Goal: Task Accomplishment & Management: Manage account settings

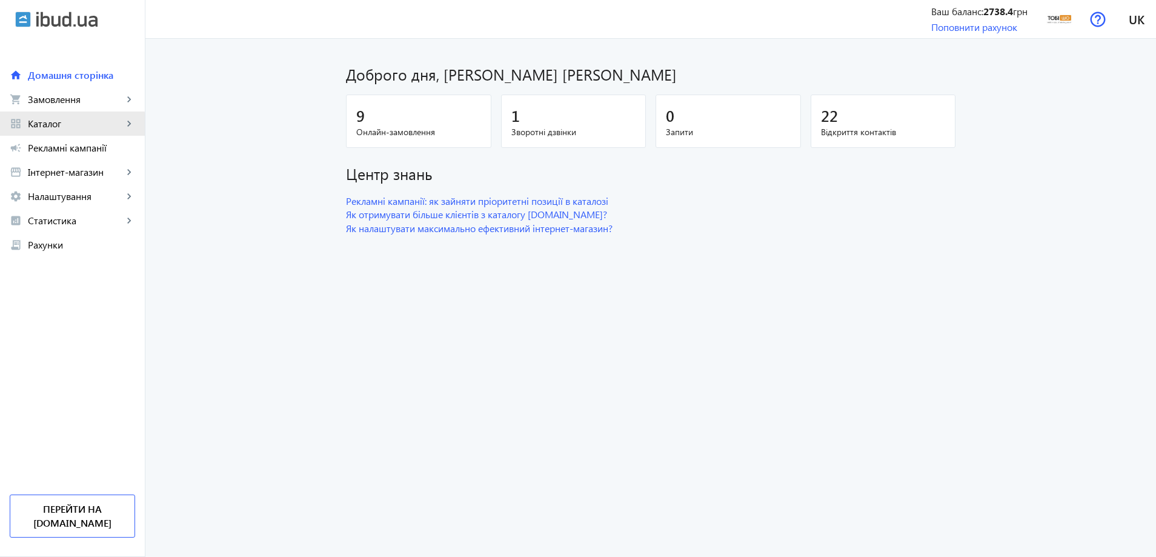
click at [31, 125] on span "Каталог" at bounding box center [75, 124] width 95 height 12
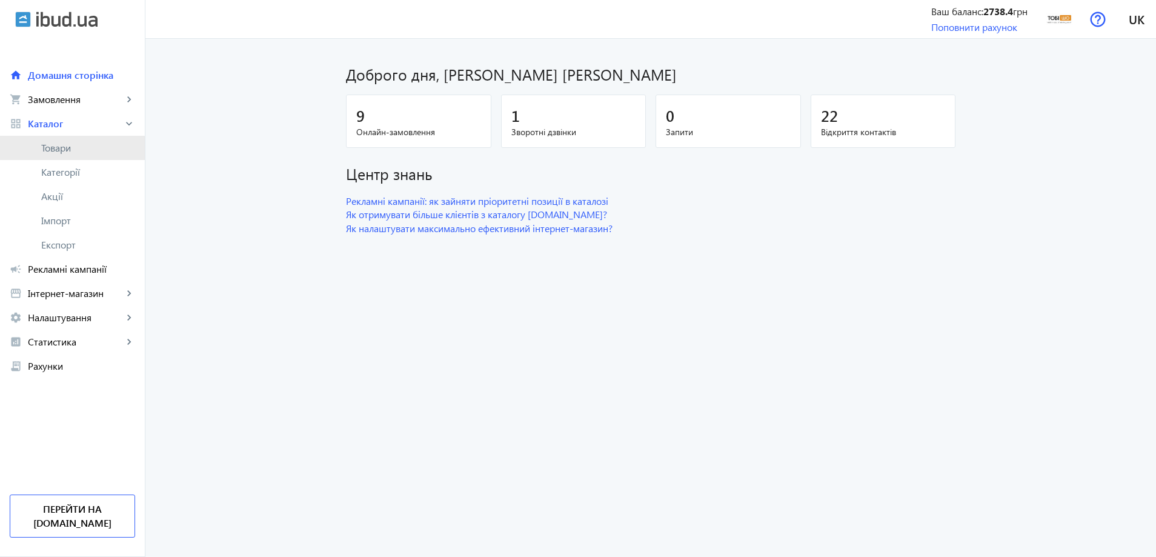
click at [30, 148] on link "Товари" at bounding box center [72, 148] width 145 height 24
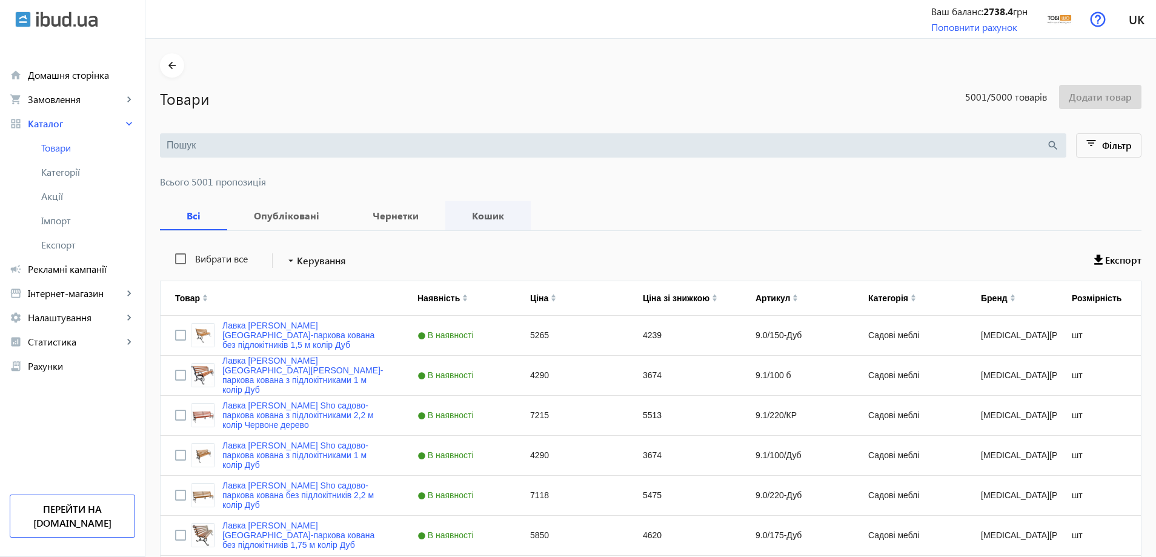
click at [460, 217] on b "Кошик" at bounding box center [488, 216] width 56 height 10
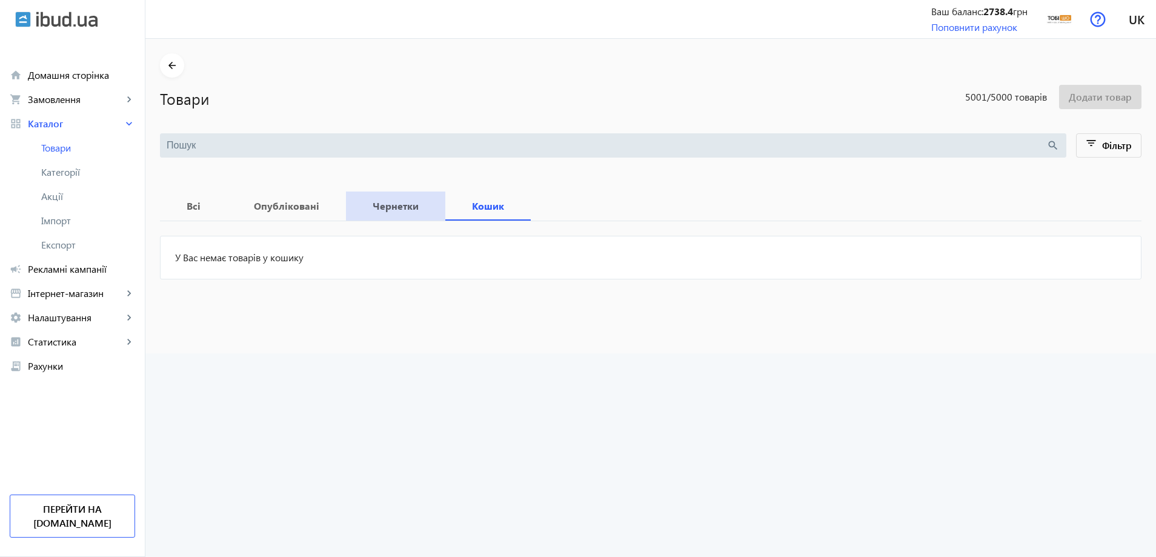
click at [392, 217] on span "Чернетки" at bounding box center [395, 205] width 70 height 29
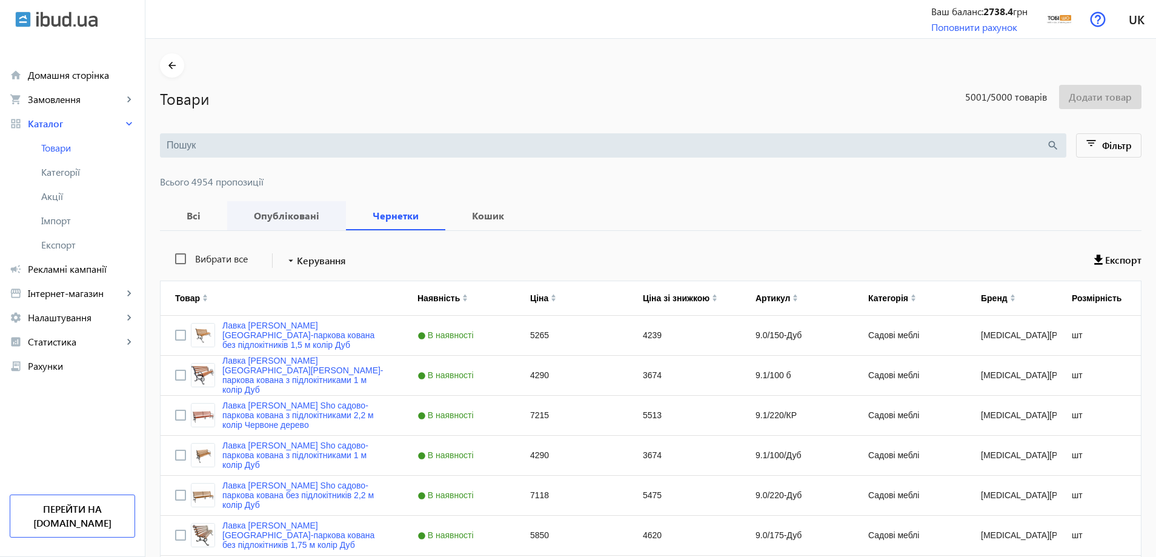
click at [264, 217] on b "Опубліковані" at bounding box center [287, 216] width 90 height 10
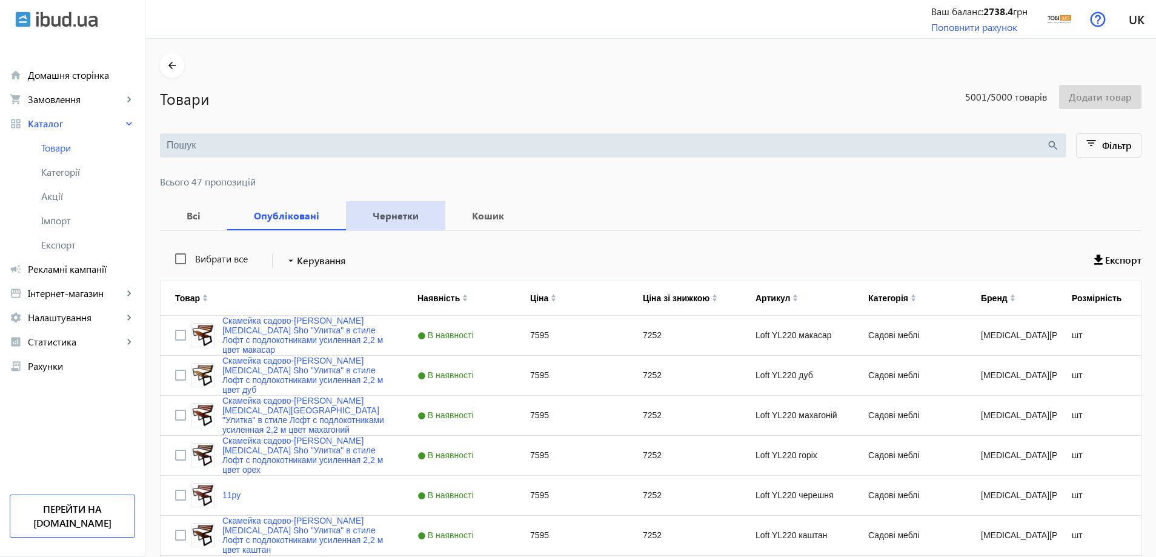
click at [378, 214] on b "Чернетки" at bounding box center [395, 216] width 70 height 10
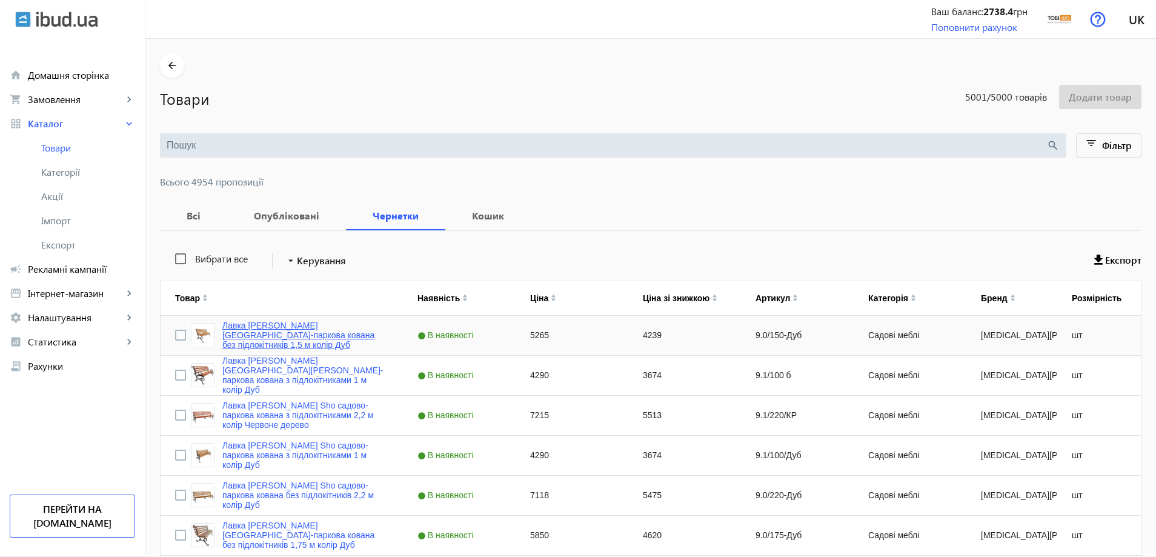
click at [256, 333] on link "Лавка [PERSON_NAME] [GEOGRAPHIC_DATA]-паркова кована без підлокітників 1,5 м ко…" at bounding box center [305, 334] width 166 height 29
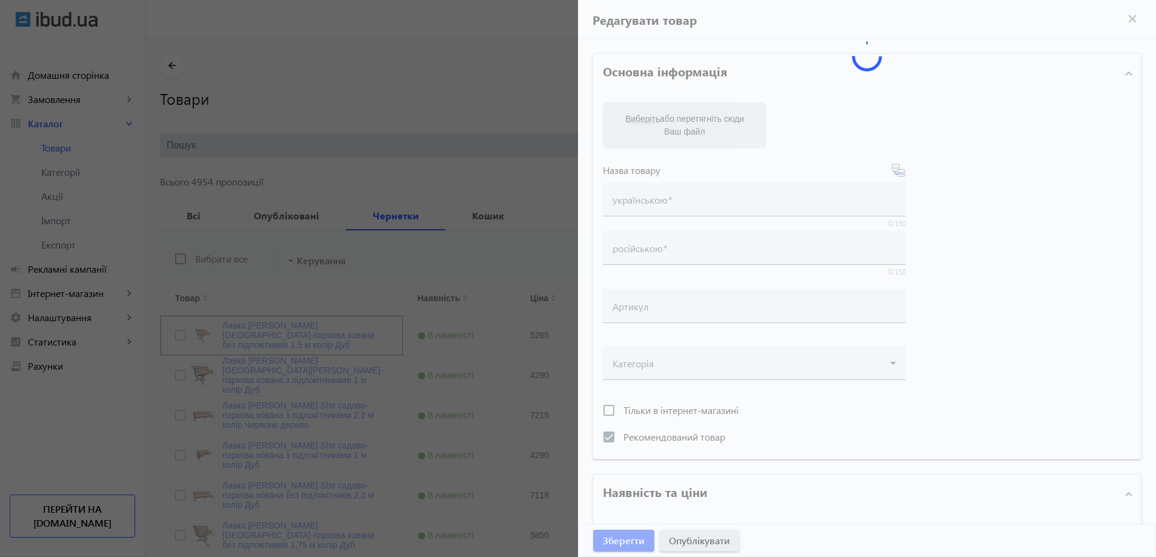
type input "Лавка [PERSON_NAME] [GEOGRAPHIC_DATA]-паркова кована без підлокітників 1,5 м ко…"
type input "Скамейка Tobi Sho садово-парковая кованая без подлокотников 1,5 м цвет Дуб"
type input "9.0/150-Дуб"
checkbox input "true"
type input "5265"
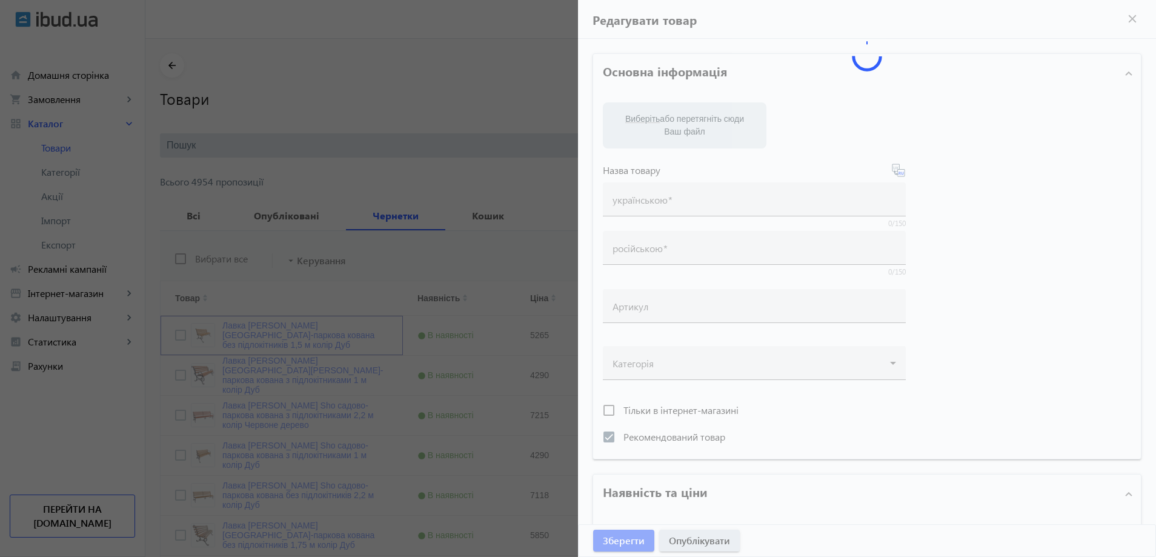
type input "1"
type input "50"
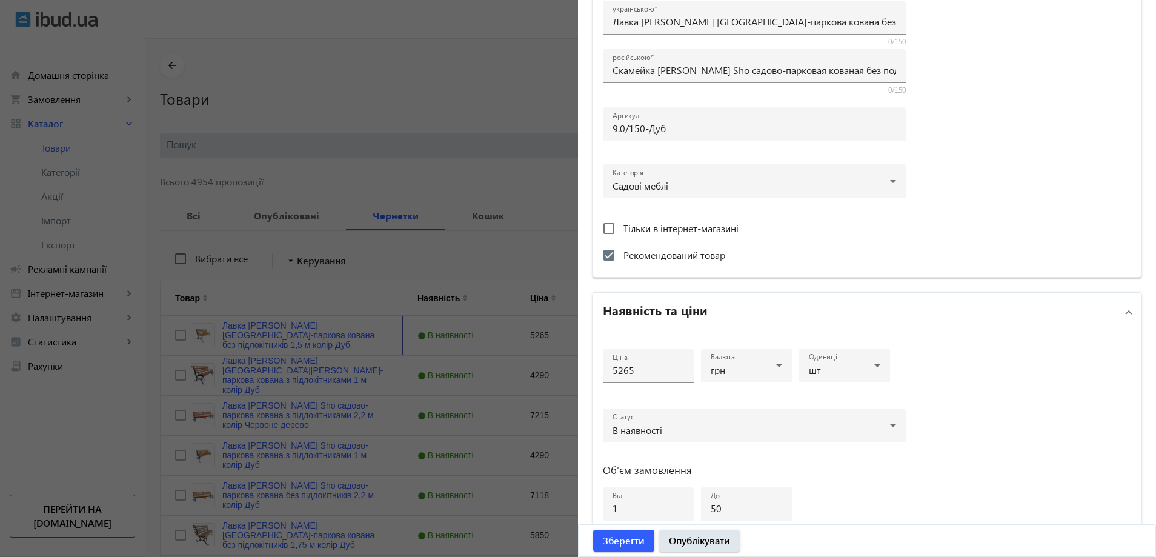
scroll to position [303, 0]
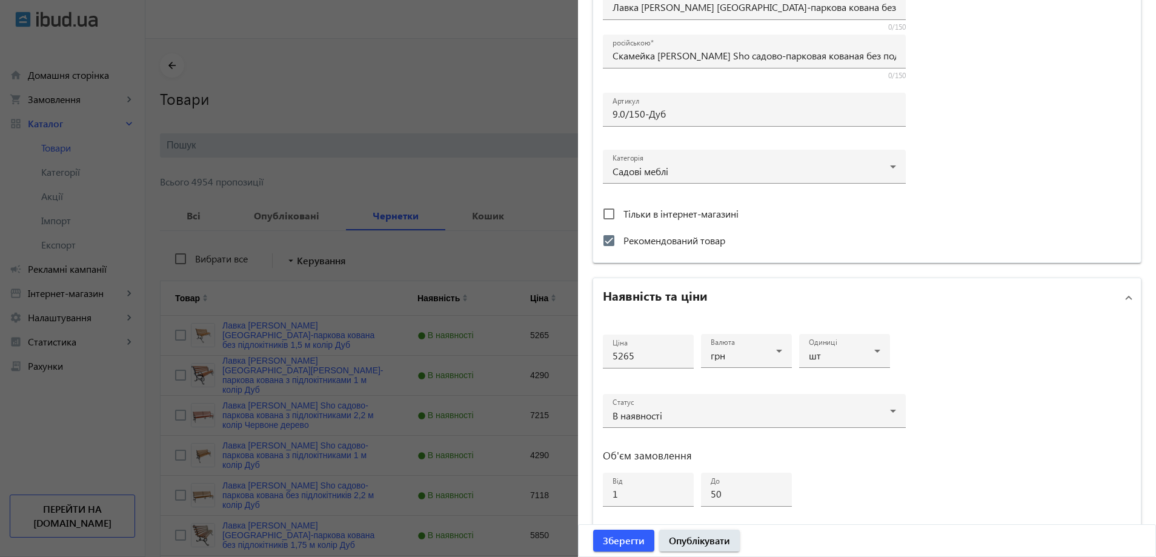
click at [389, 354] on div at bounding box center [578, 278] width 1156 height 557
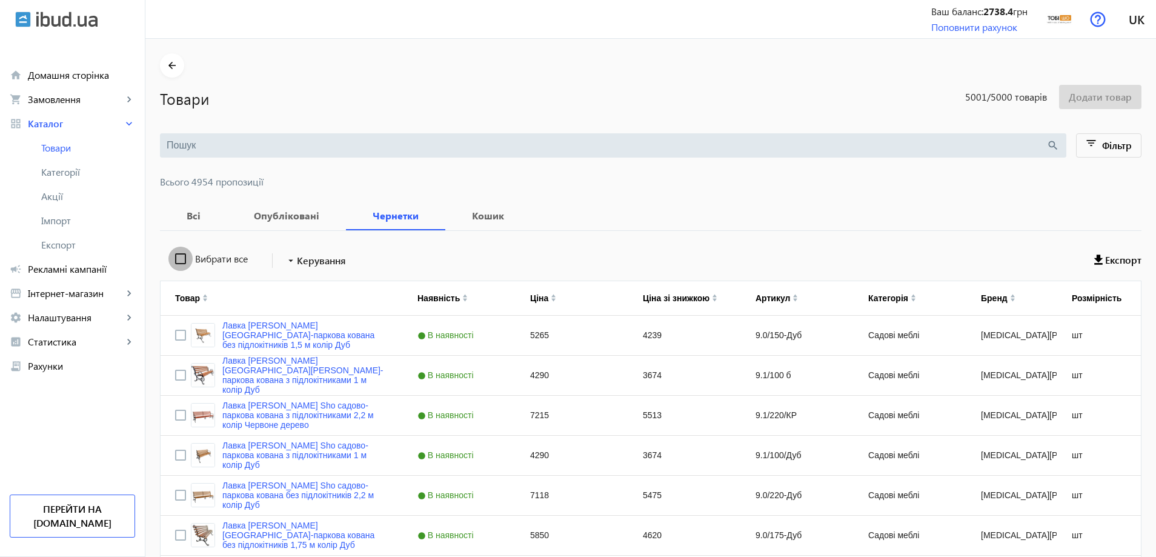
click at [180, 263] on input "Вибрати все" at bounding box center [180, 259] width 24 height 24
checkbox input "true"
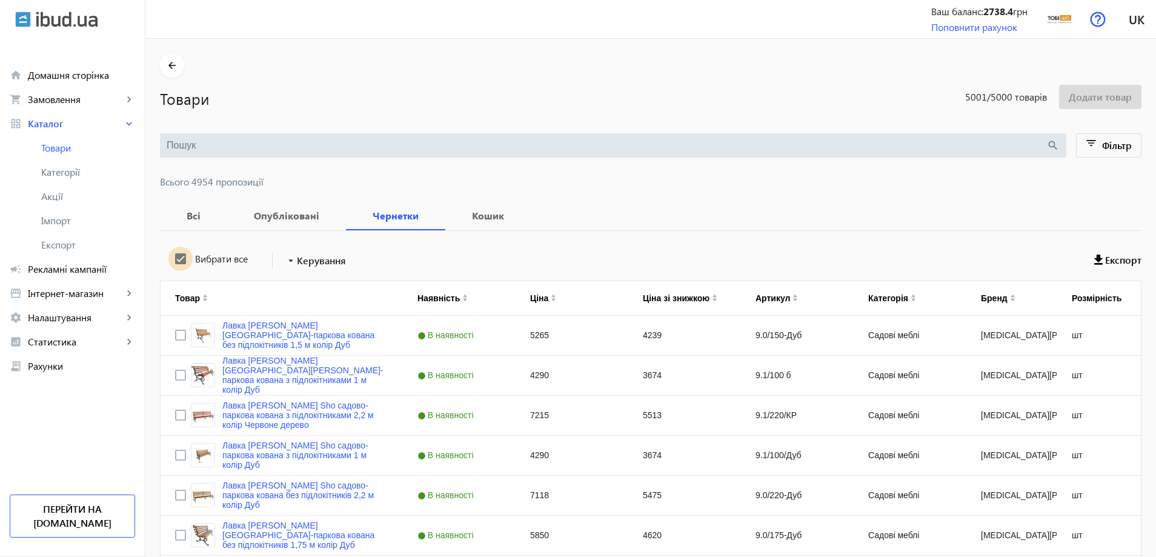
checkbox input "true"
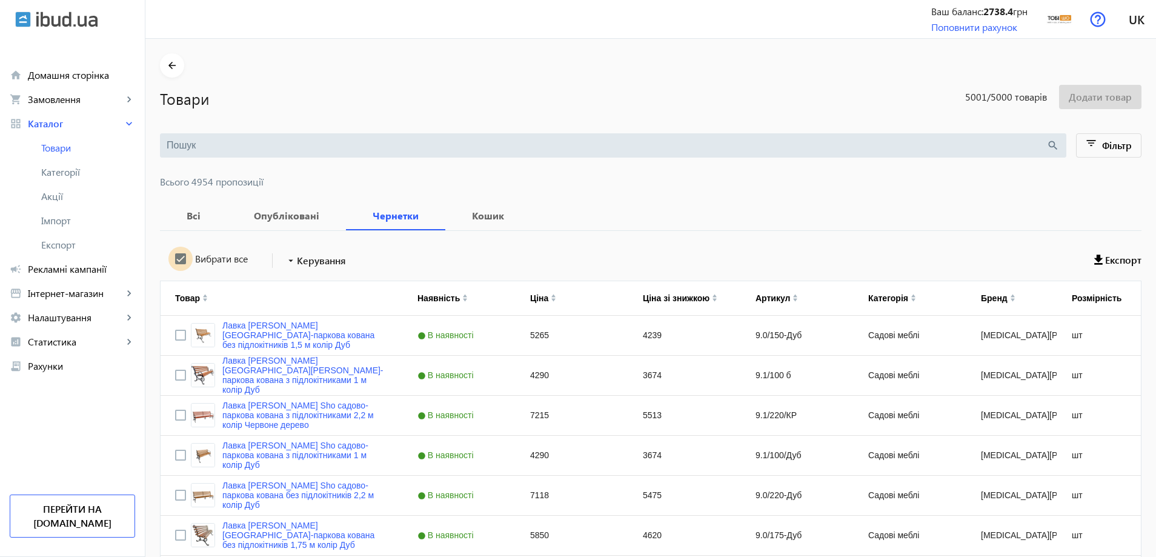
checkbox input "true"
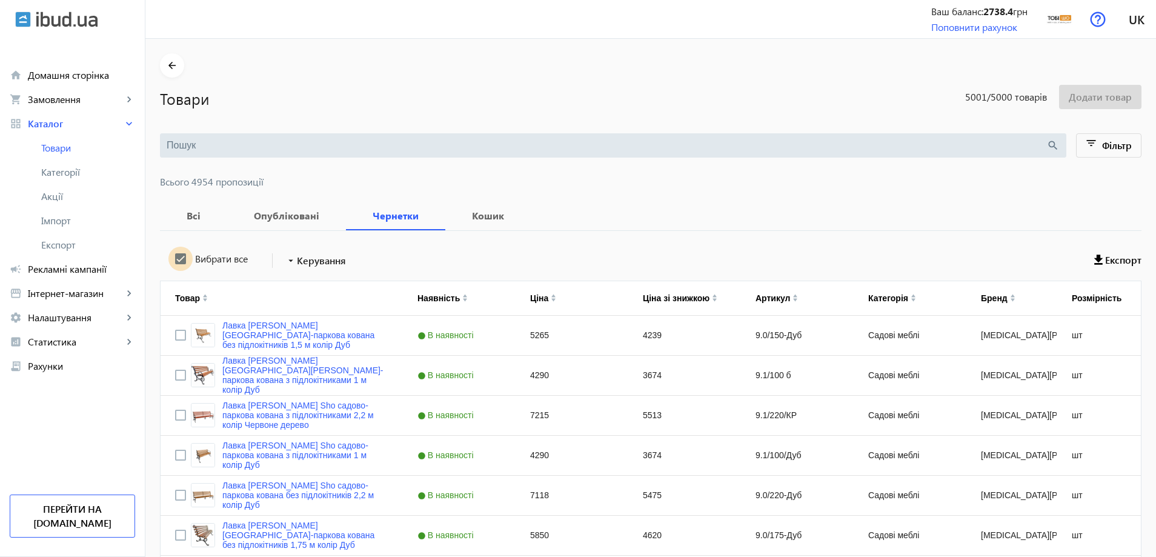
checkbox input "true"
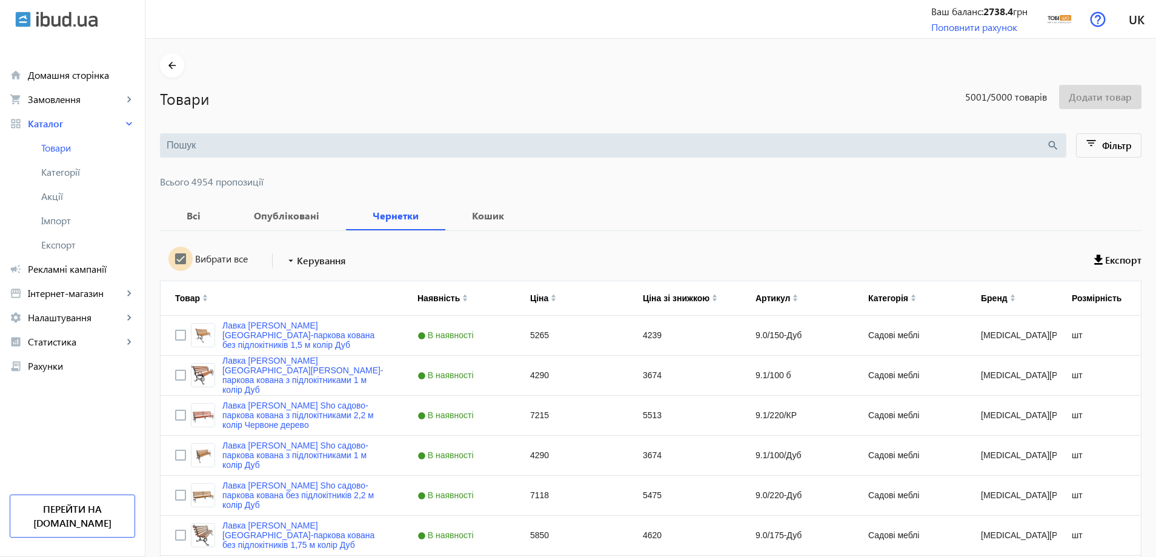
checkbox input "true"
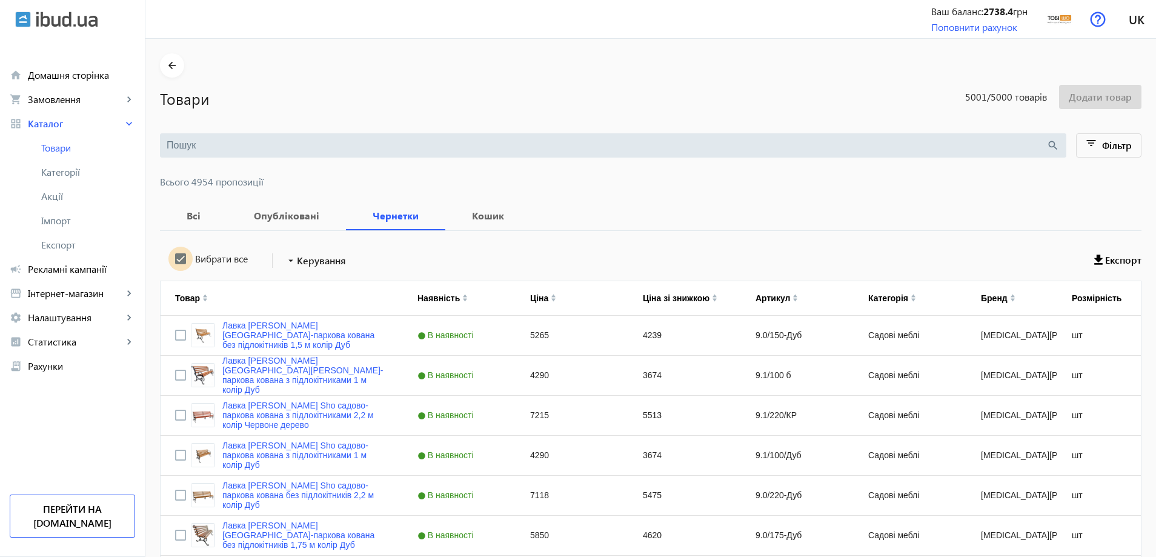
checkbox input "true"
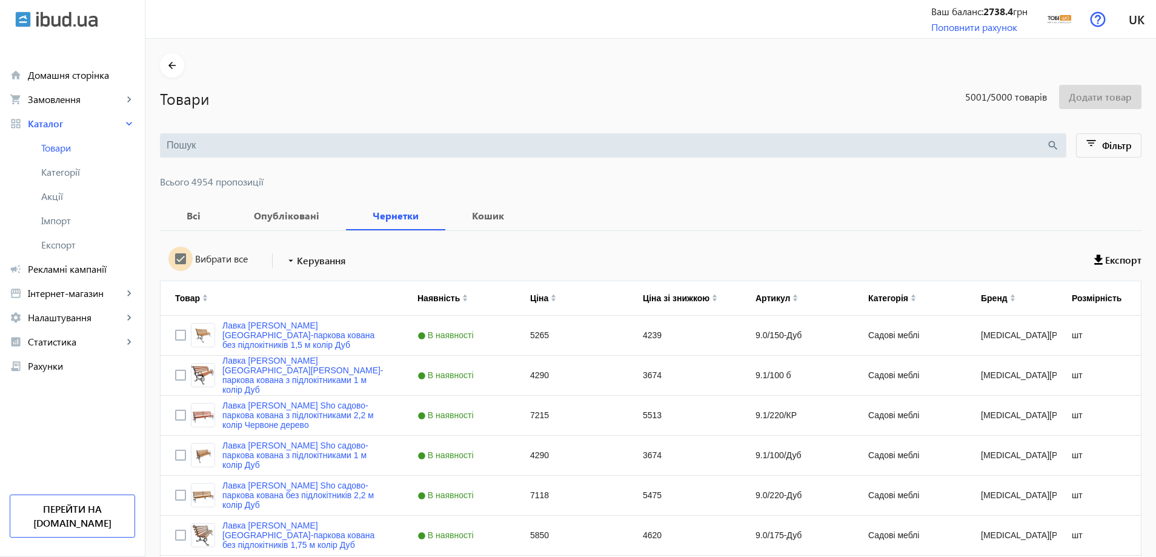
checkbox input "true"
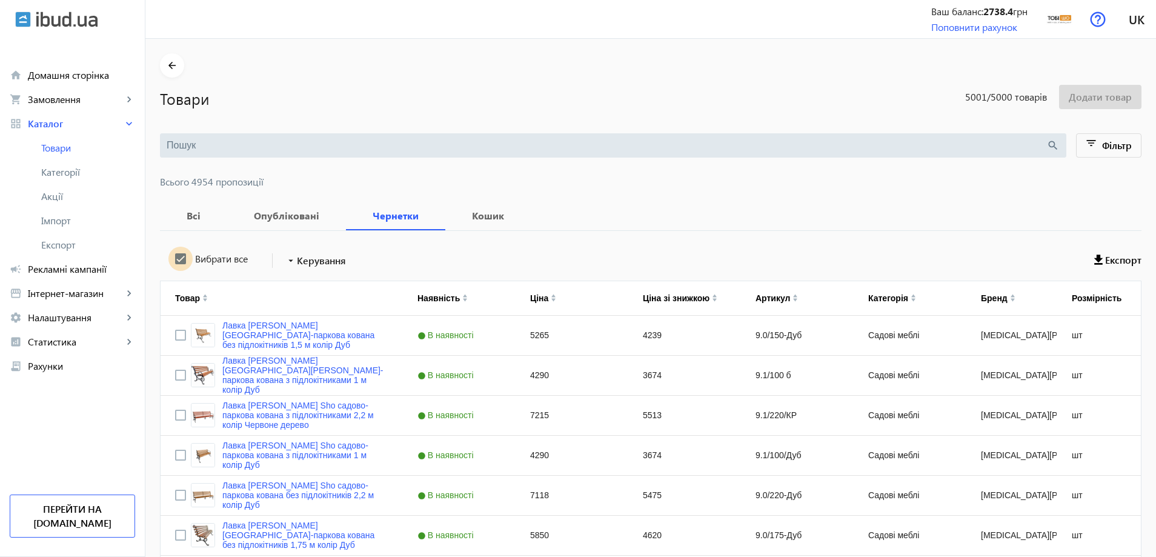
checkbox input "true"
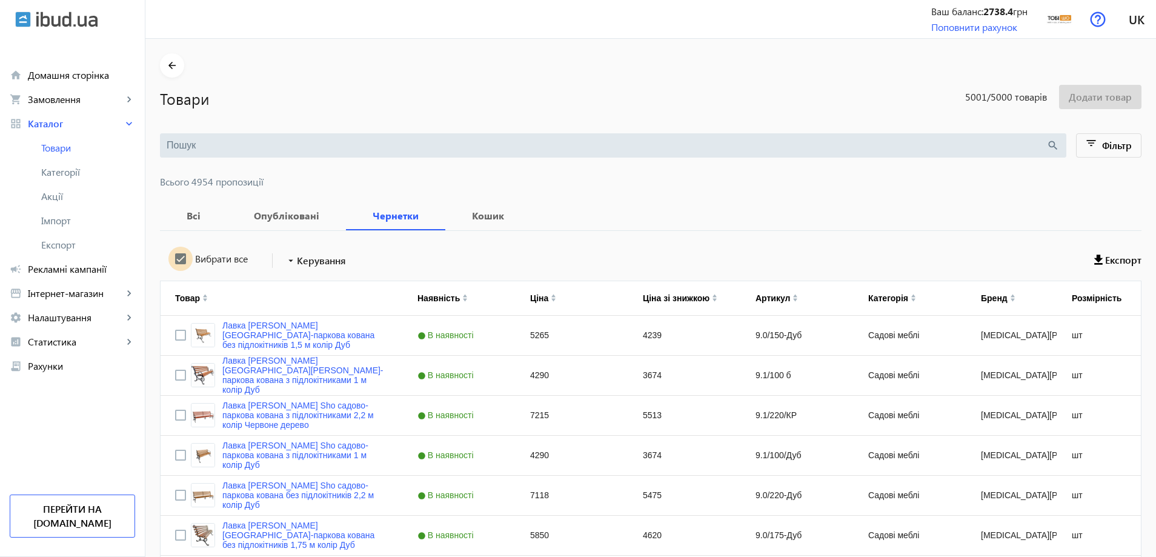
checkbox input "true"
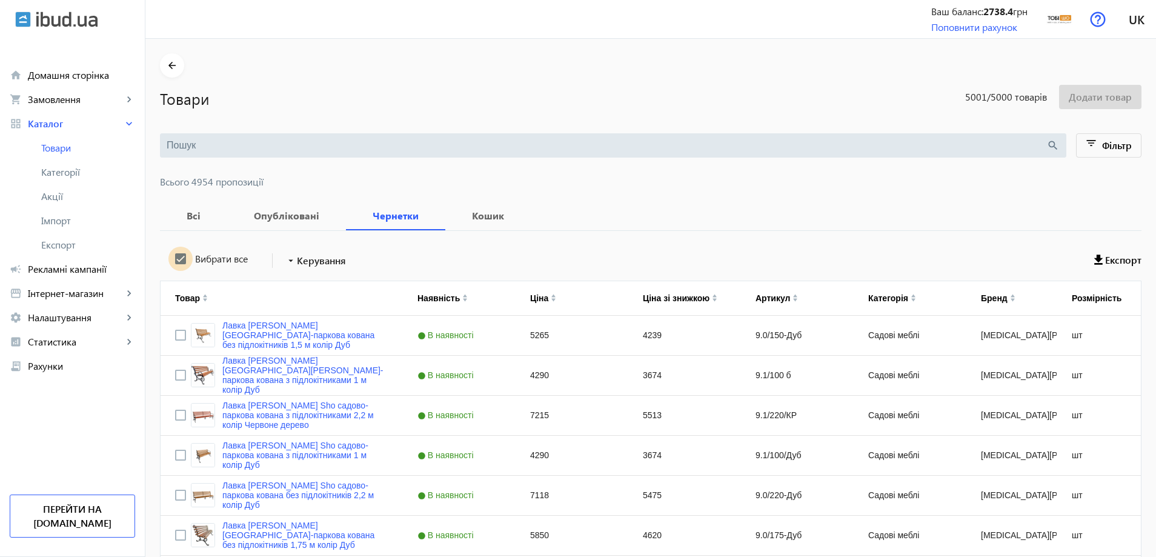
checkbox input "true"
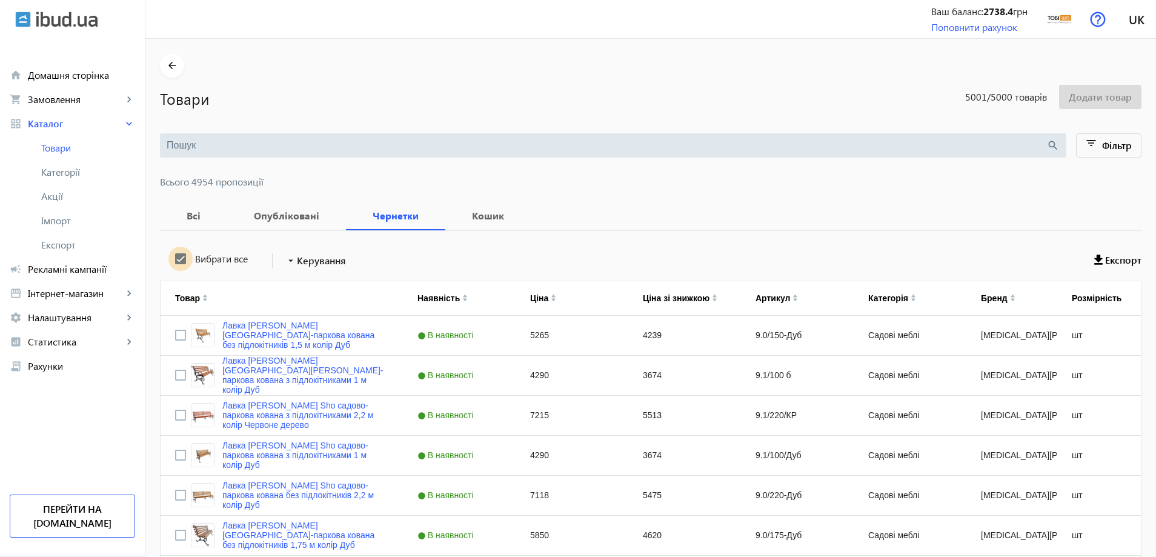
checkbox input "true"
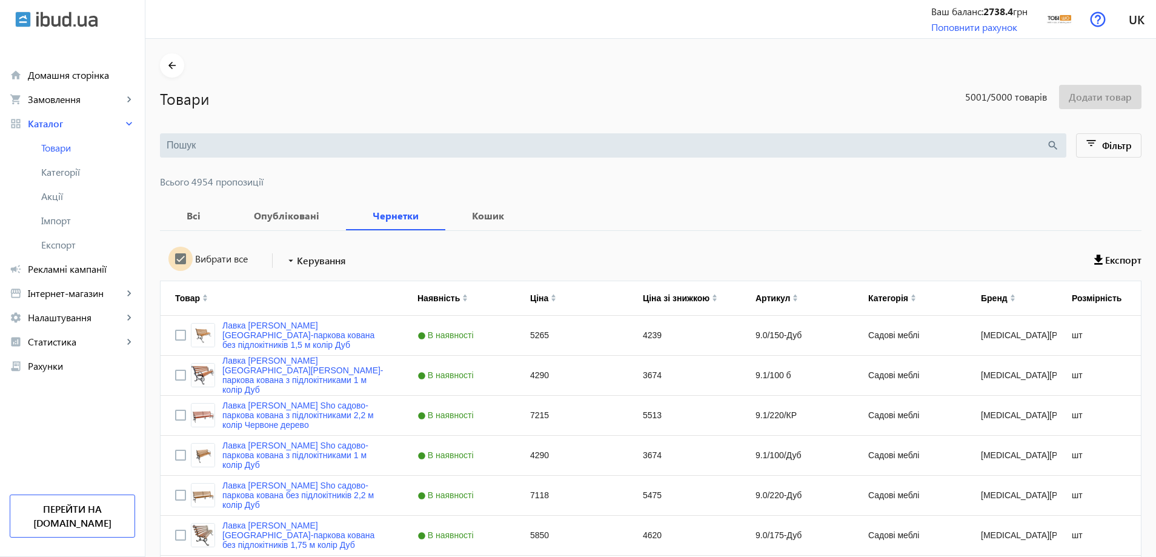
checkbox input "true"
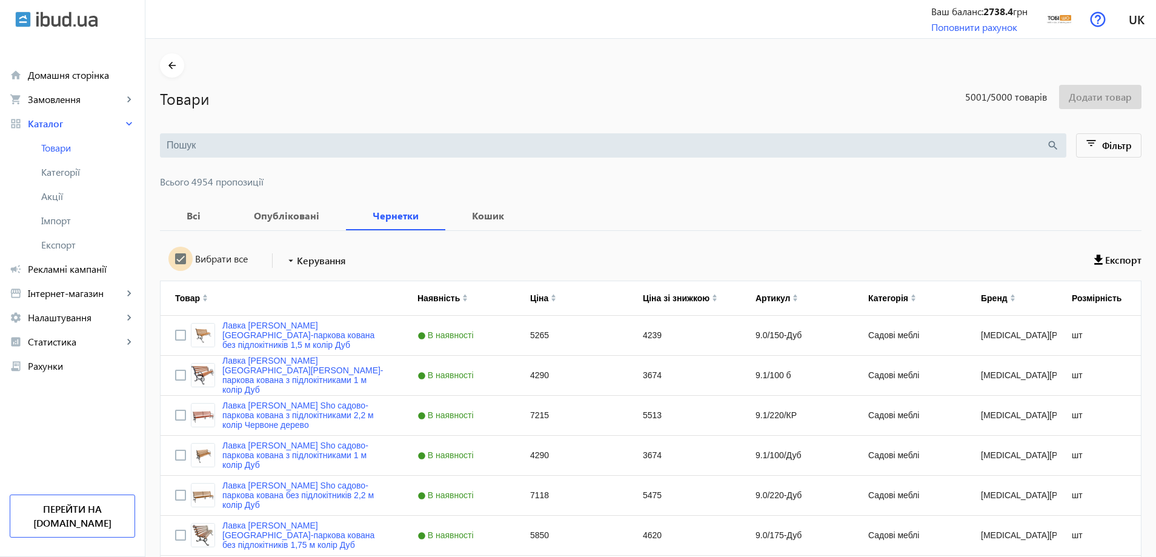
checkbox input "true"
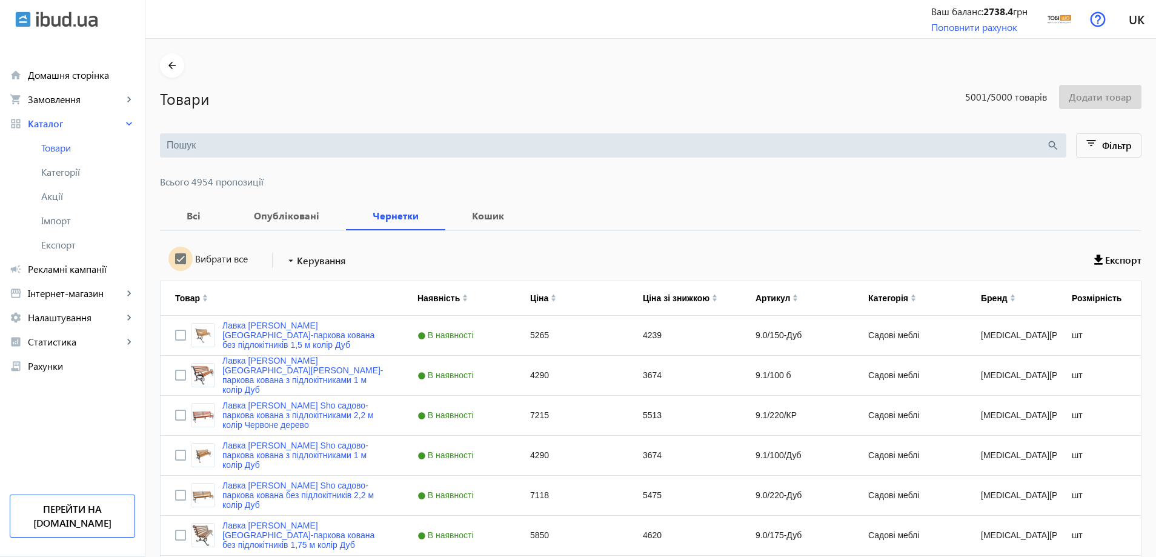
checkbox input "true"
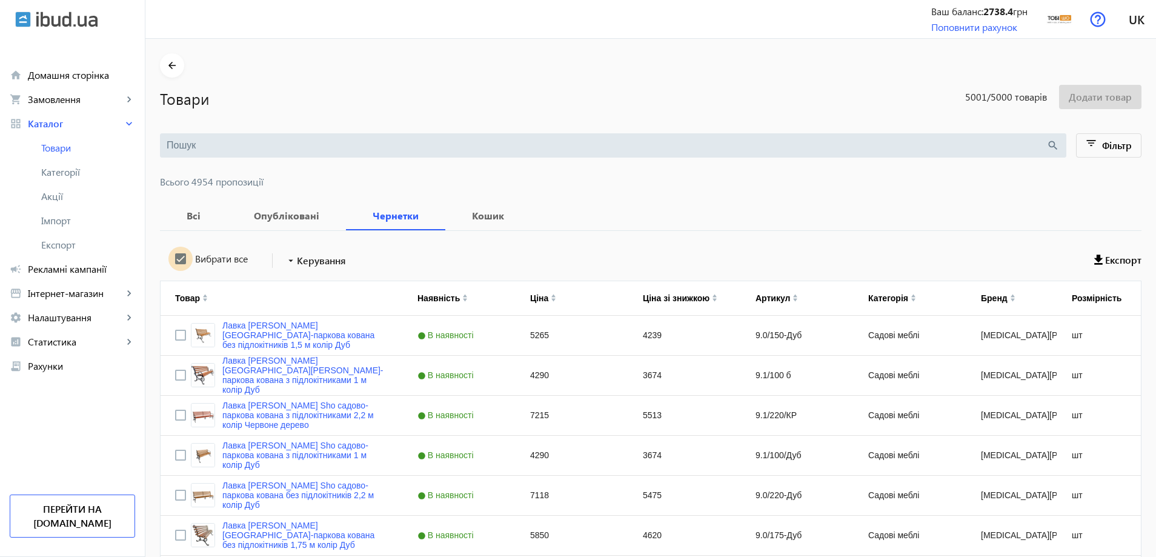
checkbox input "true"
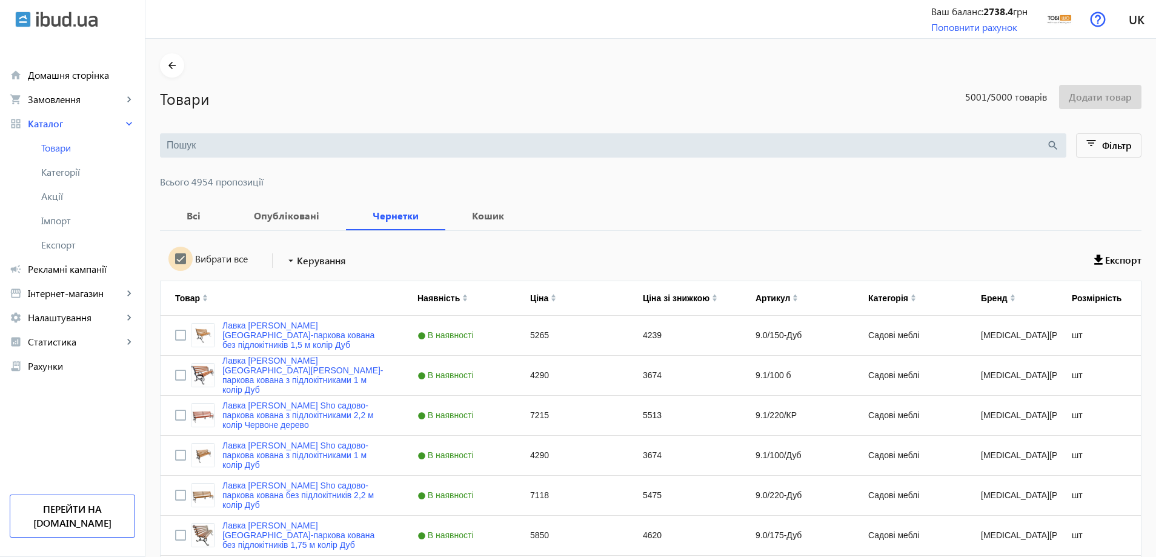
checkbox input "true"
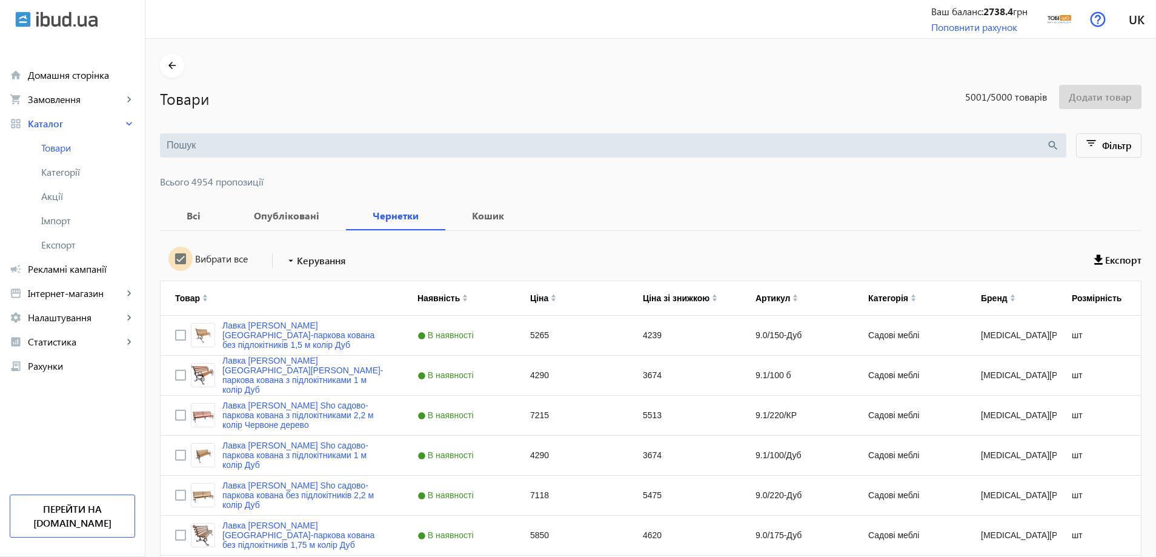
checkbox input "true"
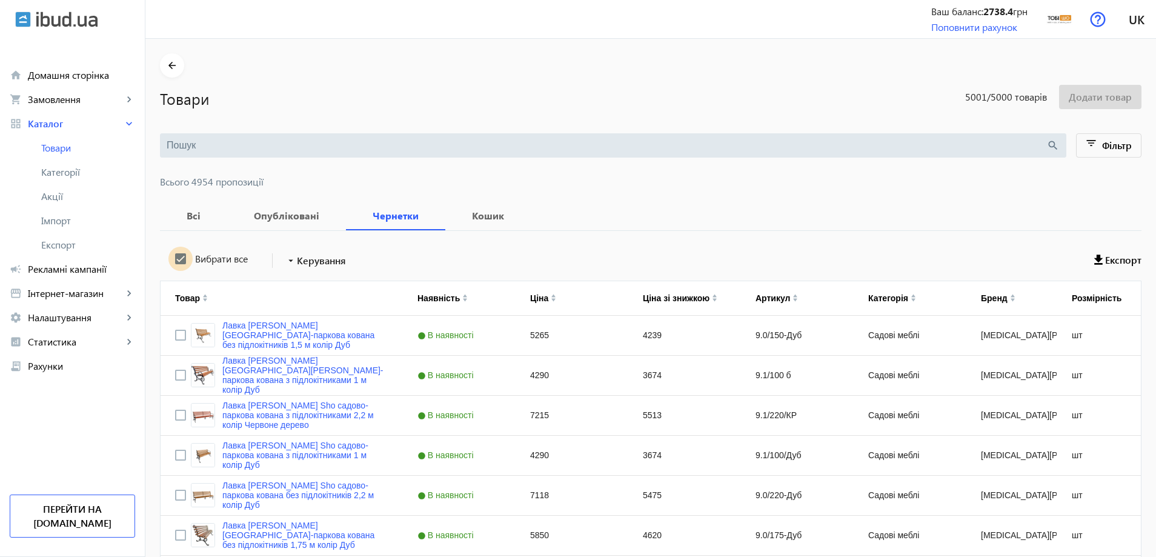
checkbox input "true"
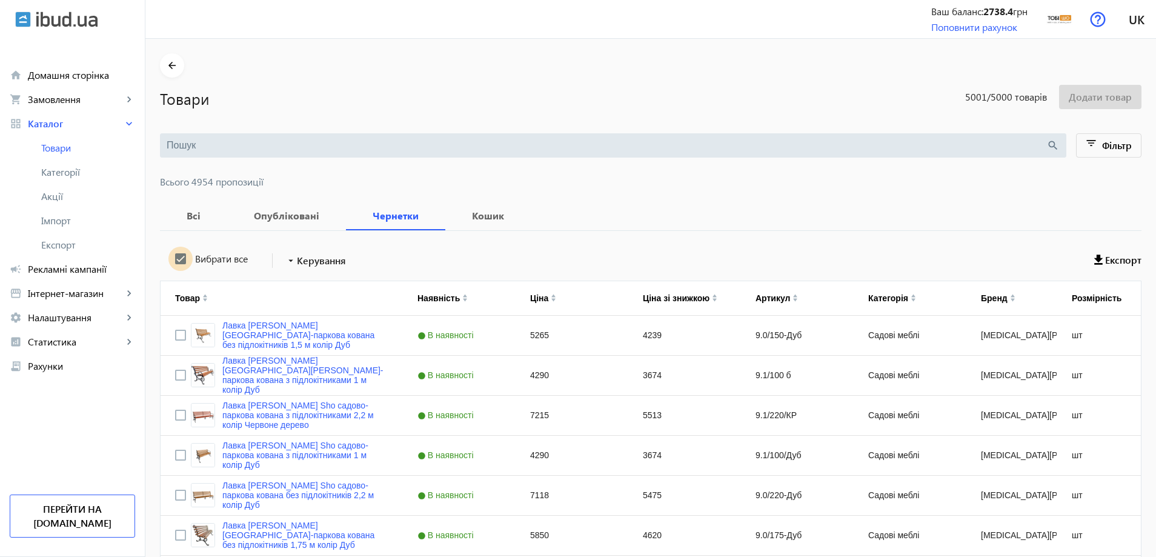
checkbox input "true"
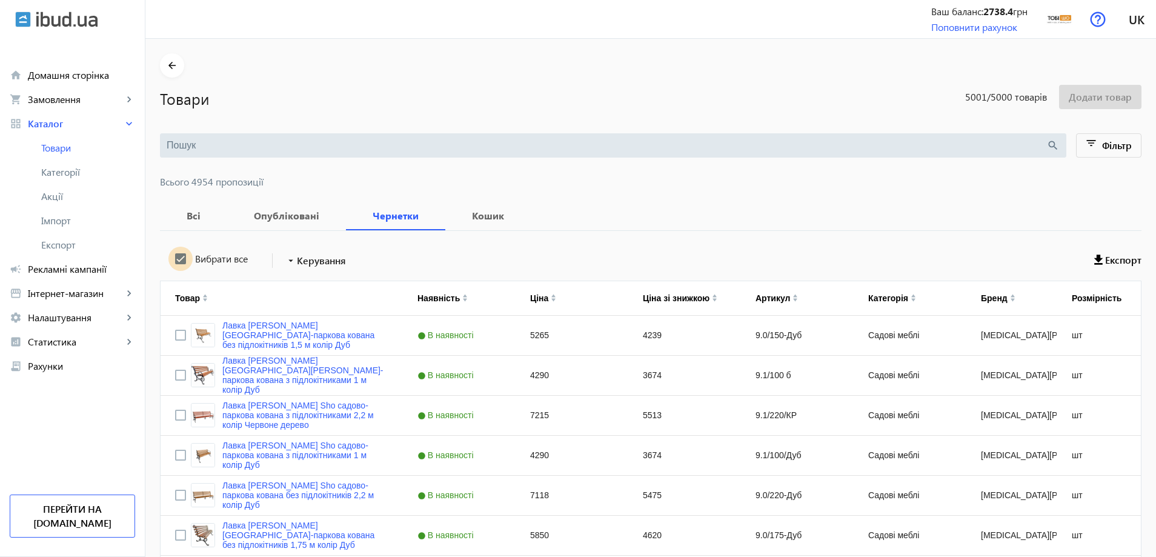
checkbox input "true"
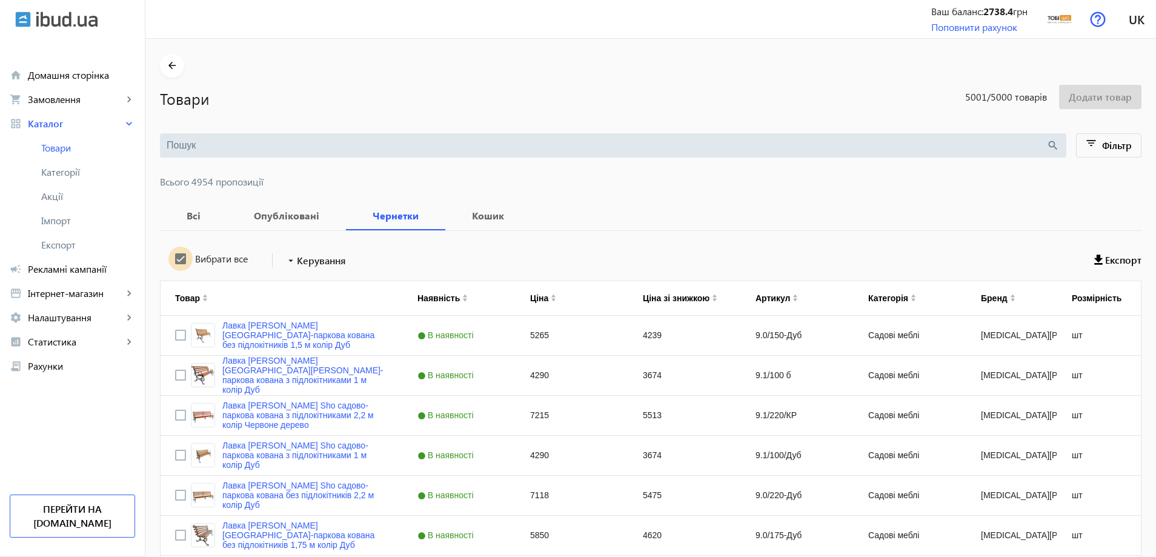
checkbox input "true"
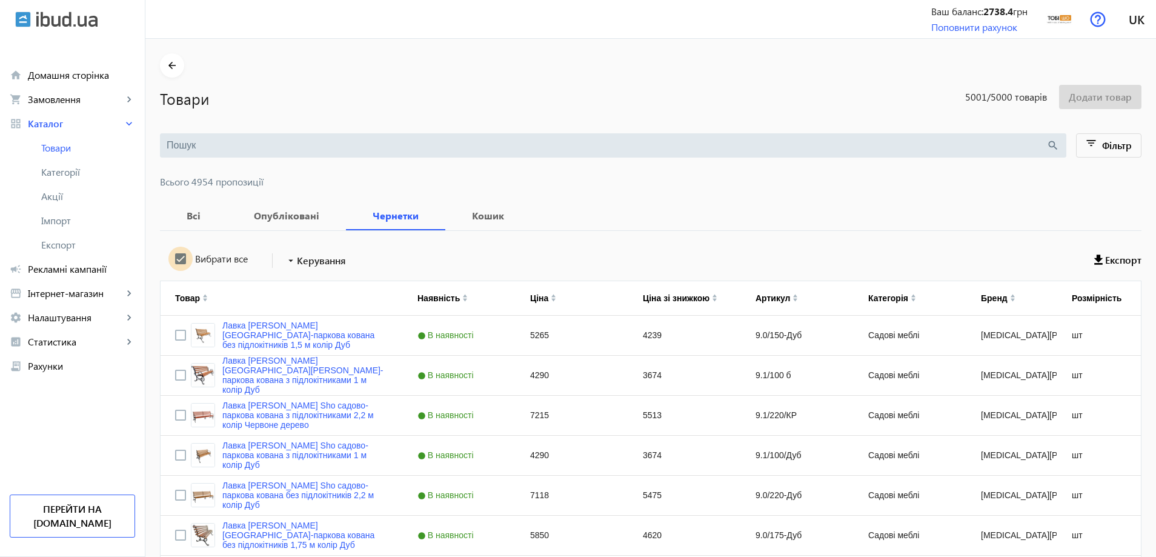
checkbox input "true"
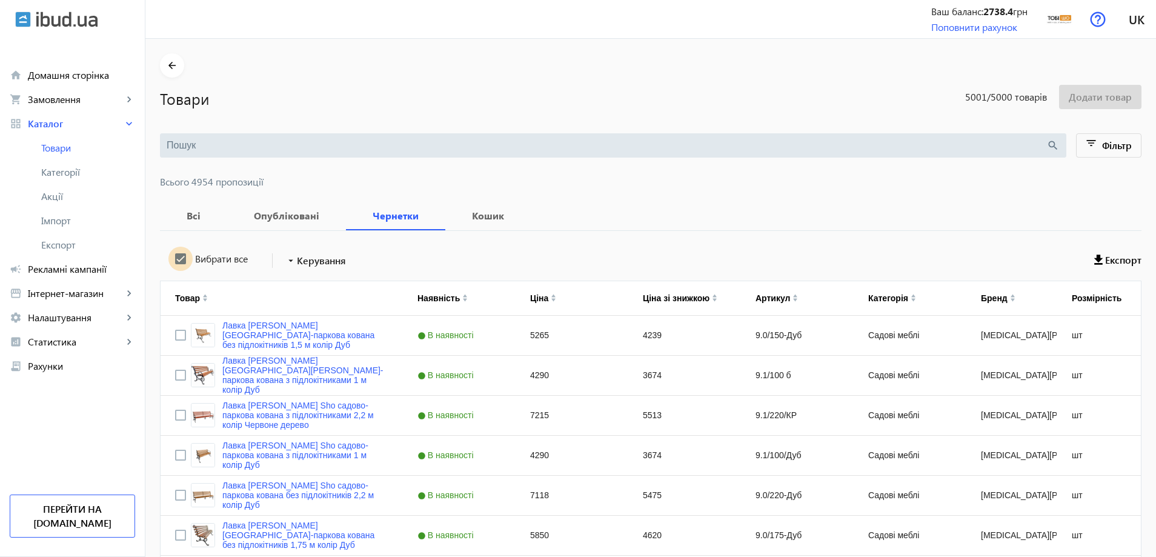
checkbox input "true"
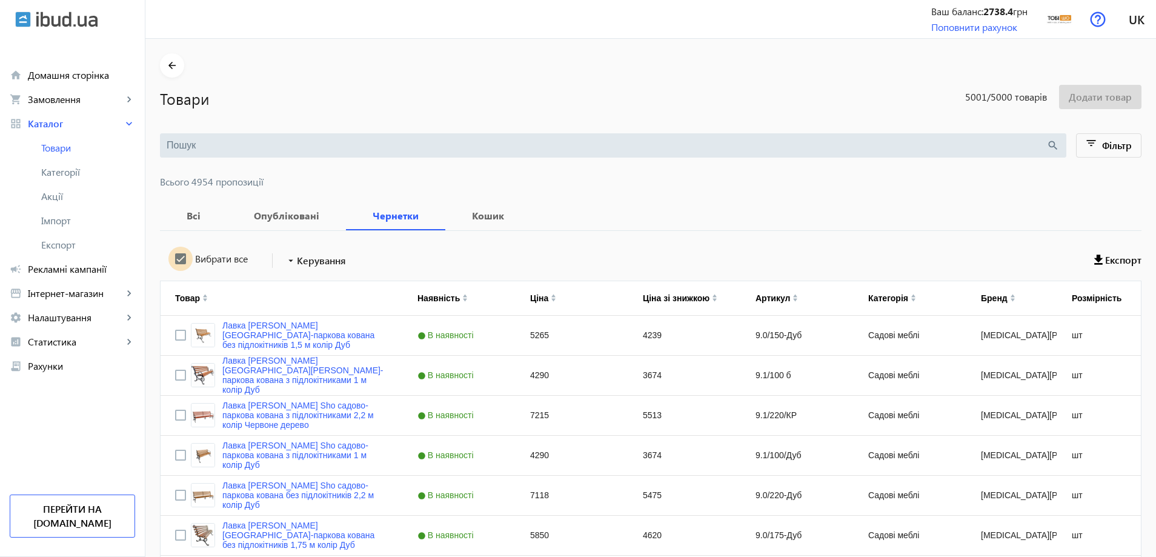
checkbox input "true"
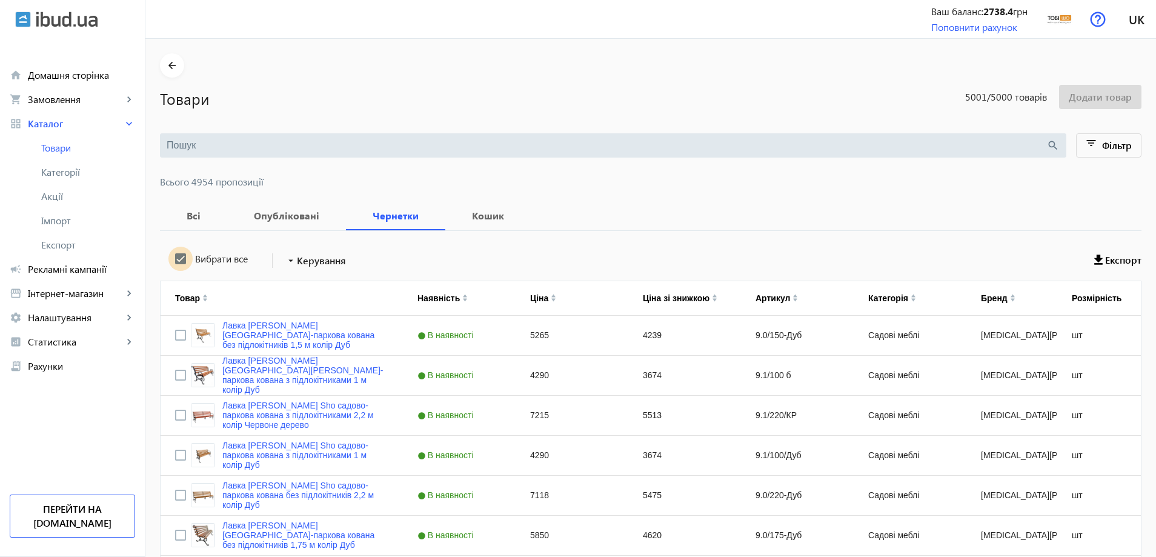
checkbox input "true"
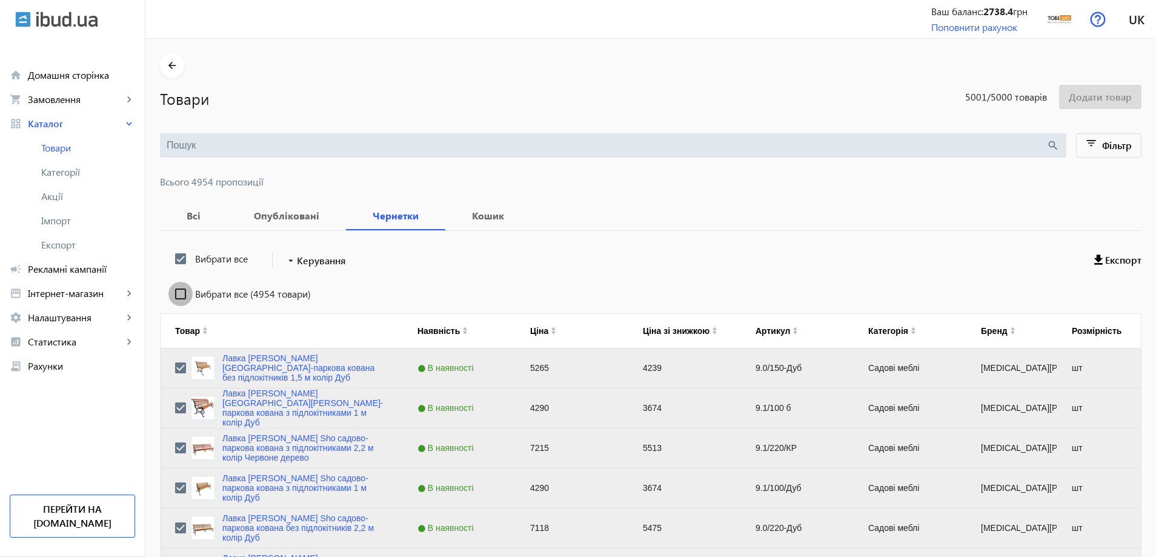
click at [178, 290] on input "Вибрати все (4954 товари)" at bounding box center [180, 294] width 24 height 24
checkbox input "true"
click at [313, 265] on span "Керування" at bounding box center [321, 260] width 49 height 15
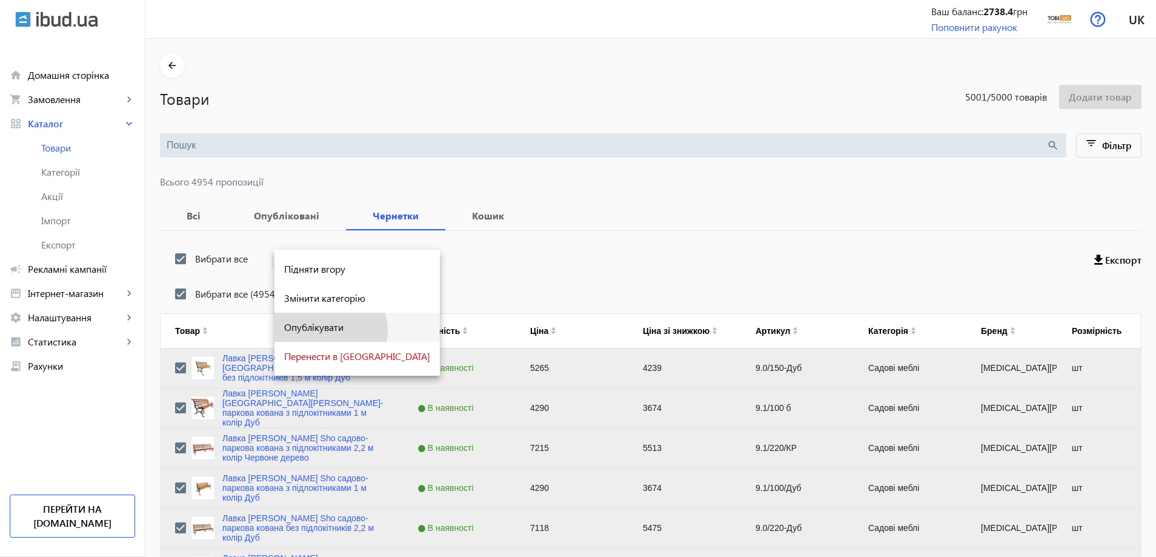
click at [329, 329] on span "Опублікувати" at bounding box center [357, 327] width 146 height 10
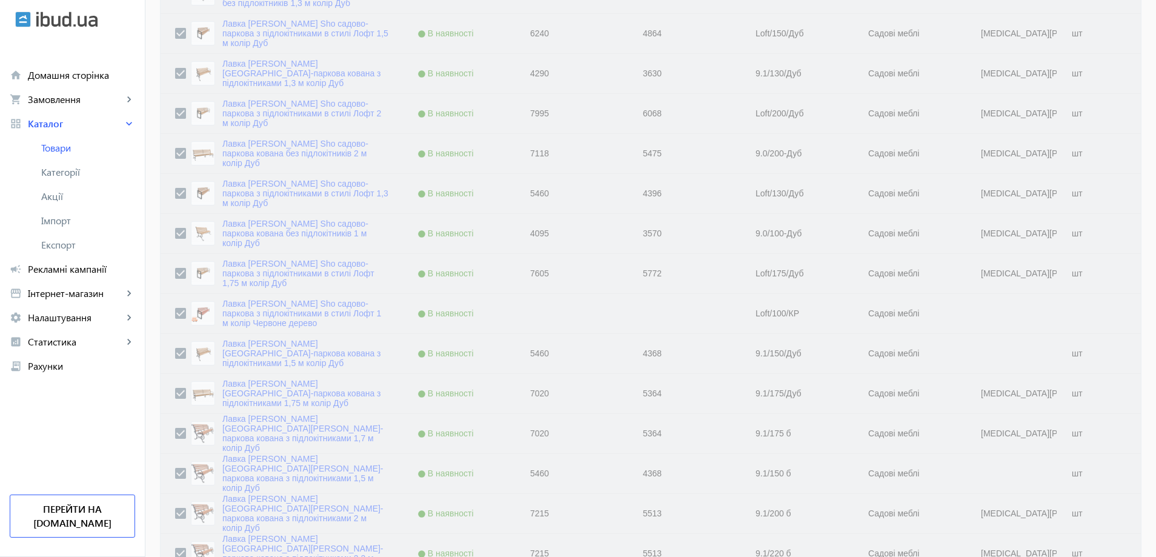
scroll to position [666, 0]
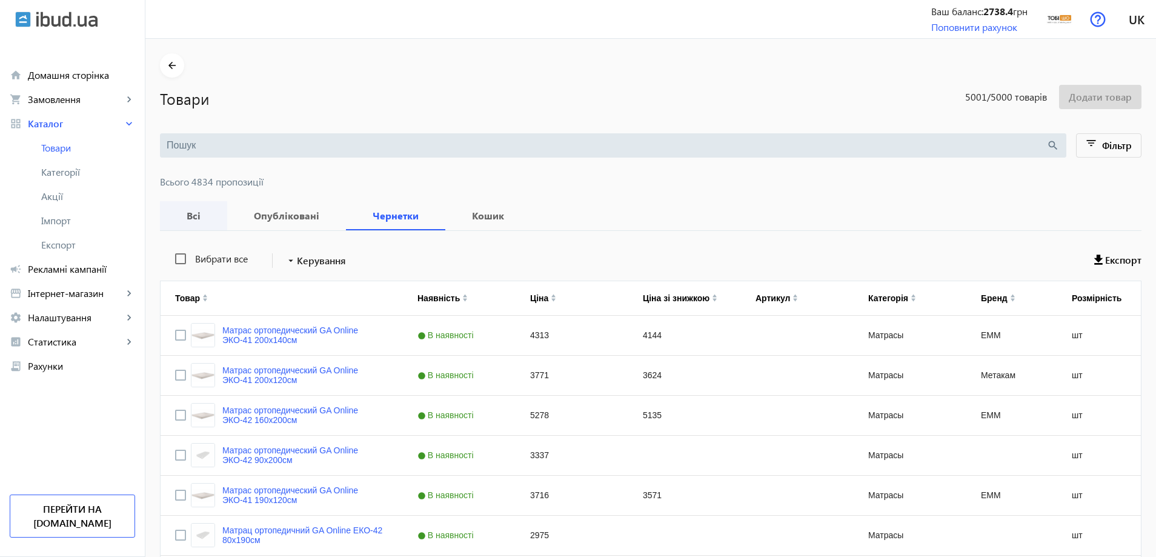
click at [187, 212] on b "Всі" at bounding box center [193, 216] width 38 height 10
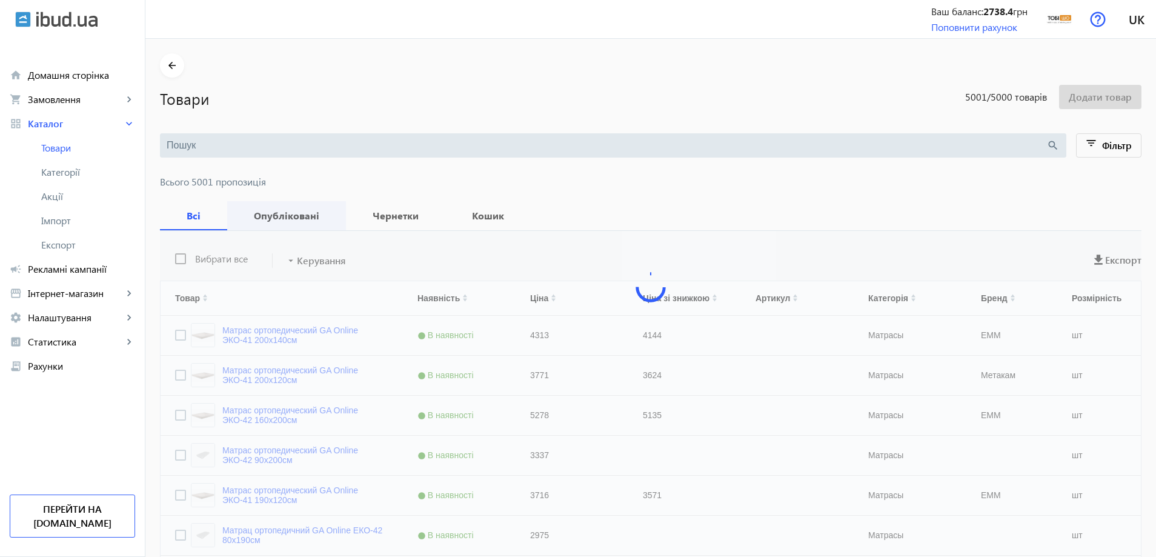
click at [265, 211] on b "Опубліковані" at bounding box center [287, 216] width 90 height 10
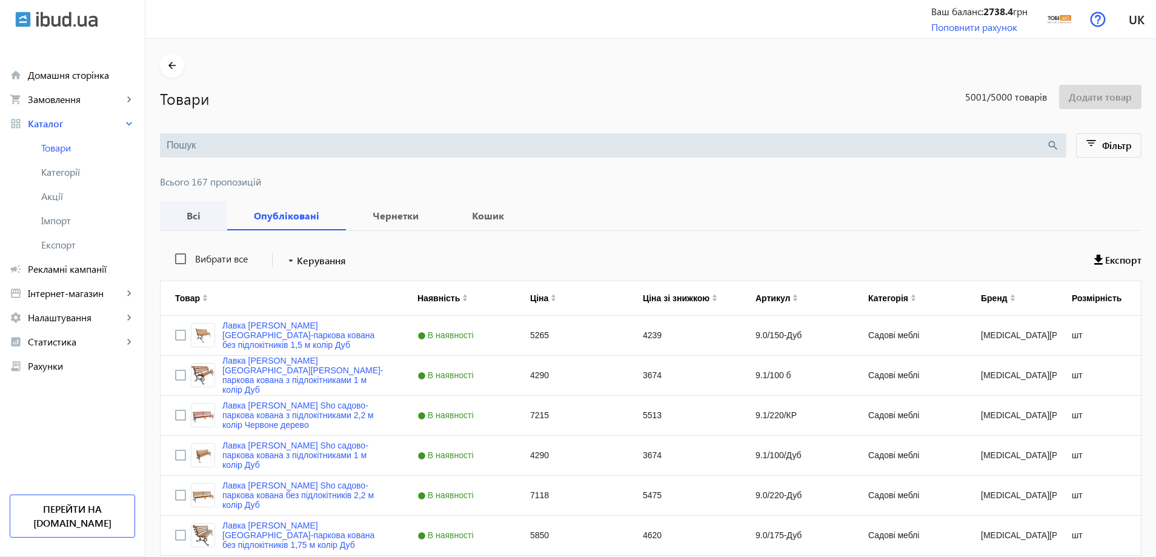
click at [188, 219] on b "Всі" at bounding box center [193, 216] width 38 height 10
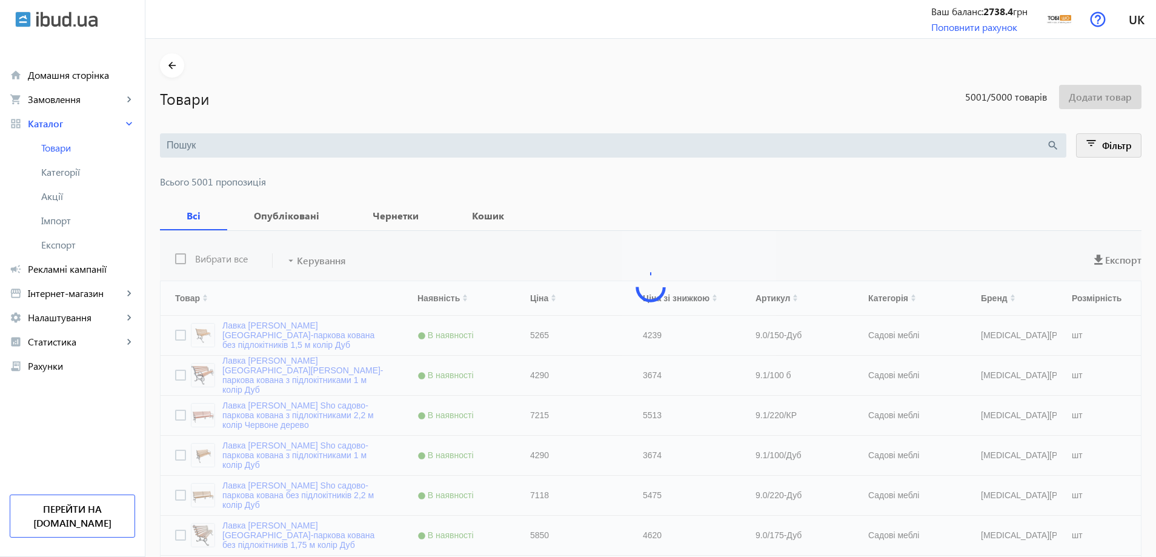
click at [1108, 144] on span "Фільтр" at bounding box center [1117, 145] width 30 height 13
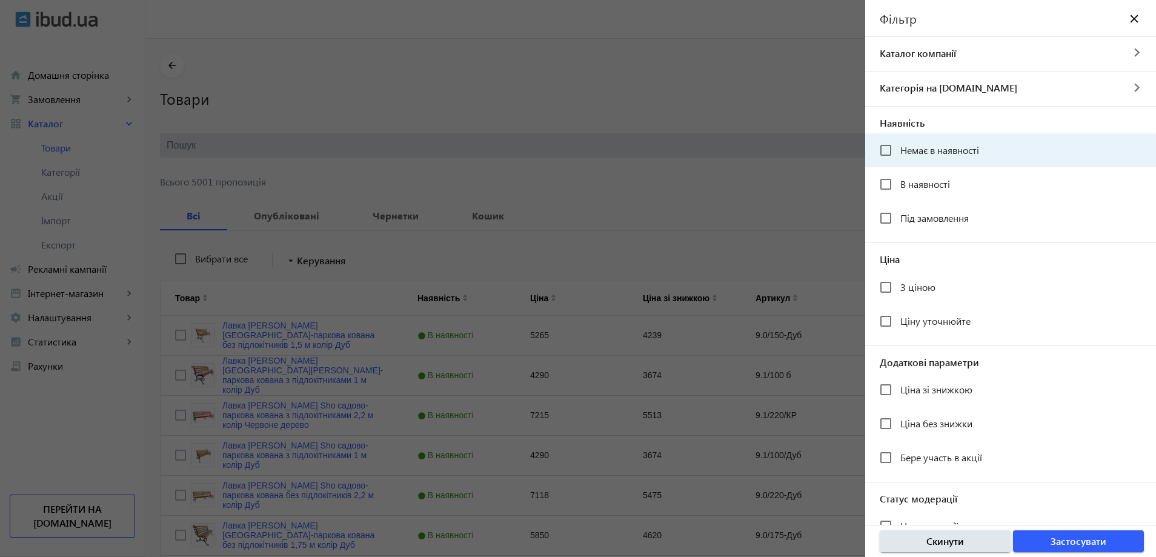
click at [952, 164] on div "Немає в наявності" at bounding box center [1010, 150] width 291 height 34
checkbox input "true"
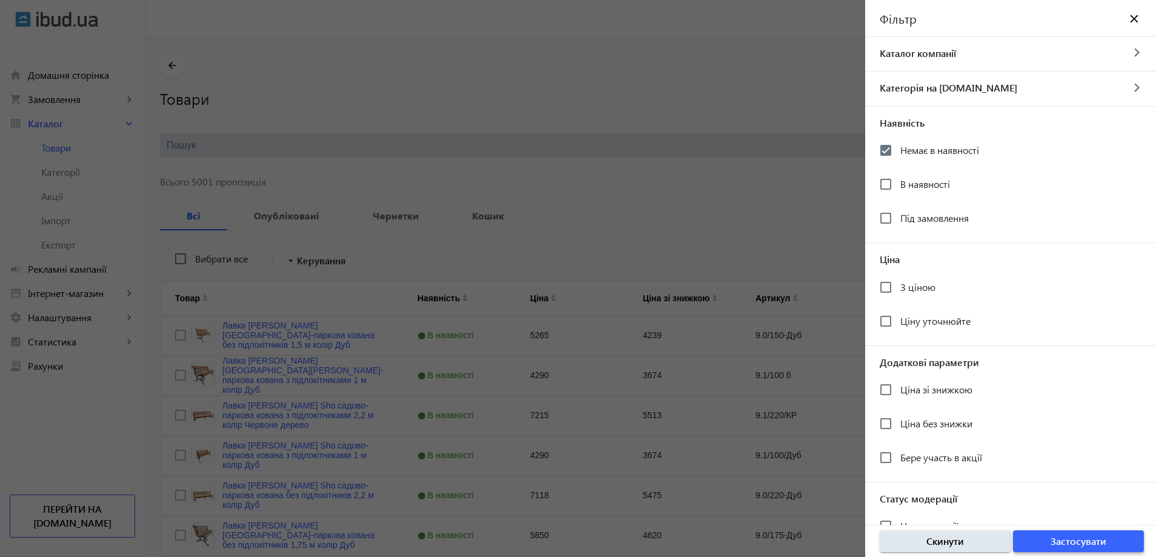
click at [1087, 551] on span "button" at bounding box center [1078, 540] width 131 height 29
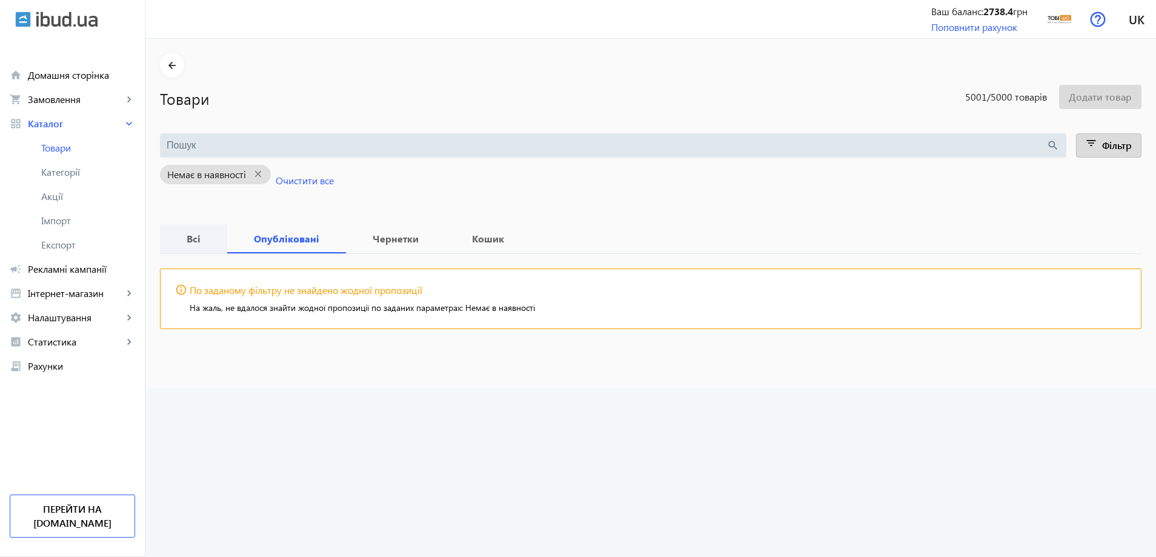
click at [200, 243] on b "Всі" at bounding box center [193, 239] width 38 height 10
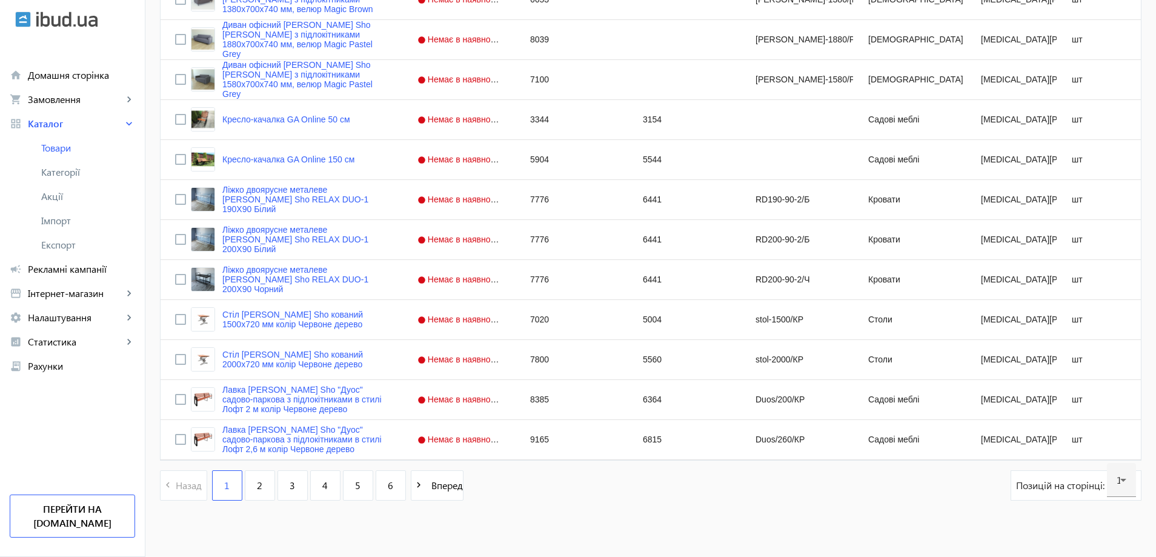
scroll to position [4697, 0]
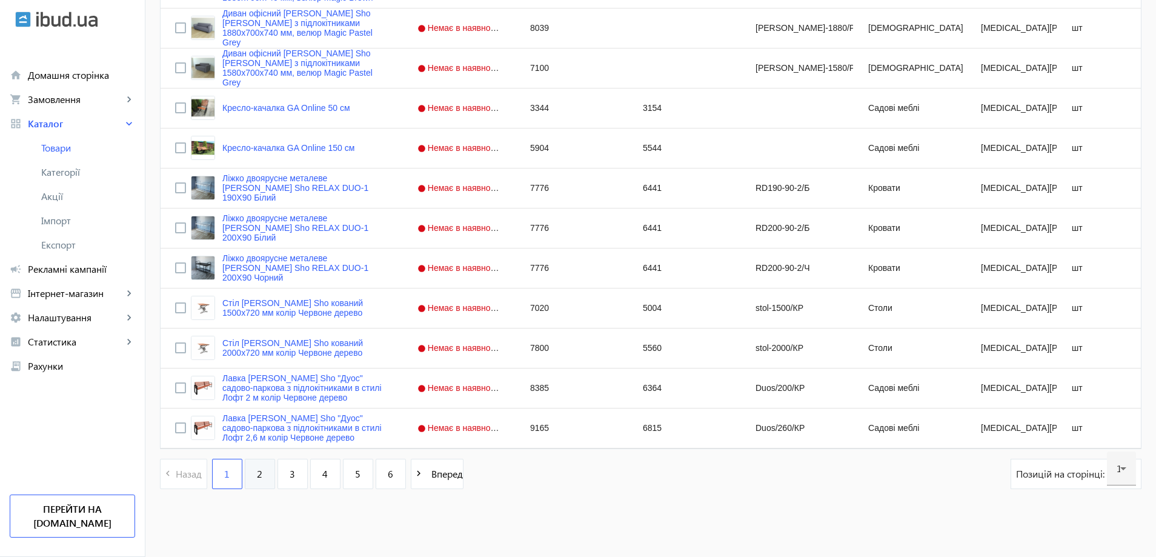
click at [257, 474] on span "2" at bounding box center [259, 473] width 5 height 13
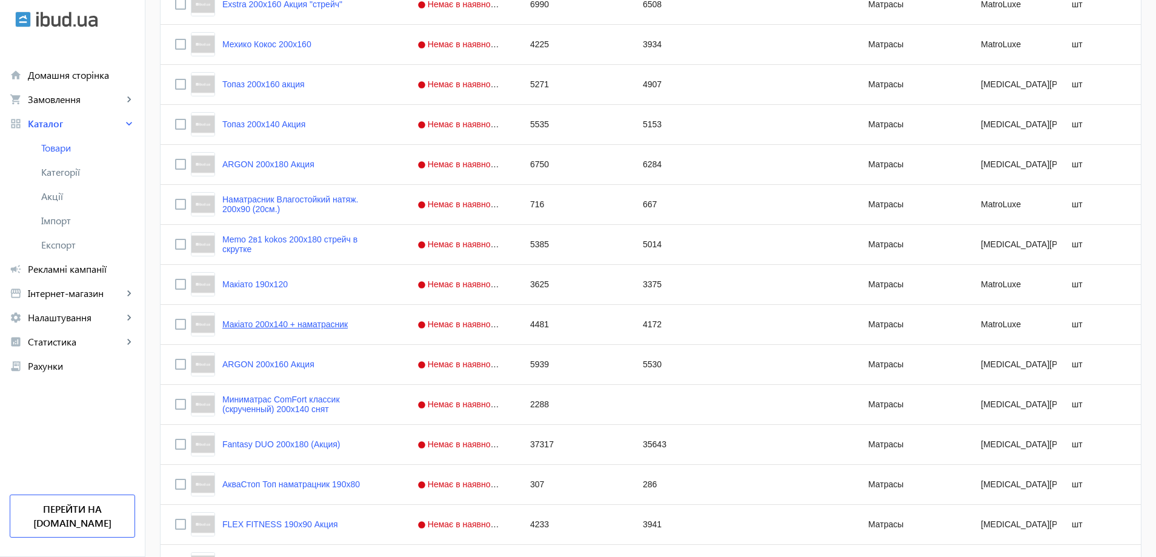
scroll to position [4697, 0]
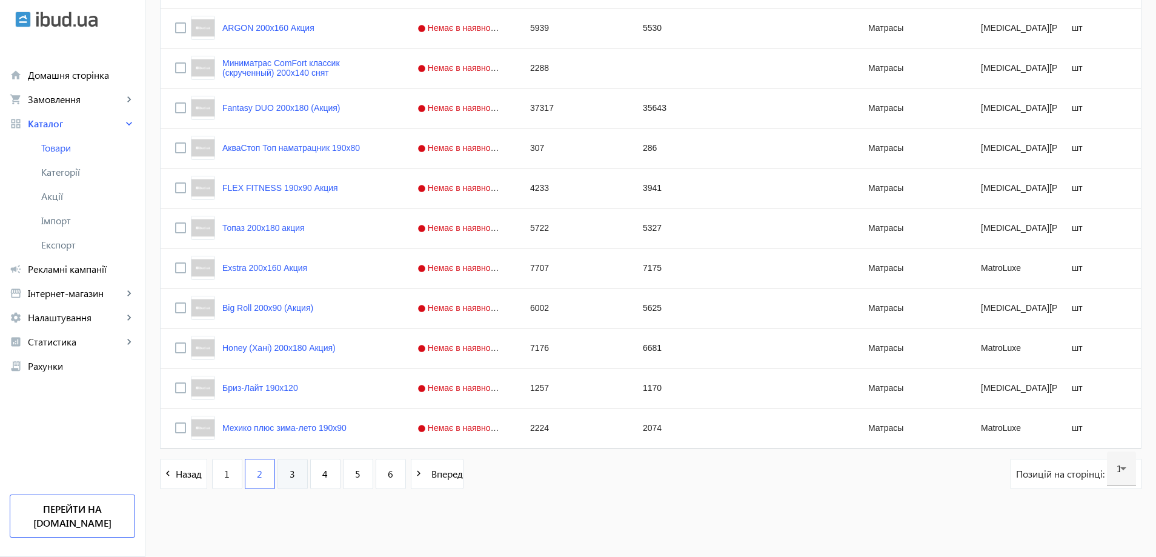
click at [282, 471] on link "3" at bounding box center [292, 473] width 30 height 30
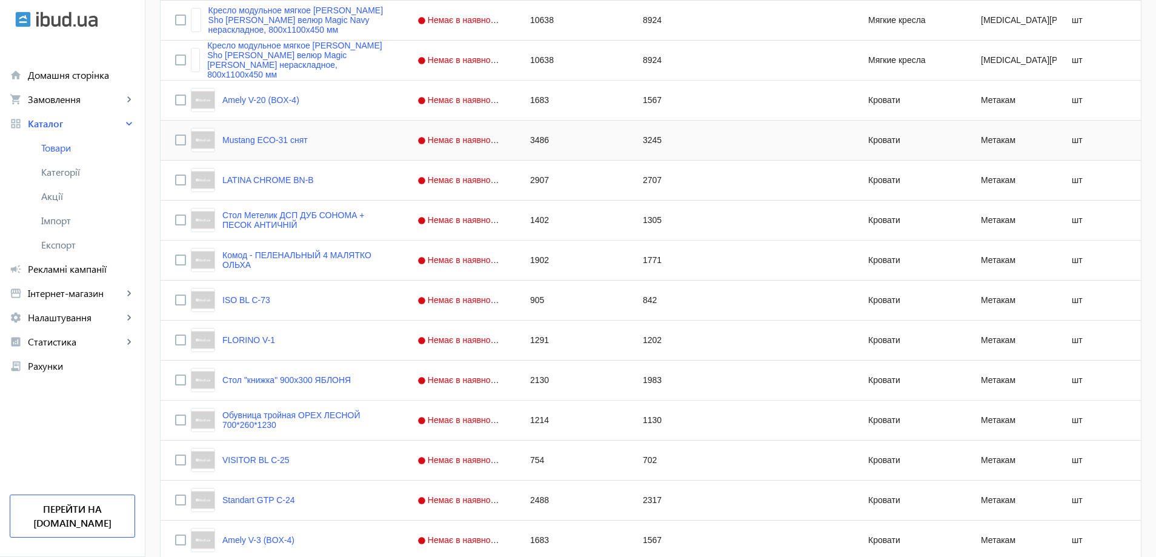
scroll to position [4664, 0]
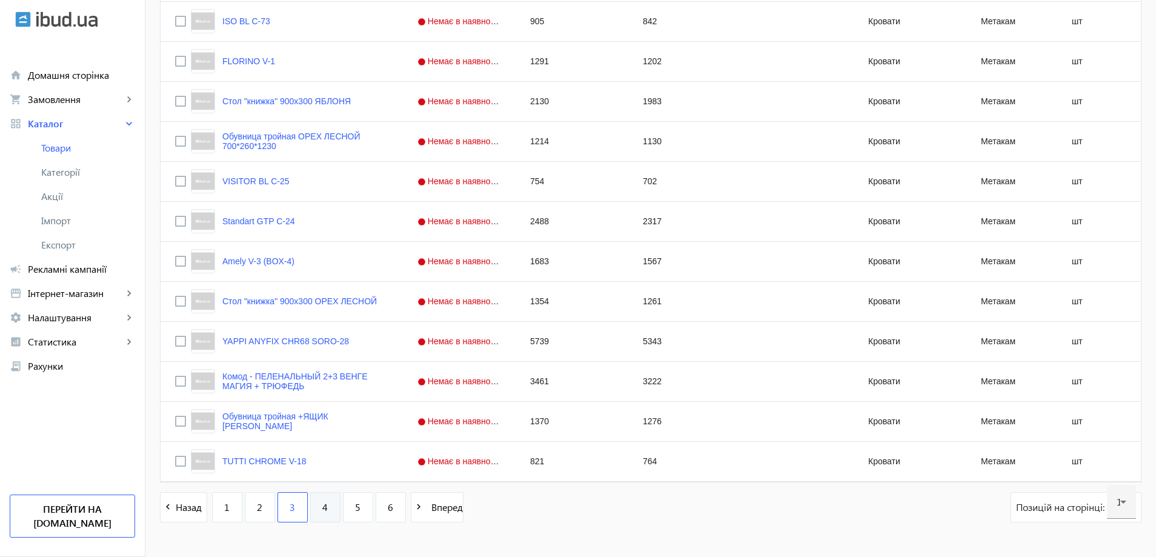
click at [322, 512] on span "4" at bounding box center [324, 506] width 5 height 13
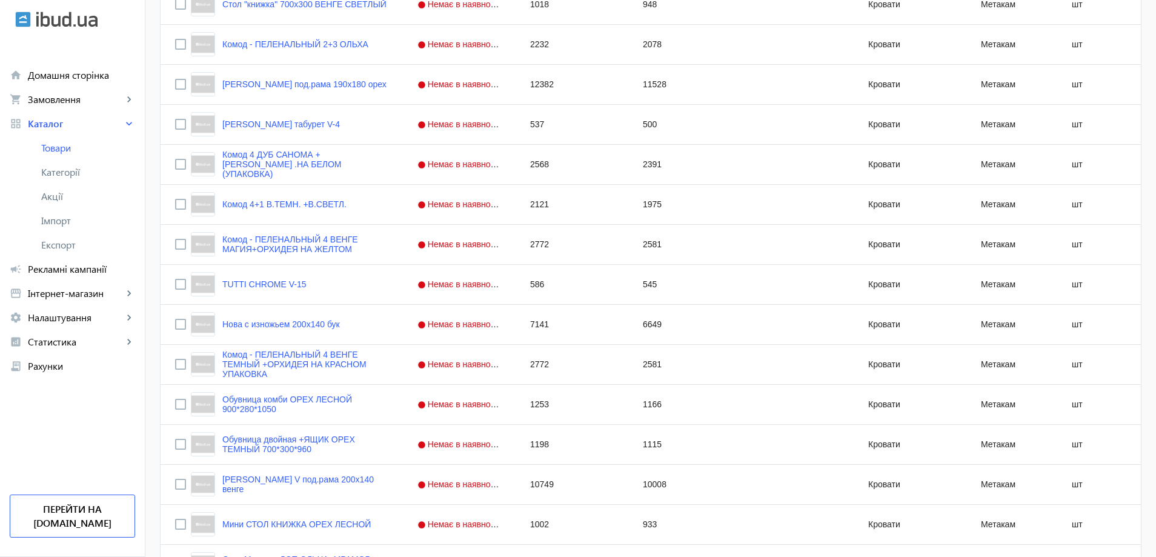
scroll to position [4697, 0]
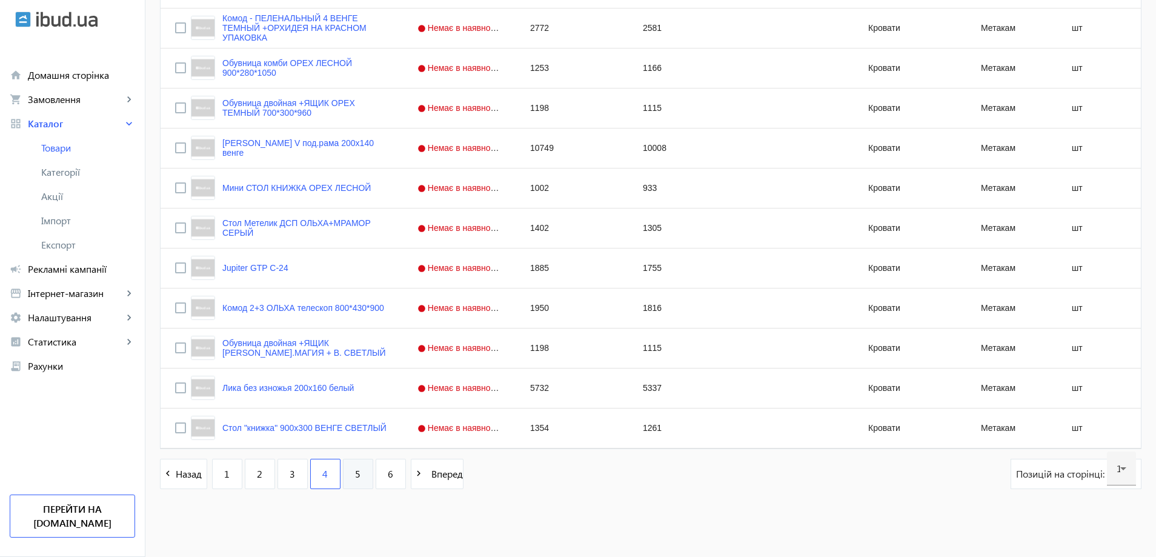
click at [355, 468] on span "5" at bounding box center [357, 473] width 5 height 13
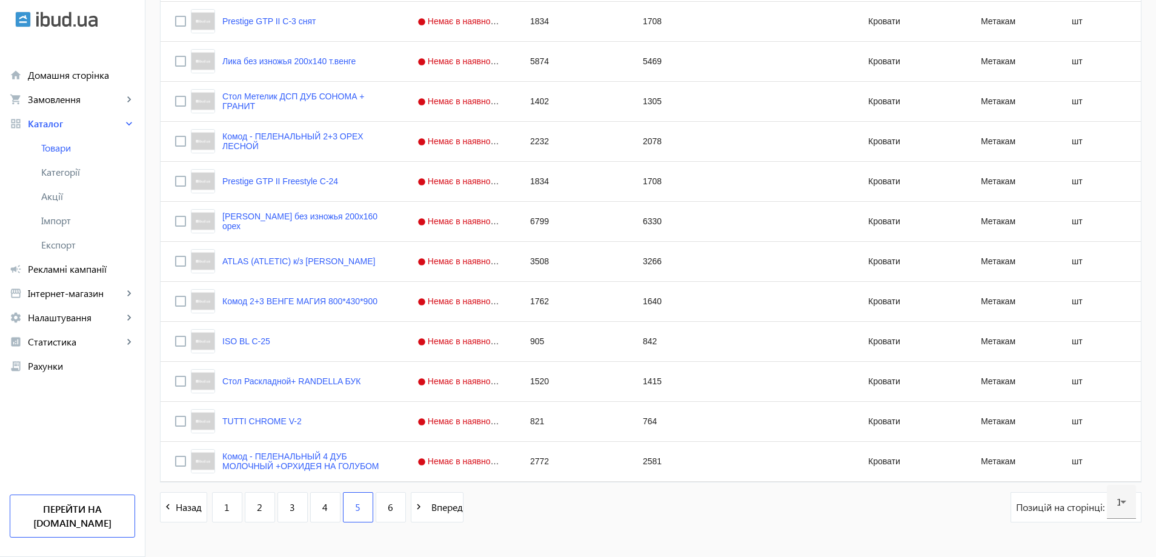
scroll to position [4697, 0]
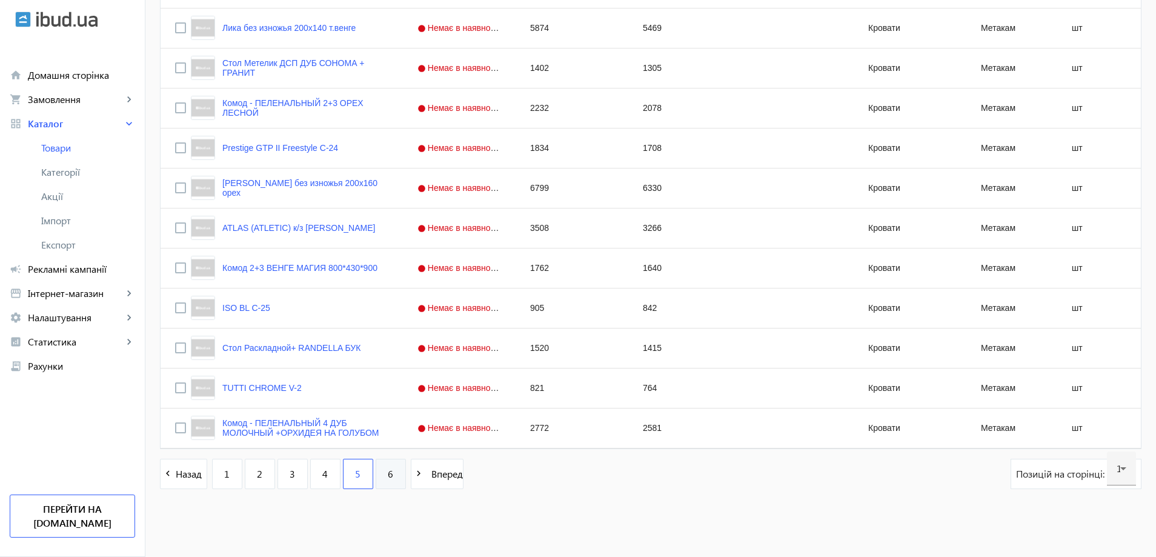
click at [388, 477] on span "6" at bounding box center [390, 473] width 5 height 13
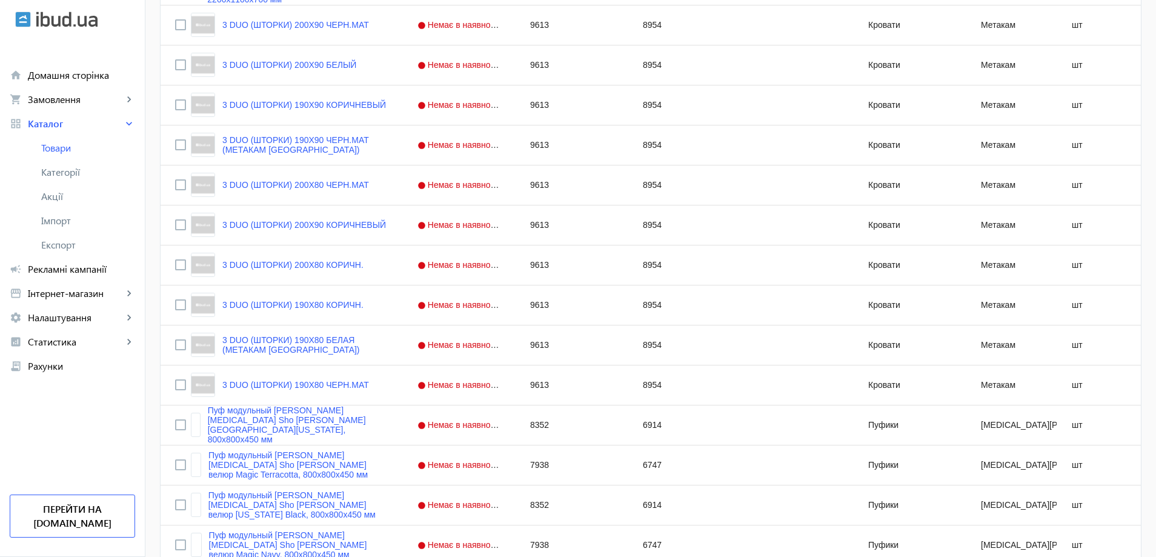
scroll to position [3937, 0]
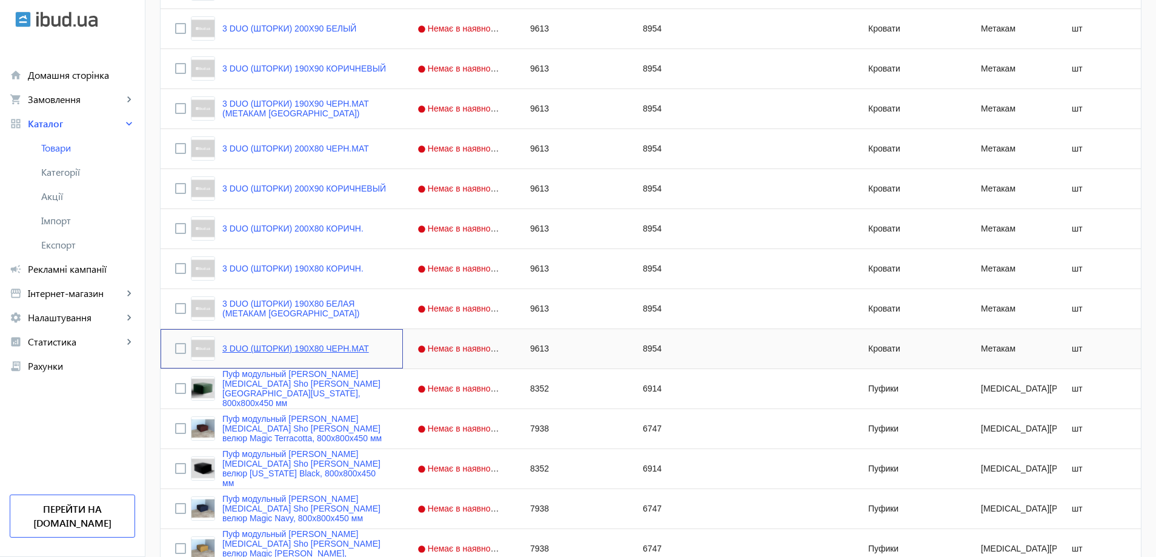
click at [251, 351] on link "3 DUO (ШТОРКИ) 190X80 ЧЕРН.МАТ" at bounding box center [295, 348] width 147 height 10
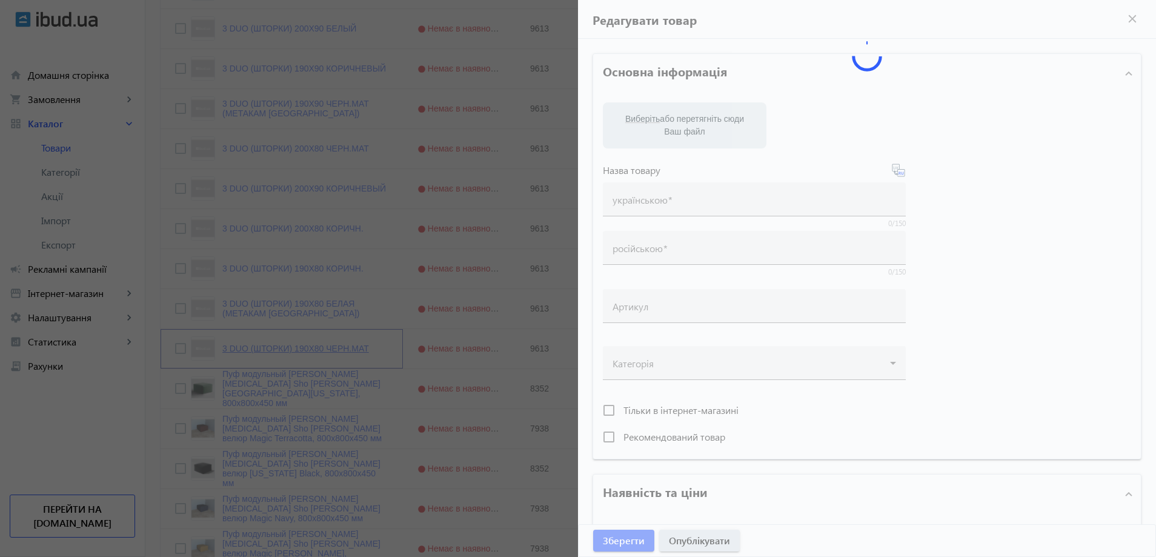
type input "3 DUO (ШТОРКИ) 190X80 ЧЕРН.МАТ"
type input "9613"
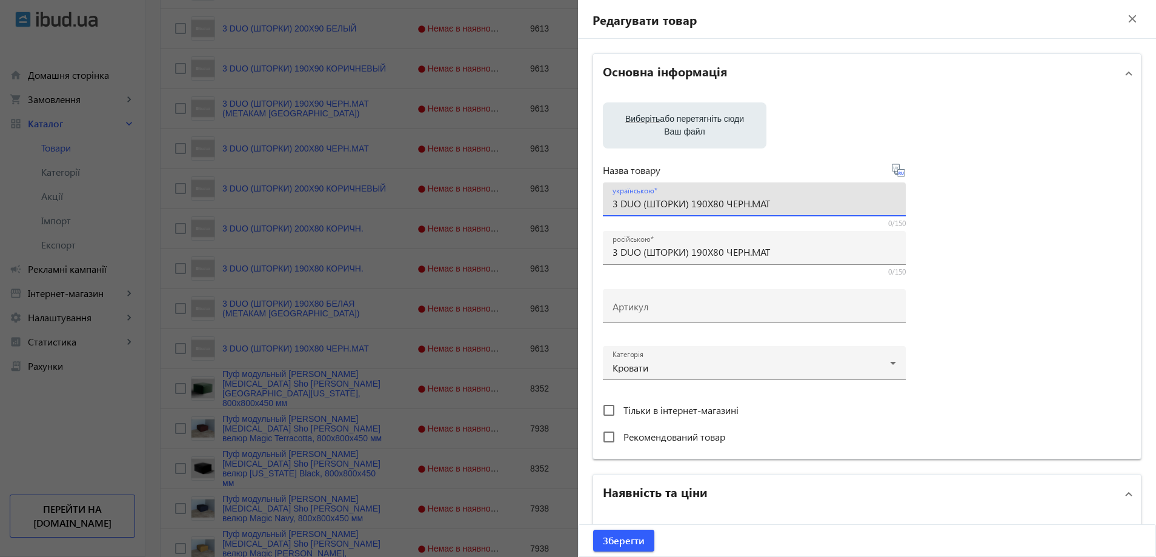
drag, startPoint x: 636, startPoint y: 202, endPoint x: 599, endPoint y: 202, distance: 37.0
click at [603, 202] on div "українською 3 DUO (ШТОРКИ) 190X80 ЧЕРН.МАТ" at bounding box center [754, 199] width 303 height 34
click at [415, 200] on div at bounding box center [578, 278] width 1156 height 557
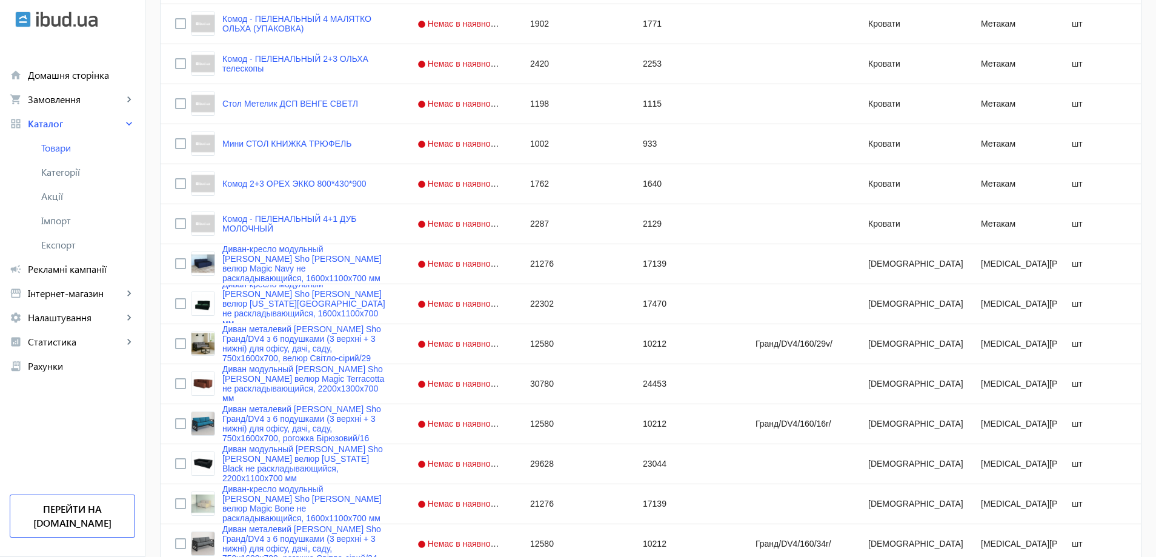
scroll to position [0, 0]
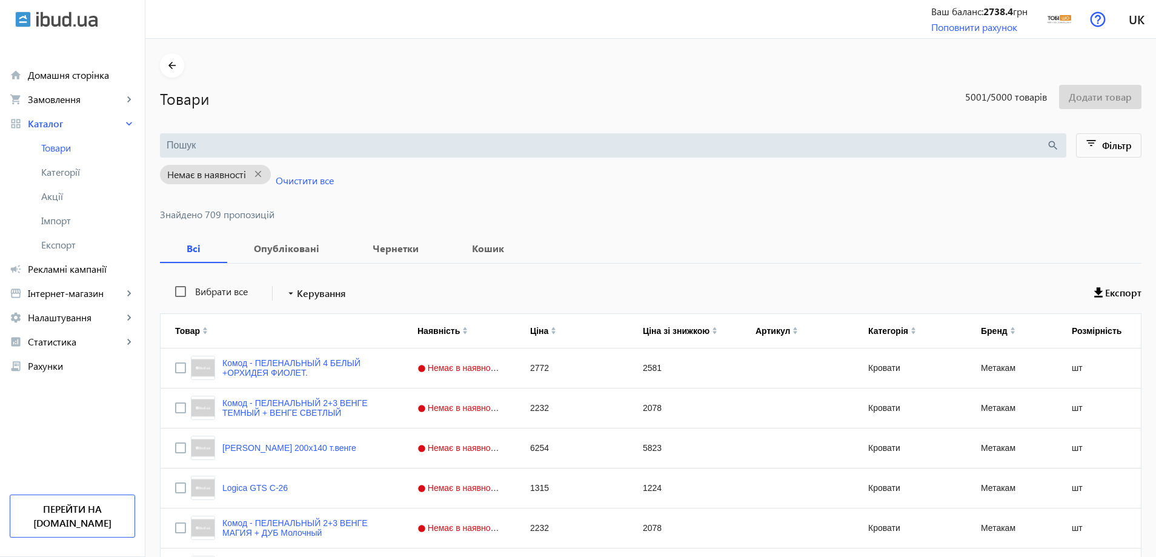
click at [227, 145] on input "search" at bounding box center [606, 145] width 879 height 13
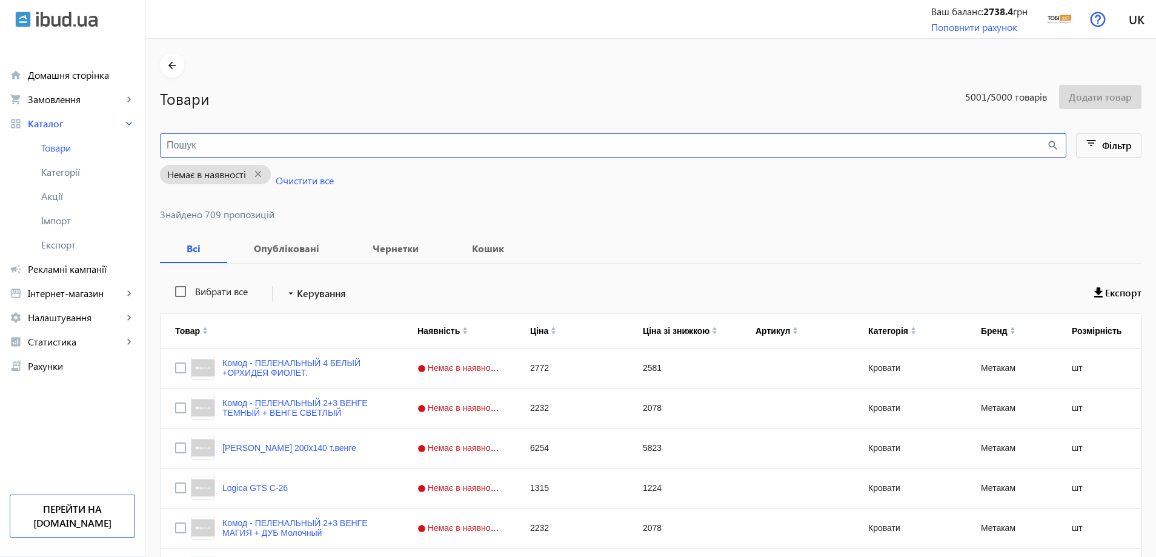
paste input "3 DUO"
type input "3 DUO"
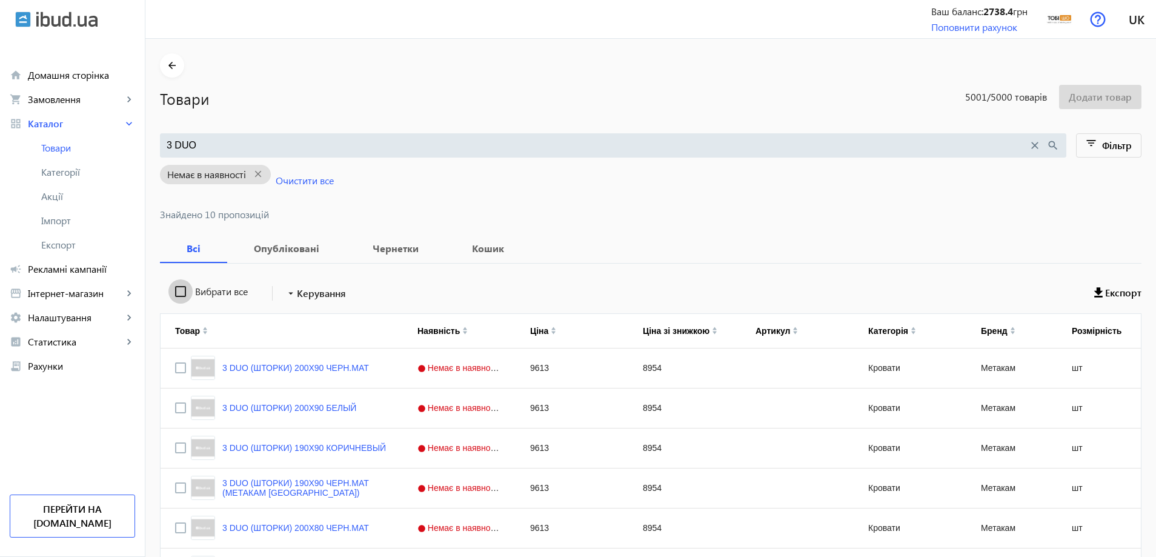
click at [178, 297] on input "Вибрати все" at bounding box center [180, 291] width 24 height 24
checkbox input "true"
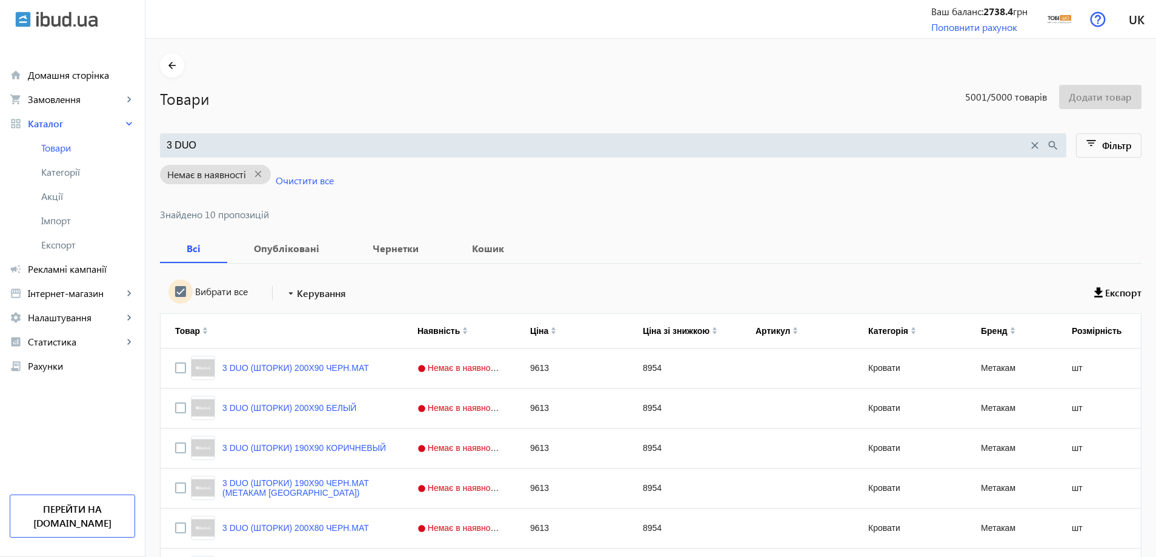
checkbox input "true"
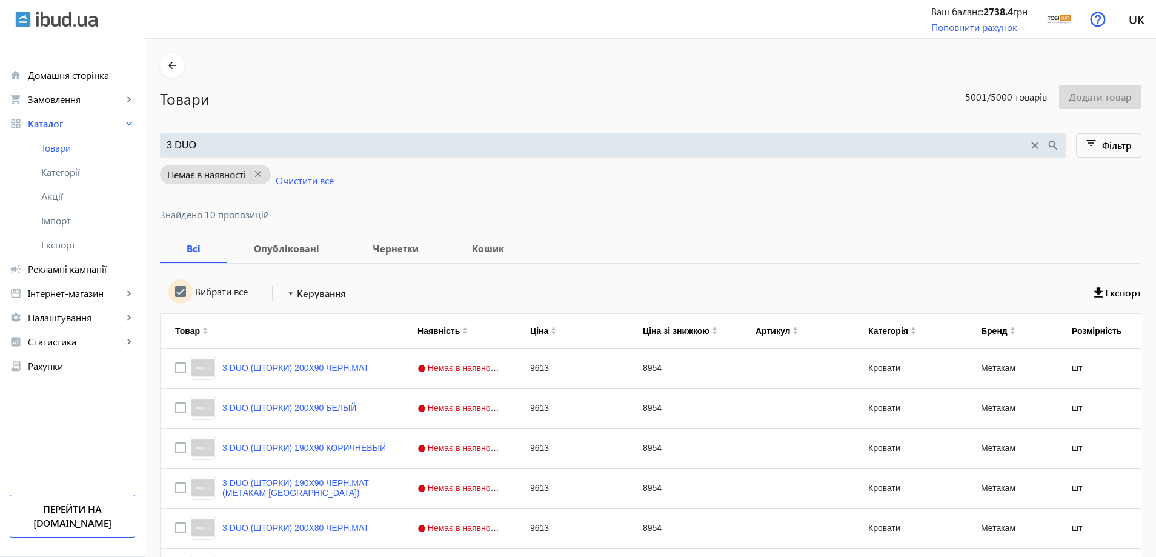
checkbox input "true"
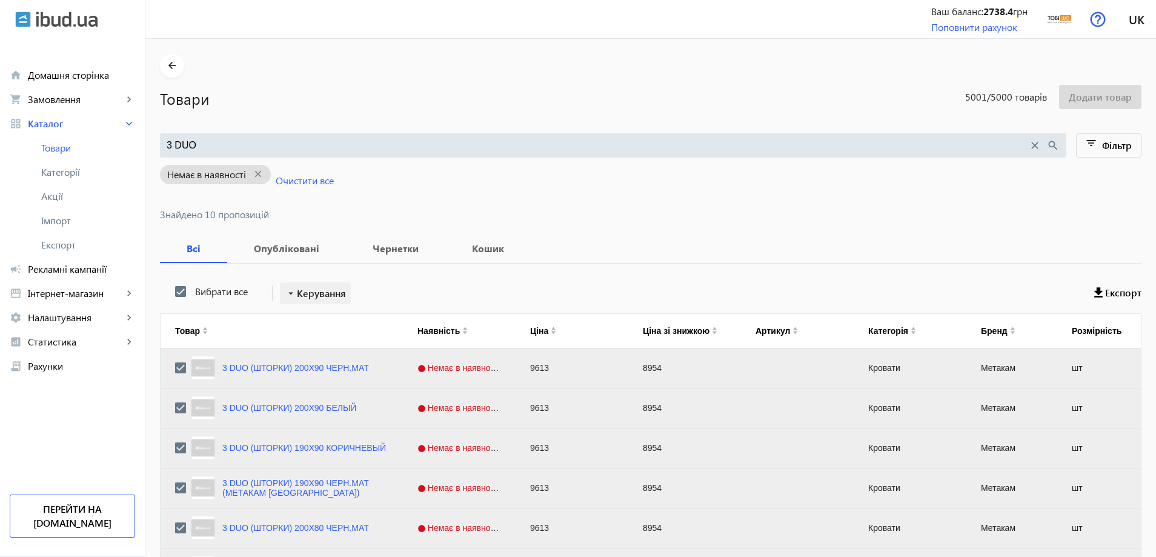
click at [288, 290] on mat-icon "arrow_drop_down" at bounding box center [291, 293] width 12 height 12
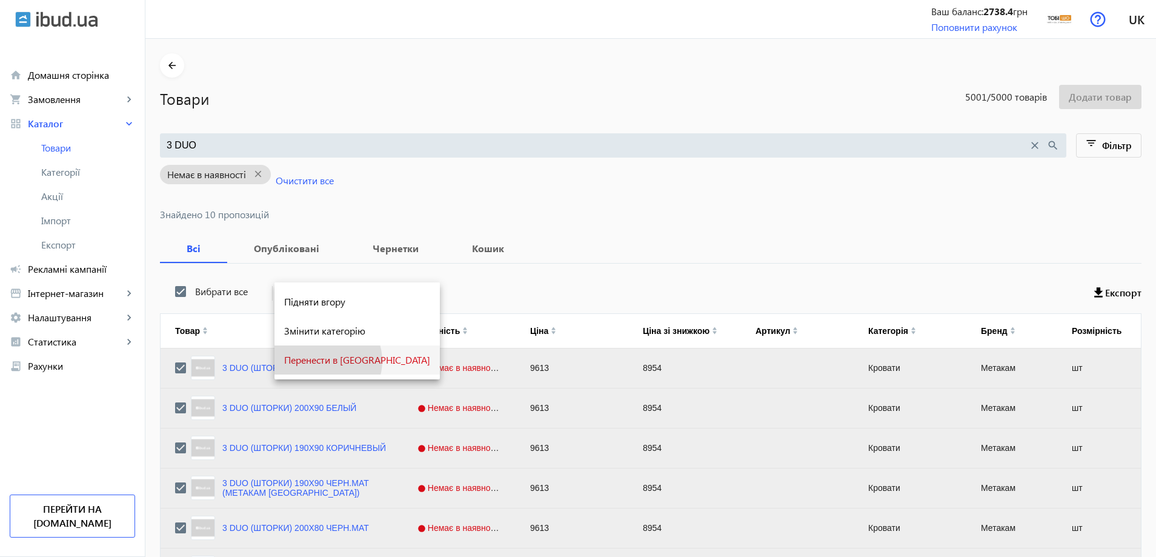
click at [323, 360] on span "Перенести в кошик" at bounding box center [357, 360] width 146 height 10
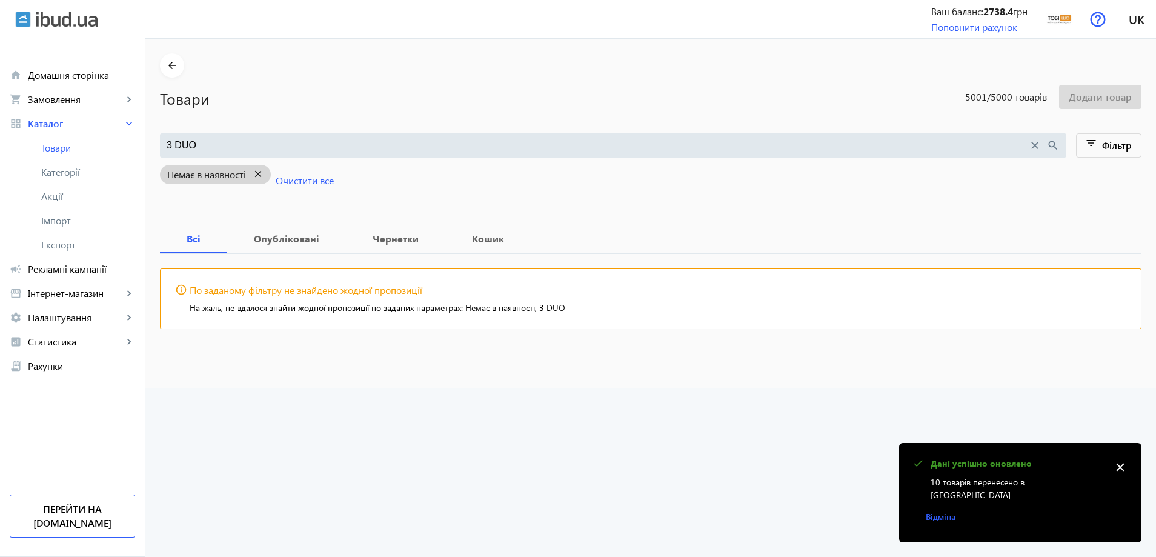
click at [252, 176] on mat-icon "close" at bounding box center [258, 174] width 25 height 15
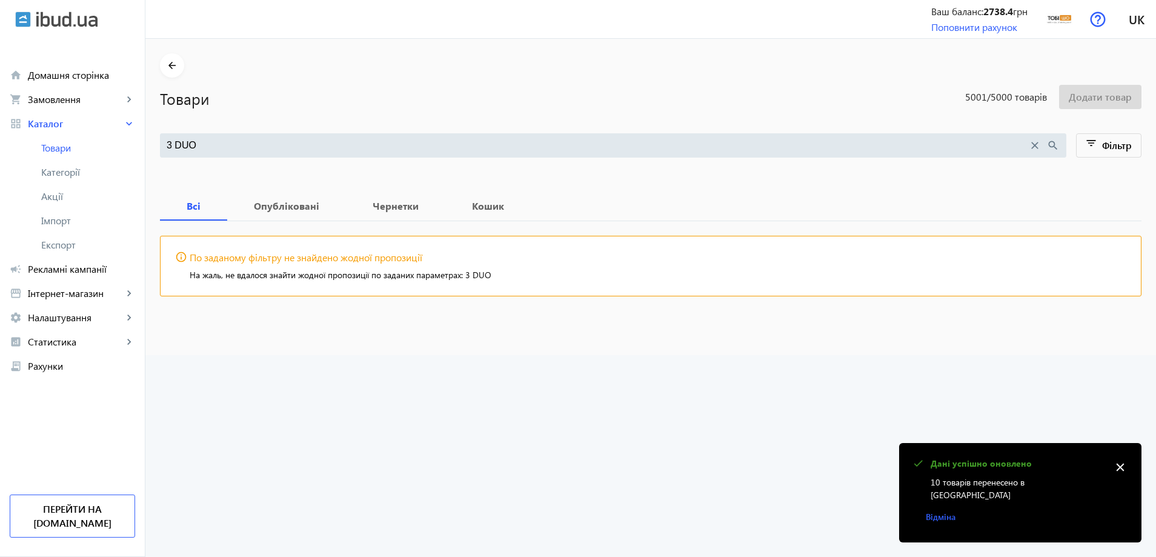
click at [249, 147] on input "3 DUO" at bounding box center [597, 145] width 861 height 13
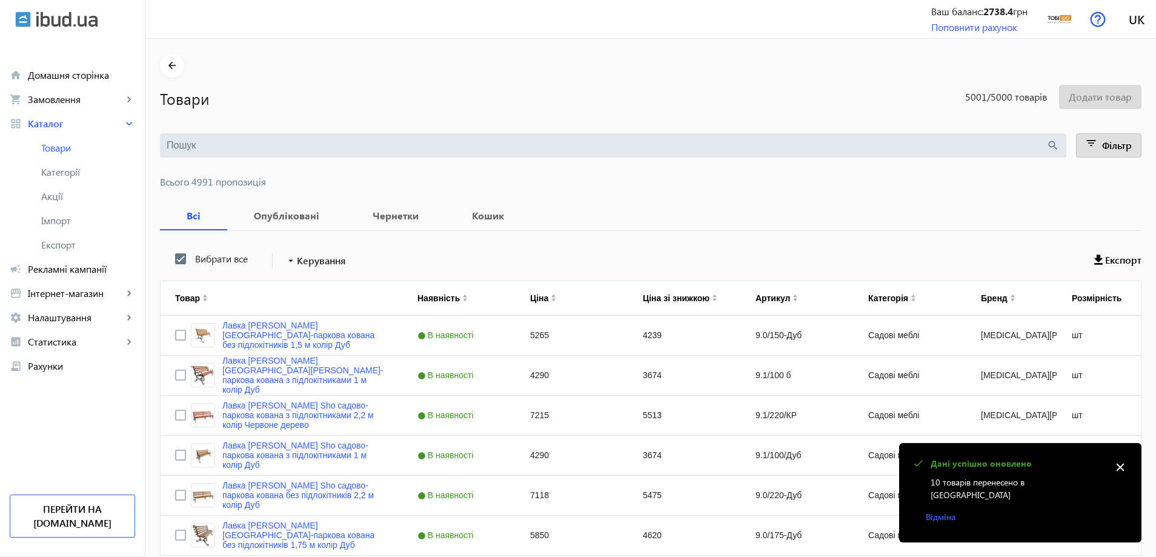
click at [1126, 131] on span at bounding box center [1108, 145] width 65 height 29
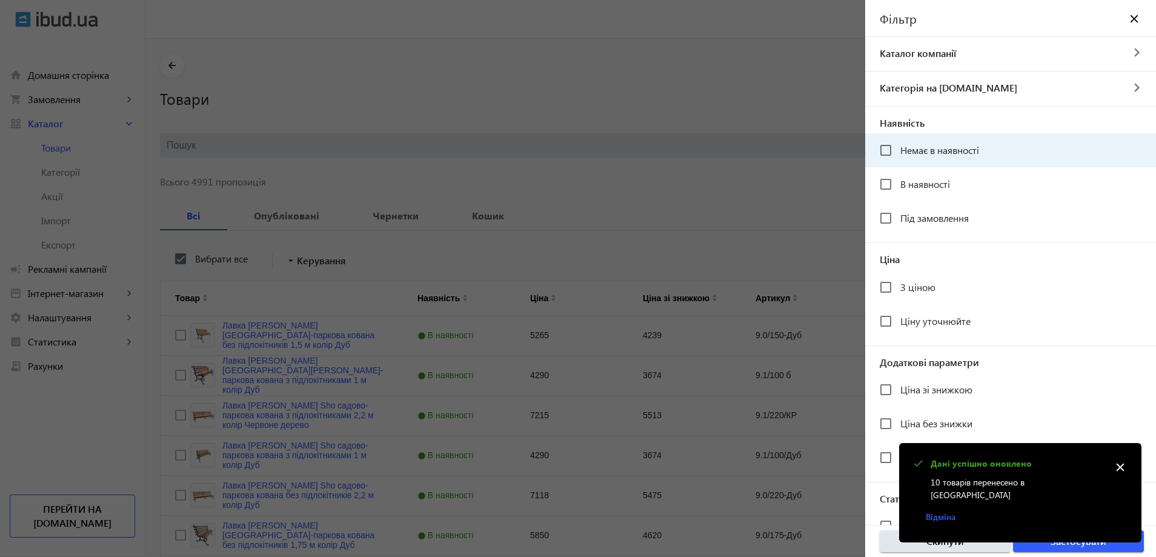
click at [973, 159] on div "Немає в наявності" at bounding box center [928, 150] width 99 height 24
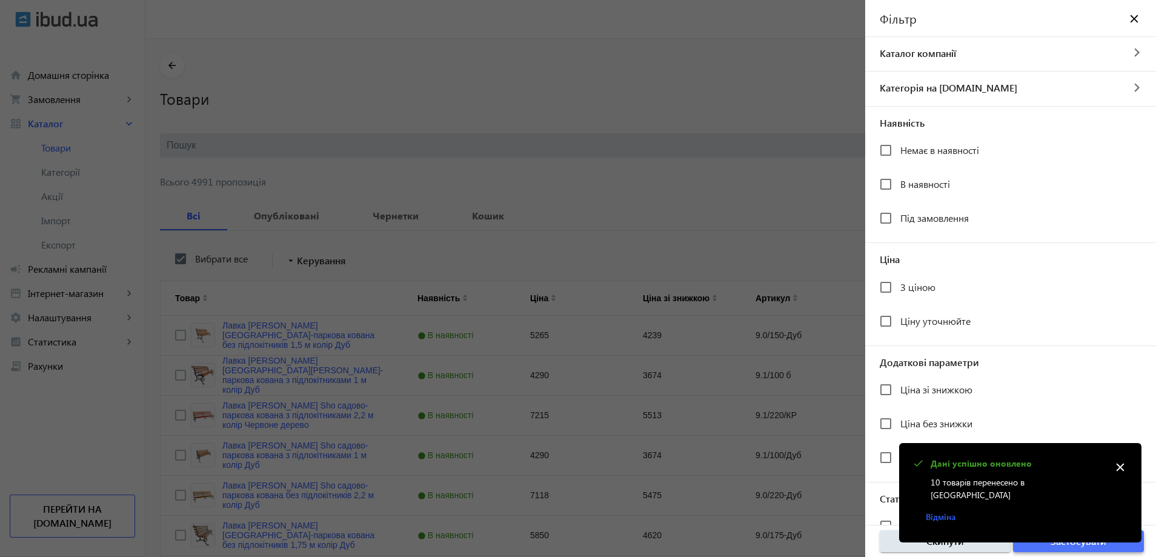
click at [1061, 551] on span "button" at bounding box center [1078, 540] width 131 height 29
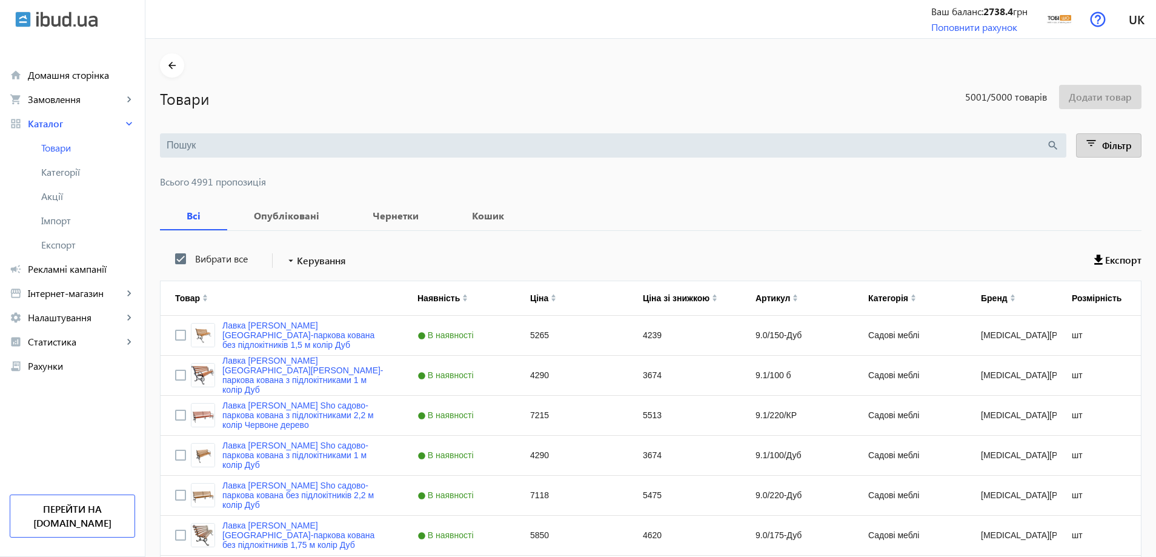
click at [1101, 153] on span at bounding box center [1108, 145] width 65 height 29
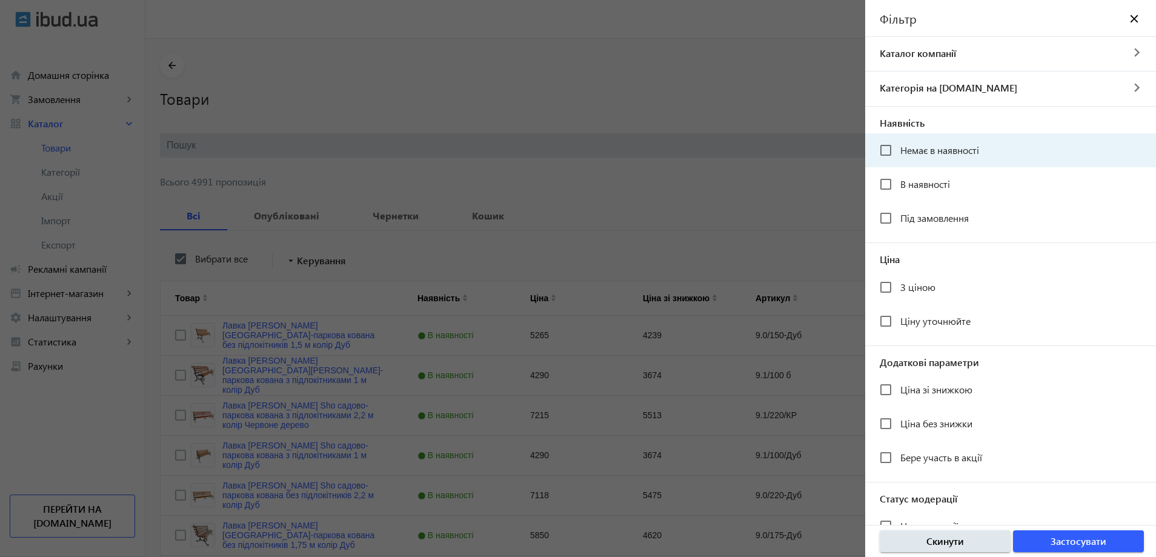
click at [967, 158] on div "Немає в наявності" at bounding box center [928, 150] width 99 height 24
click at [884, 153] on input "Немає в наявності" at bounding box center [885, 150] width 24 height 24
checkbox input "true"
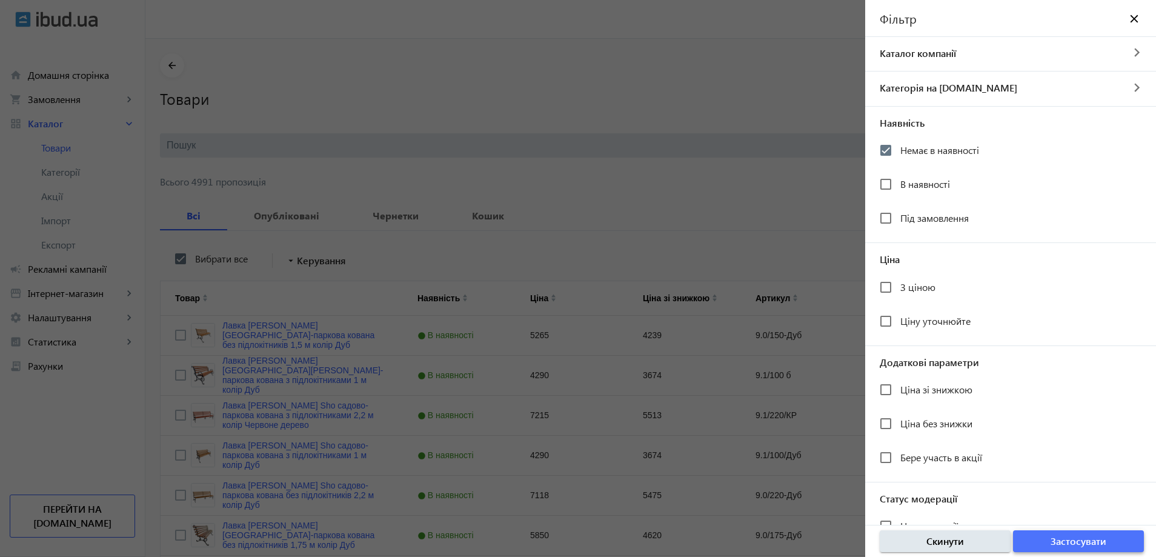
click at [1062, 550] on span "button" at bounding box center [1078, 540] width 131 height 29
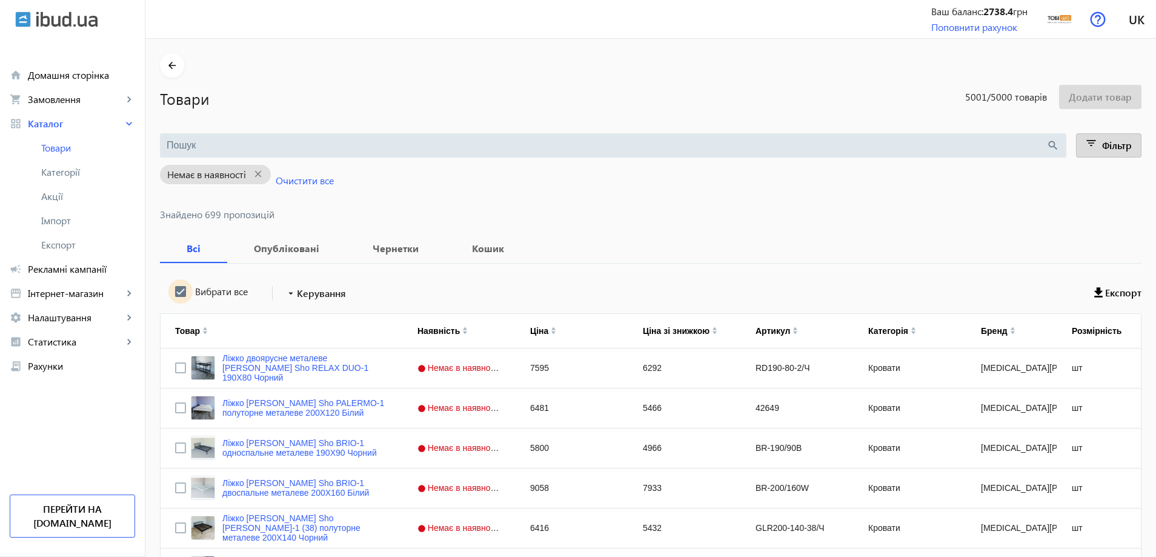
click at [180, 289] on input "Вибрати все" at bounding box center [180, 291] width 24 height 24
checkbox input "false"
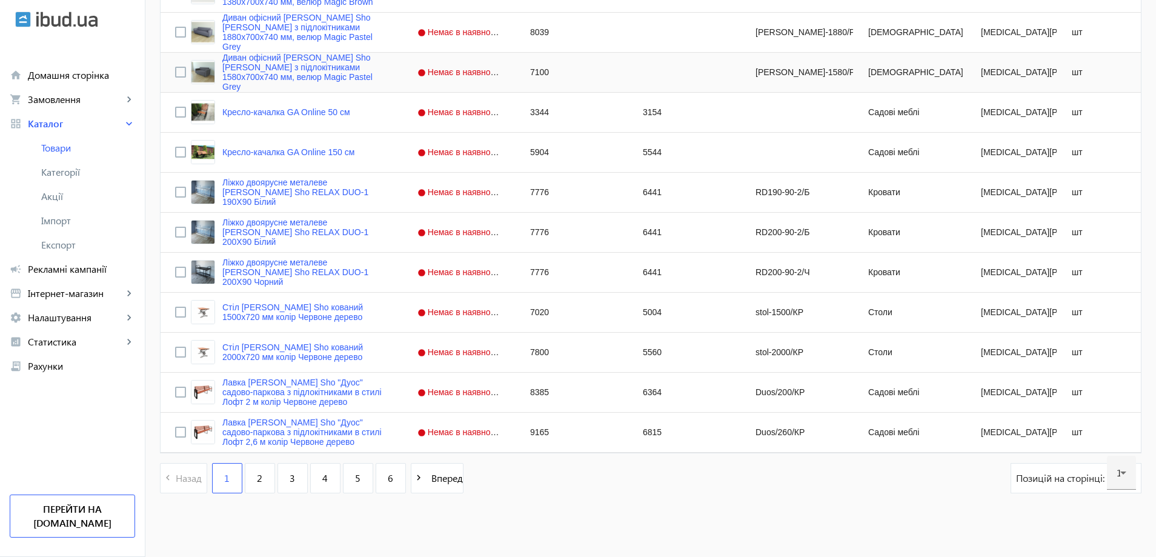
scroll to position [4697, 0]
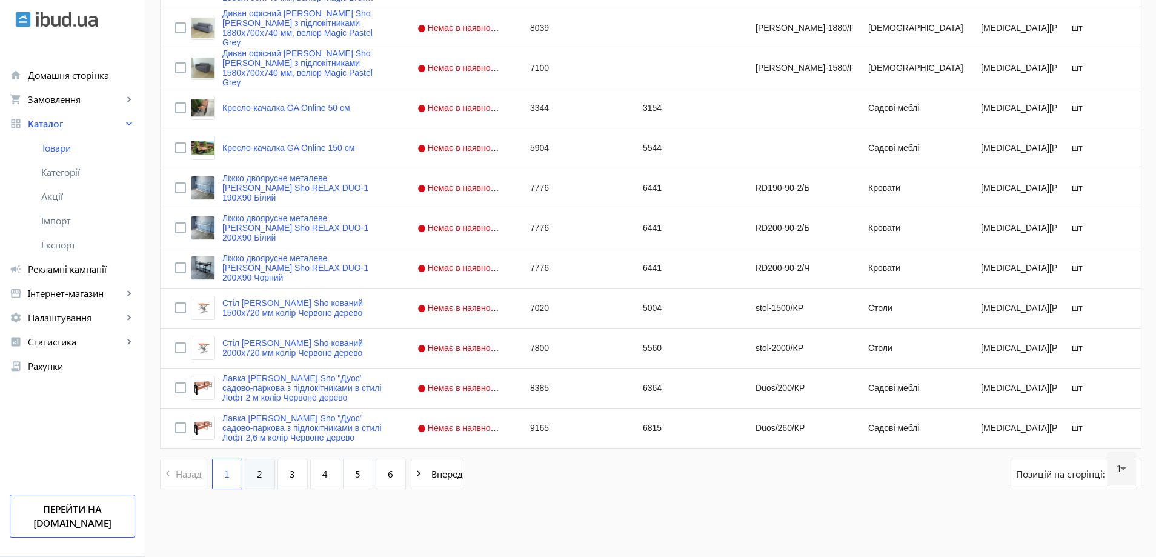
click at [262, 476] on link "2" at bounding box center [260, 473] width 30 height 30
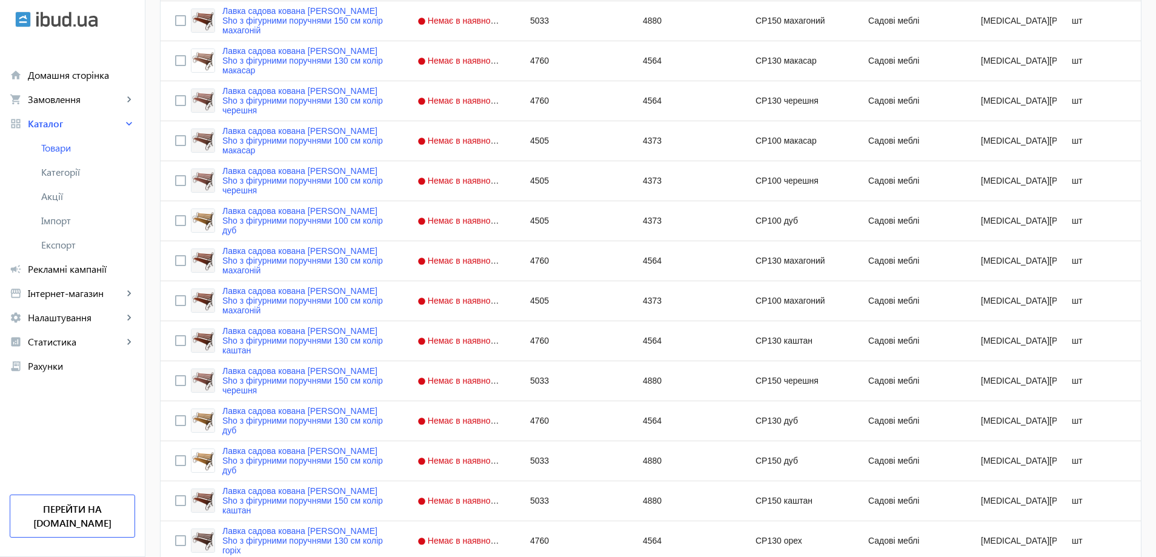
scroll to position [787, 0]
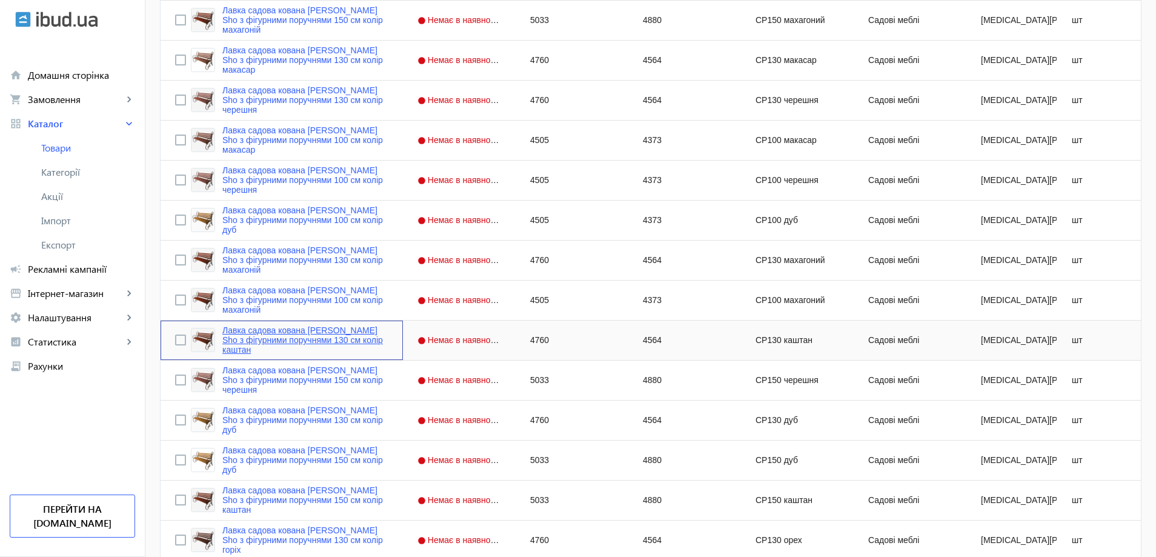
click at [291, 340] on link "Лавка садова кована Tobi Sho з фігурними поручнями 130 см колір каштан" at bounding box center [305, 339] width 166 height 29
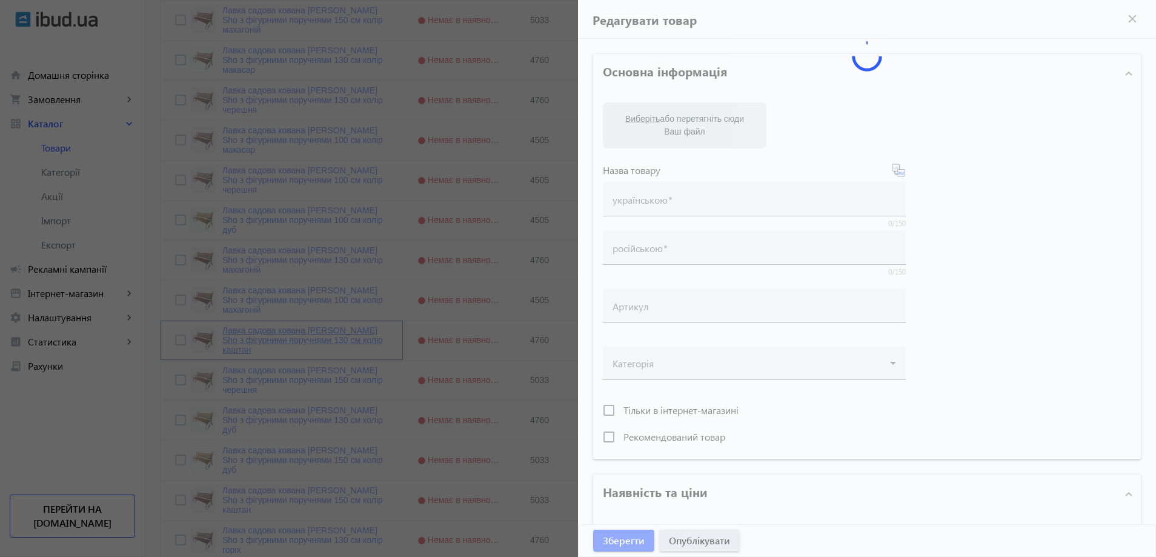
type input "Лавка садова кована Tobi Sho з фігурними поручнями 130 см колір каштан"
type input "Скамейка садовая кованая Tobi Sho с фигурными поручнями 130 см цвет каштан"
type input "CP130 каштан"
type input "4760"
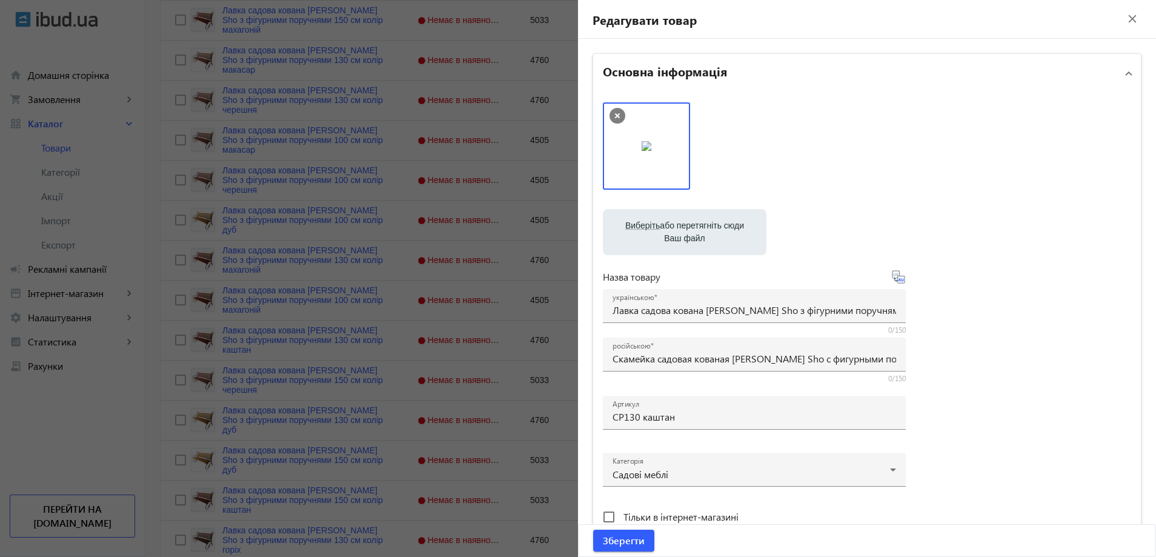
click at [379, 233] on div at bounding box center [578, 278] width 1156 height 557
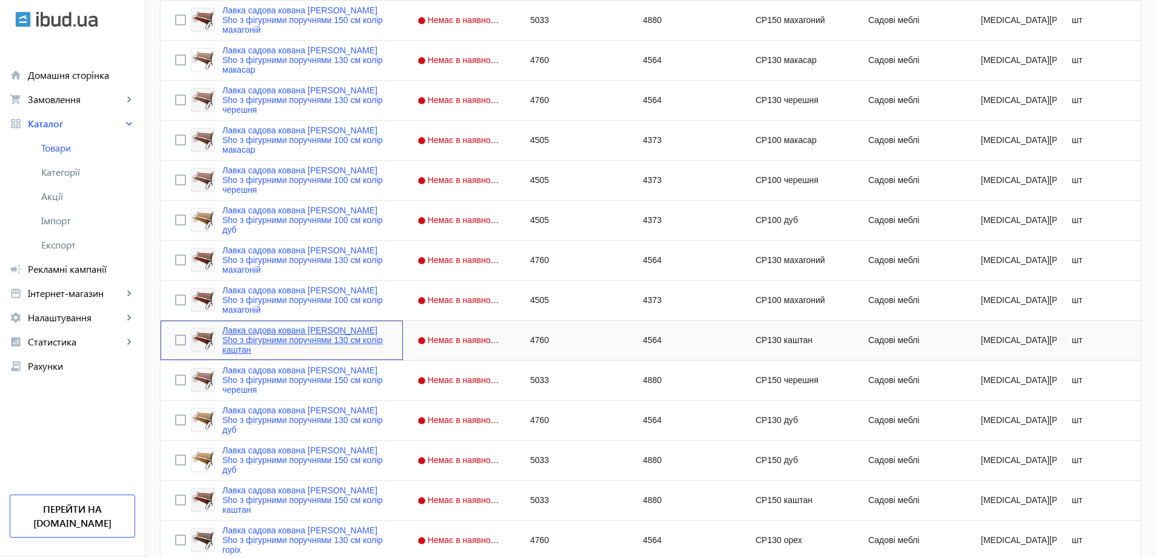
click at [272, 336] on link "Лавка садова кована Tobi Sho з фігурними поручнями 130 см колір каштан" at bounding box center [305, 339] width 166 height 29
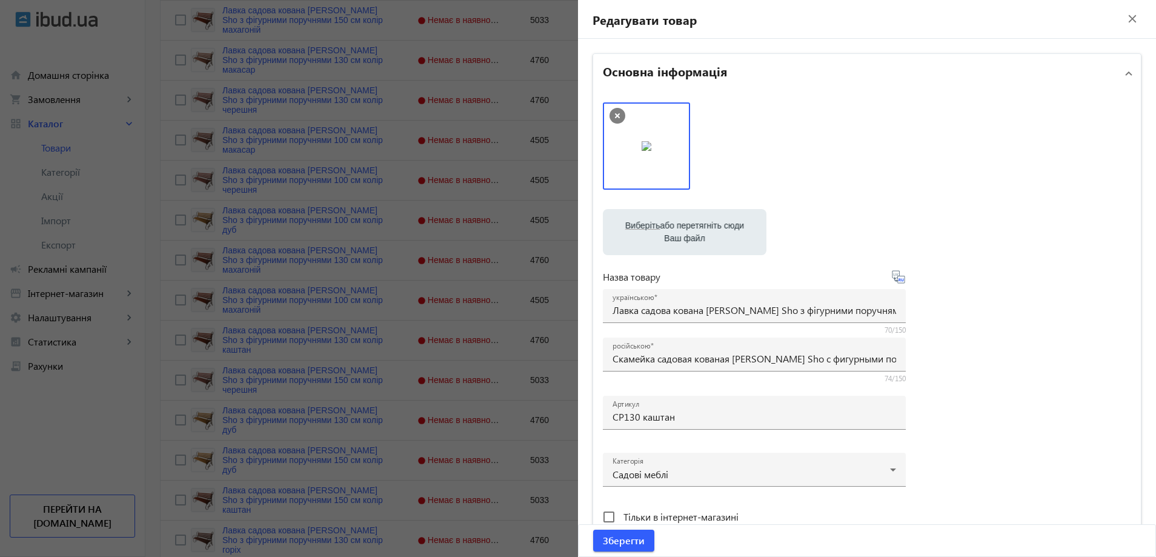
click at [452, 337] on div at bounding box center [578, 278] width 1156 height 557
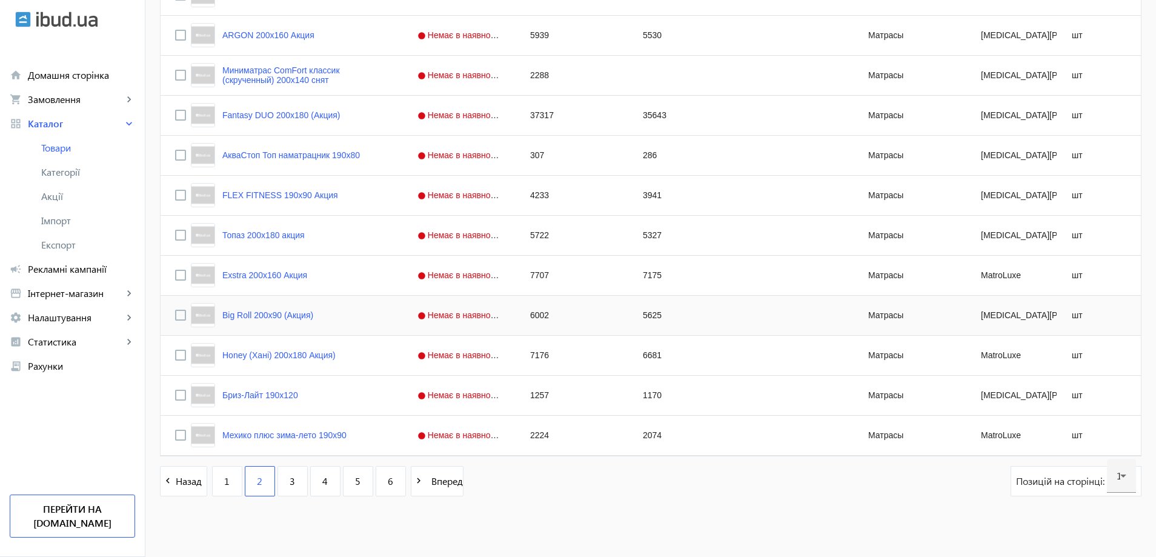
scroll to position [4697, 0]
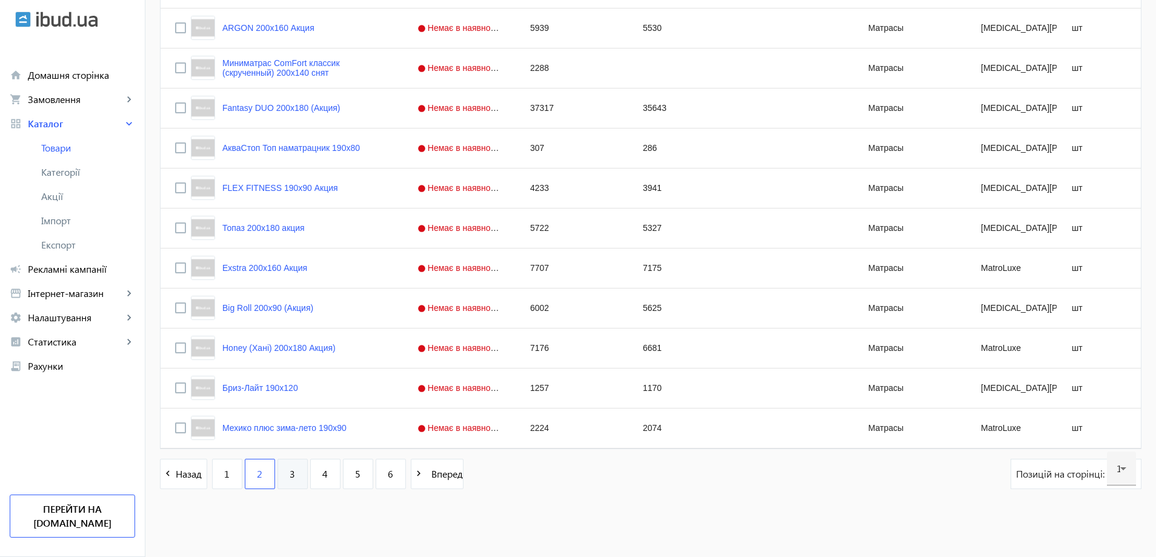
click at [281, 474] on link "3" at bounding box center [292, 473] width 30 height 30
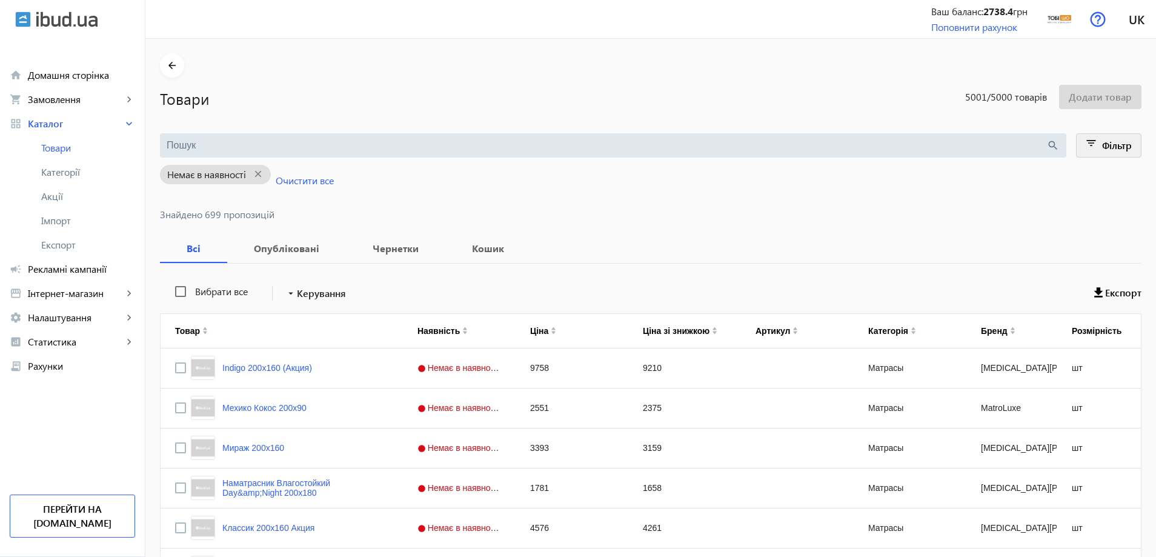
click at [1100, 149] on span at bounding box center [1108, 145] width 65 height 29
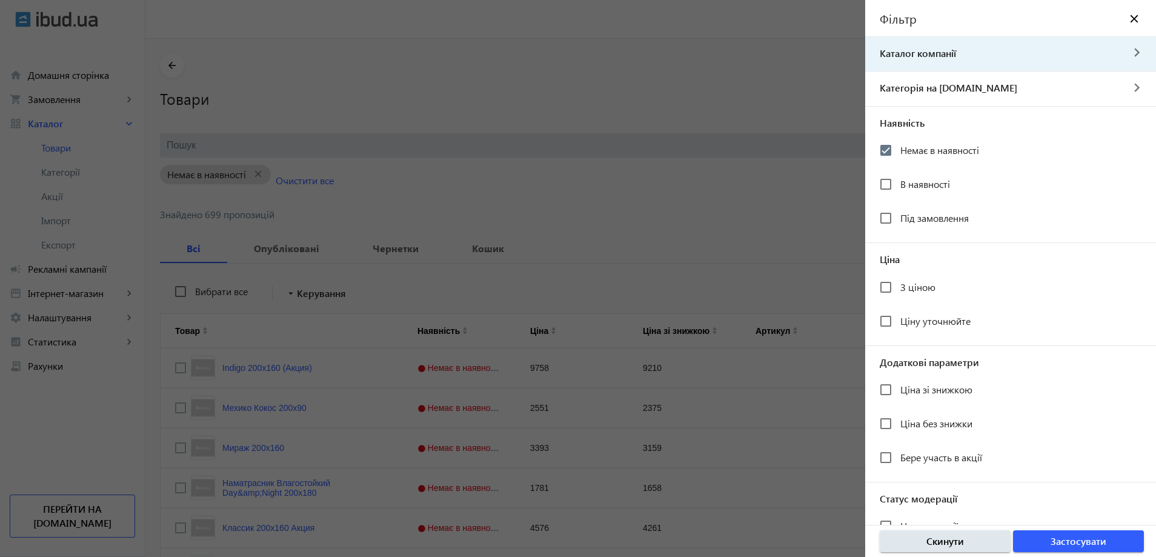
click at [974, 51] on span "Каталог компанії" at bounding box center [993, 53] width 257 height 13
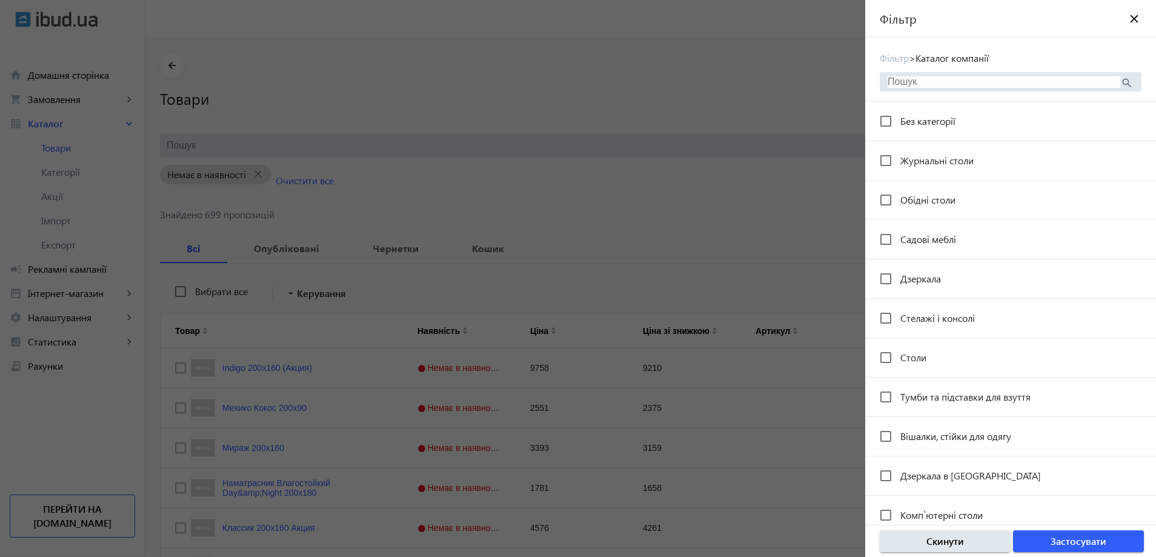
click at [948, 83] on input "search" at bounding box center [1003, 81] width 233 height 11
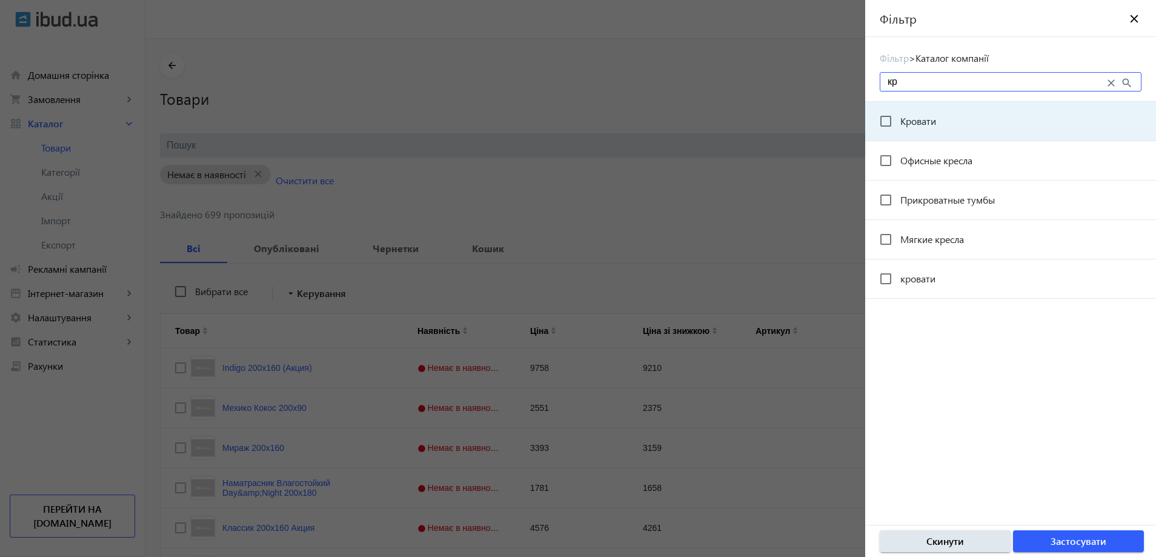
type input "кр"
click at [921, 127] on span "Кровати" at bounding box center [918, 120] width 36 height 13
click at [898, 127] on input "Кровати" at bounding box center [885, 121] width 24 height 24
checkbox input "true"
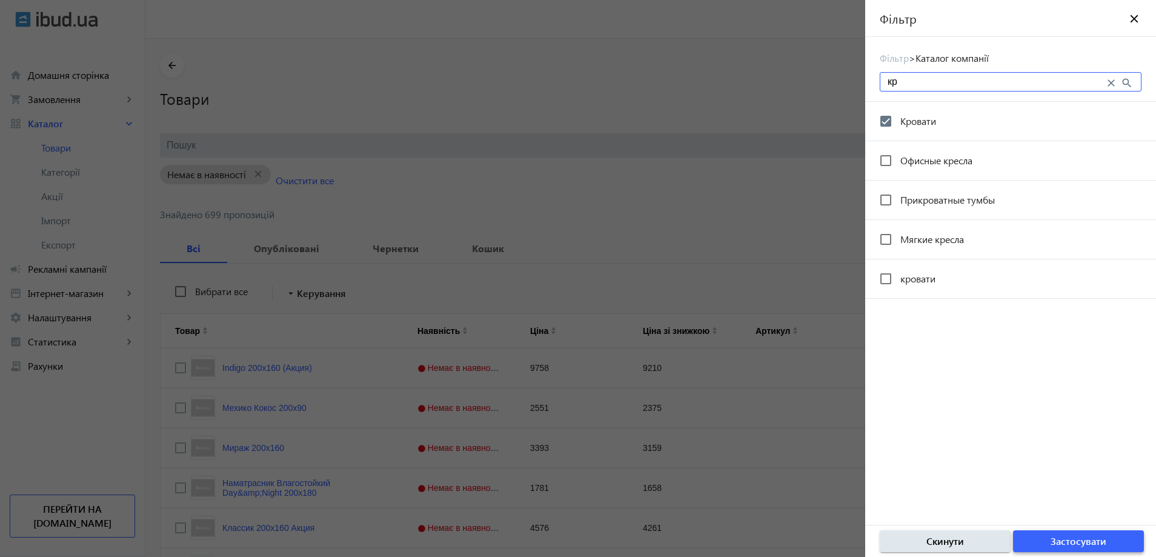
click at [1085, 548] on span "Застосувати" at bounding box center [1078, 540] width 56 height 13
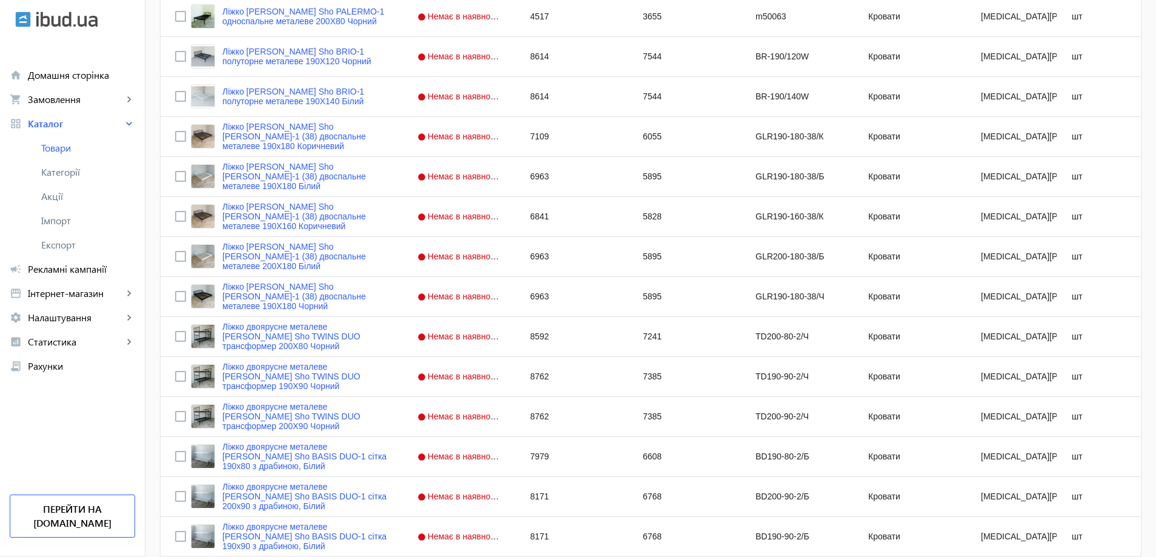
scroll to position [4697, 0]
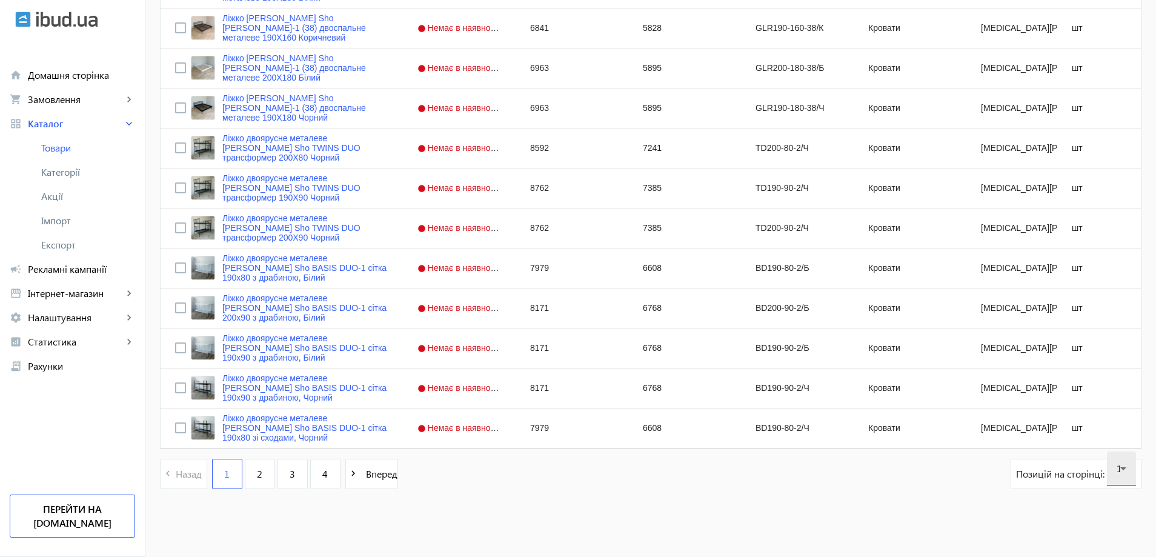
click at [1126, 473] on icon at bounding box center [1123, 468] width 15 height 15
click at [290, 517] on div at bounding box center [578, 278] width 1156 height 557
click at [262, 486] on link "2" at bounding box center [260, 473] width 30 height 30
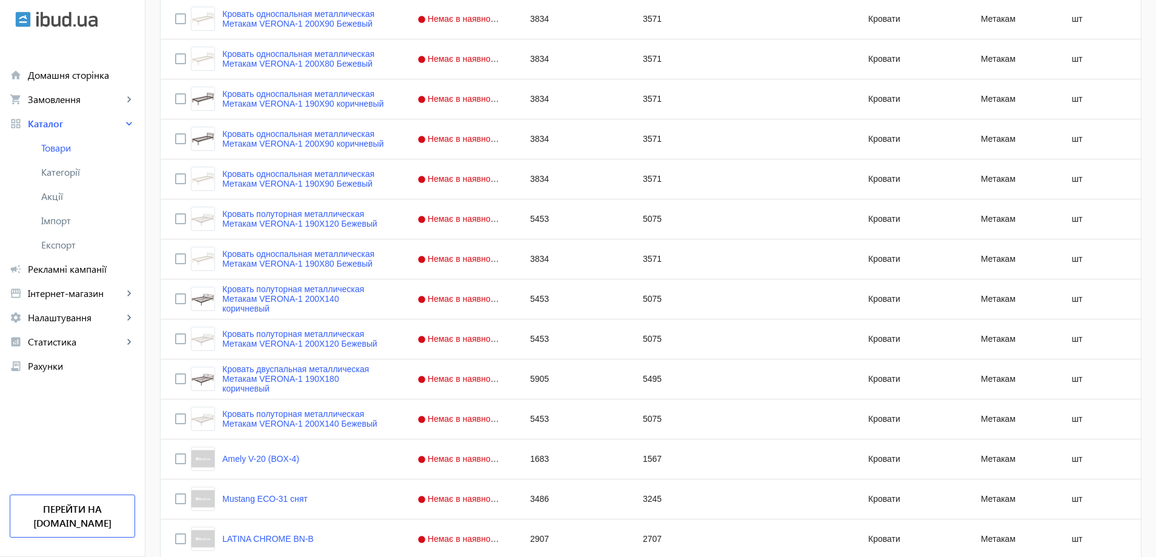
scroll to position [4697, 0]
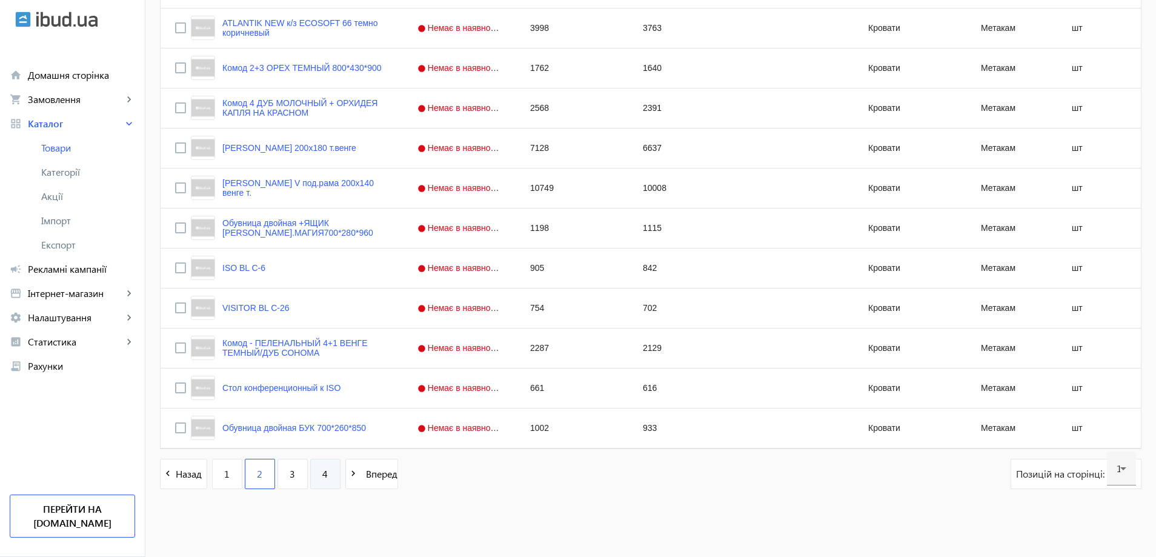
click at [329, 477] on link "4" at bounding box center [325, 473] width 30 height 30
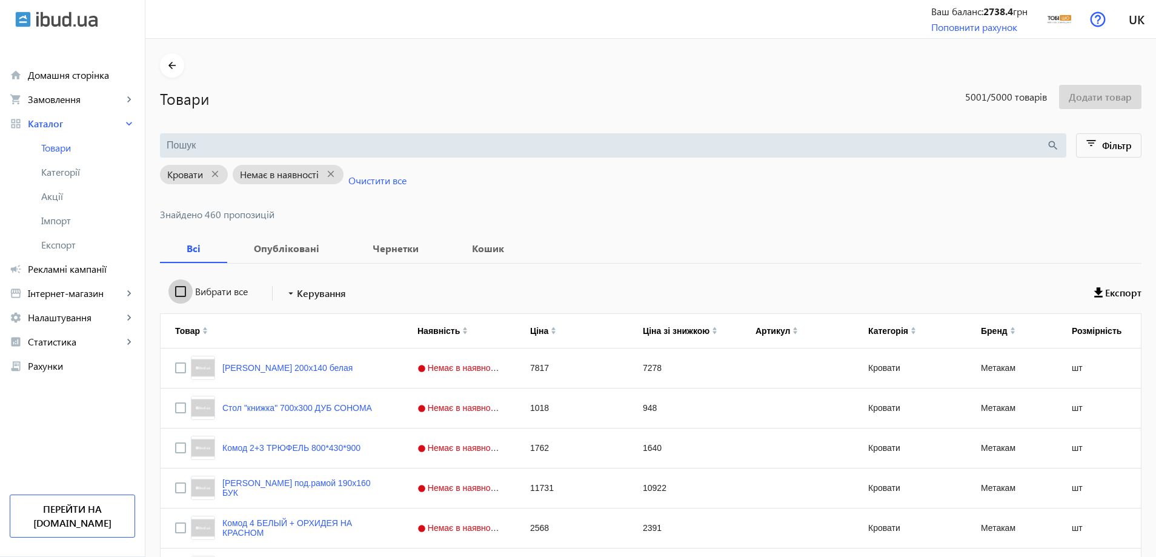
click at [174, 293] on input "Вибрати все" at bounding box center [180, 291] width 24 height 24
checkbox input "true"
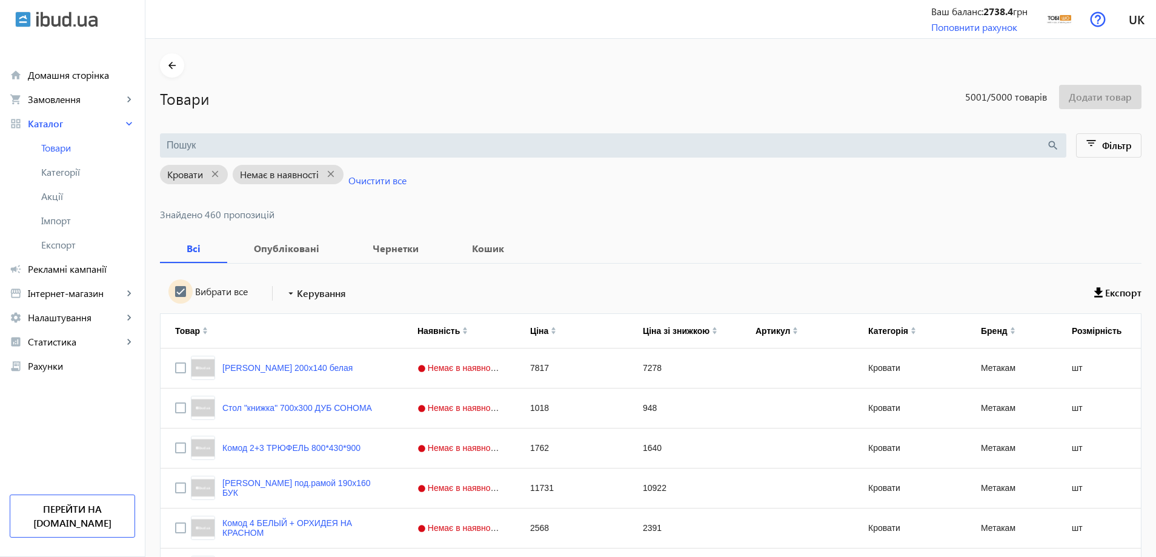
checkbox input "true"
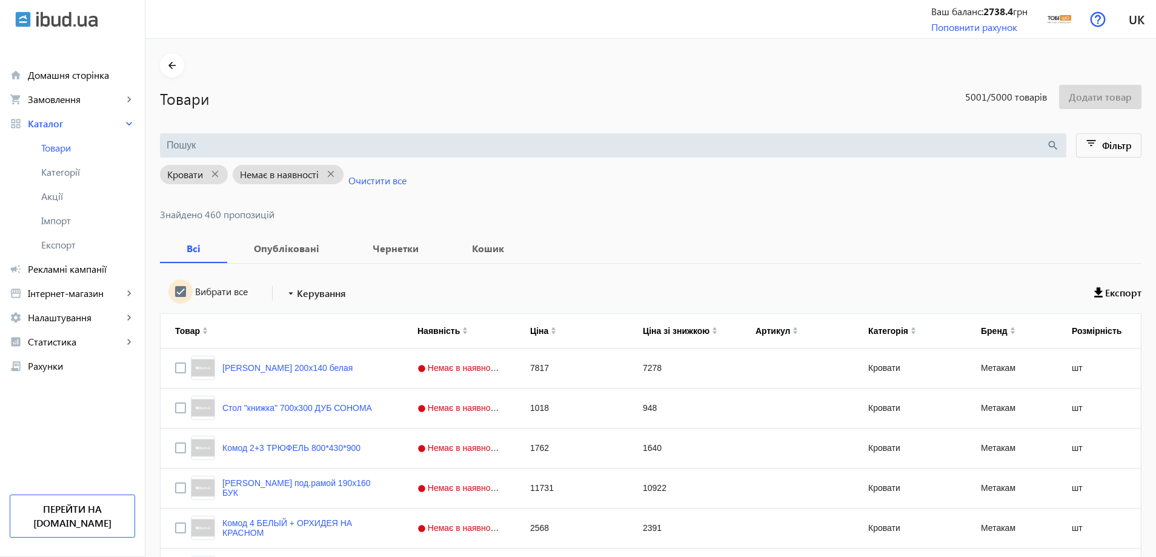
checkbox input "true"
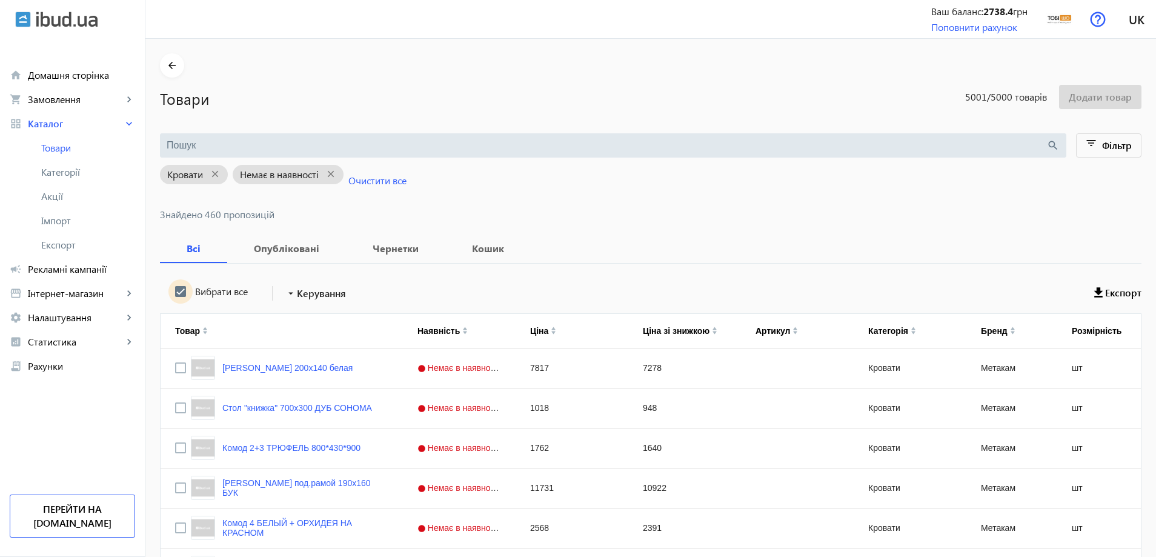
checkbox input "true"
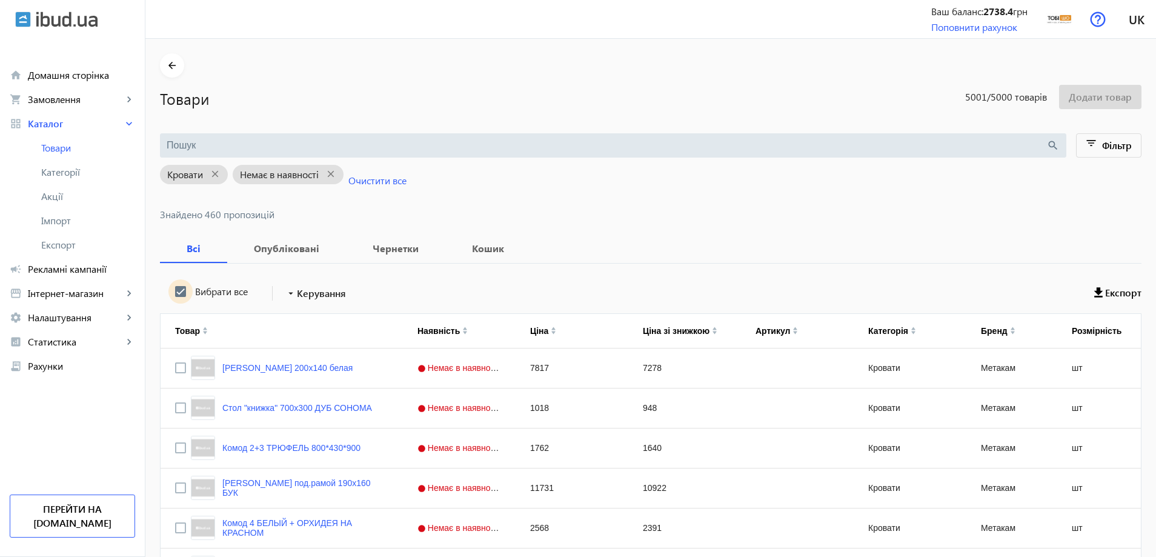
checkbox input "true"
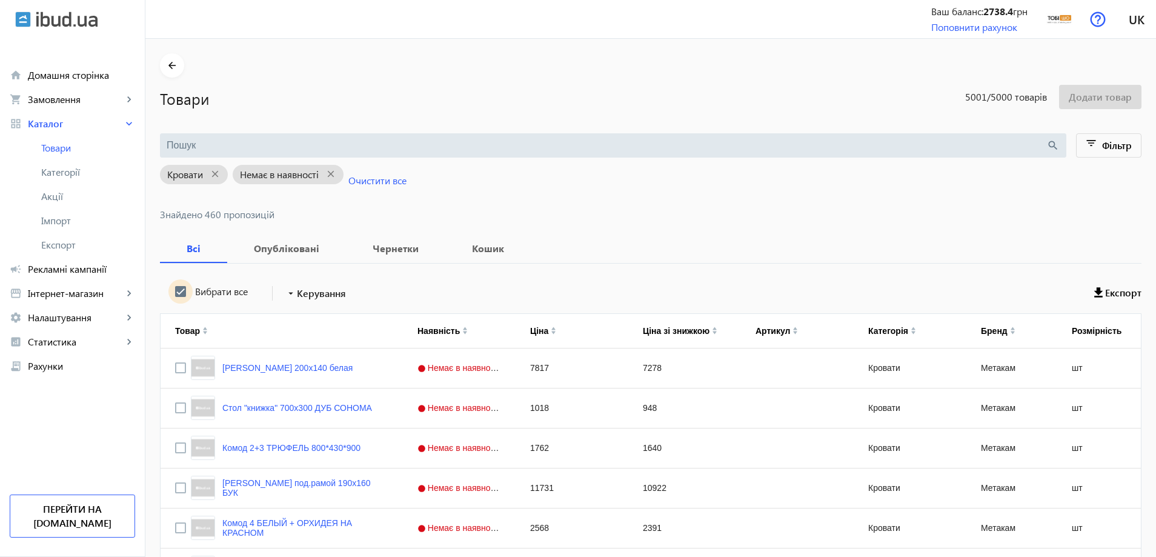
checkbox input "true"
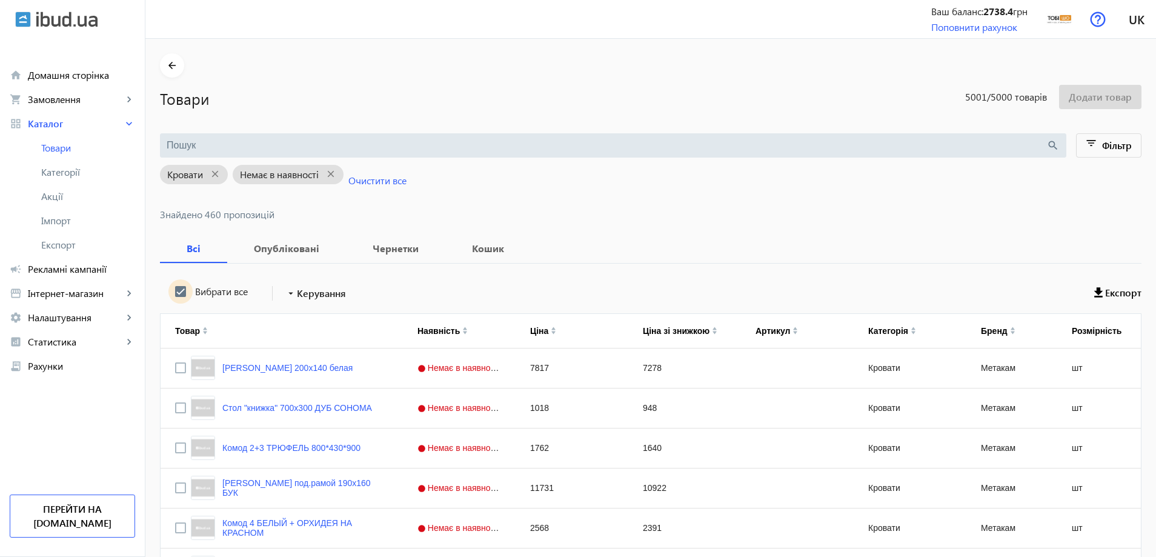
checkbox input "true"
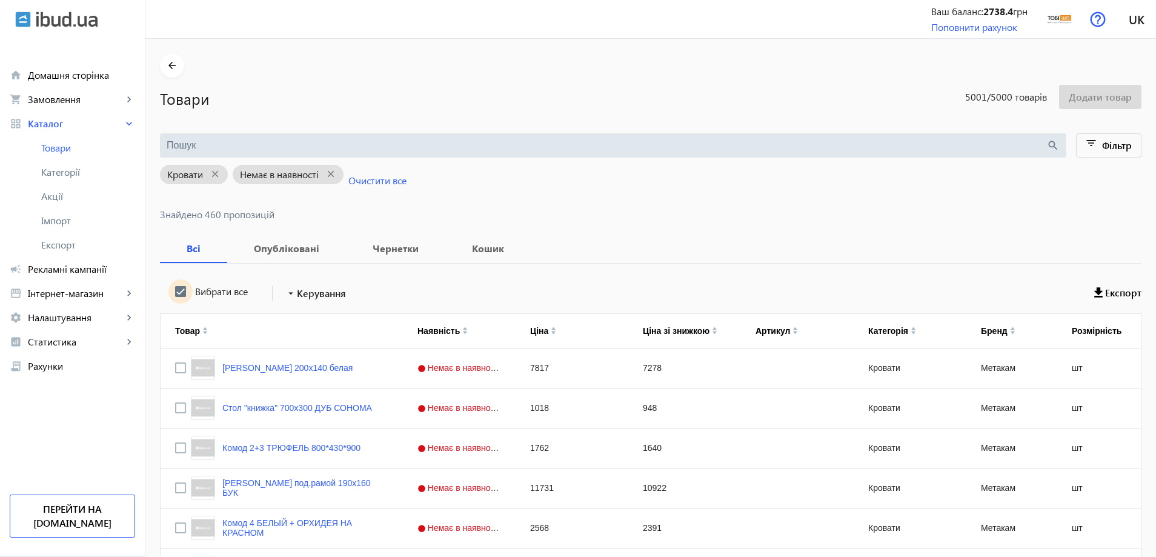
checkbox input "true"
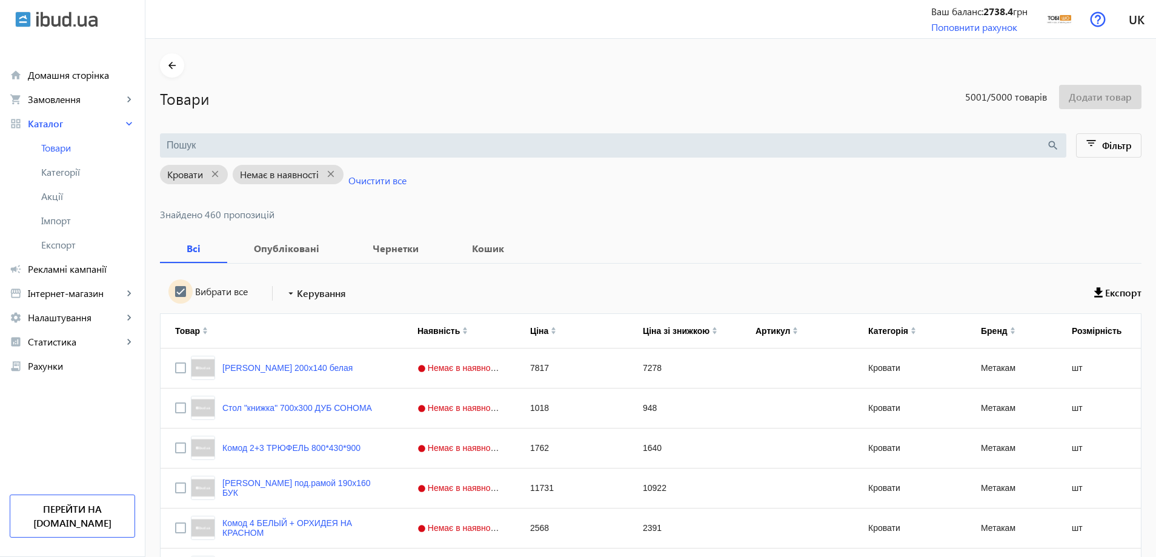
checkbox input "true"
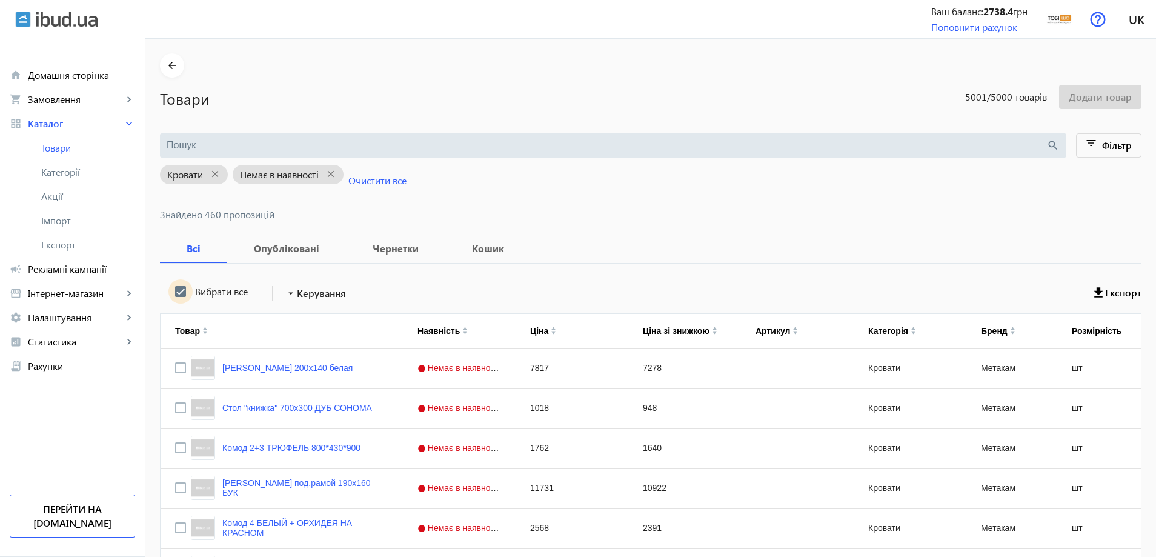
checkbox input "true"
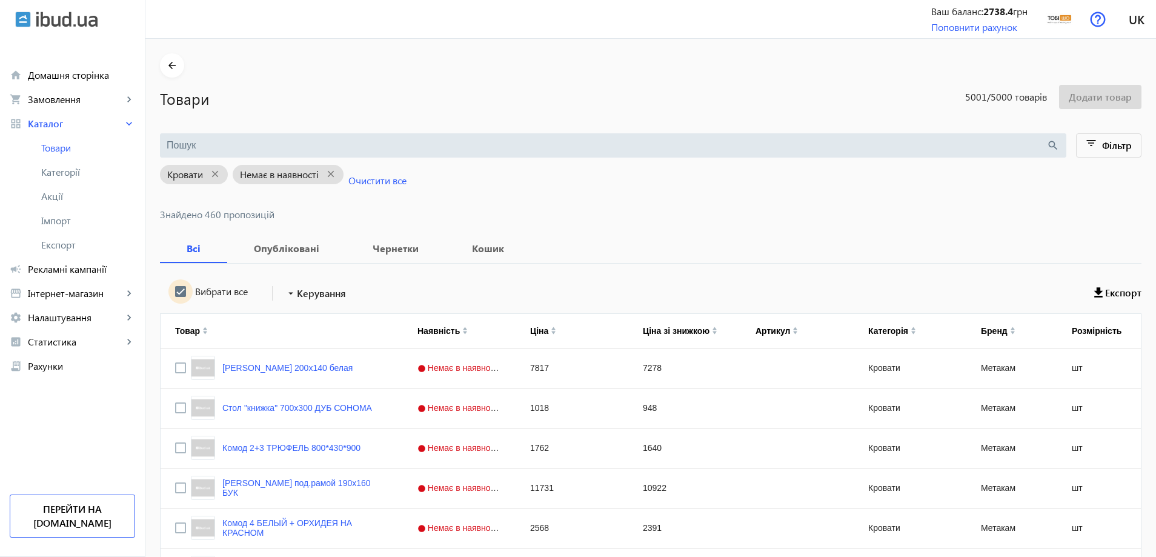
checkbox input "true"
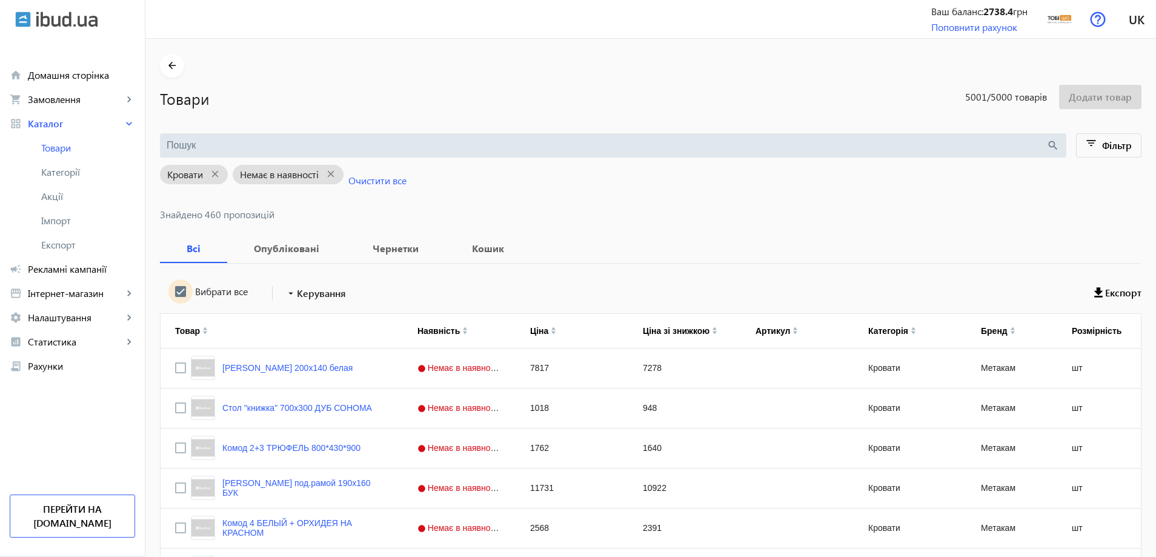
checkbox input "true"
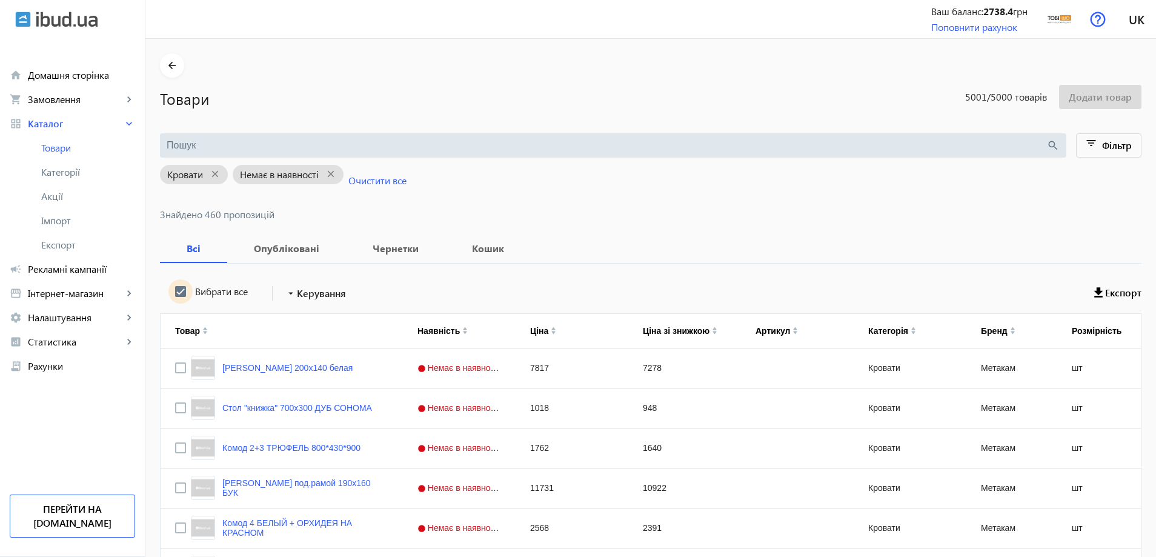
checkbox input "true"
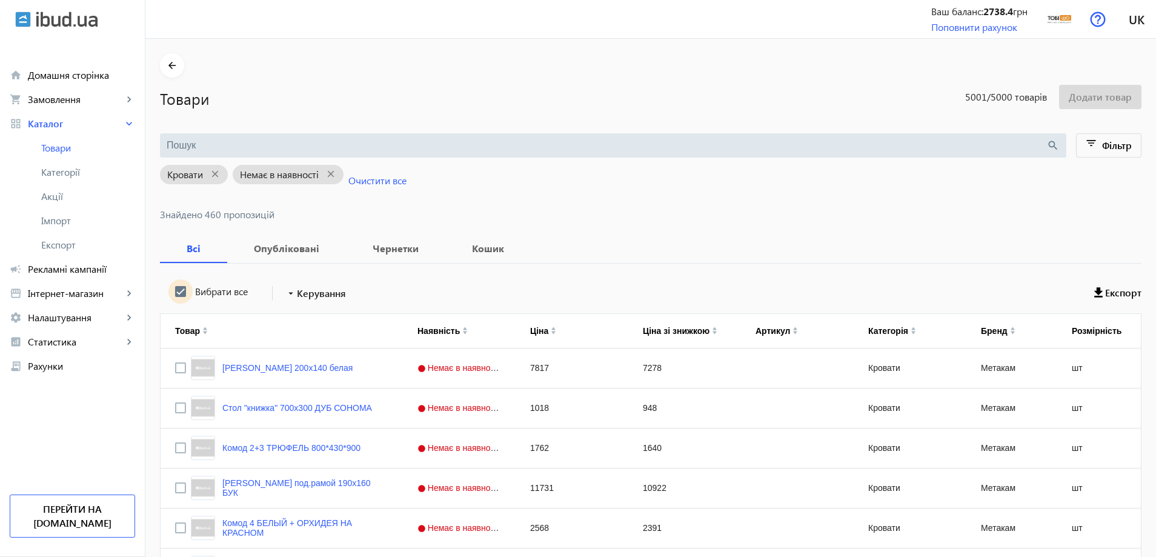
checkbox input "true"
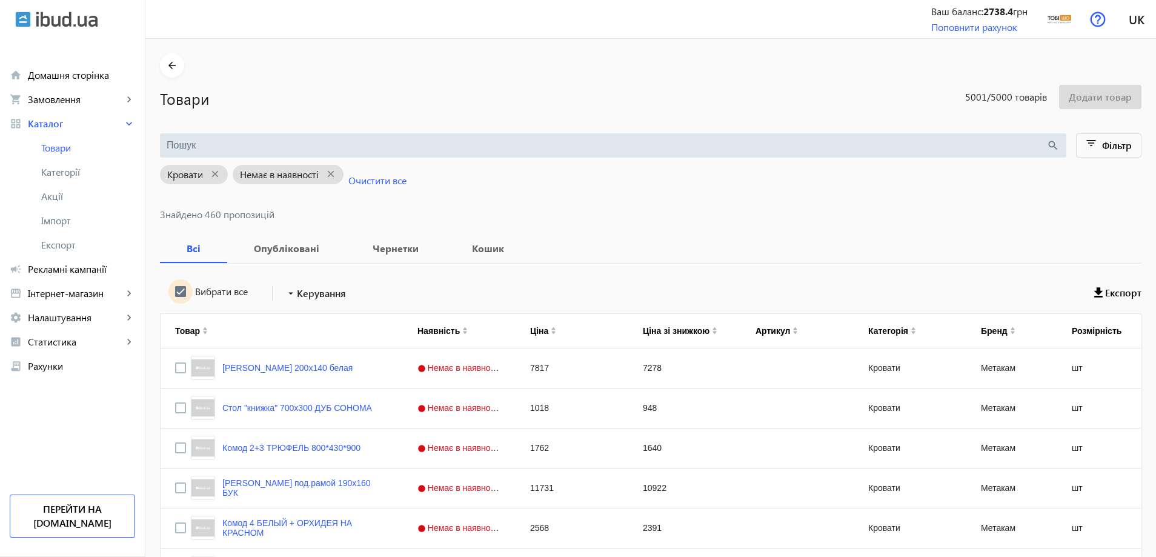
checkbox input "true"
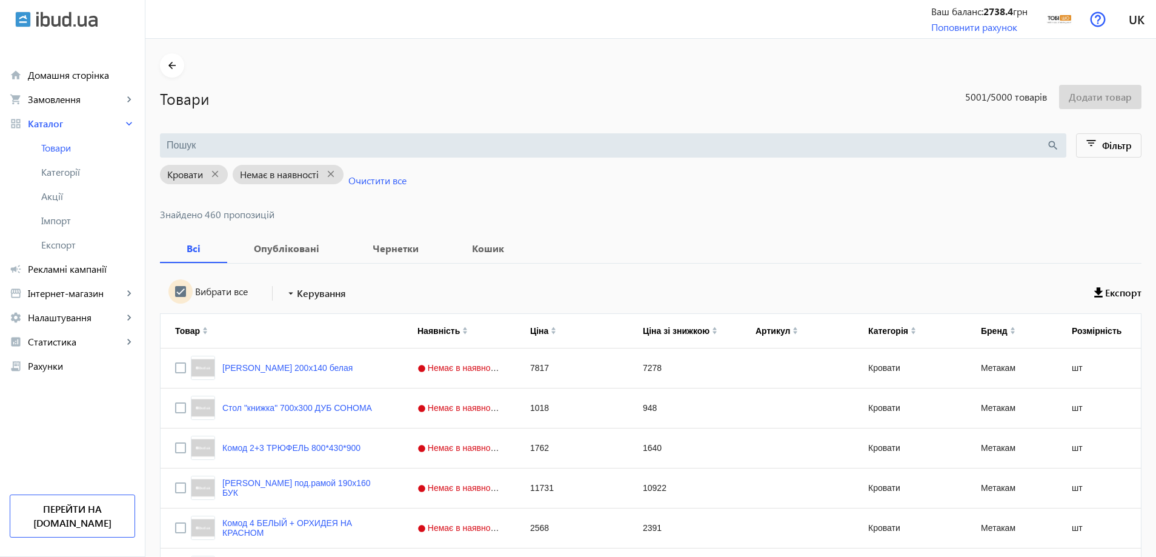
checkbox input "true"
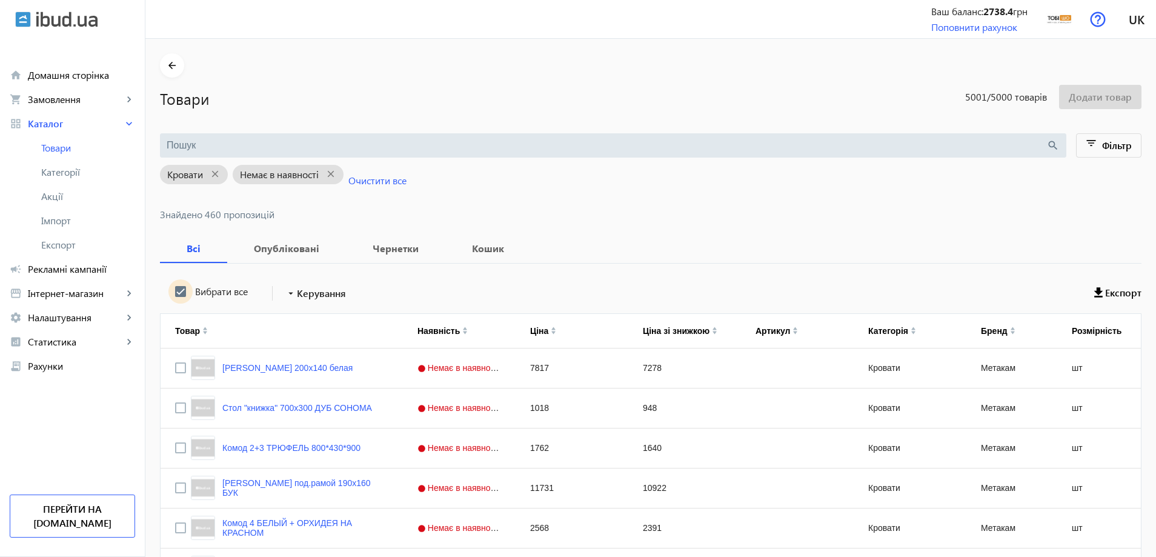
checkbox input "true"
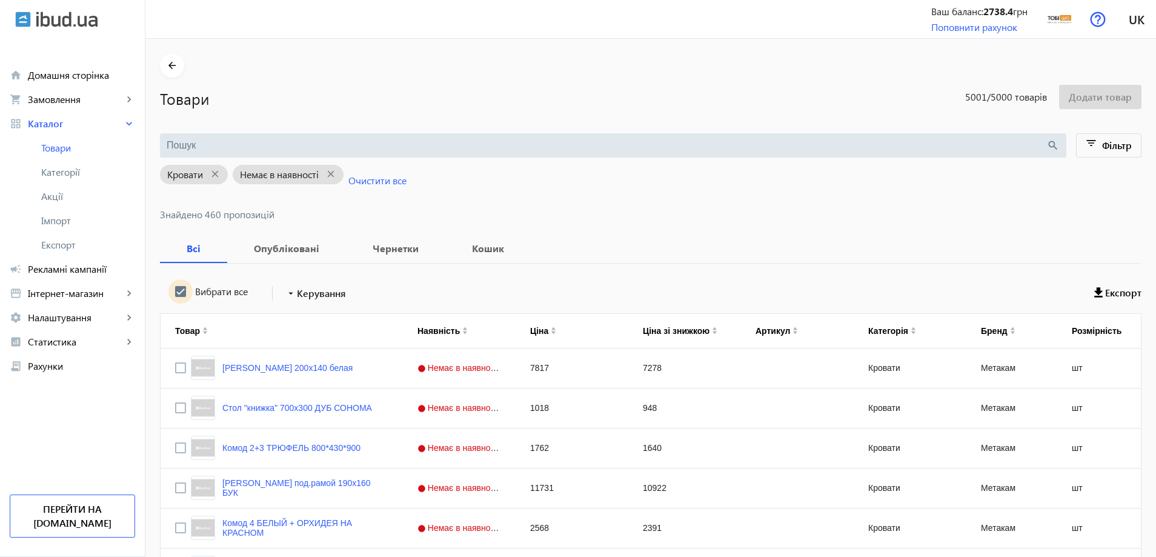
checkbox input "true"
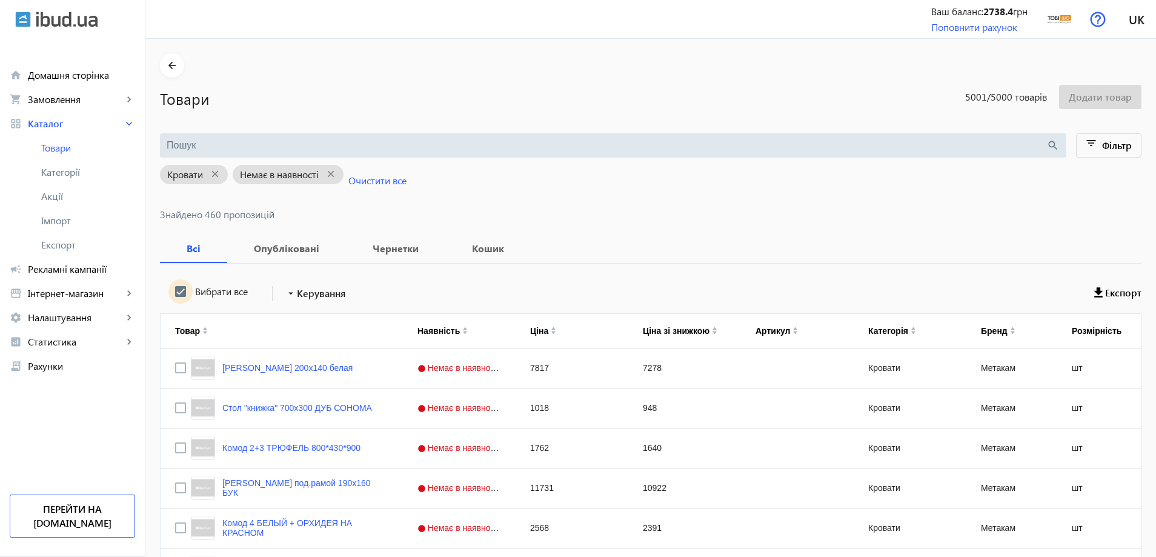
checkbox input "true"
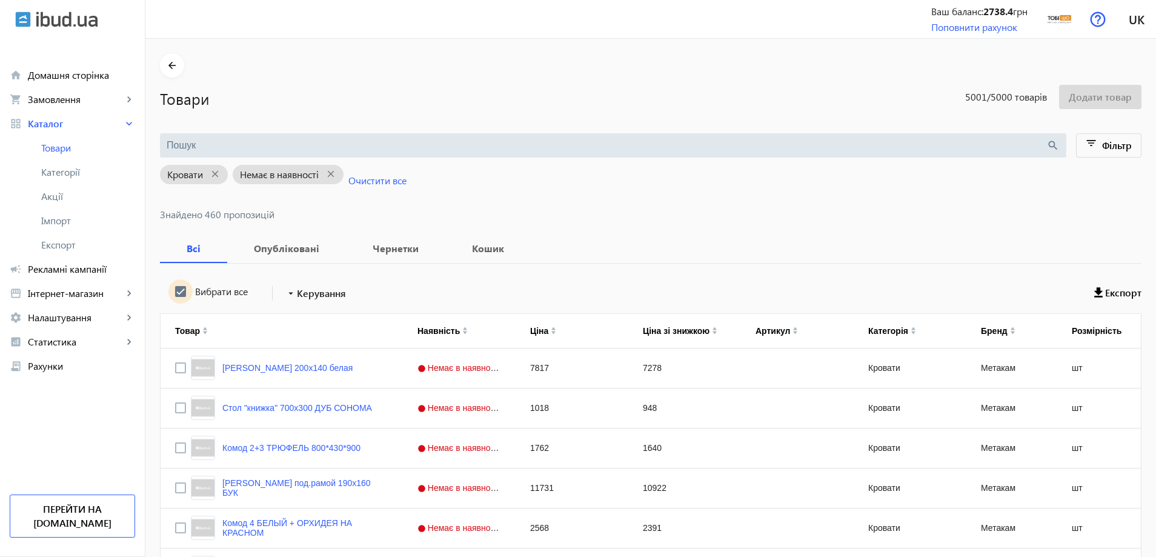
checkbox input "true"
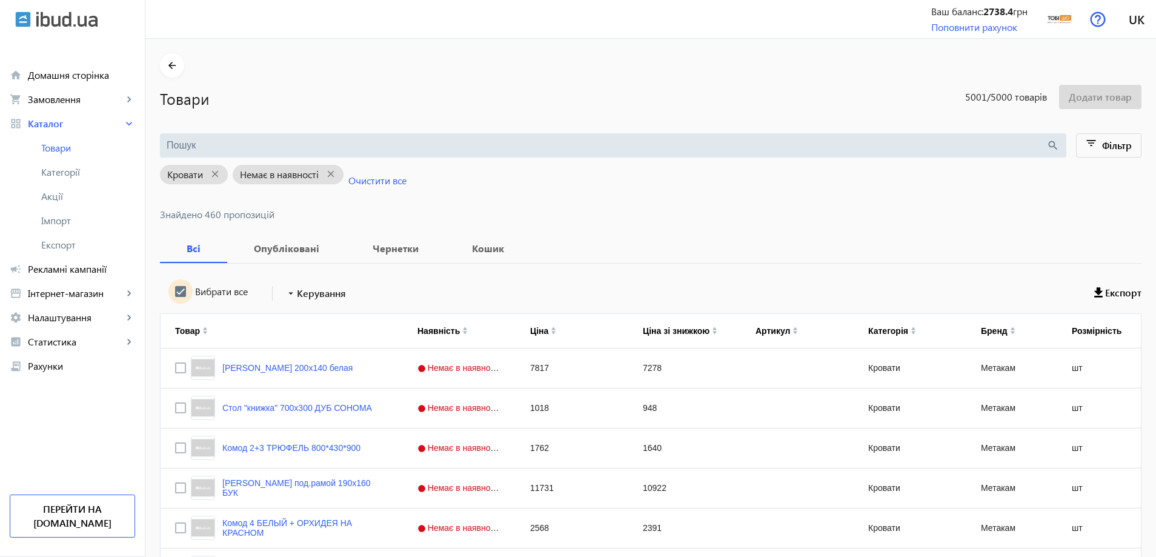
checkbox input "true"
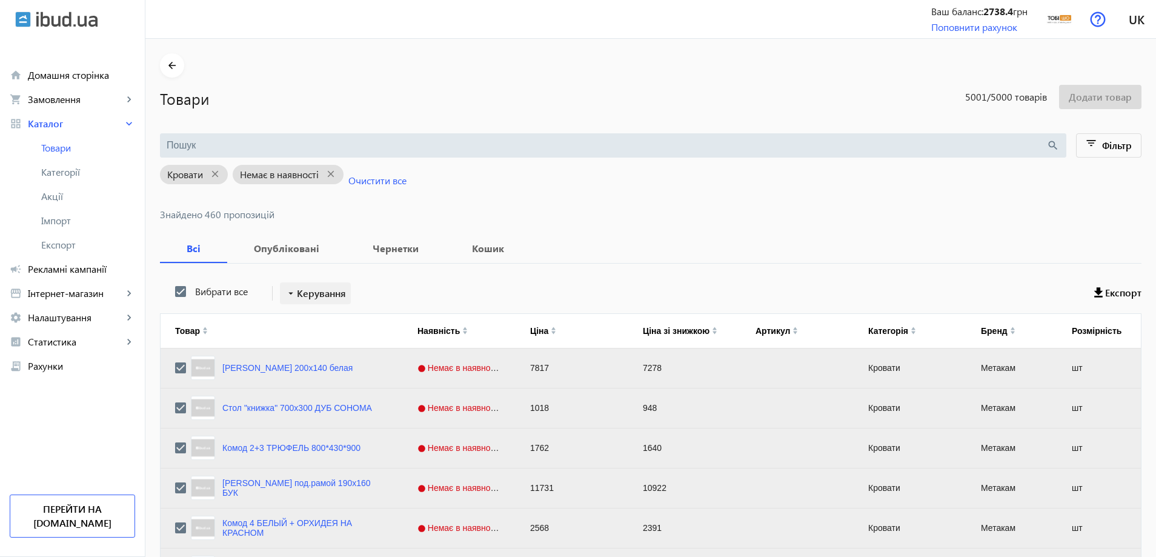
click at [313, 298] on span "Керування" at bounding box center [321, 293] width 49 height 15
click at [323, 364] on span "Перенести в кошик" at bounding box center [357, 360] width 146 height 10
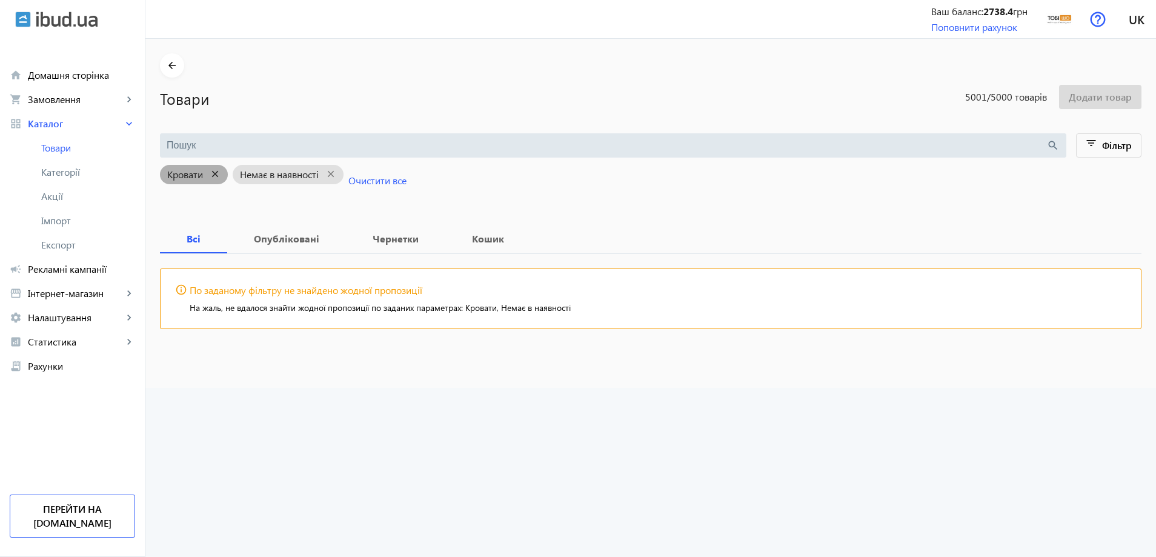
click at [213, 174] on mat-icon "close" at bounding box center [215, 174] width 25 height 15
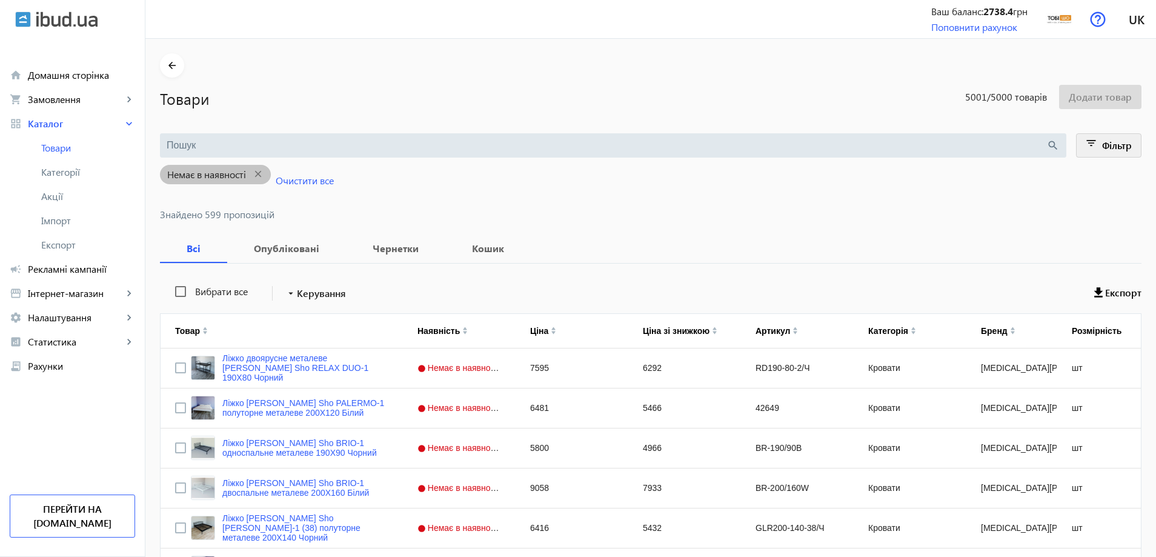
click at [1095, 147] on mat-icon "filter_list" at bounding box center [1091, 145] width 17 height 17
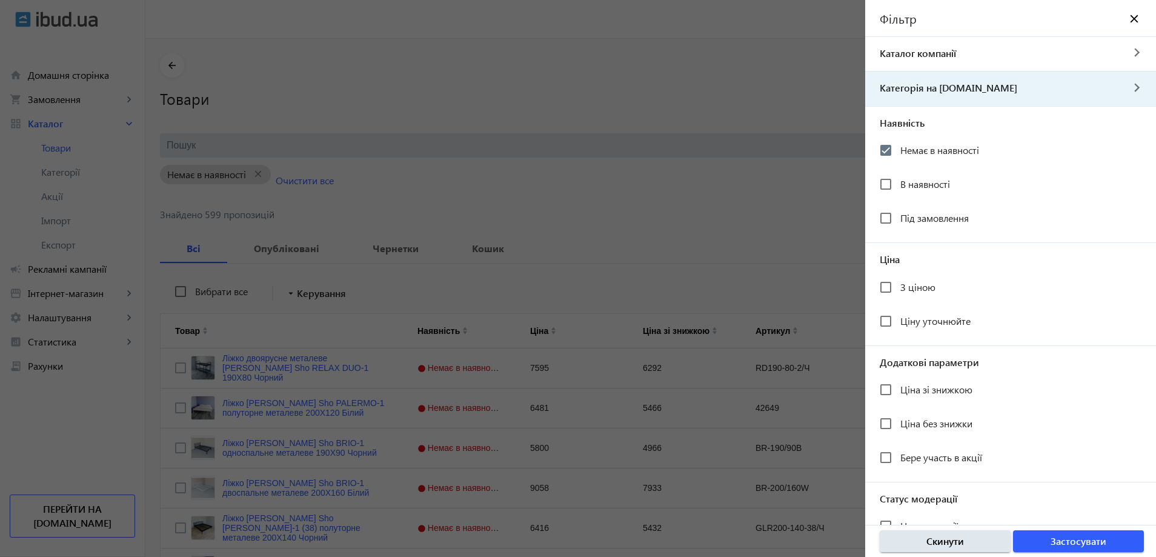
click at [993, 85] on span "Категорія на [DOMAIN_NAME]" at bounding box center [993, 87] width 257 height 13
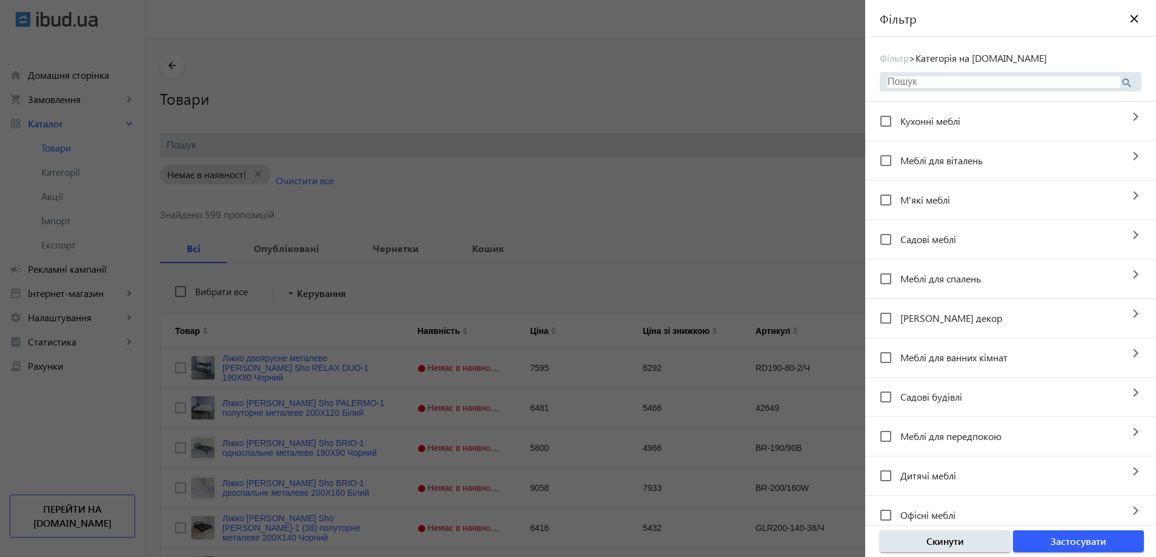
click at [993, 87] on input "search" at bounding box center [1003, 81] width 233 height 11
type input "к"
click at [737, 225] on div at bounding box center [578, 278] width 1156 height 557
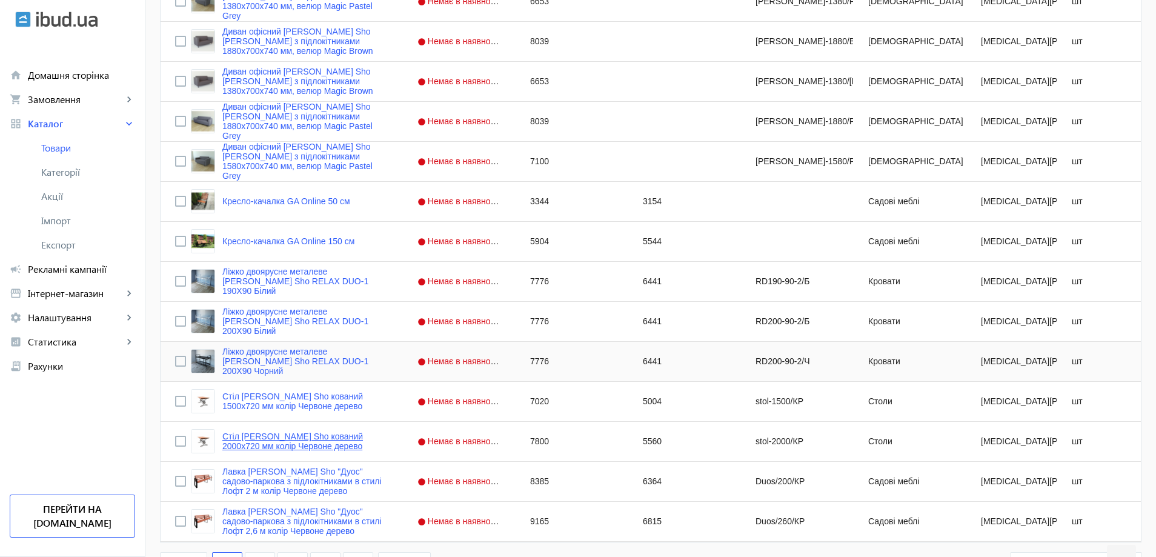
scroll to position [4697, 0]
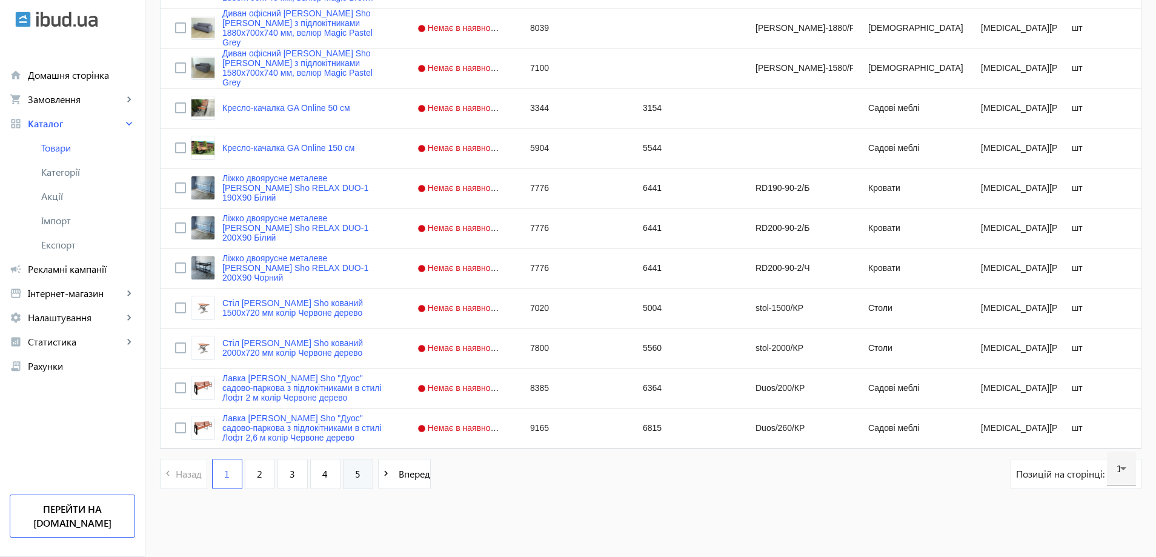
click at [343, 483] on link "5" at bounding box center [358, 473] width 30 height 30
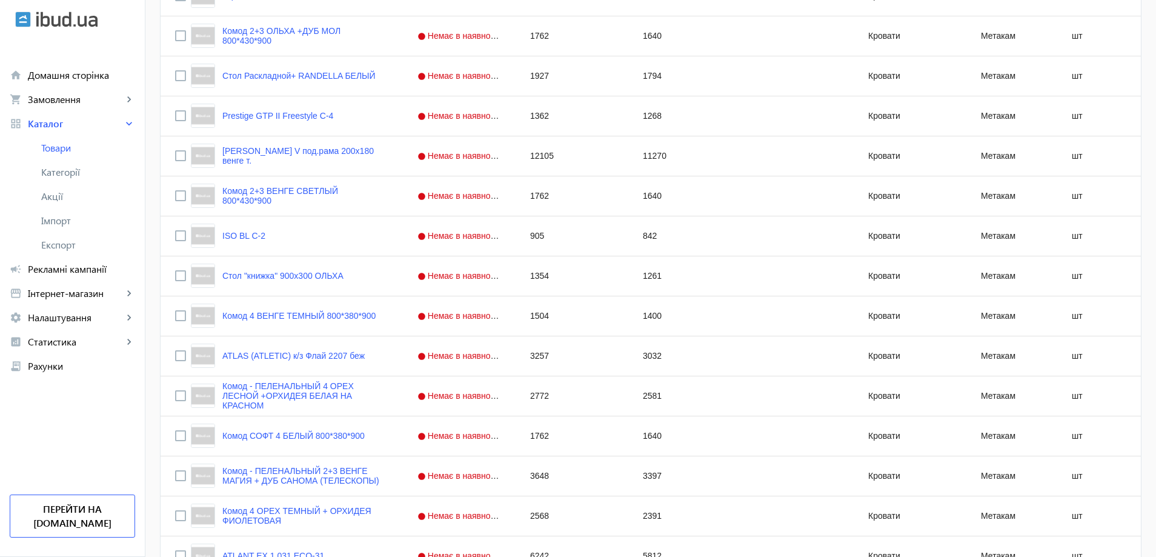
scroll to position [4657, 0]
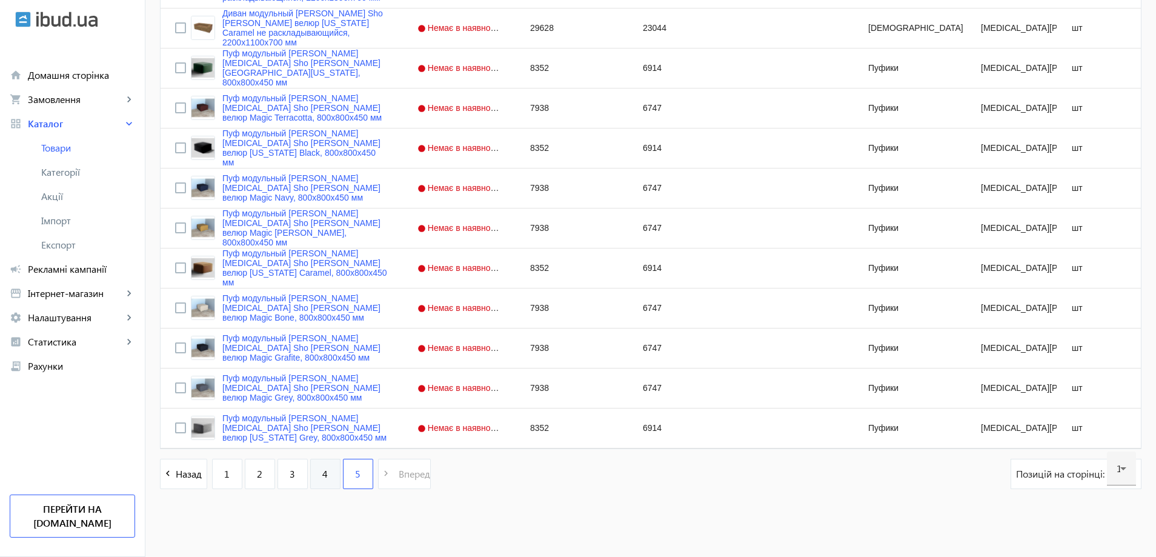
click at [322, 468] on link "4" at bounding box center [325, 473] width 30 height 30
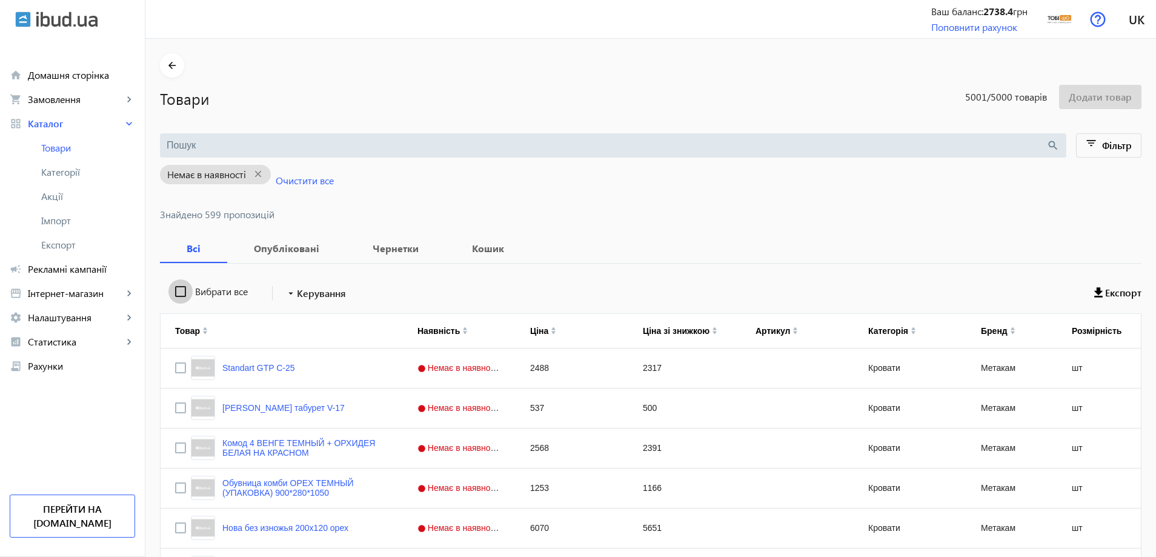
click at [176, 297] on input "Вибрати все" at bounding box center [180, 291] width 24 height 24
checkbox input "true"
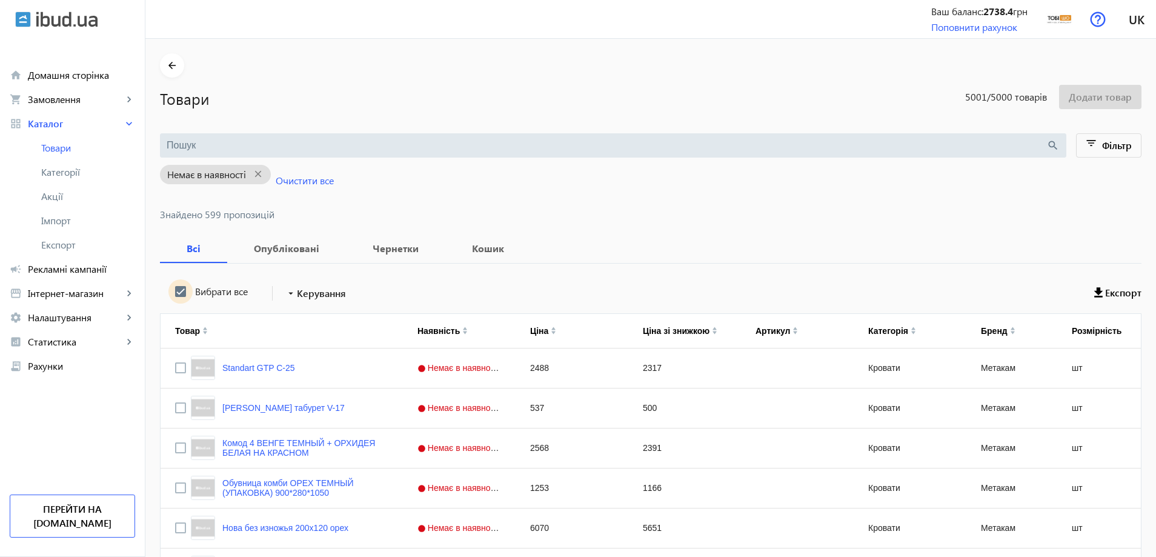
checkbox input "true"
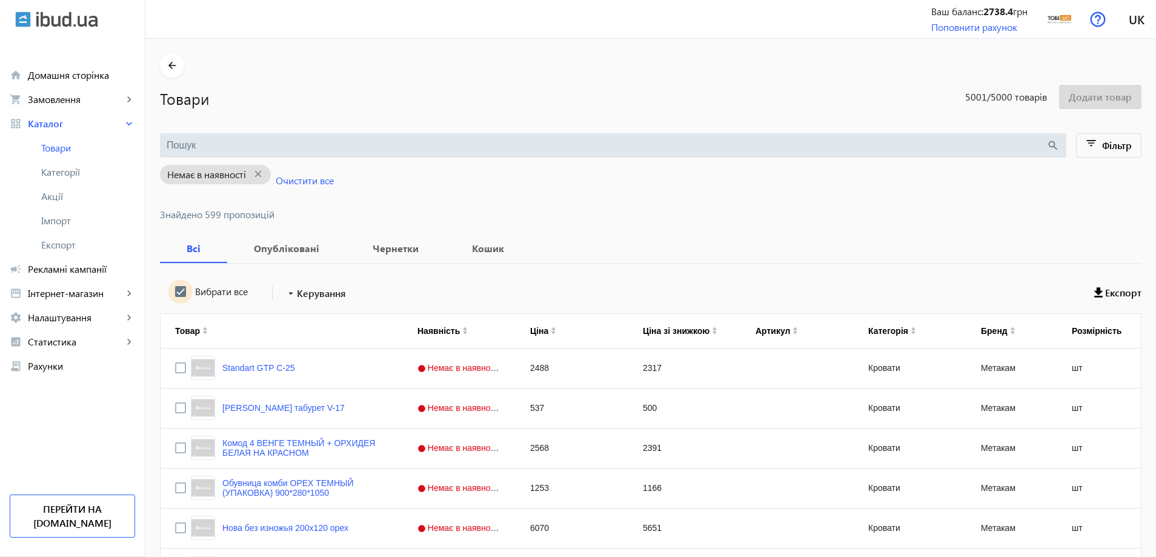
checkbox input "true"
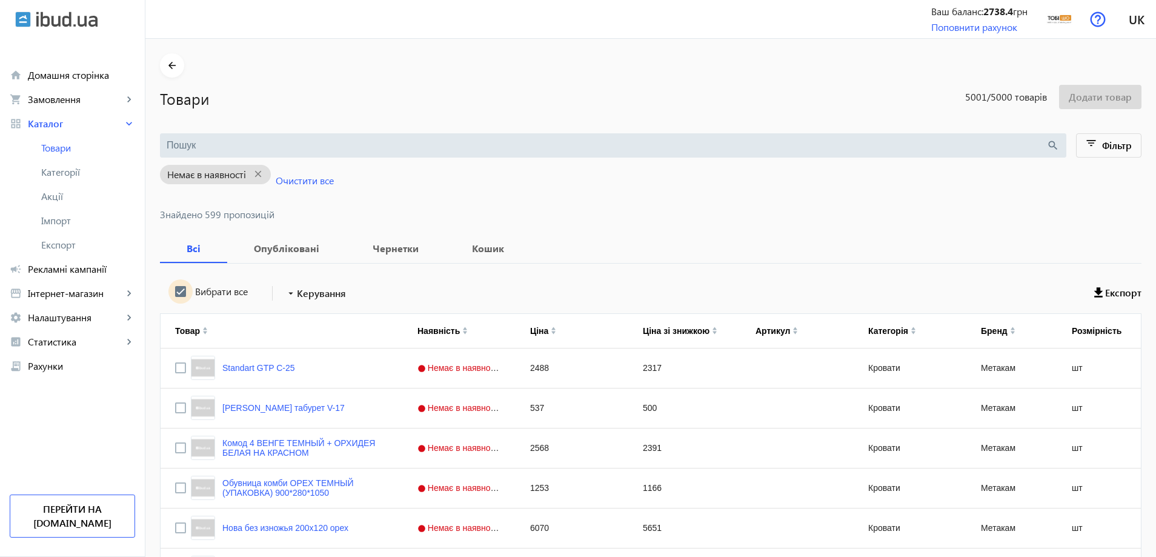
checkbox input "true"
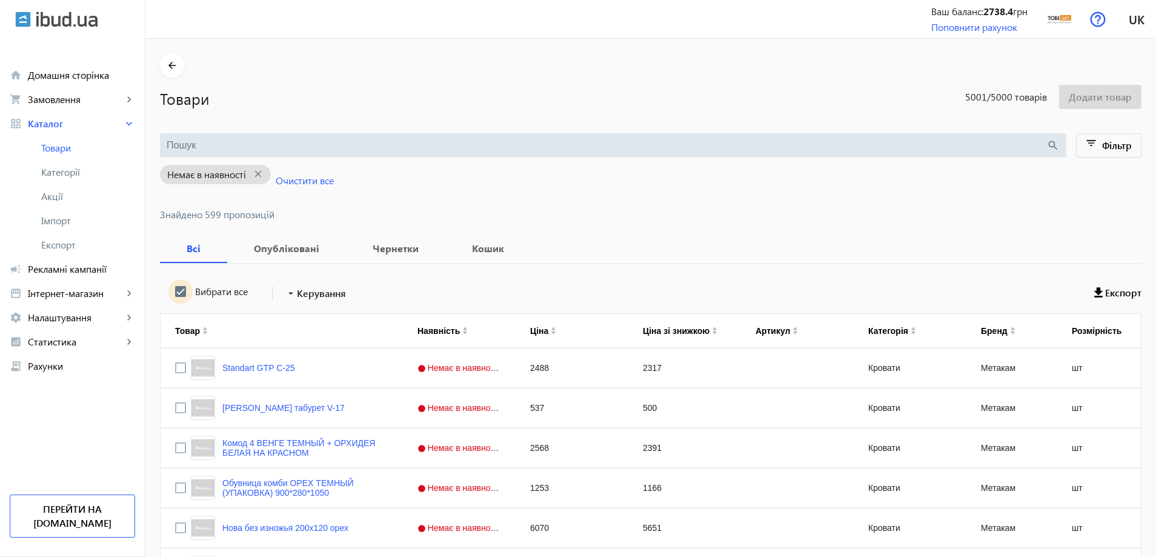
checkbox input "true"
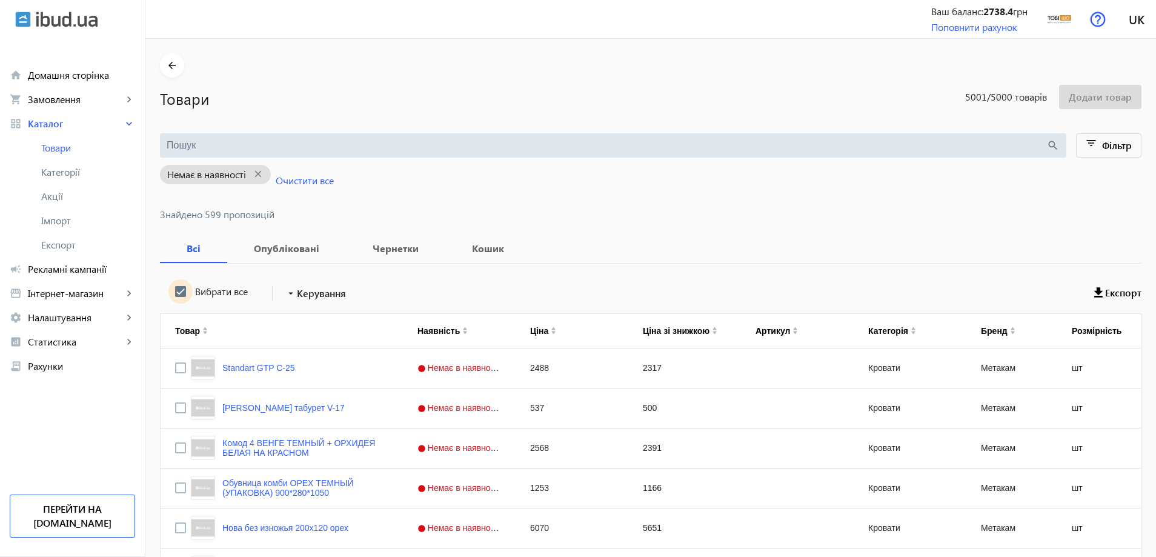
checkbox input "true"
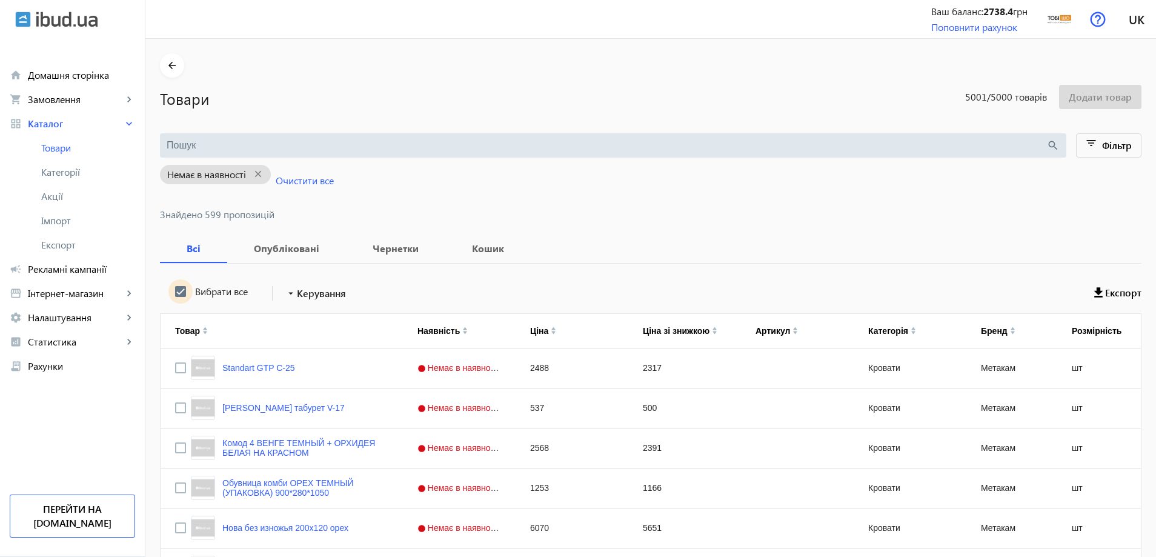
checkbox input "true"
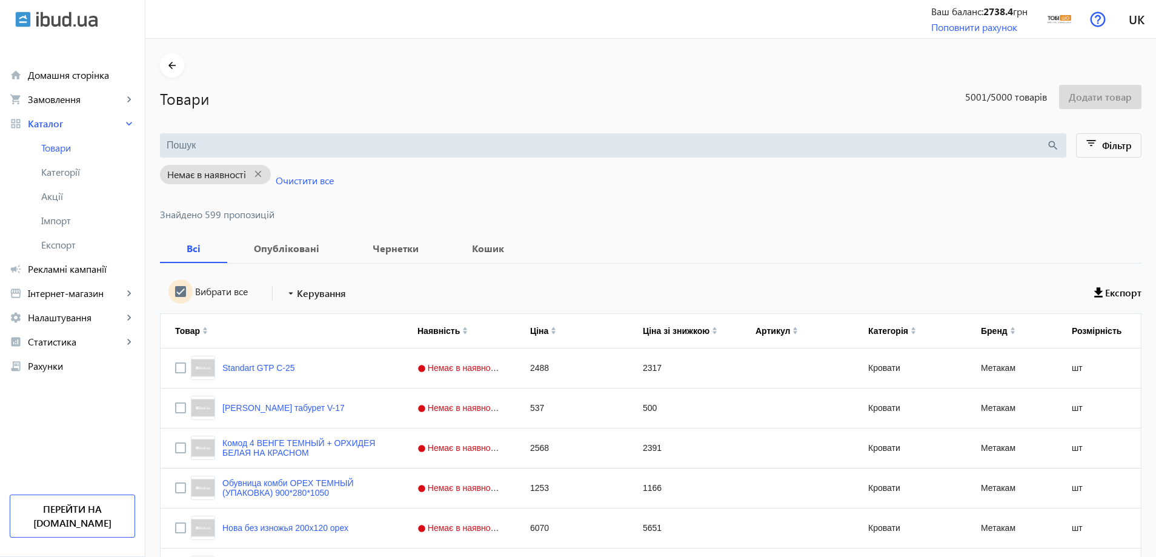
checkbox input "true"
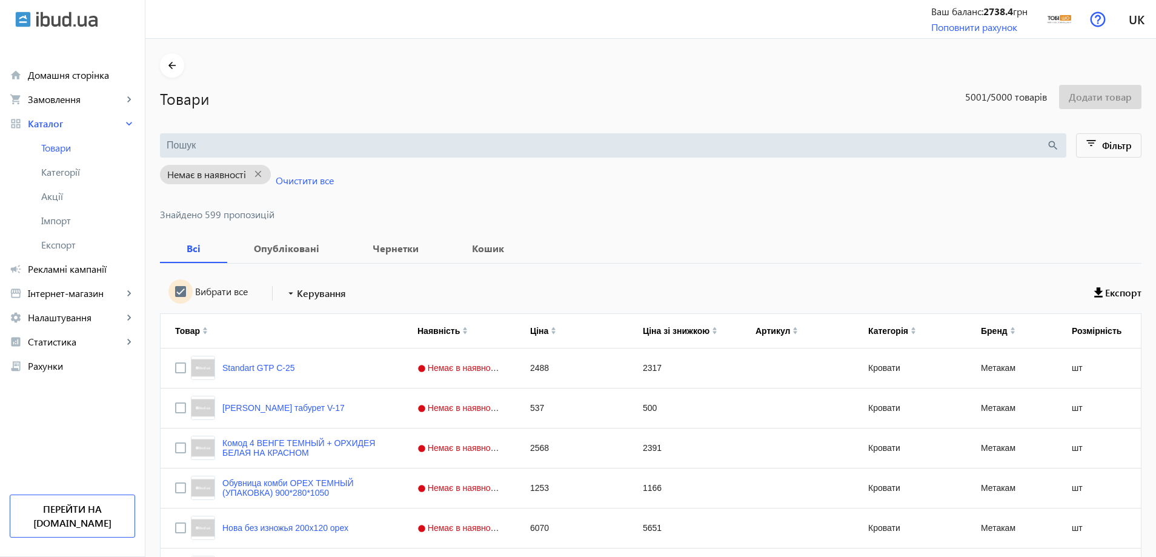
checkbox input "true"
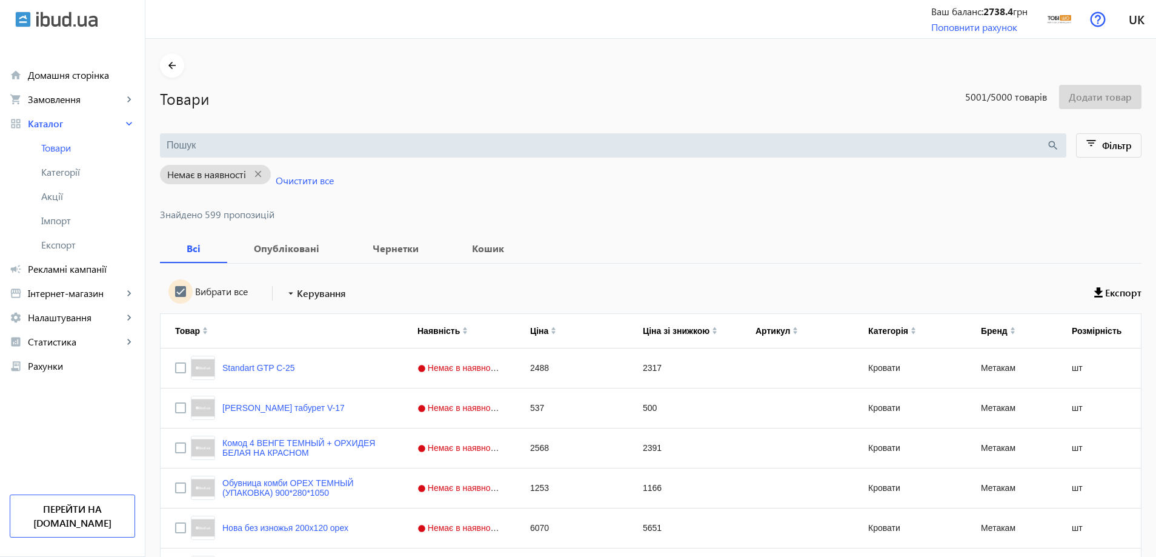
checkbox input "true"
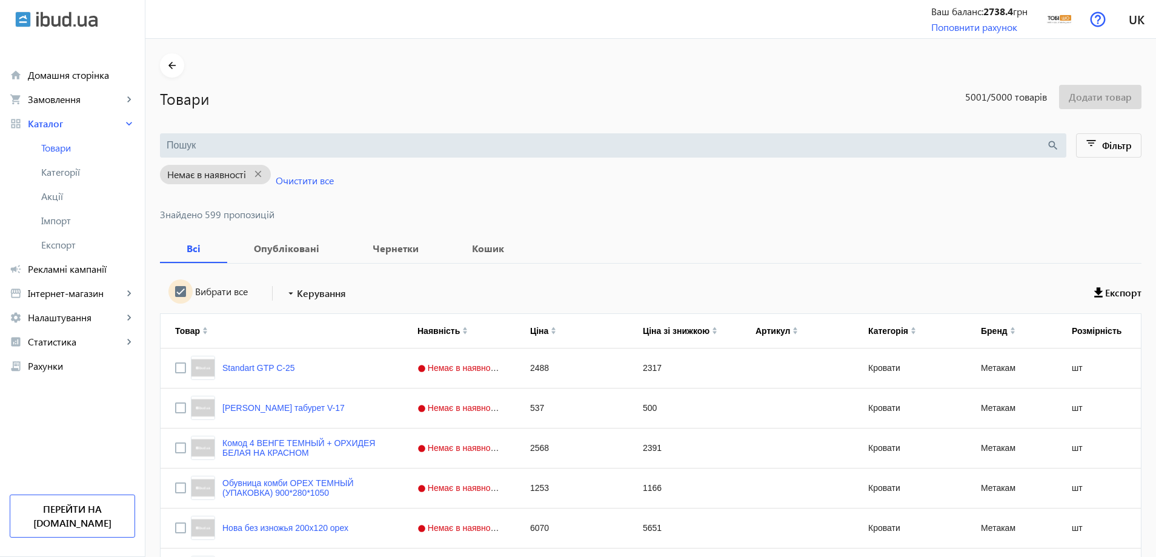
checkbox input "true"
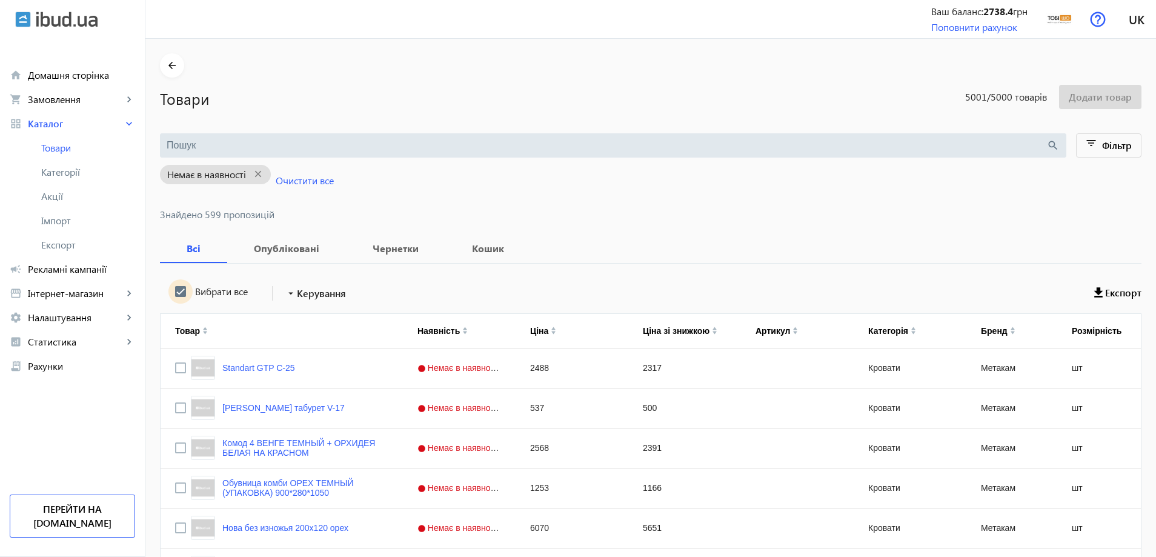
checkbox input "true"
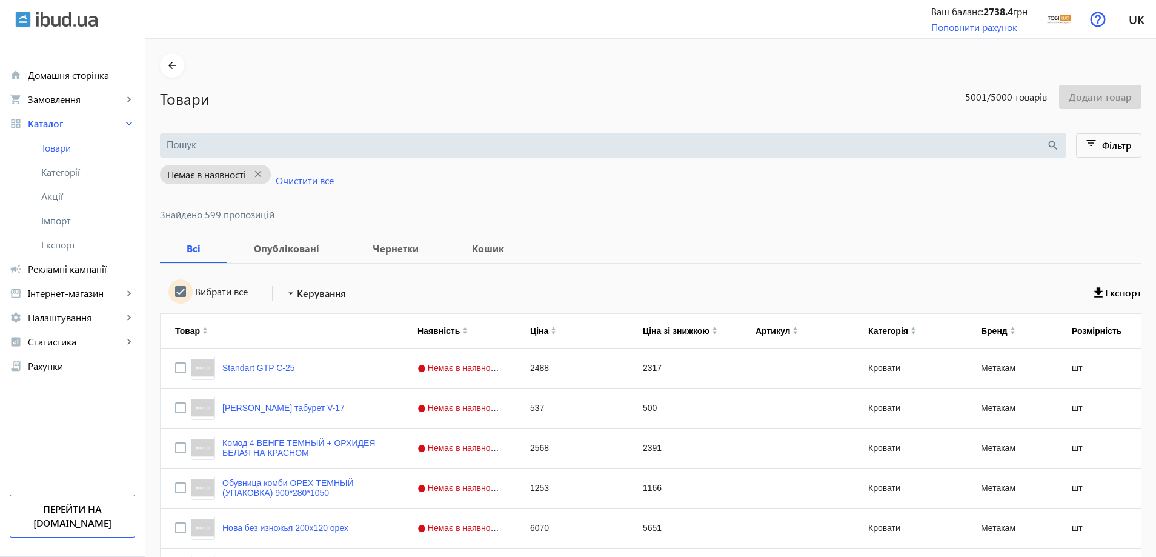
checkbox input "true"
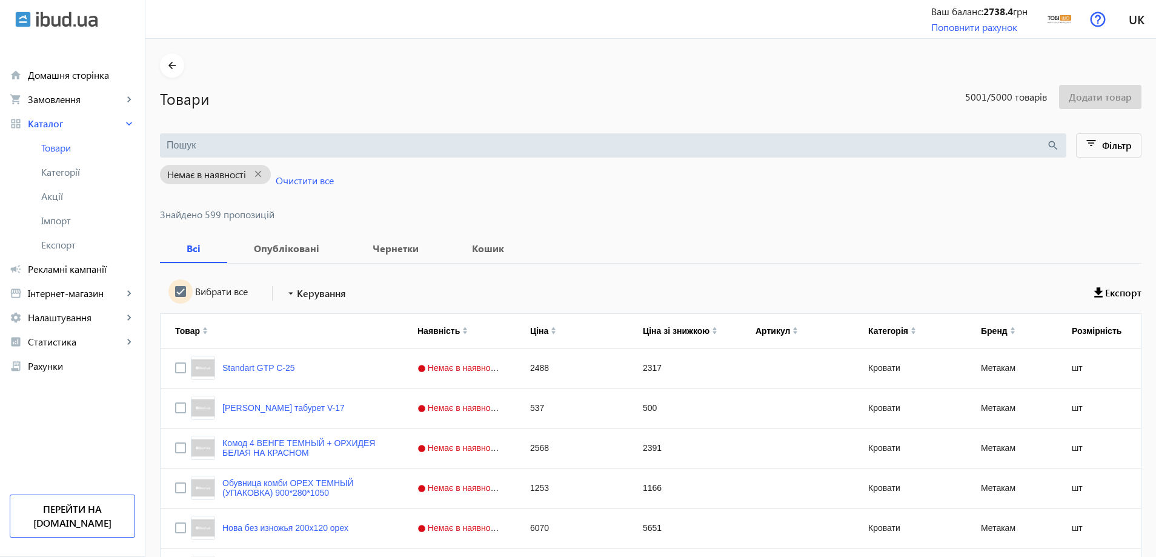
checkbox input "true"
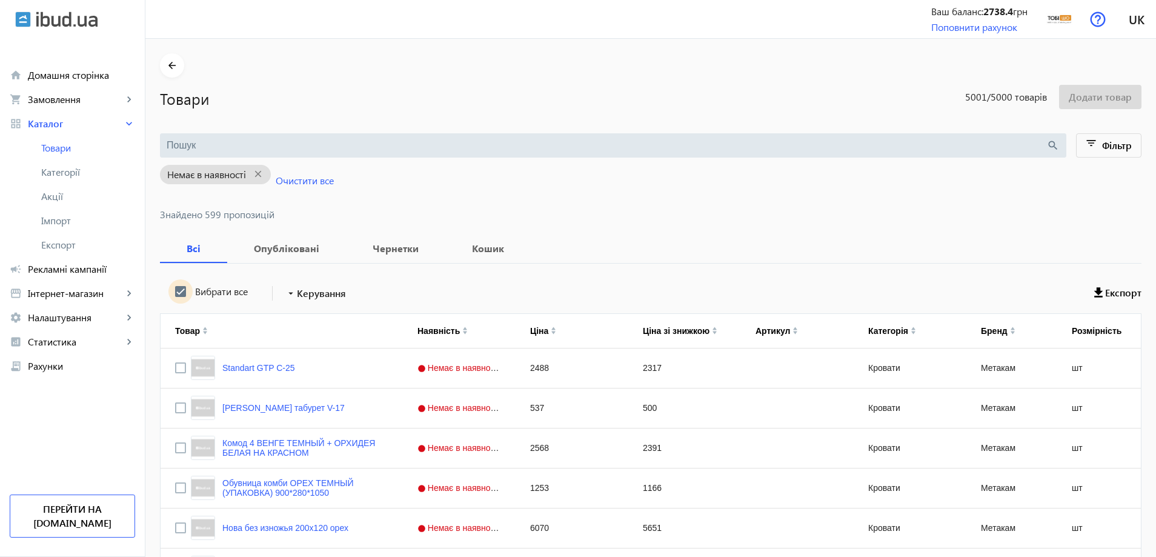
checkbox input "true"
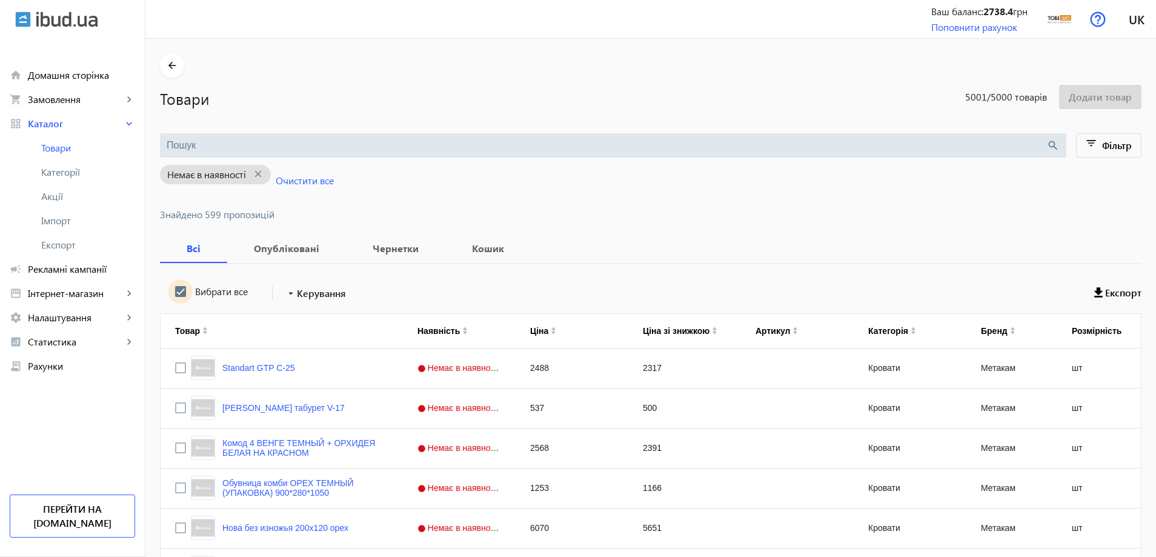
checkbox input "true"
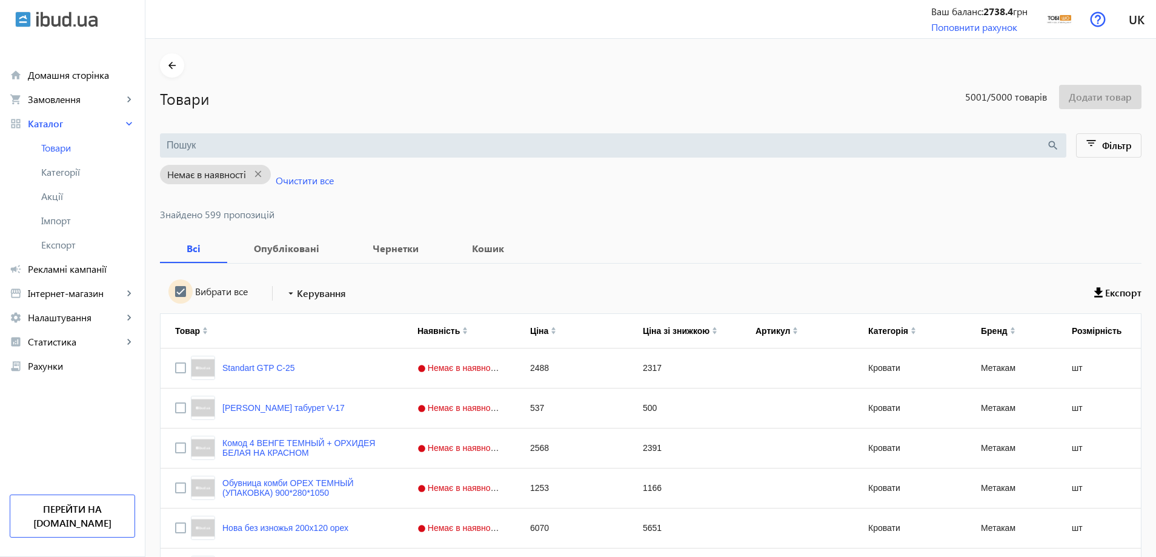
checkbox input "true"
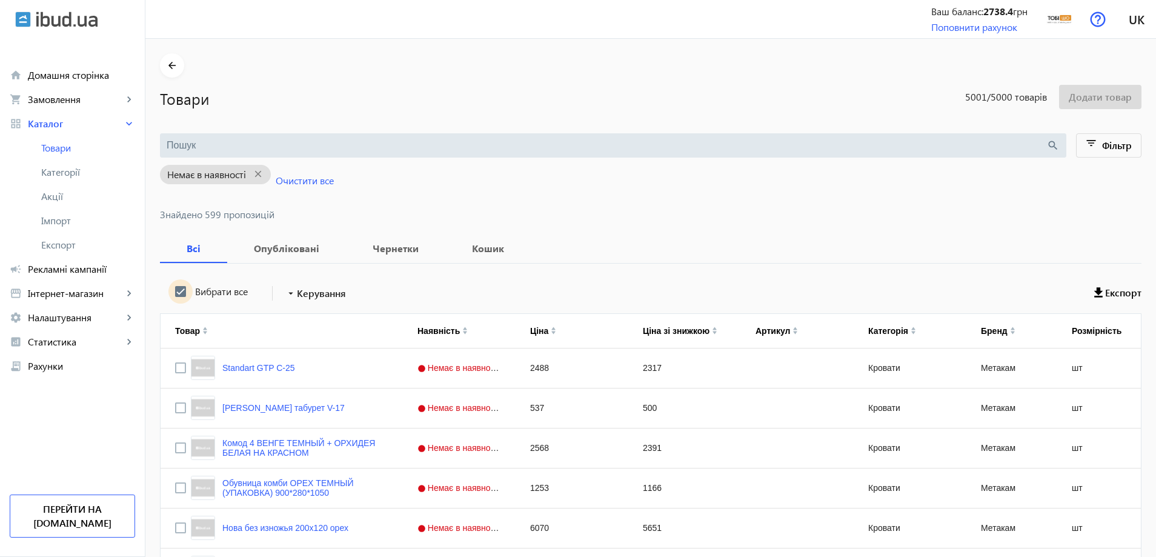
checkbox input "true"
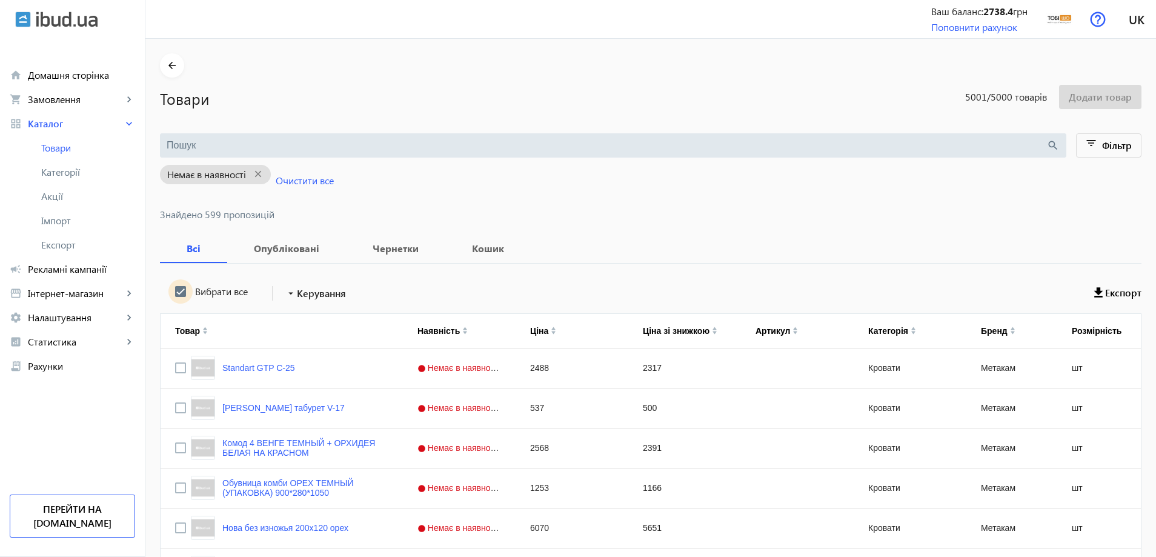
checkbox input "true"
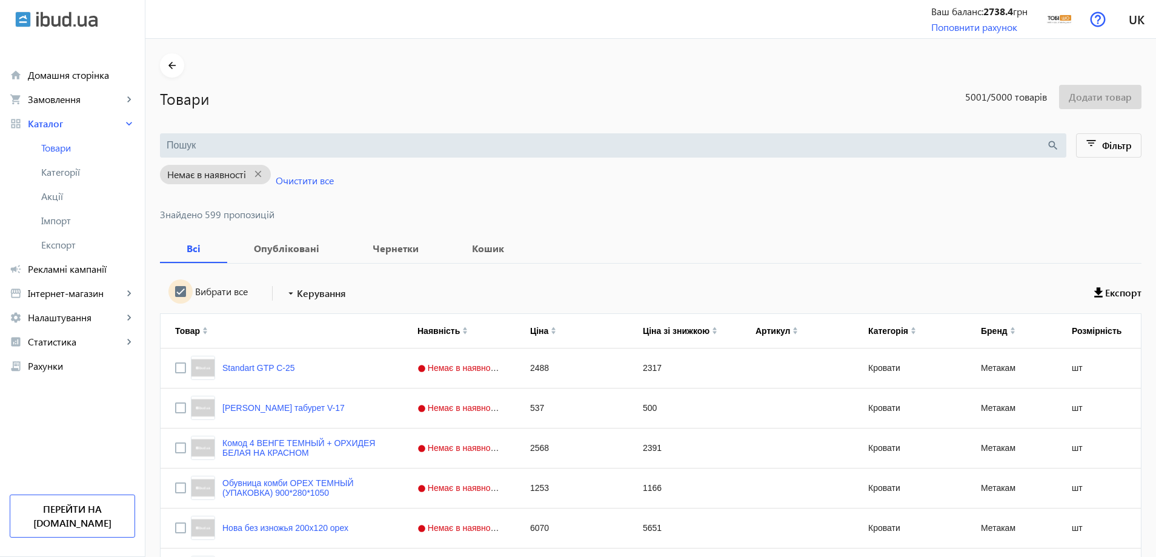
checkbox input "true"
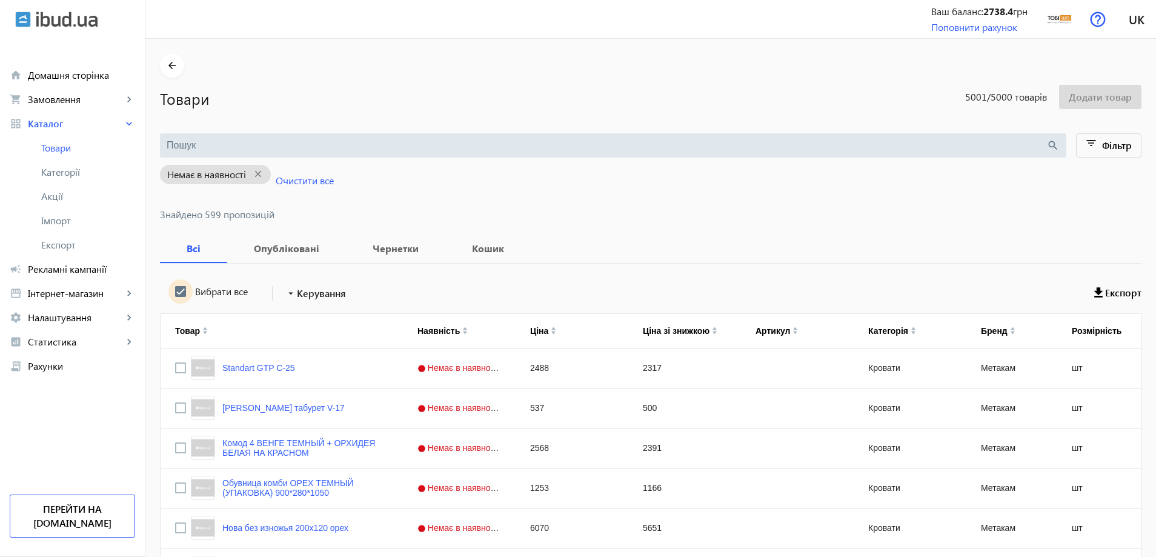
checkbox input "true"
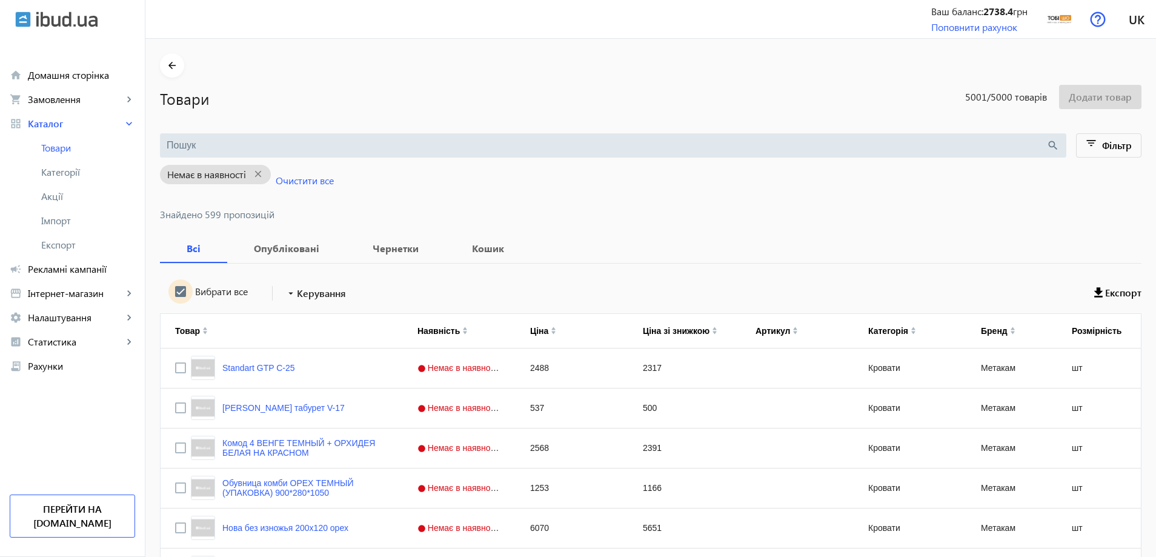
checkbox input "true"
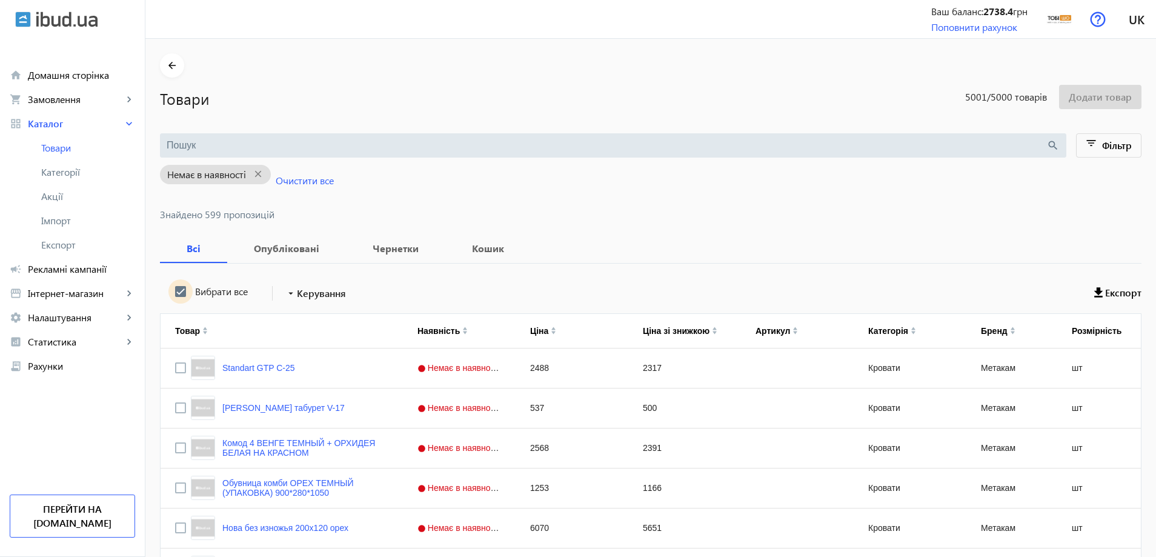
checkbox input "true"
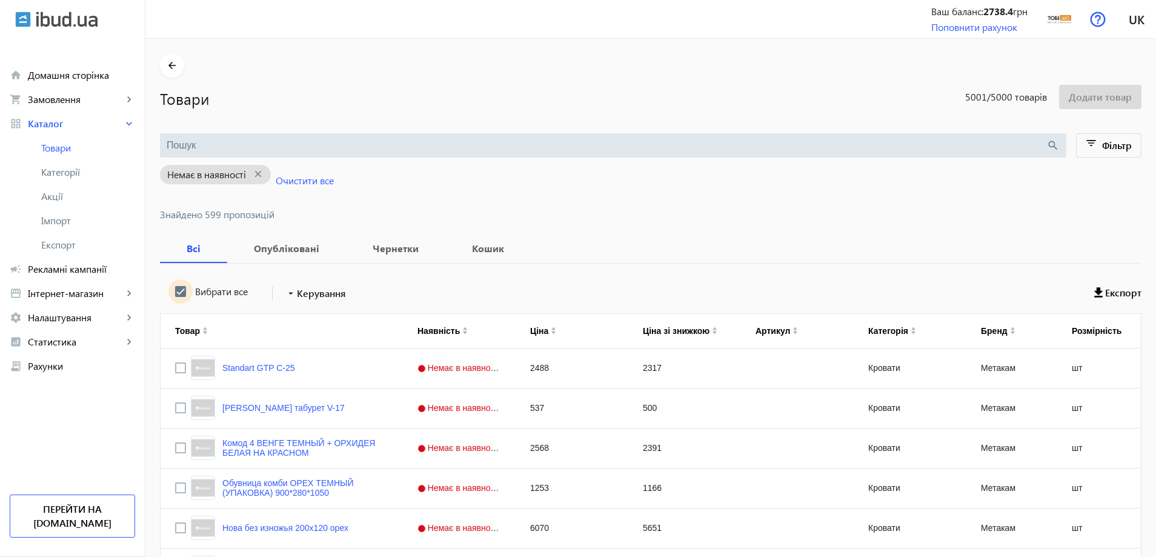
checkbox input "true"
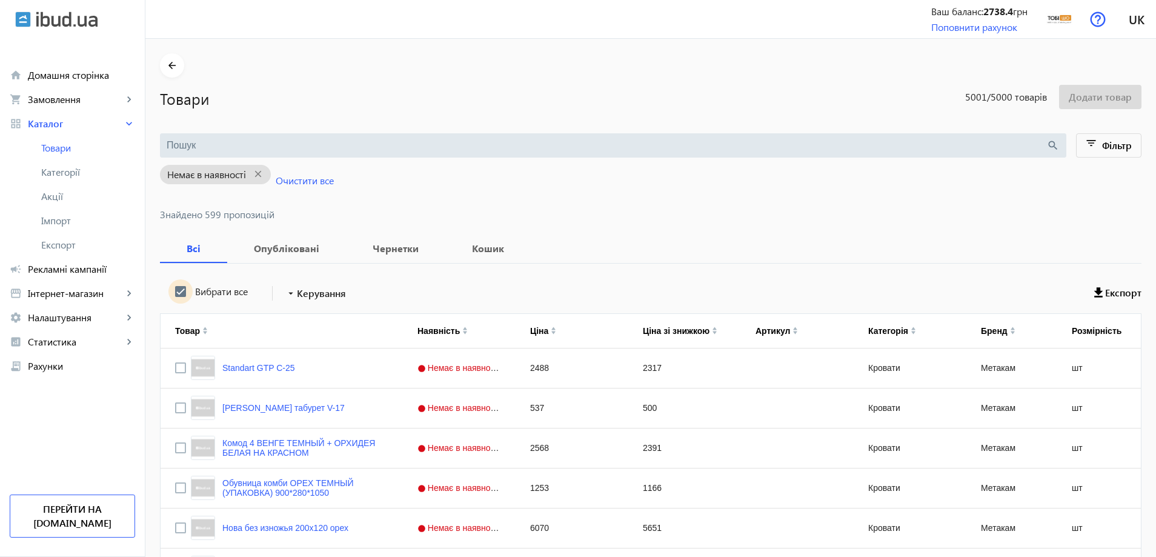
checkbox input "true"
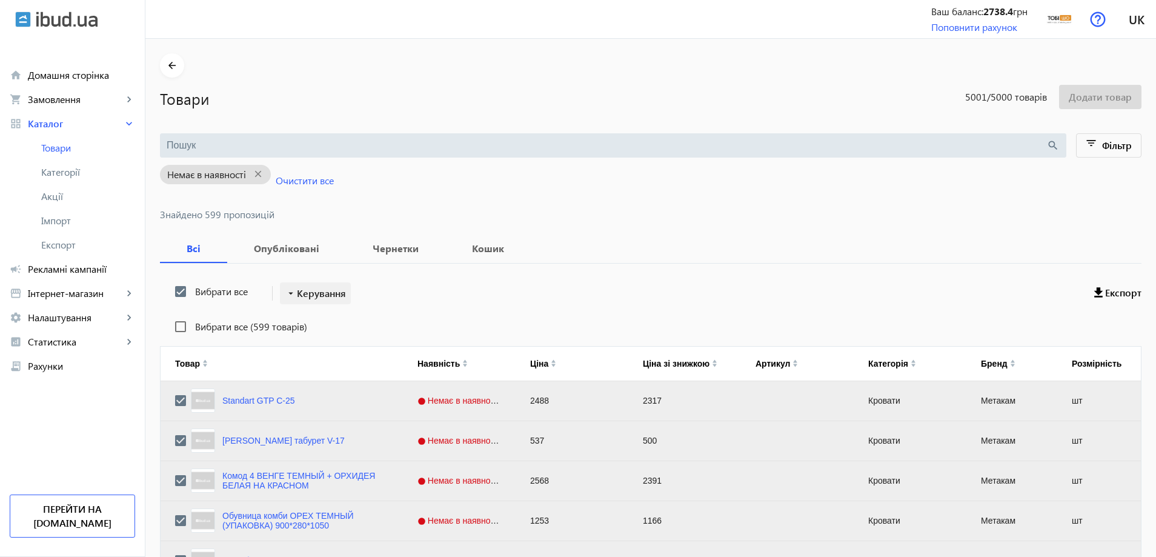
click at [320, 293] on span "Керування" at bounding box center [321, 293] width 49 height 15
click at [340, 362] on span "Перенести в [GEOGRAPHIC_DATA]" at bounding box center [357, 360] width 146 height 10
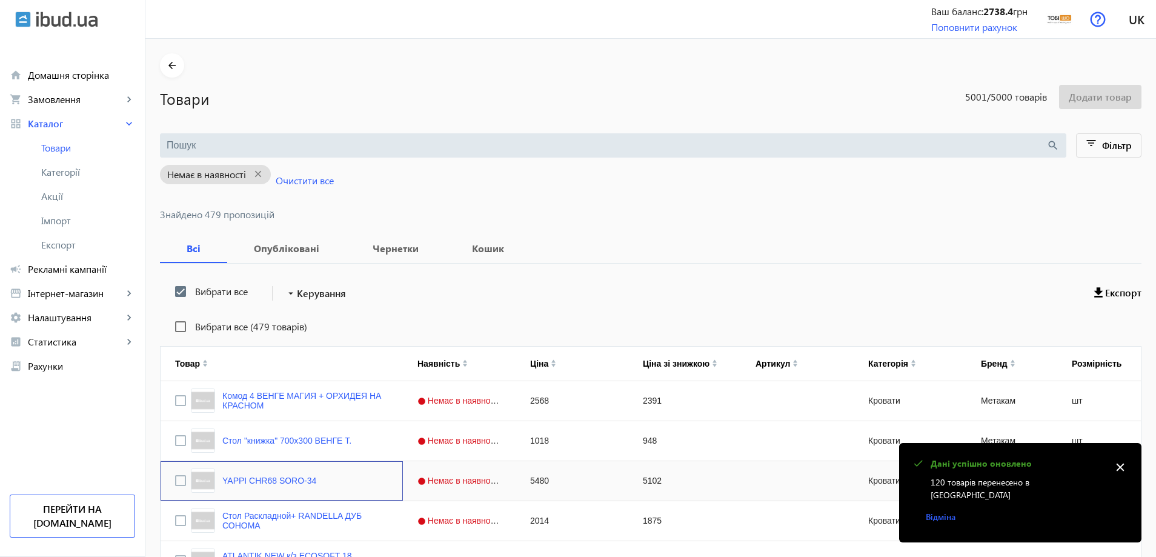
click at [292, 495] on div "YAPPI CHR68 SORO-34" at bounding box center [282, 480] width 242 height 39
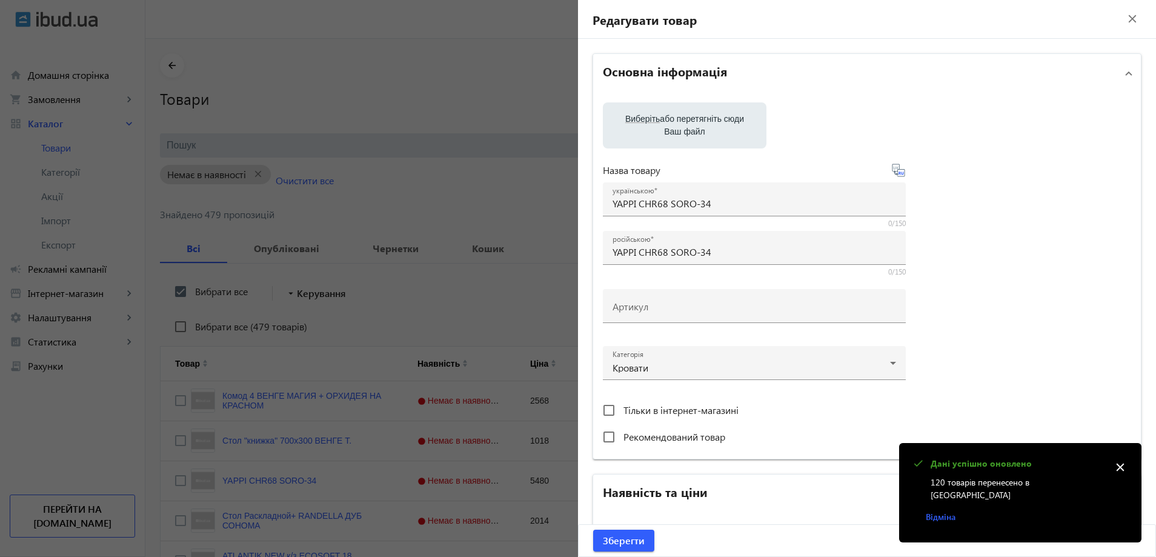
click at [348, 334] on div at bounding box center [578, 278] width 1156 height 557
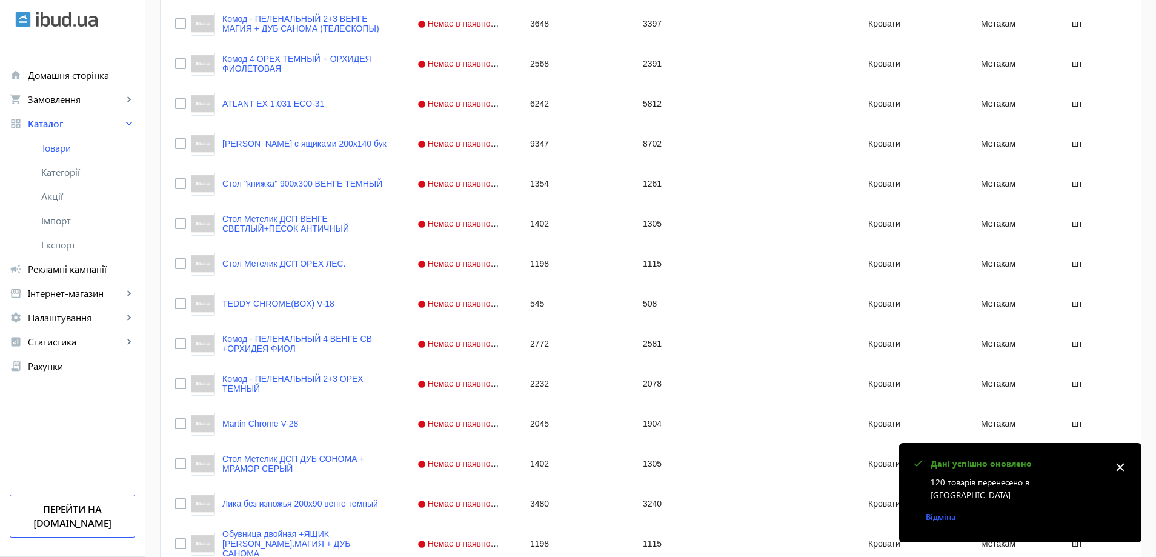
scroll to position [4690, 0]
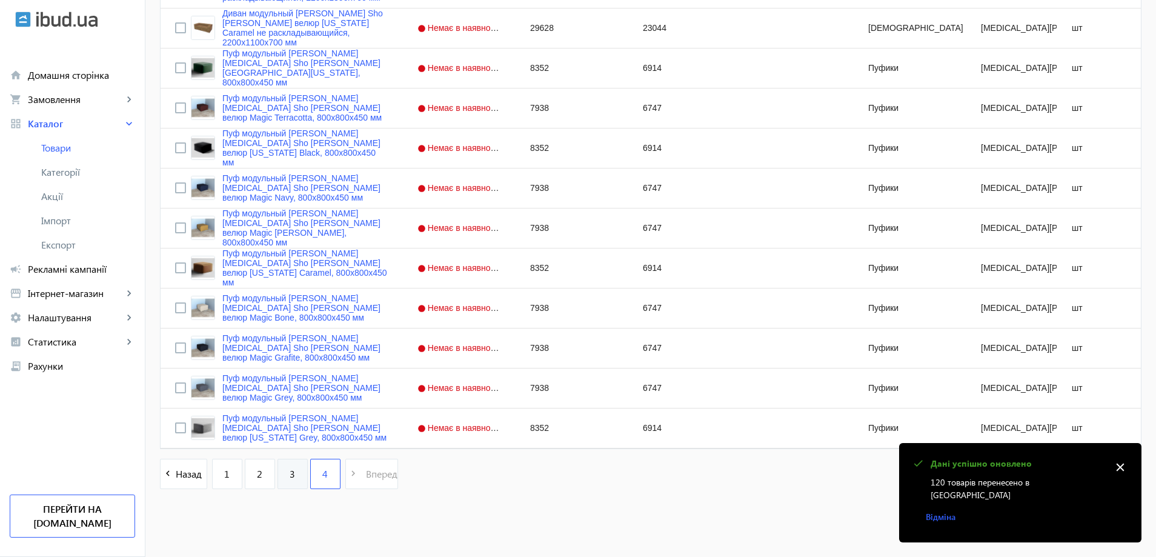
click at [290, 475] on span "3" at bounding box center [292, 473] width 5 height 13
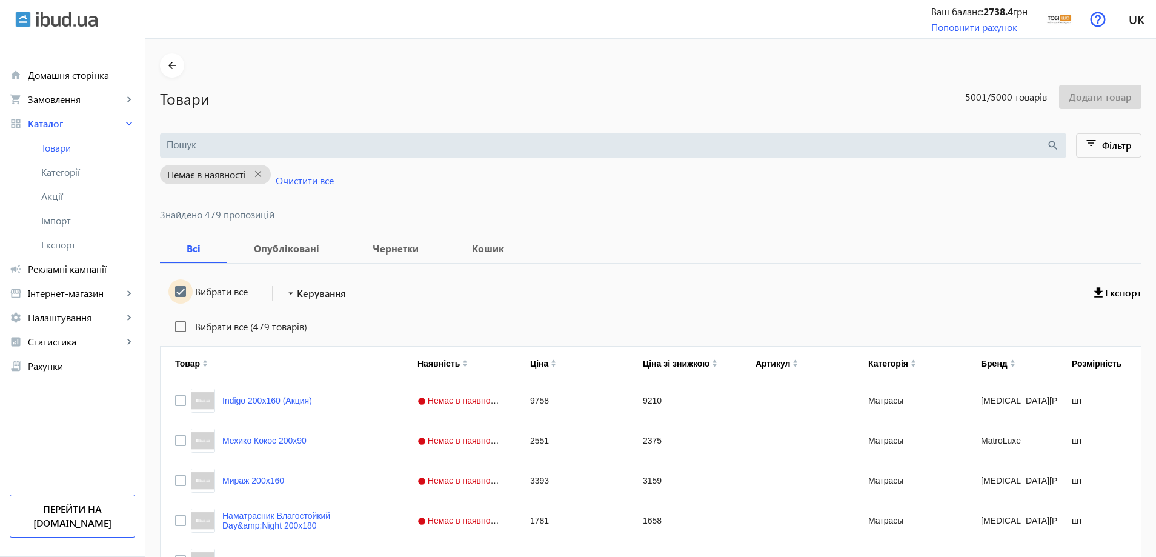
click at [175, 290] on input "Вибрати все" at bounding box center [180, 291] width 24 height 24
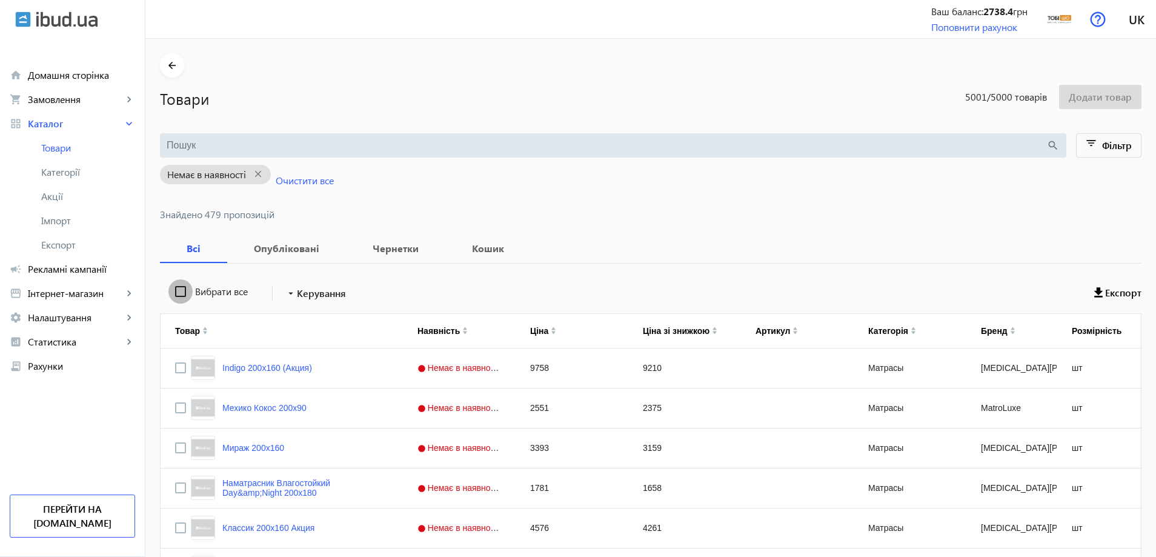
click at [175, 290] on input "Вибрати все" at bounding box center [180, 291] width 24 height 24
checkbox input "true"
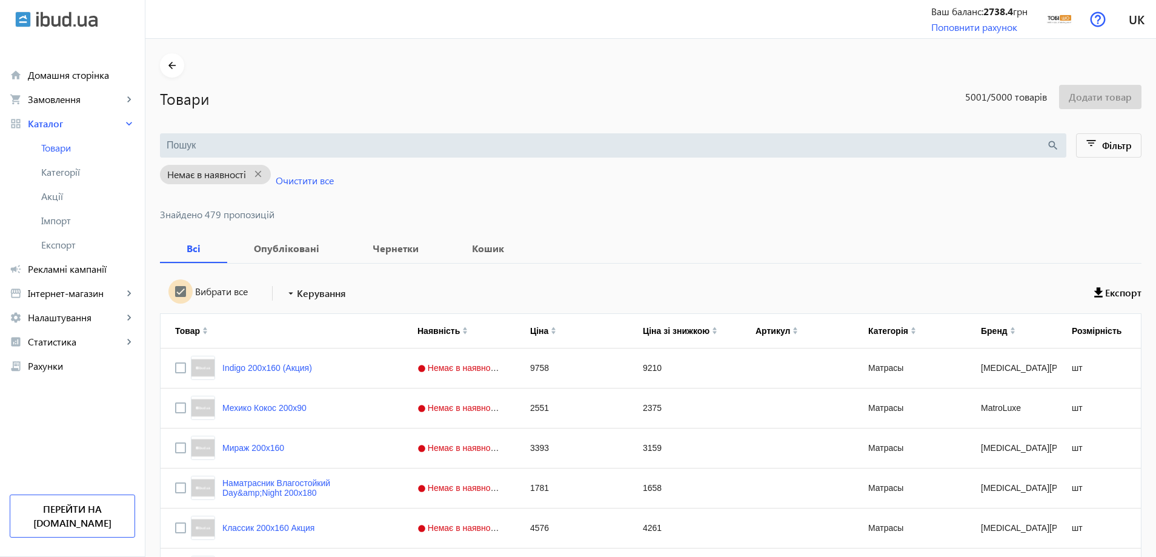
checkbox input "true"
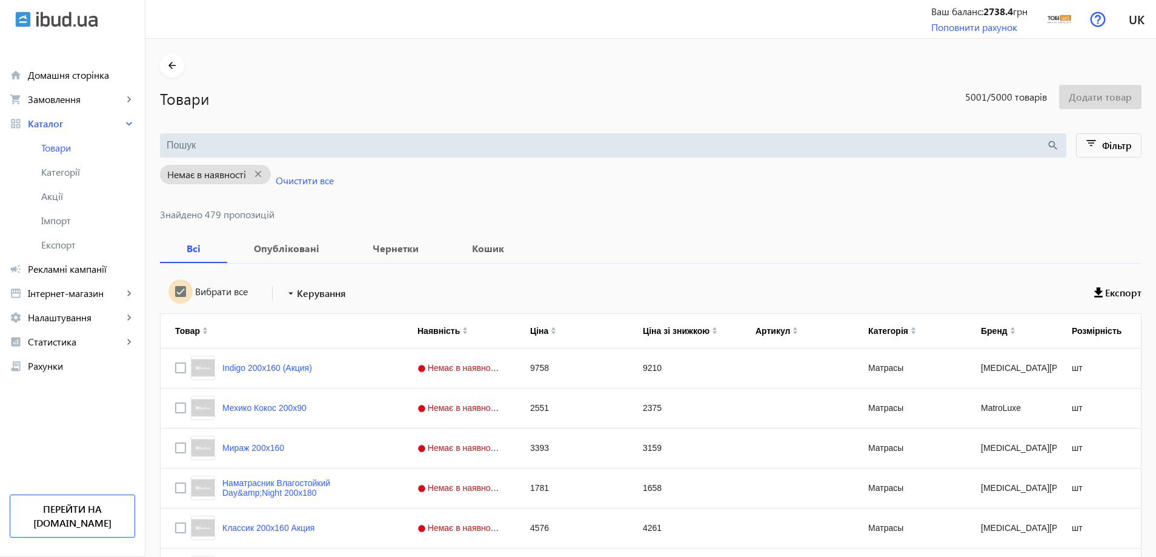
checkbox input "true"
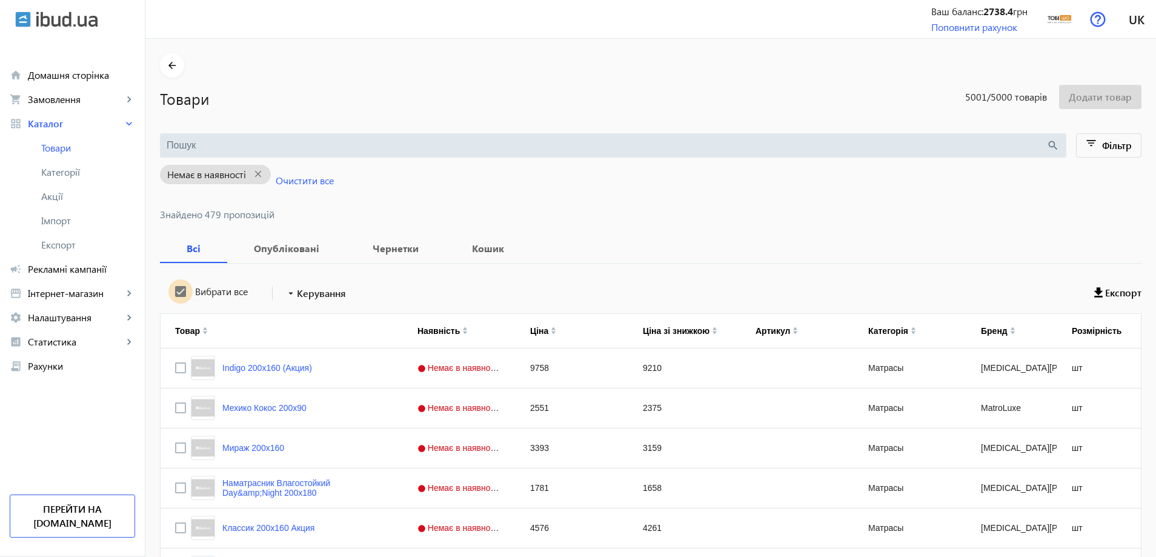
checkbox input "true"
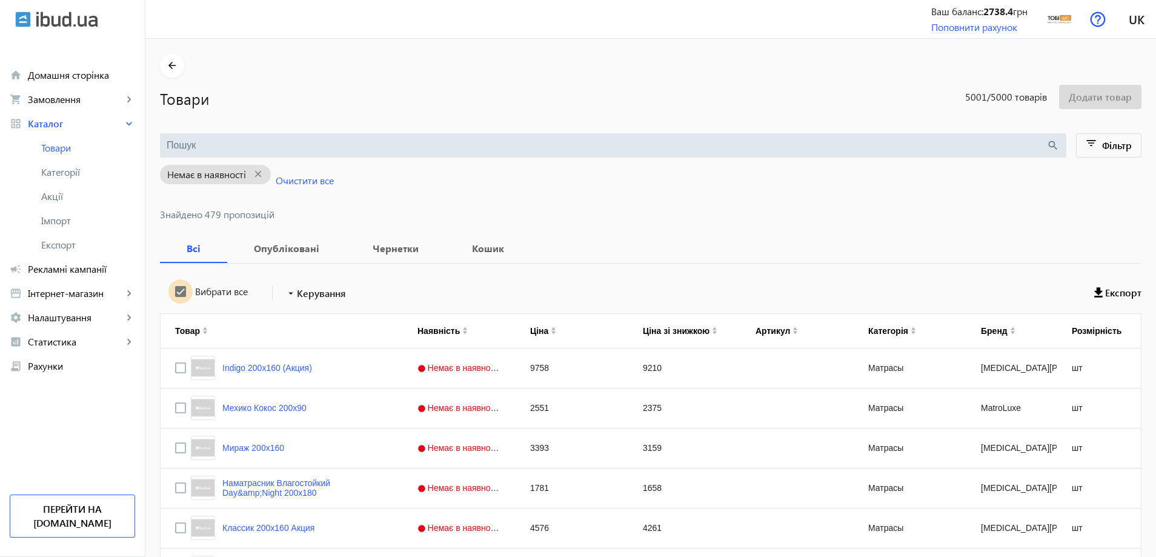
checkbox input "true"
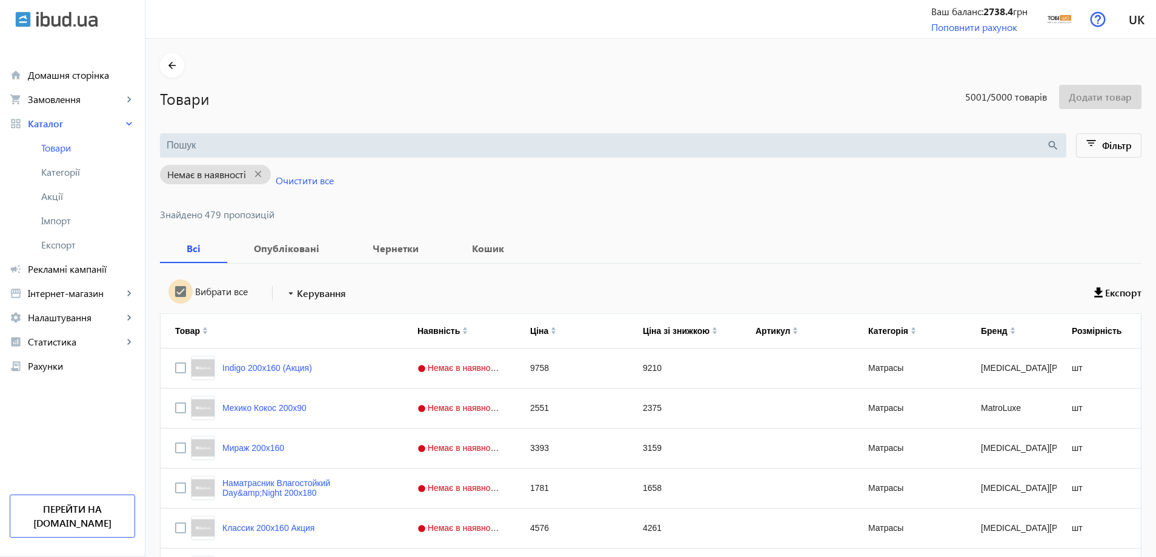
checkbox input "true"
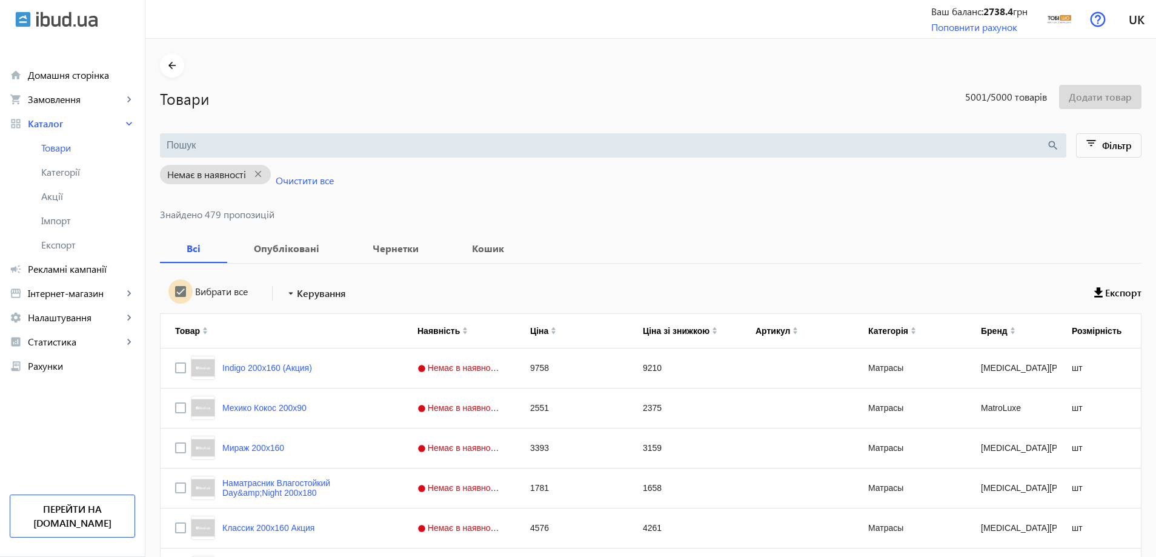
checkbox input "true"
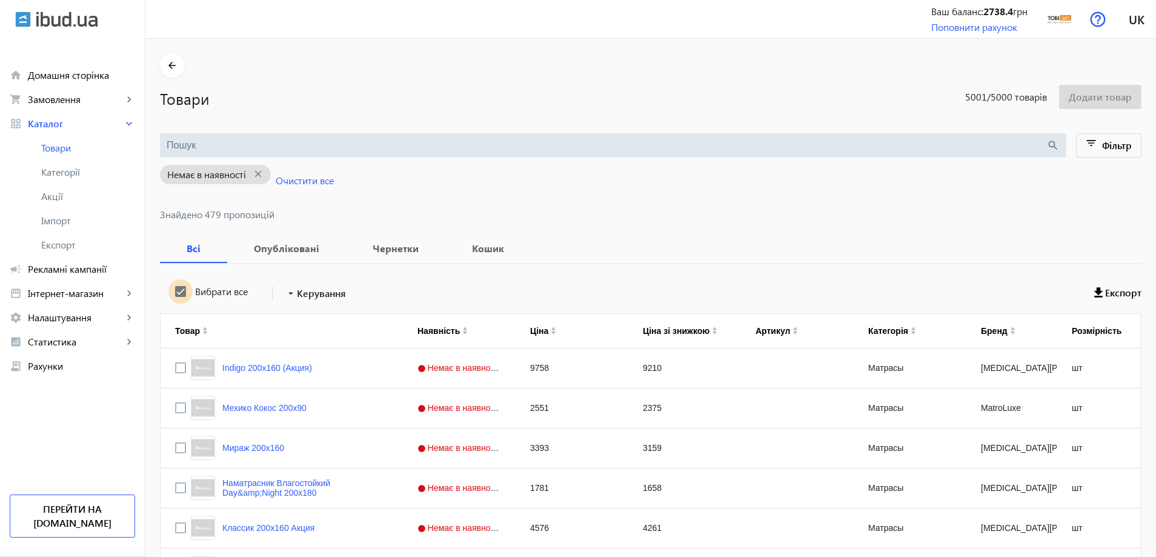
checkbox input "true"
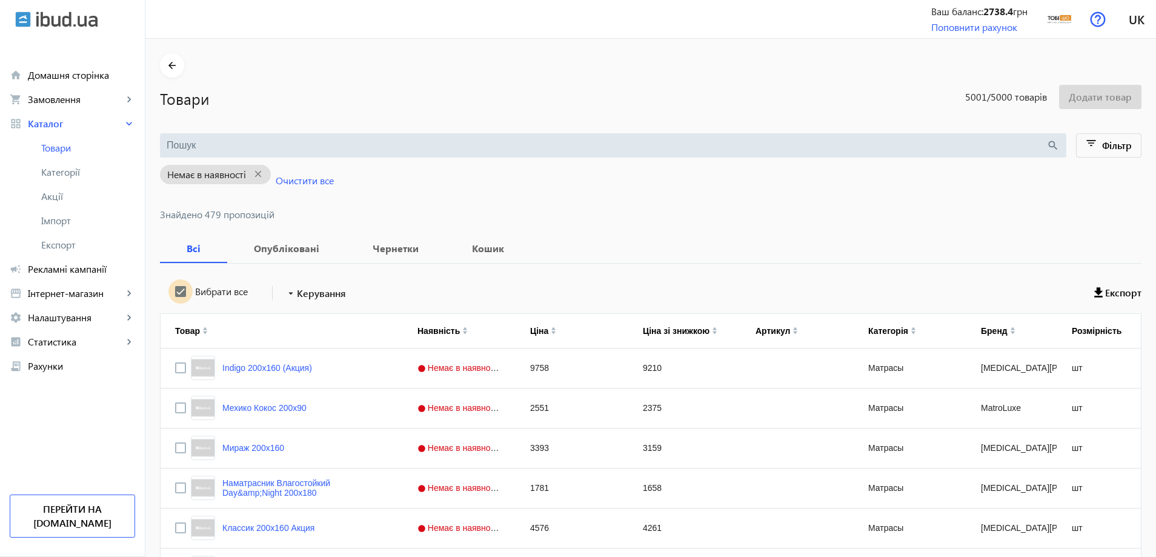
checkbox input "true"
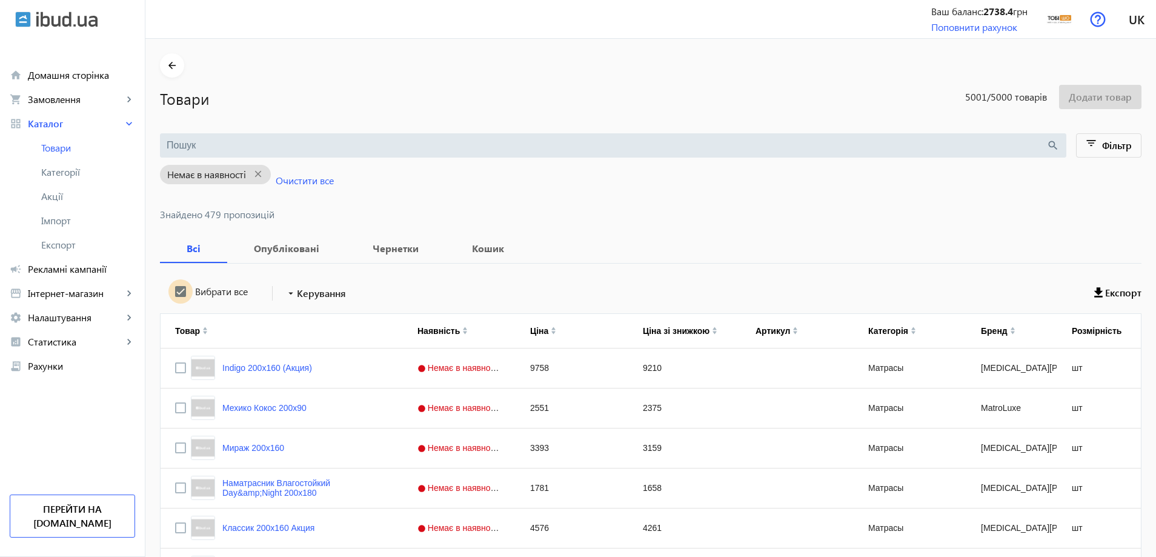
checkbox input "true"
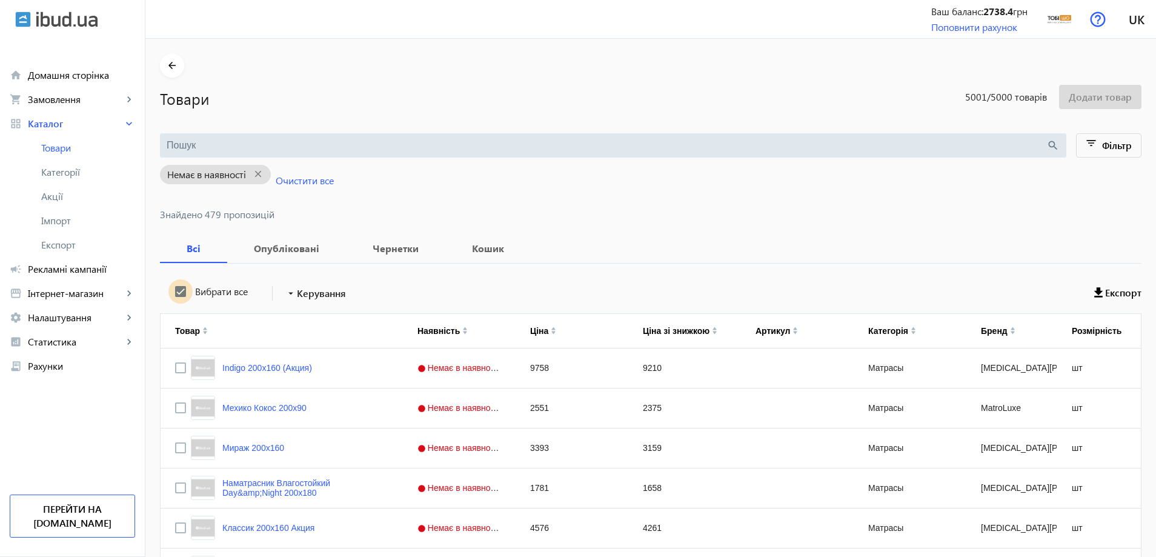
checkbox input "true"
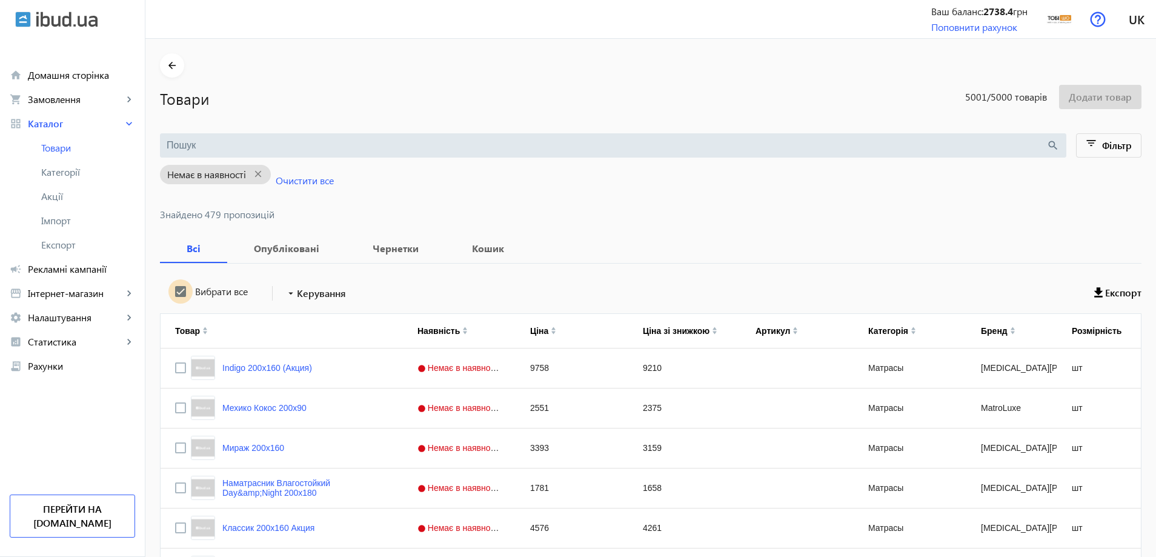
checkbox input "true"
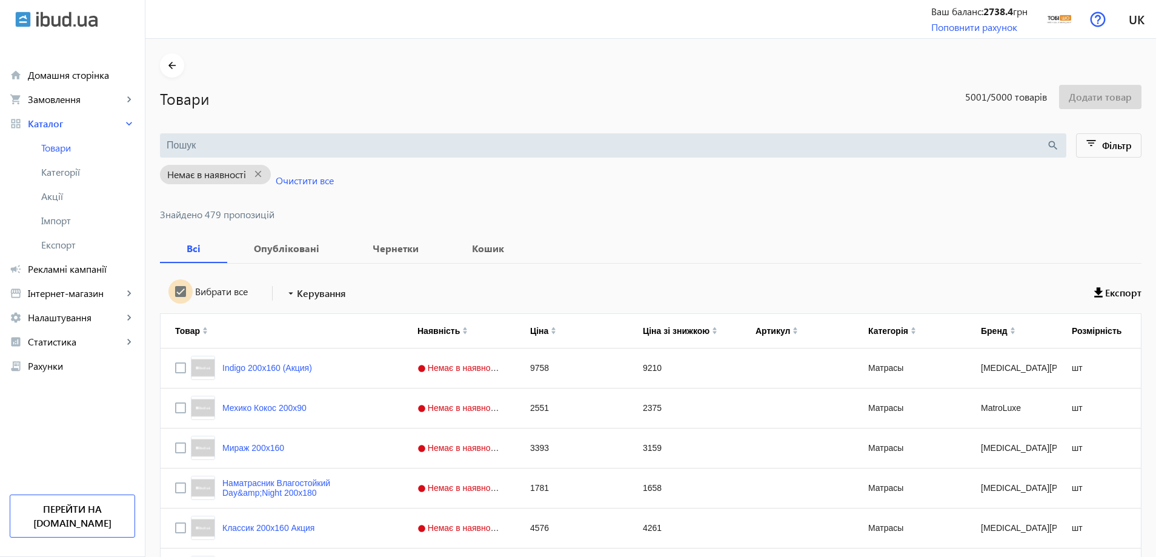
checkbox input "true"
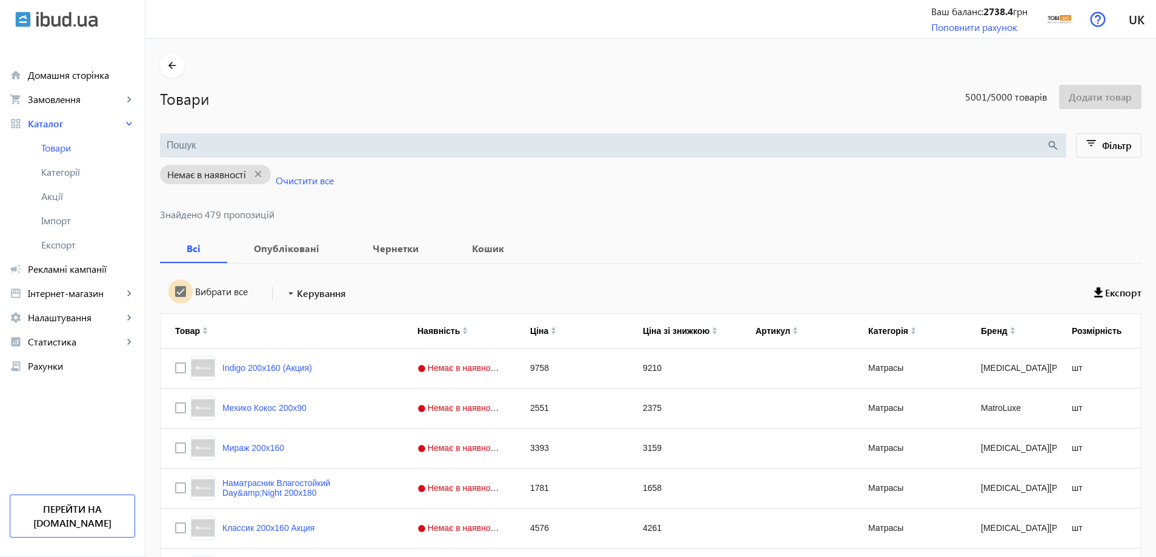
checkbox input "true"
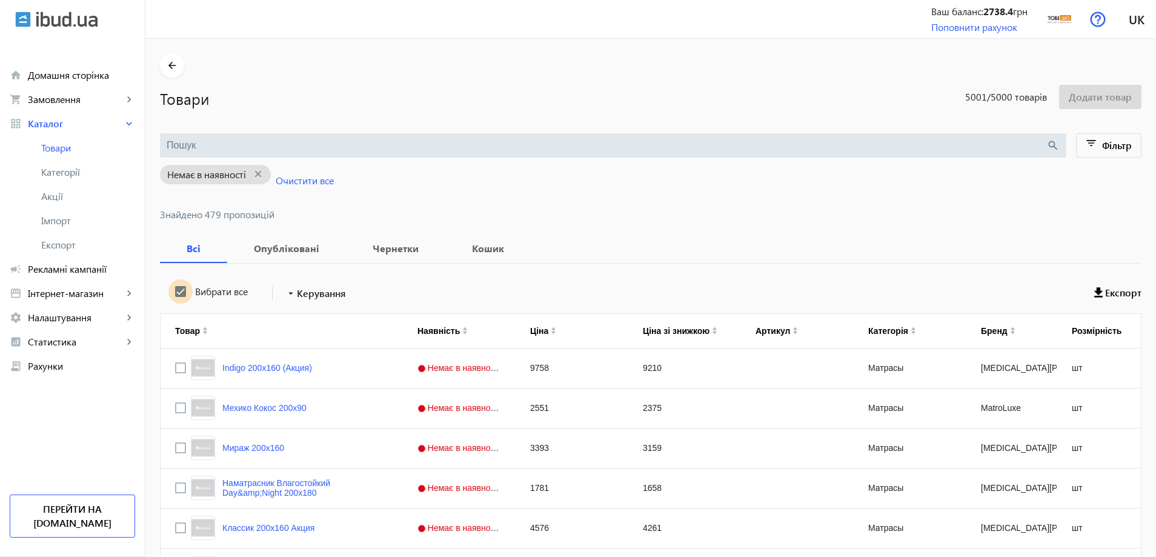
checkbox input "true"
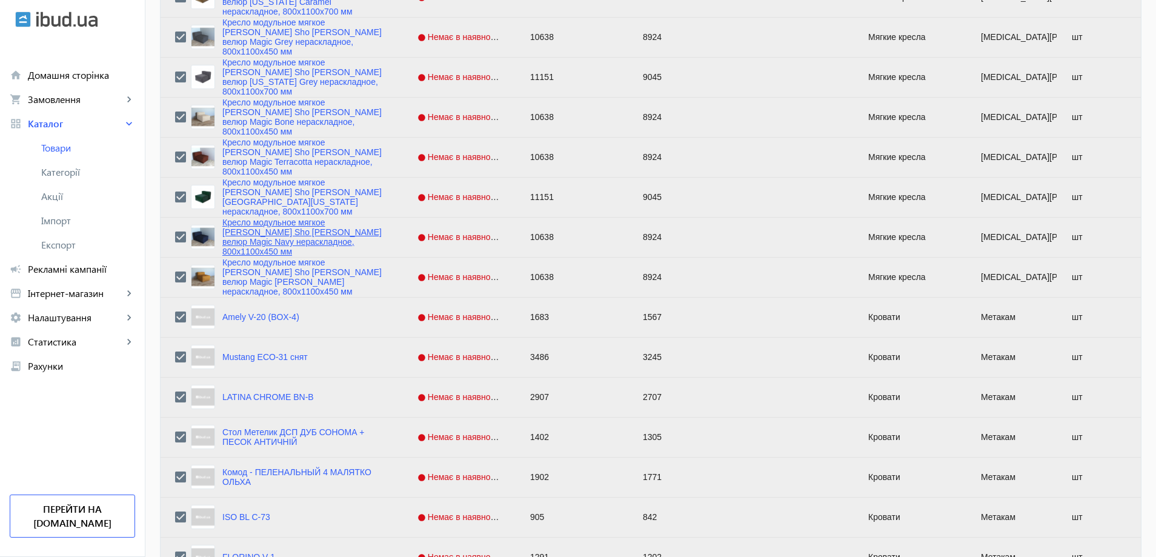
scroll to position [4185, 0]
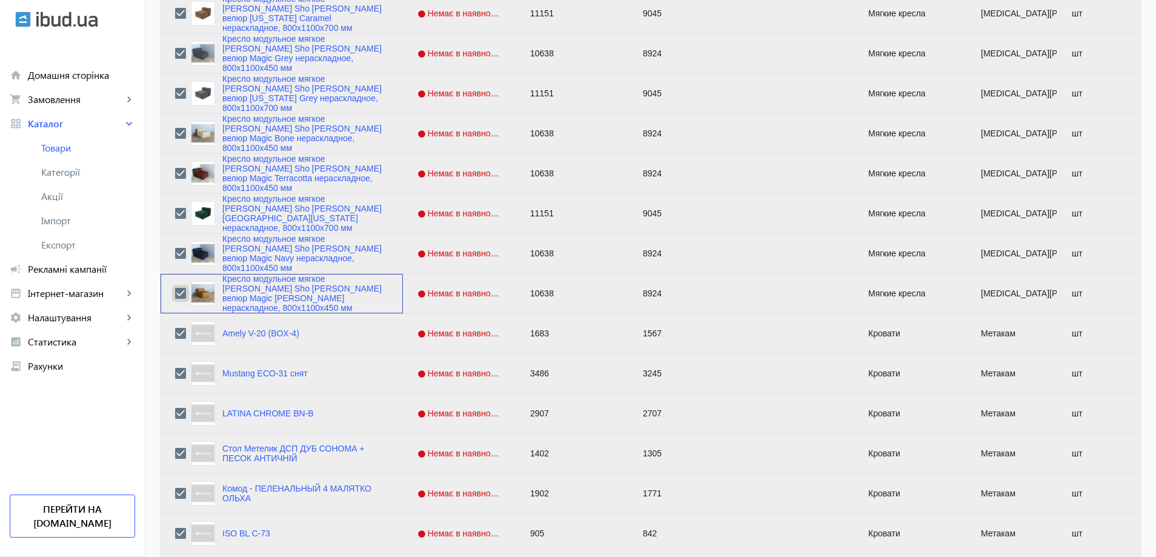
click at [175, 296] on input "Press Space to toggle row selection (checked)" at bounding box center [180, 293] width 11 height 11
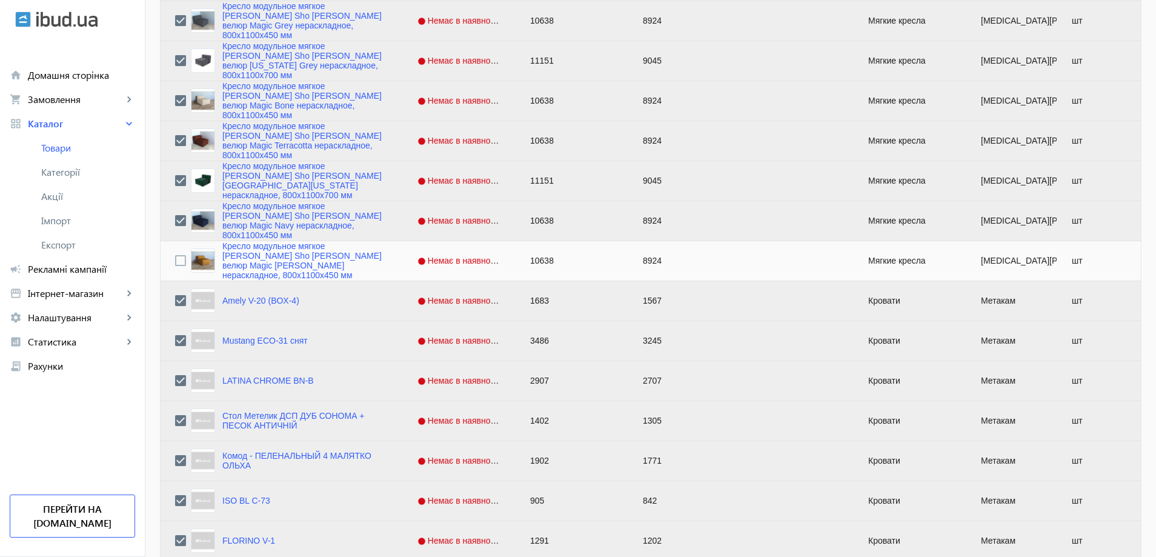
click at [175, 228] on div "Press SPACE to deselect this row." at bounding box center [180, 221] width 11 height 28
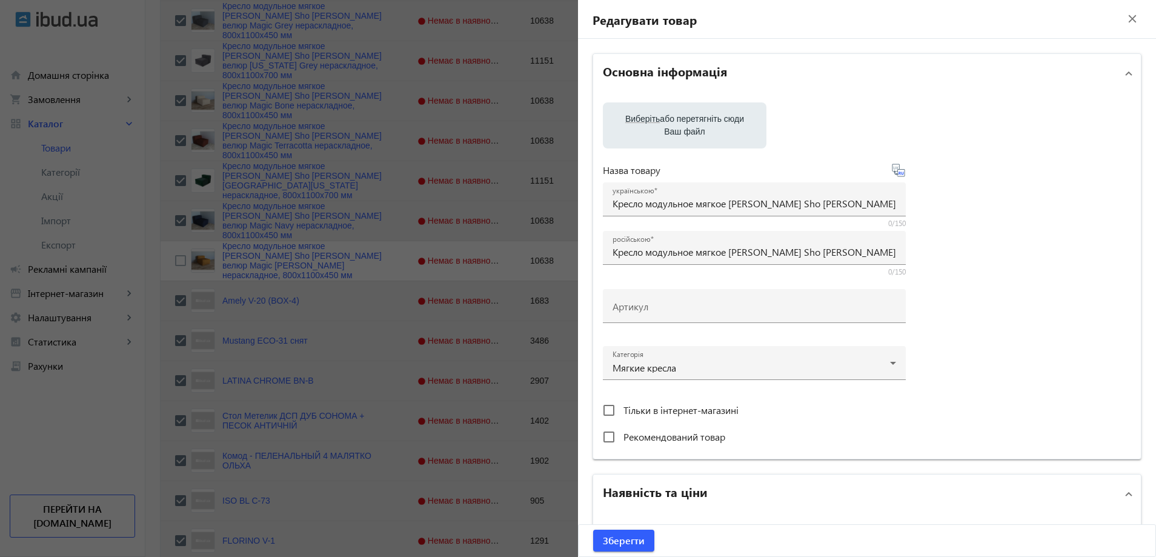
click at [167, 184] on div at bounding box center [578, 278] width 1156 height 557
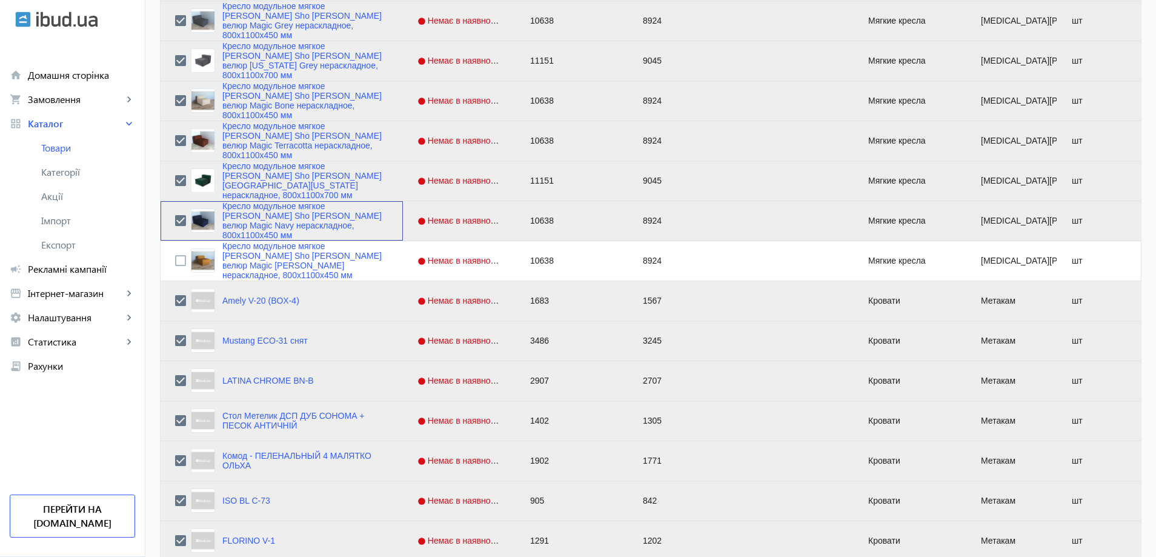
click at [175, 227] on div "Press SPACE to deselect this row." at bounding box center [180, 221] width 11 height 28
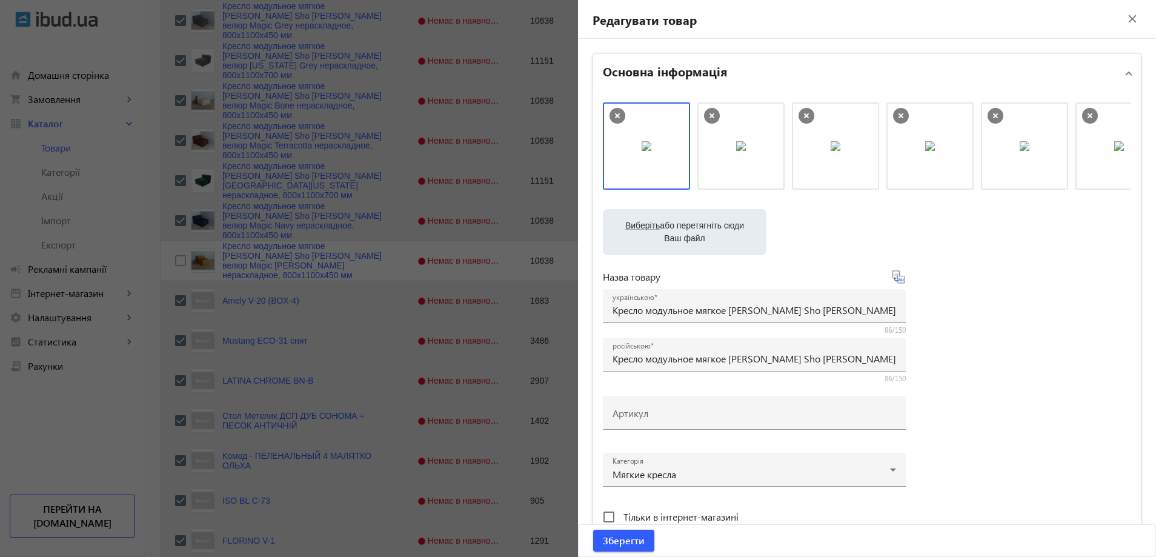
click at [171, 223] on div at bounding box center [578, 278] width 1156 height 557
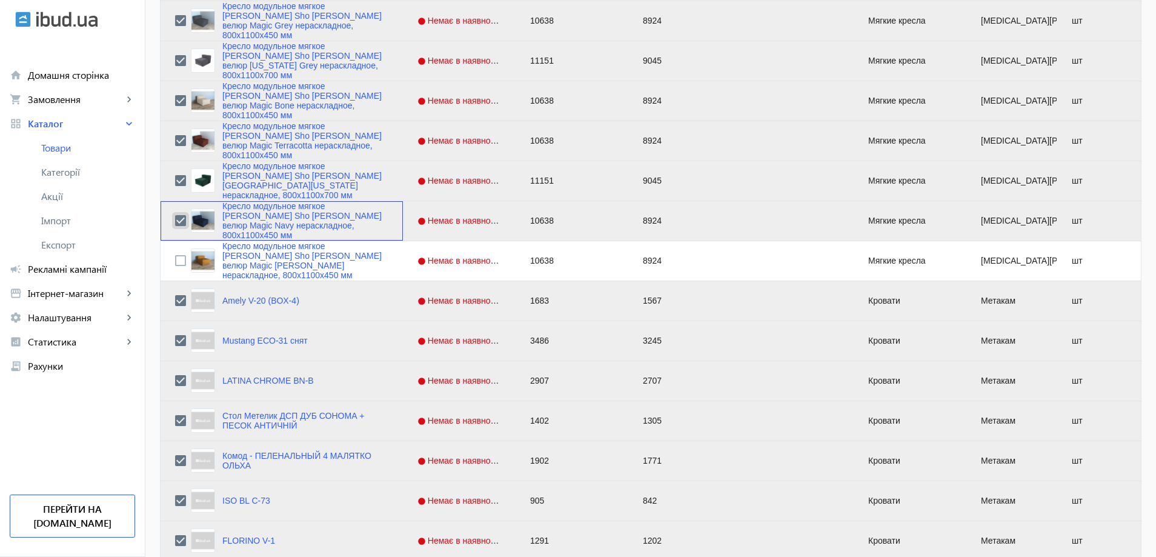
click at [175, 222] on input "Press Space to toggle row selection (checked)" at bounding box center [180, 220] width 11 height 11
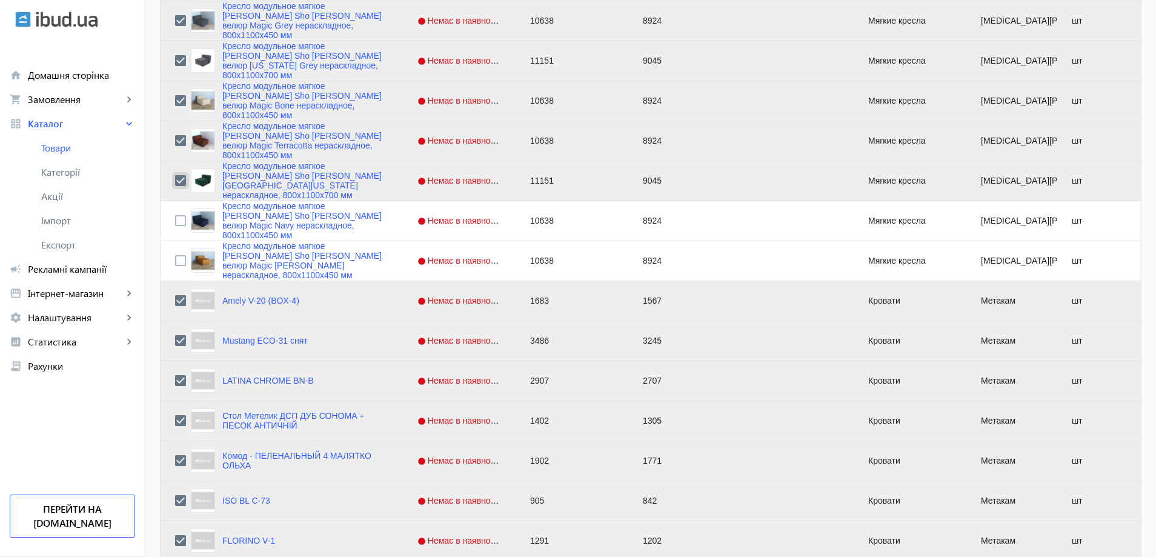
click at [175, 185] on input "Press Space to toggle row selection (checked)" at bounding box center [180, 180] width 11 height 11
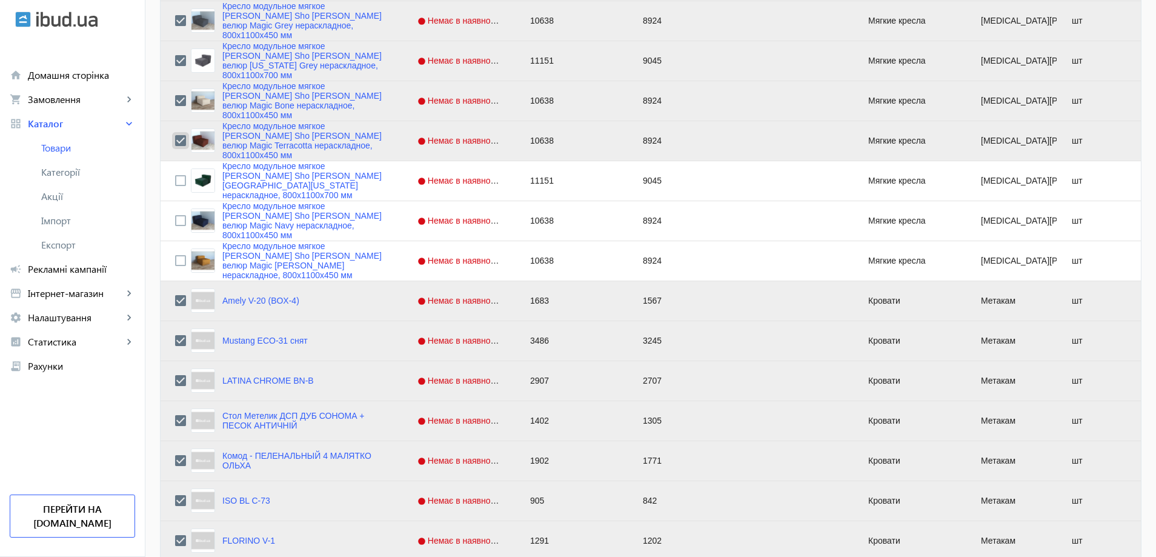
click at [175, 142] on input "Press Space to toggle row selection (checked)" at bounding box center [180, 140] width 11 height 11
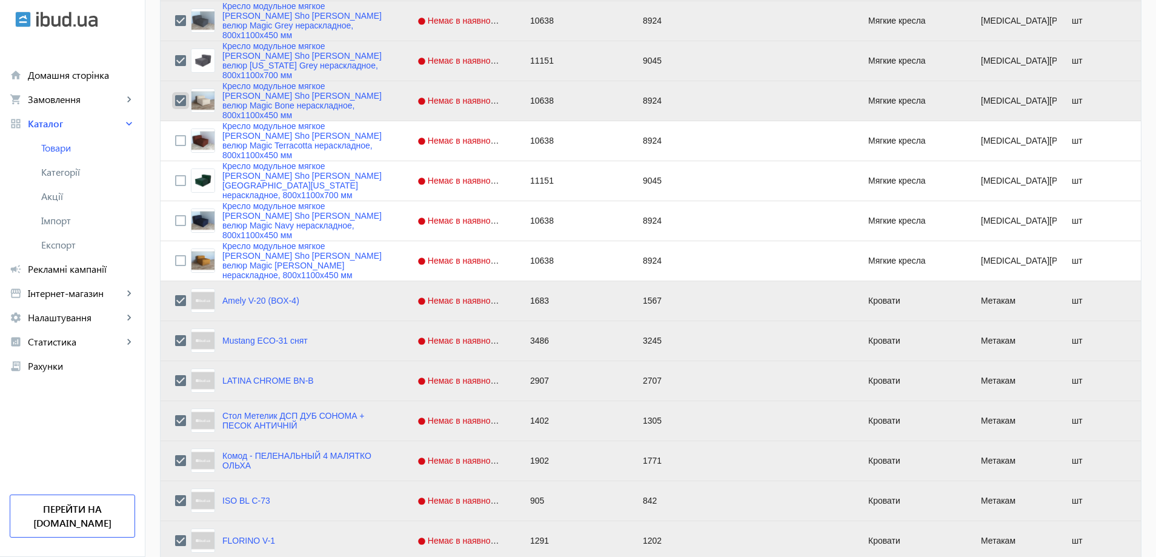
drag, startPoint x: 174, startPoint y: 101, endPoint x: 173, endPoint y: 70, distance: 31.5
click at [175, 100] on input "Press Space to toggle row selection (checked)" at bounding box center [180, 100] width 11 height 11
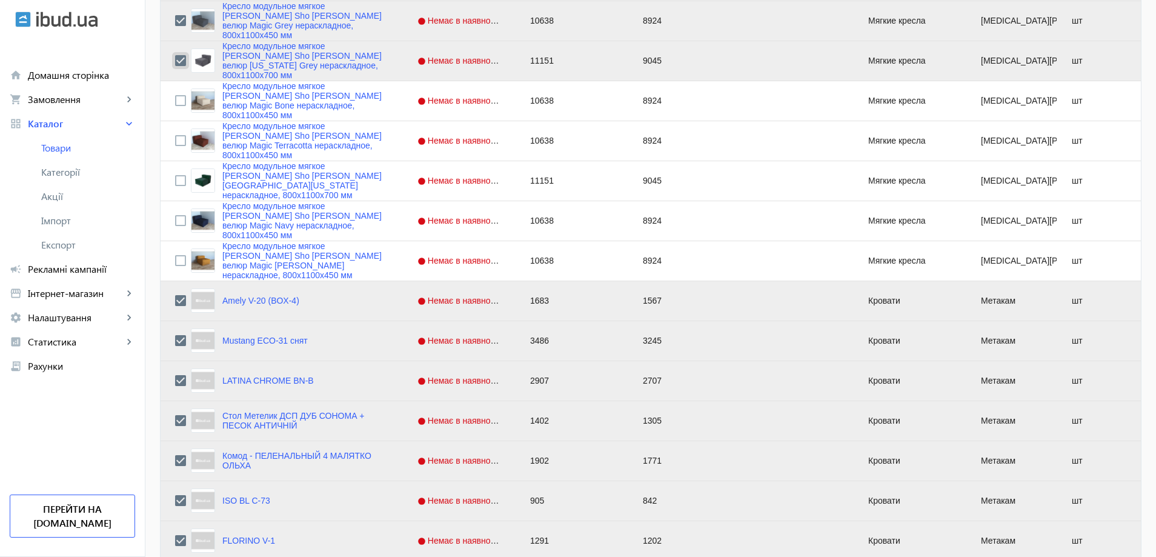
click at [175, 61] on input "Press Space to toggle row selection (checked)" at bounding box center [180, 60] width 11 height 11
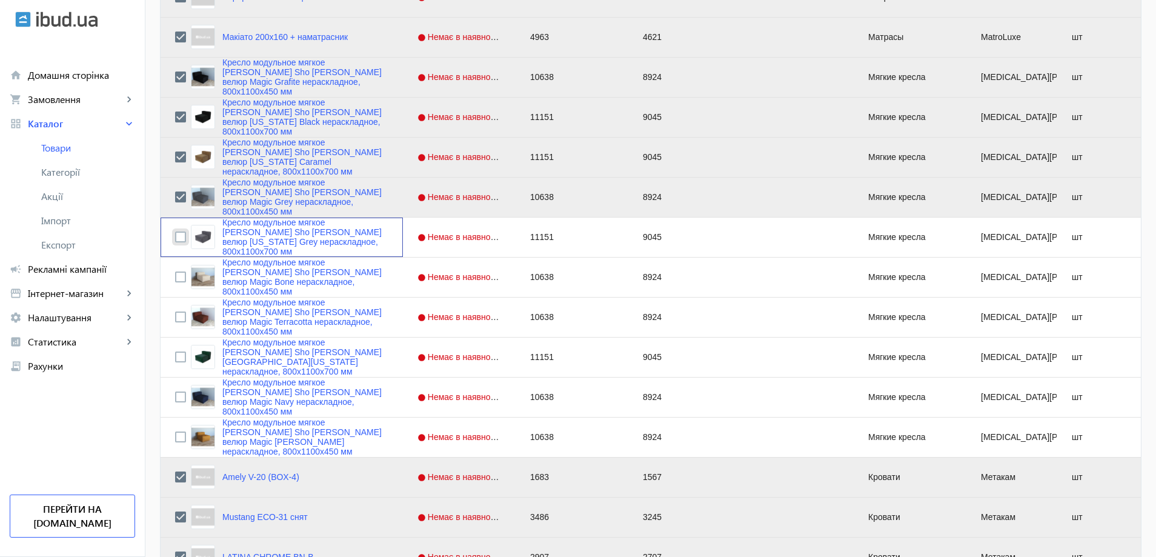
scroll to position [4003, 0]
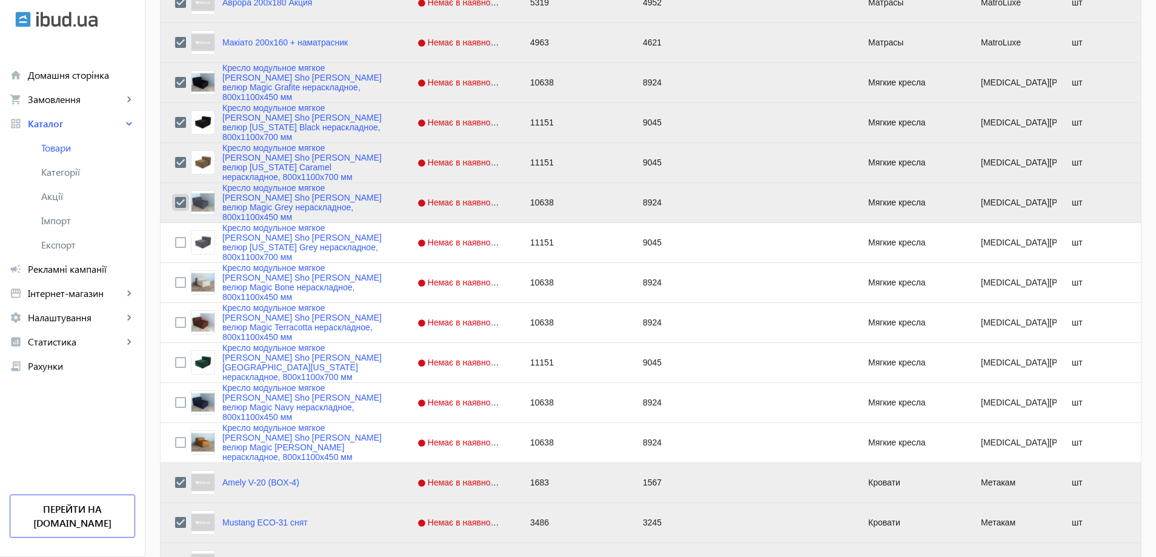
click at [175, 202] on input "Press Space to toggle row selection (checked)" at bounding box center [180, 202] width 11 height 11
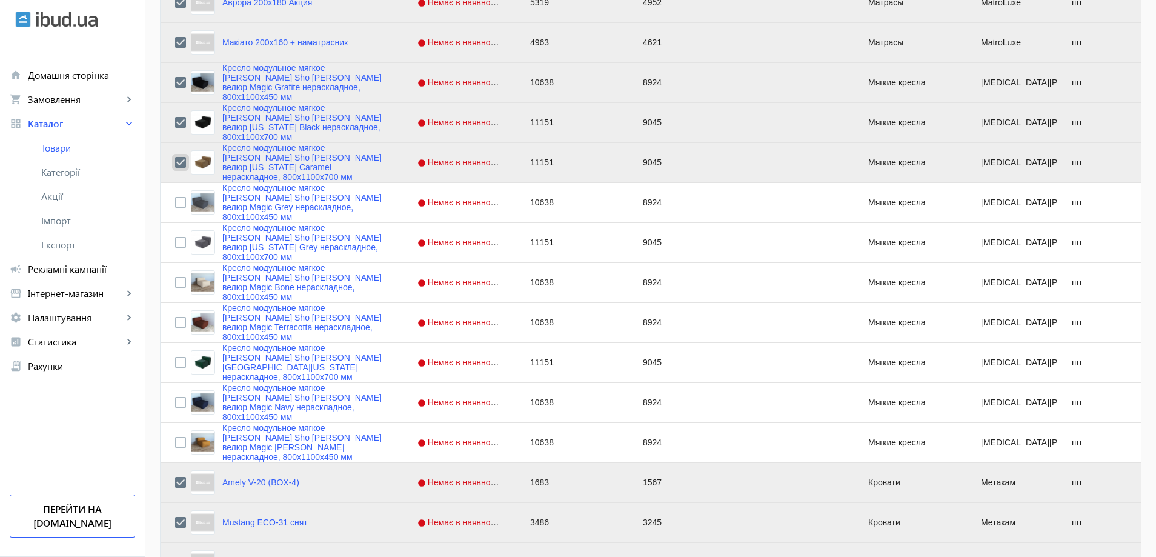
drag, startPoint x: 172, startPoint y: 159, endPoint x: 174, endPoint y: 118, distance: 41.9
click at [175, 159] on input "Press Space to toggle row selection (checked)" at bounding box center [180, 162] width 11 height 11
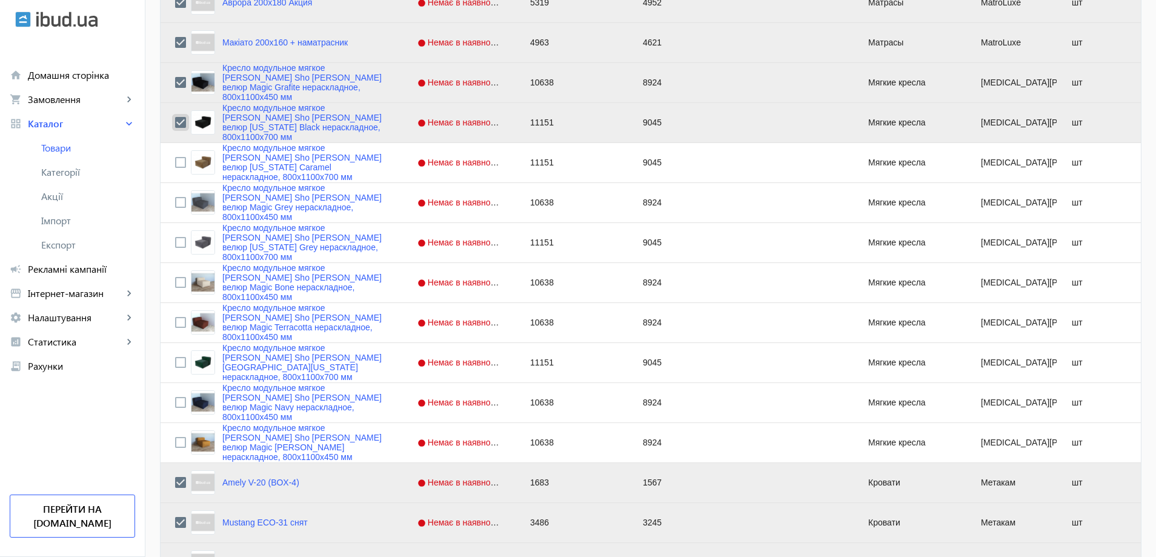
click at [175, 122] on input "Press Space to toggle row selection (checked)" at bounding box center [180, 122] width 11 height 11
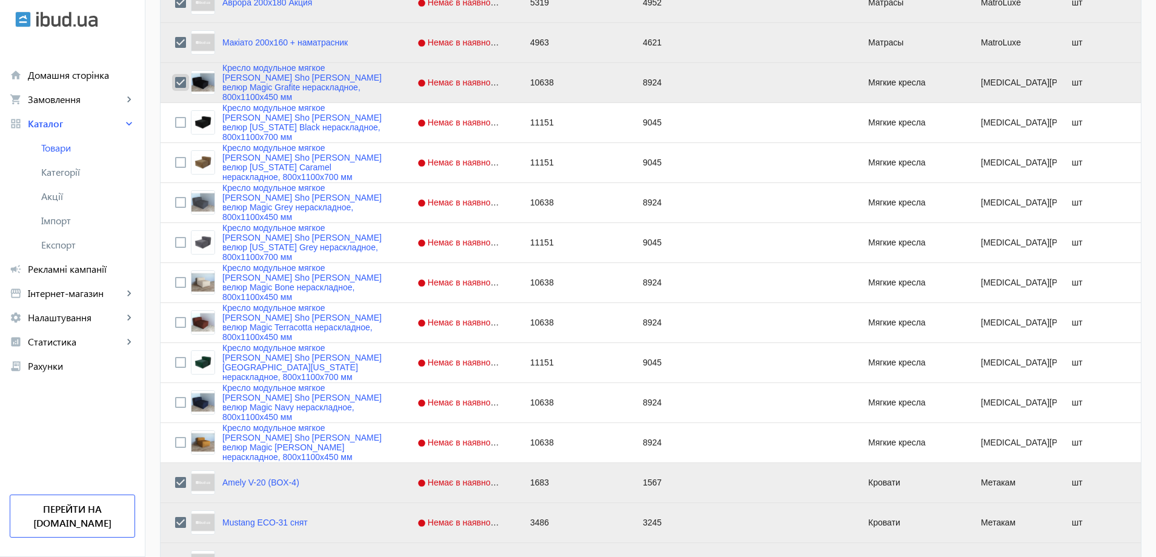
click at [175, 82] on input "Press Space to toggle row selection (checked)" at bounding box center [180, 82] width 11 height 11
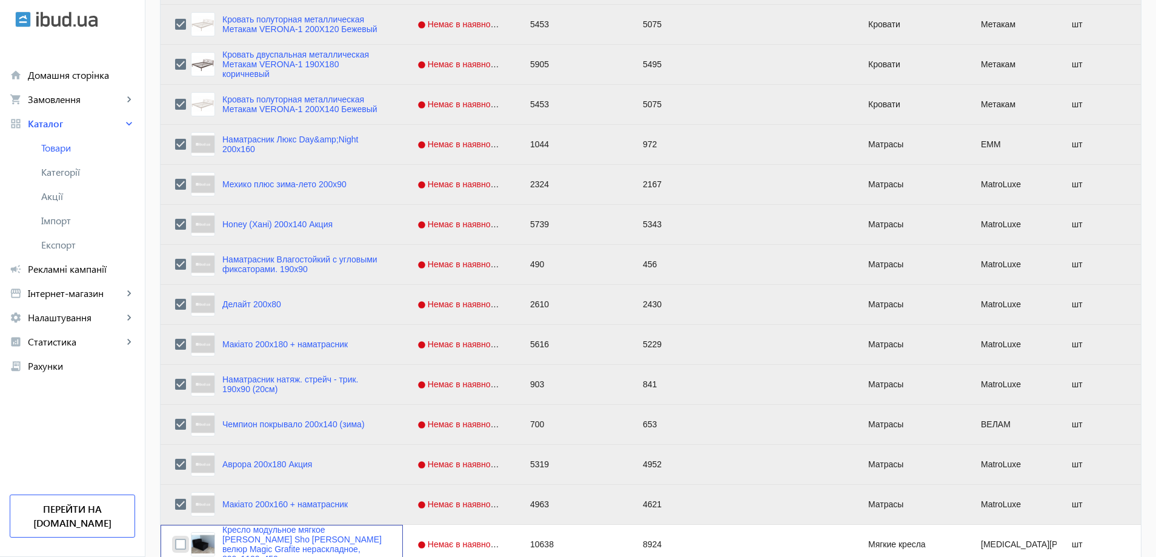
scroll to position [3458, 0]
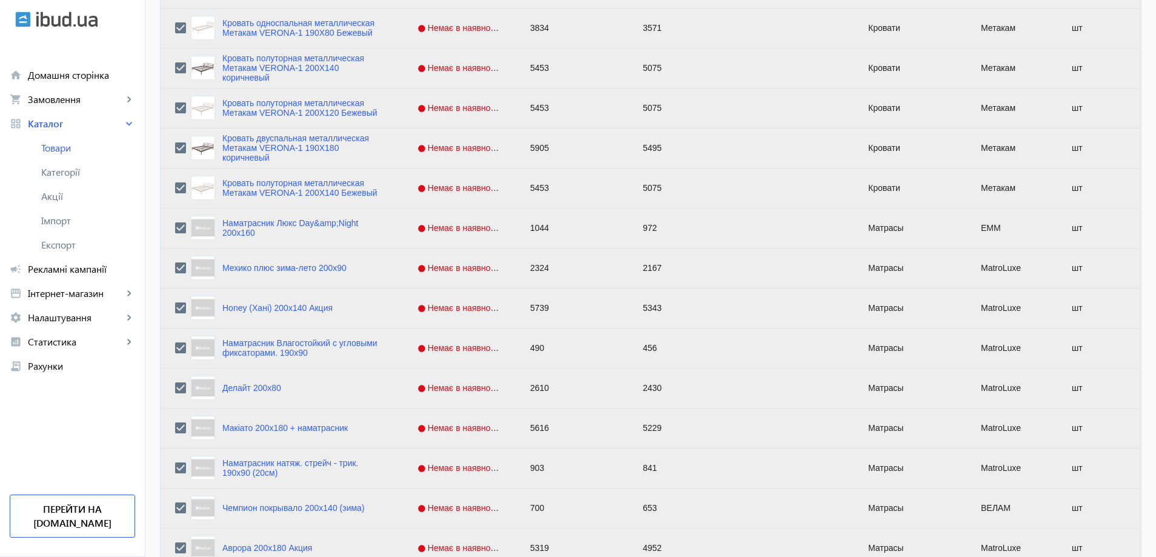
click at [175, 182] on div "Press SPACE to deselect this row." at bounding box center [180, 188] width 11 height 28
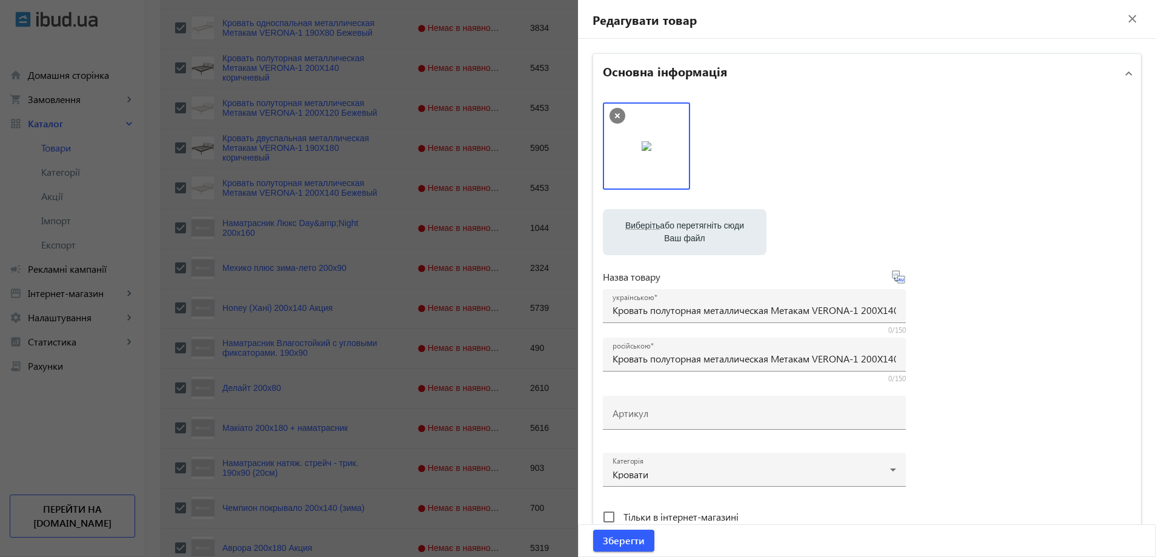
click at [173, 149] on div at bounding box center [578, 278] width 1156 height 557
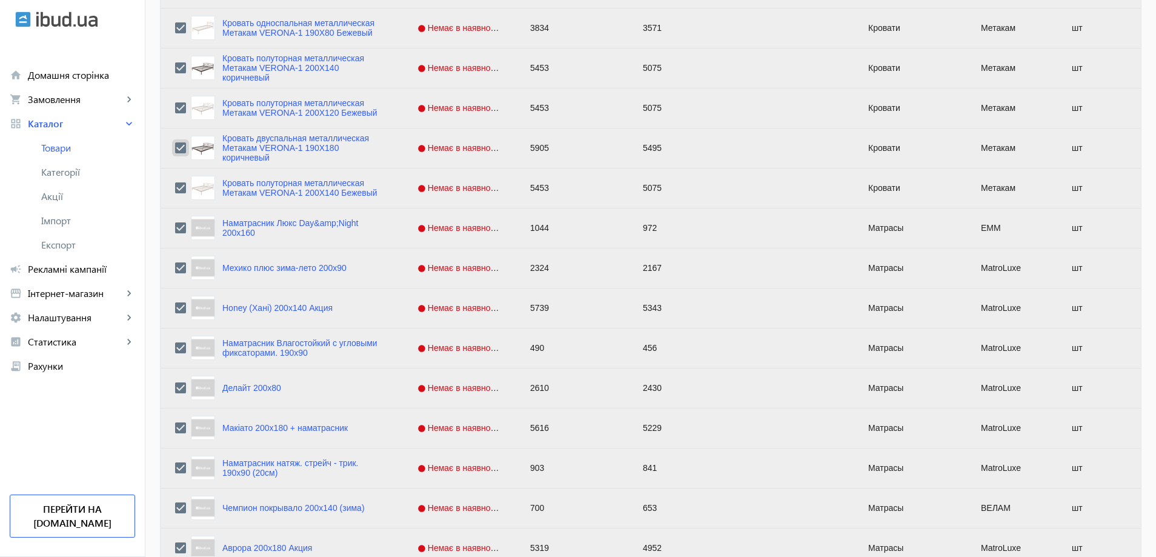
click at [175, 147] on input "Press Space to toggle row selection (checked)" at bounding box center [180, 147] width 11 height 11
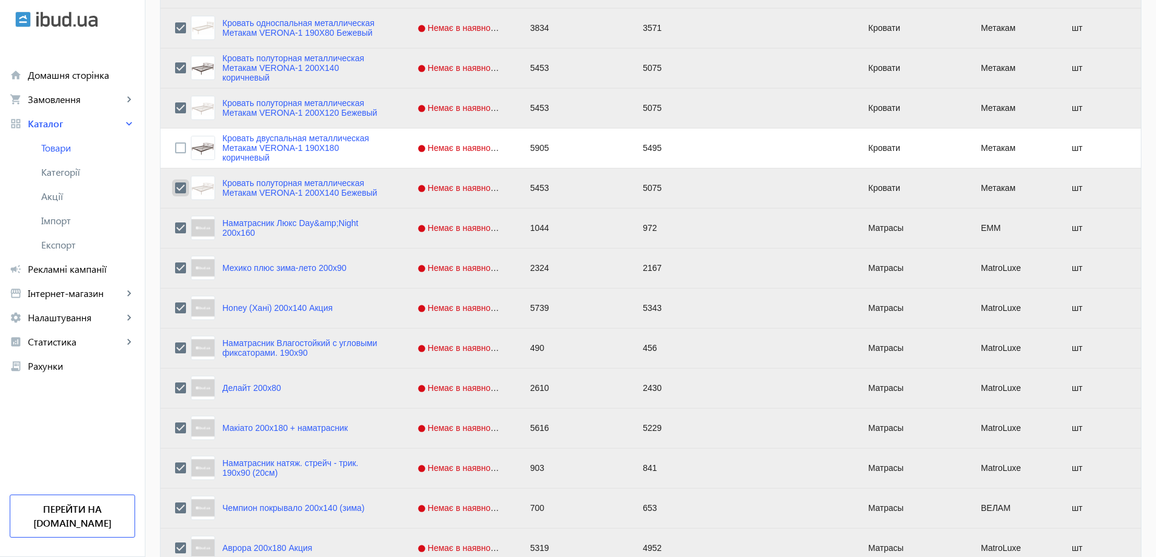
click at [175, 190] on input "Press Space to toggle row selection (checked)" at bounding box center [180, 187] width 11 height 11
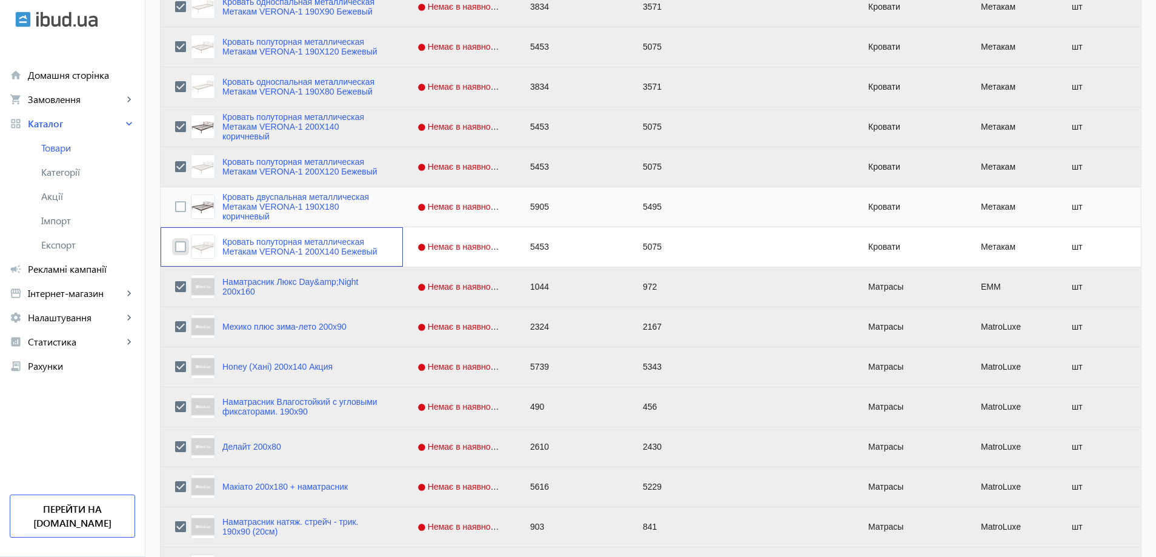
scroll to position [3397, 0]
click at [175, 168] on input "Press Space to toggle row selection (checked)" at bounding box center [180, 168] width 11 height 11
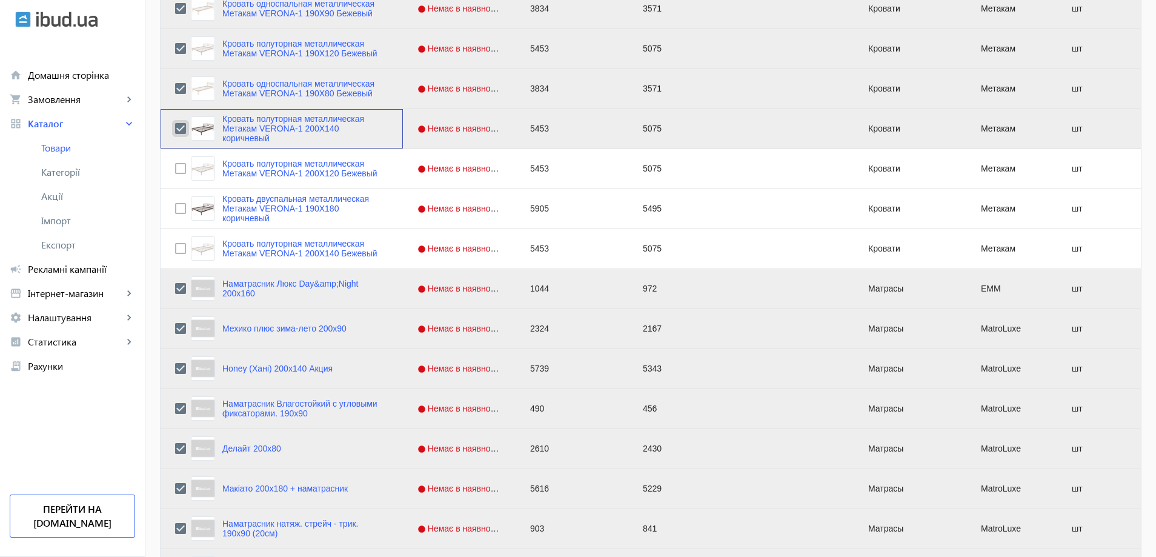
click at [176, 131] on input "Press Space to toggle row selection (checked)" at bounding box center [180, 128] width 11 height 11
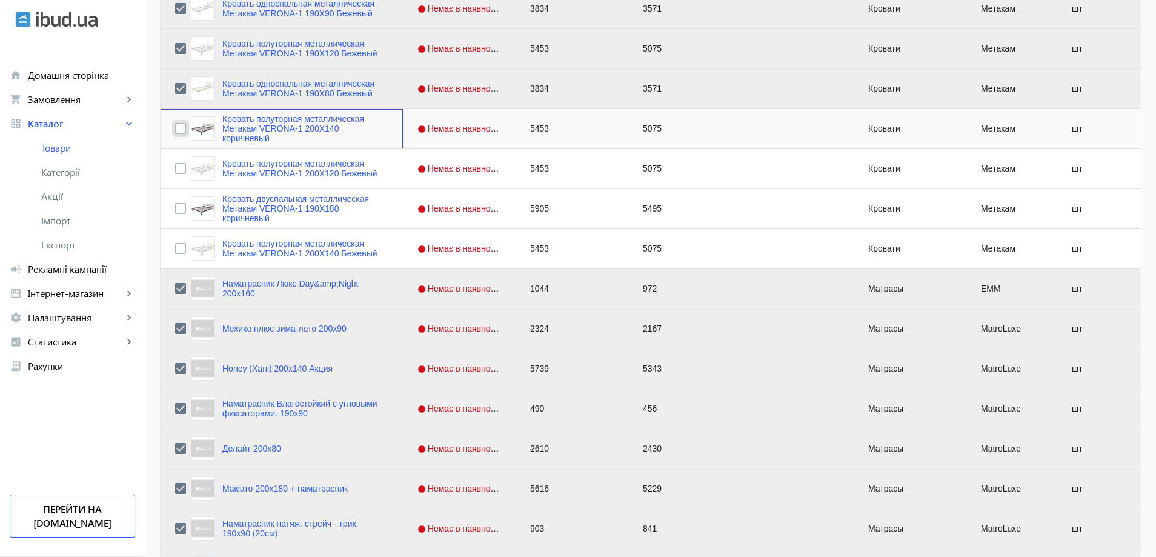
scroll to position [3337, 0]
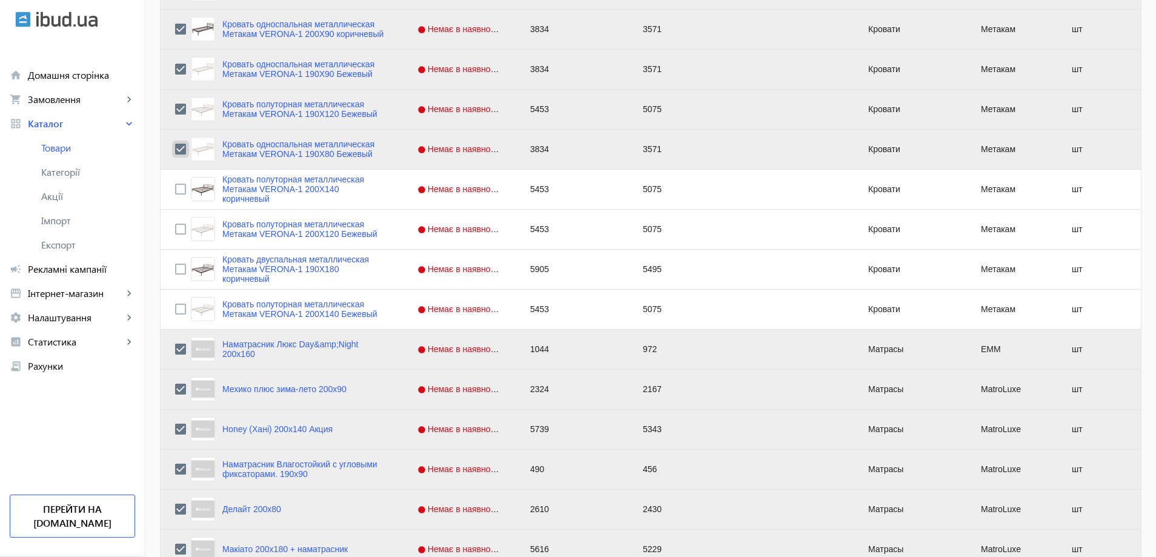
click at [175, 146] on input "Press Space to toggle row selection (checked)" at bounding box center [180, 149] width 11 height 11
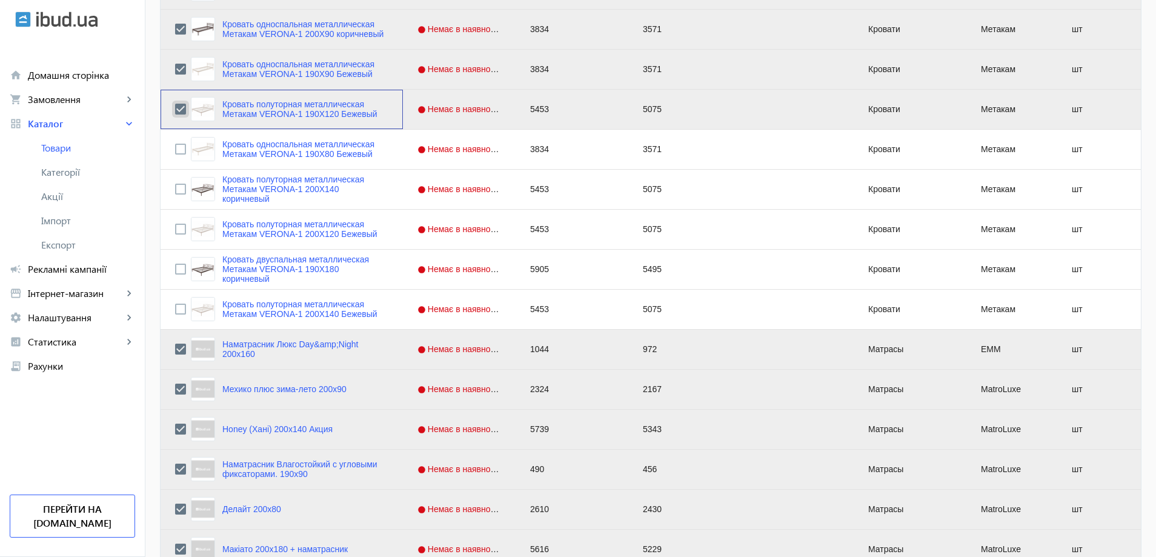
click at [175, 111] on input "Press Space to toggle row selection (checked)" at bounding box center [180, 109] width 11 height 11
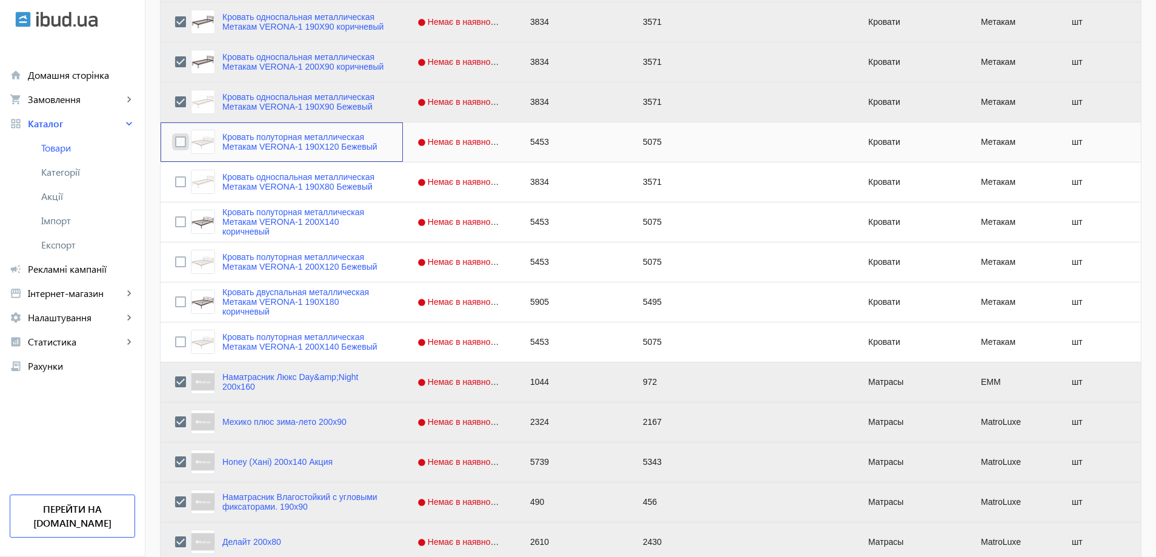
scroll to position [3276, 0]
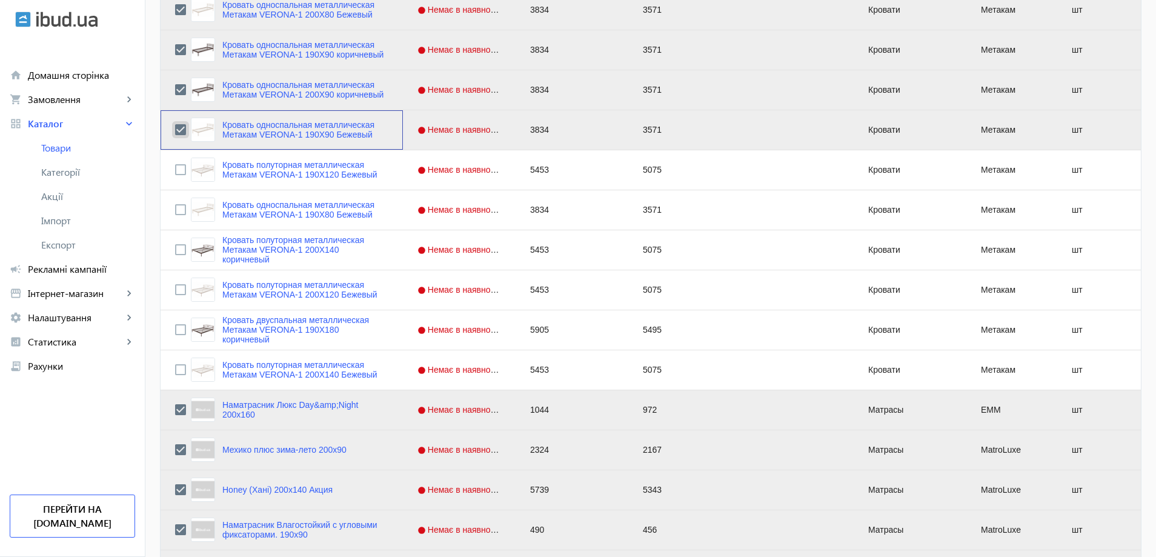
click at [175, 131] on input "Press Space to toggle row selection (checked)" at bounding box center [180, 129] width 11 height 11
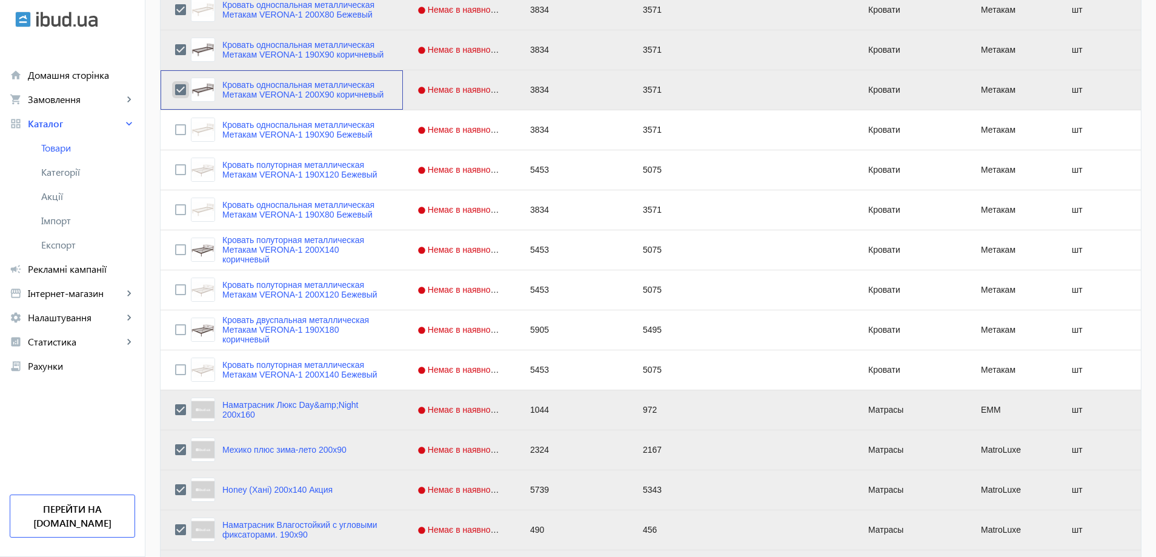
click at [175, 90] on input "Press Space to toggle row selection (checked)" at bounding box center [180, 89] width 11 height 11
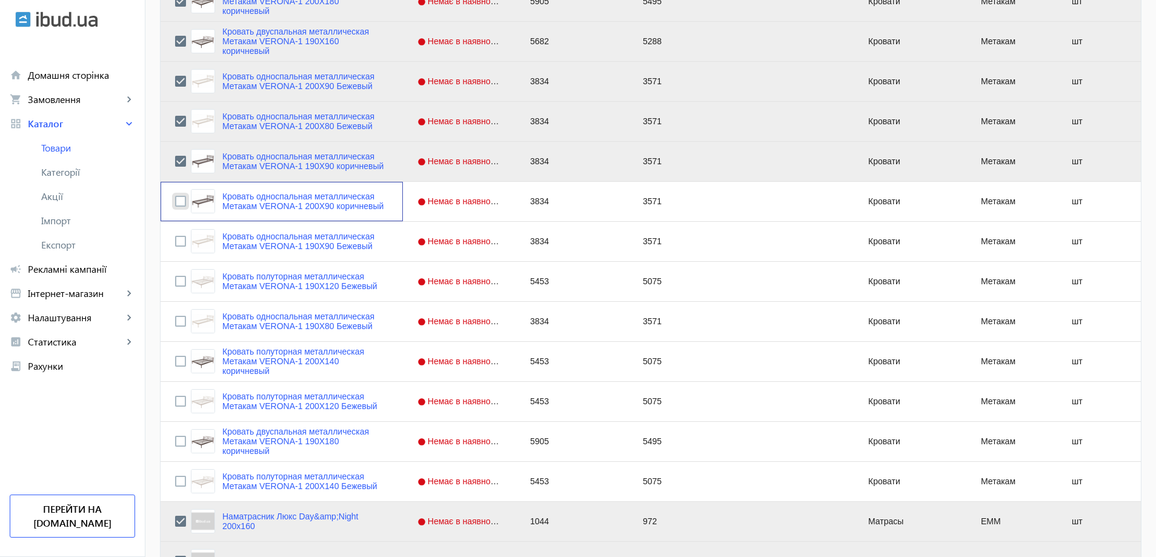
scroll to position [3155, 0]
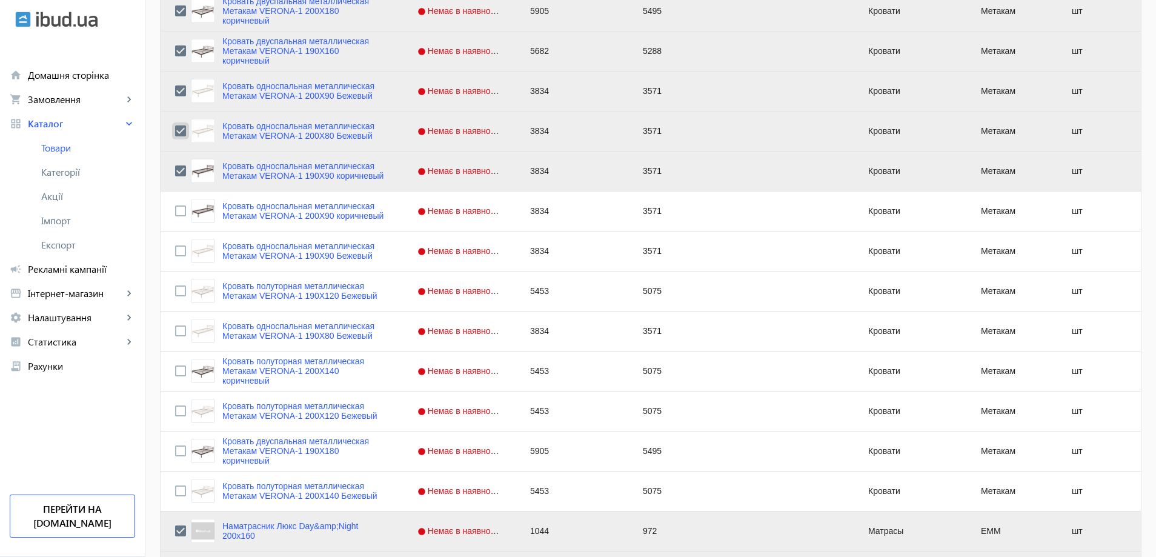
click at [175, 131] on input "Press Space to toggle row selection (checked)" at bounding box center [180, 130] width 11 height 11
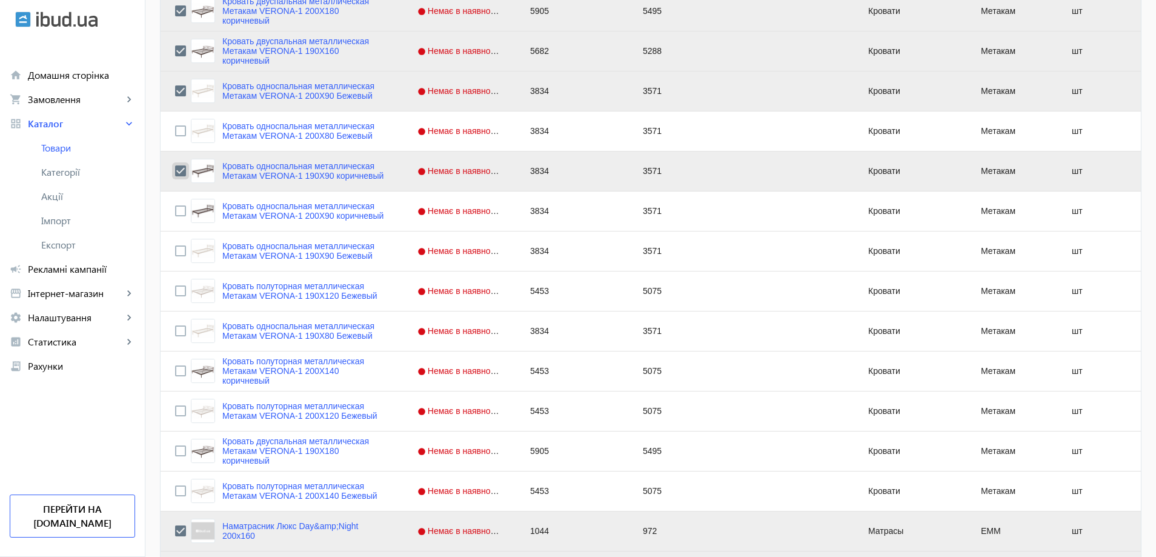
click at [175, 169] on input "Press Space to toggle row selection (checked)" at bounding box center [180, 170] width 11 height 11
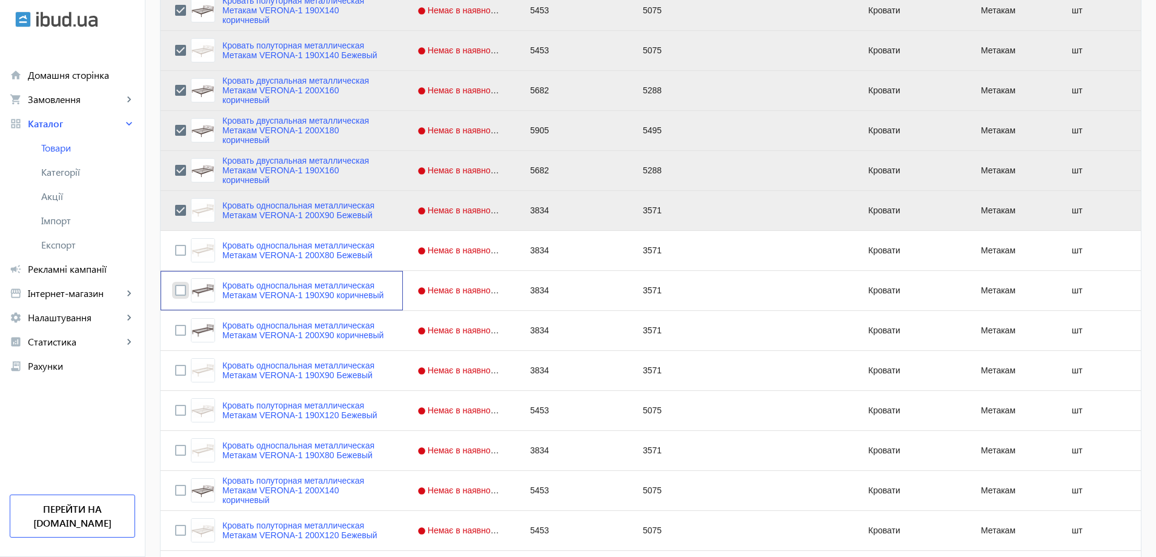
scroll to position [3034, 0]
click at [175, 212] on input "Press Space to toggle row selection (checked)" at bounding box center [180, 212] width 11 height 11
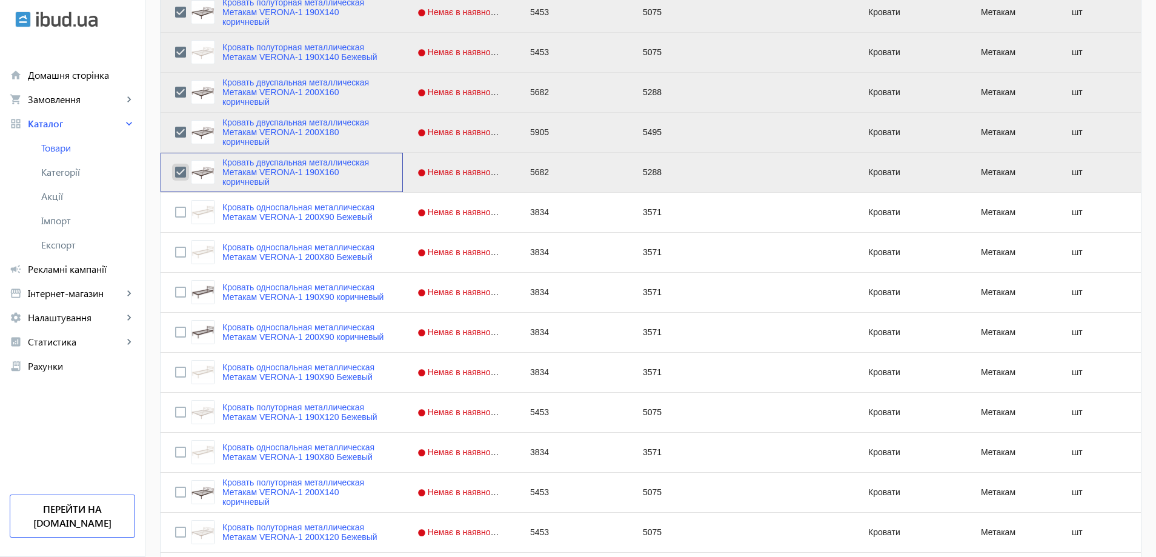
click at [175, 174] on input "Press Space to toggle row selection (checked)" at bounding box center [180, 172] width 11 height 11
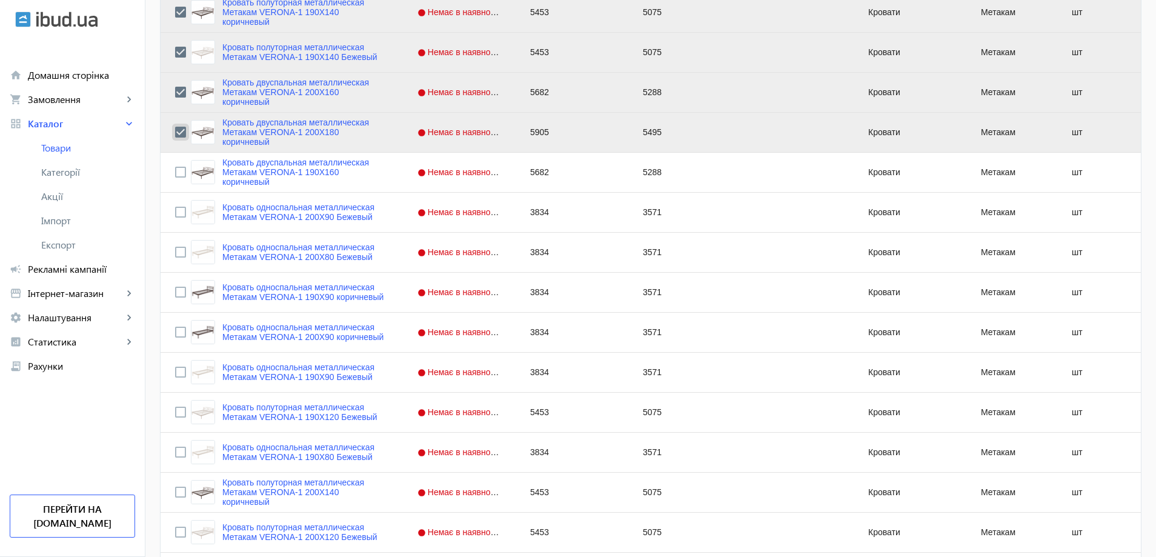
click at [175, 130] on input "Press Space to toggle row selection (checked)" at bounding box center [180, 132] width 11 height 11
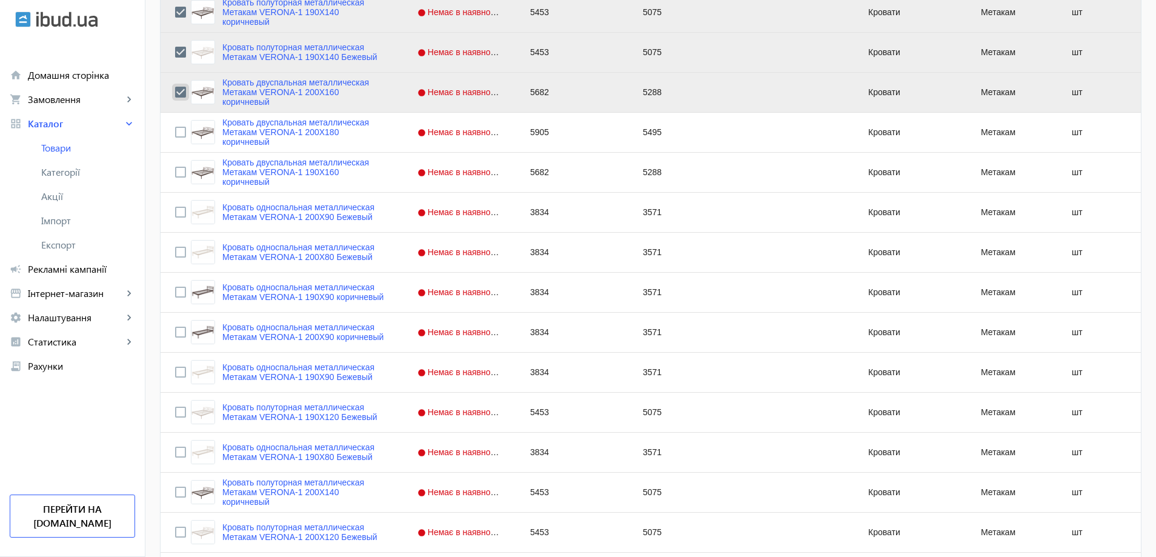
click at [175, 93] on input "Press Space to toggle row selection (checked)" at bounding box center [180, 92] width 11 height 11
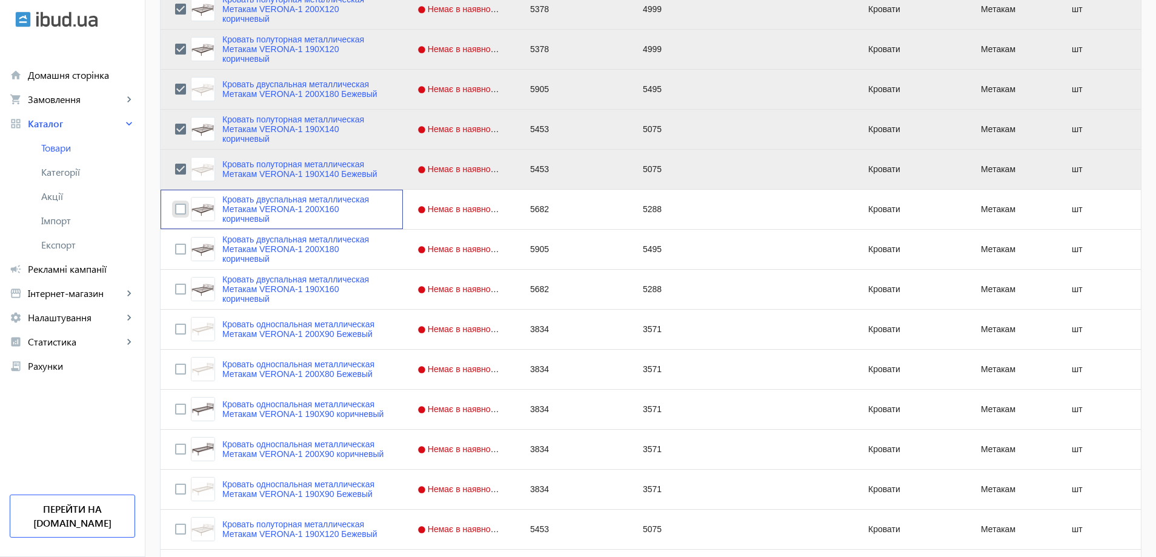
scroll to position [2913, 0]
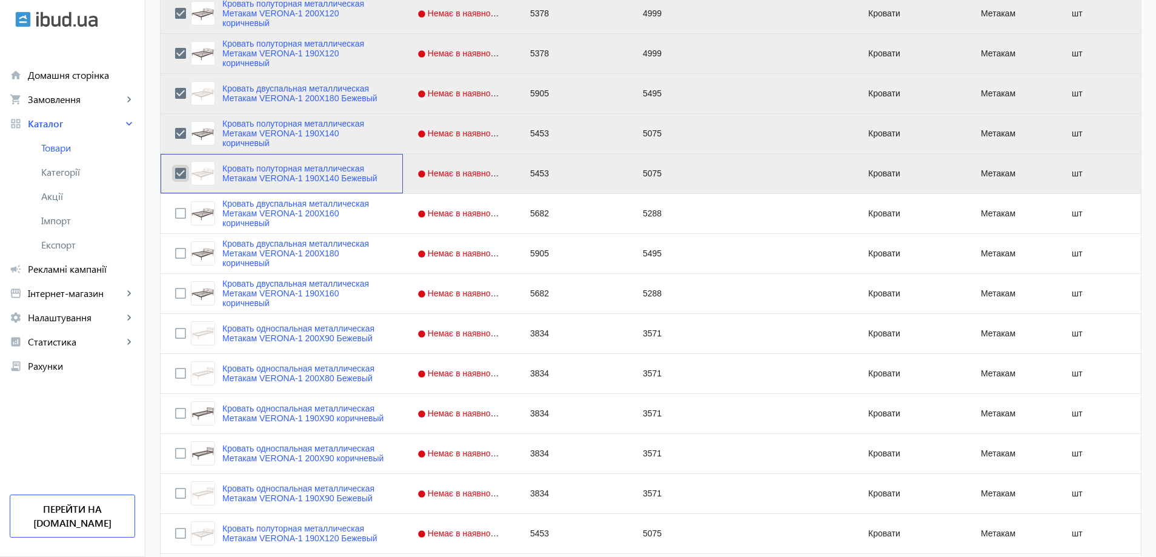
click at [175, 174] on input "Press Space to toggle row selection (checked)" at bounding box center [180, 173] width 11 height 11
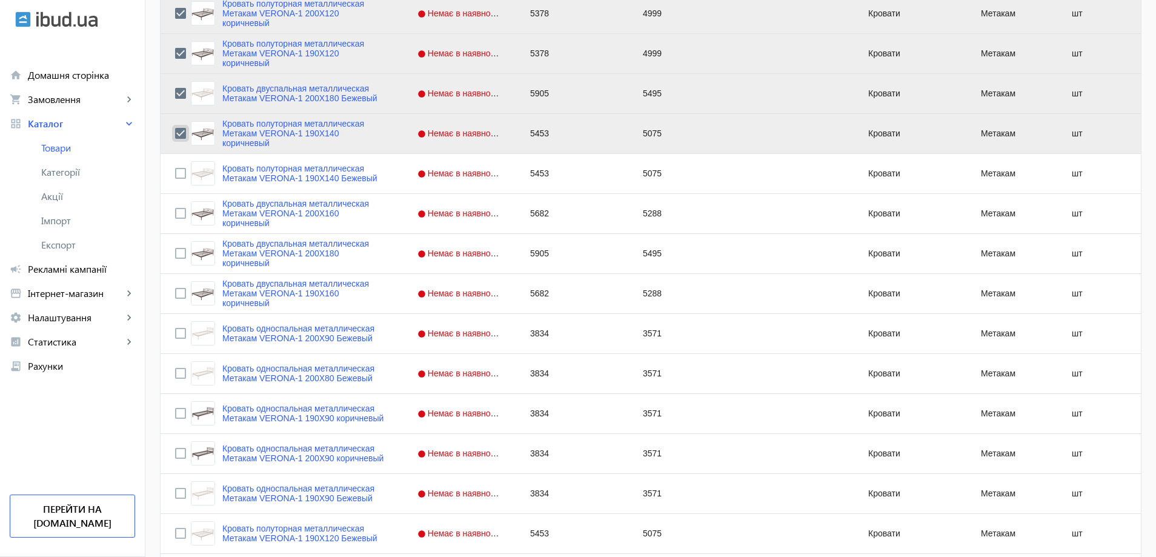
click at [175, 134] on input "Press Space to toggle row selection (checked)" at bounding box center [180, 133] width 11 height 11
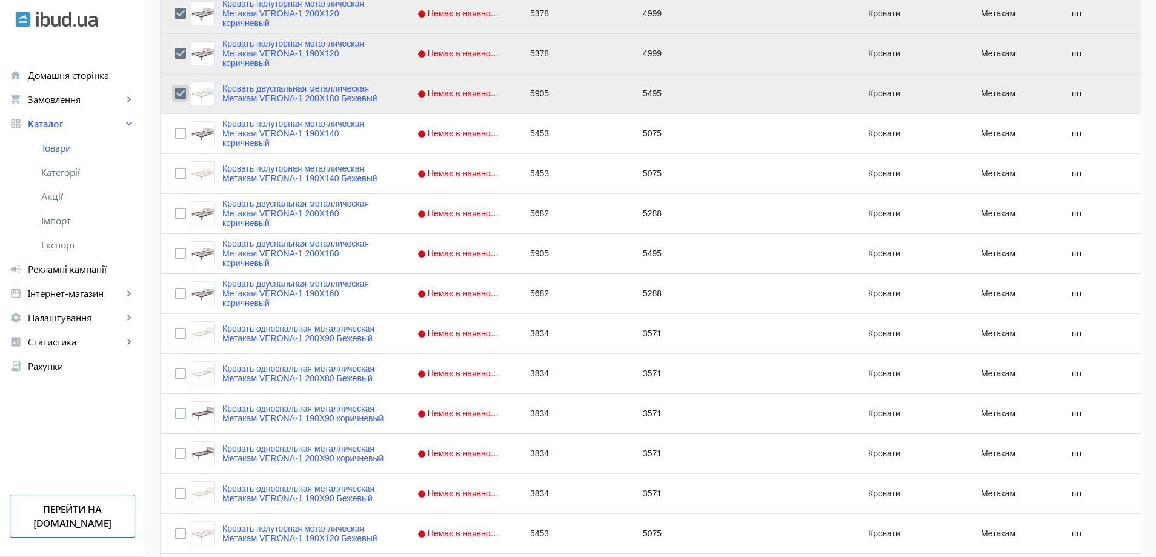
click at [175, 89] on input "Press Space to toggle row selection (checked)" at bounding box center [180, 93] width 11 height 11
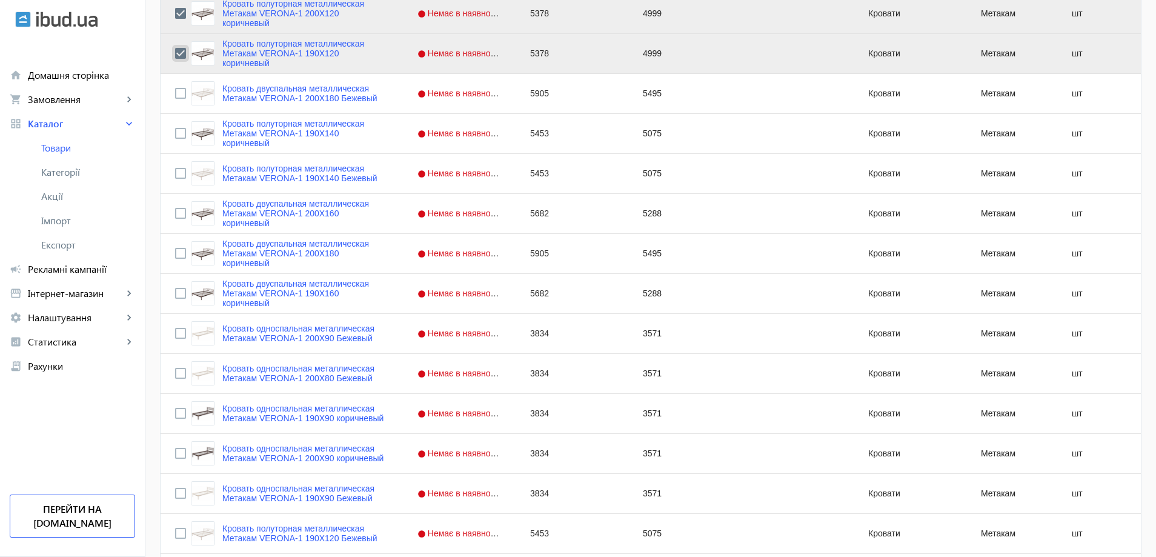
click at [176, 51] on input "Press Space to toggle row selection (checked)" at bounding box center [180, 53] width 11 height 11
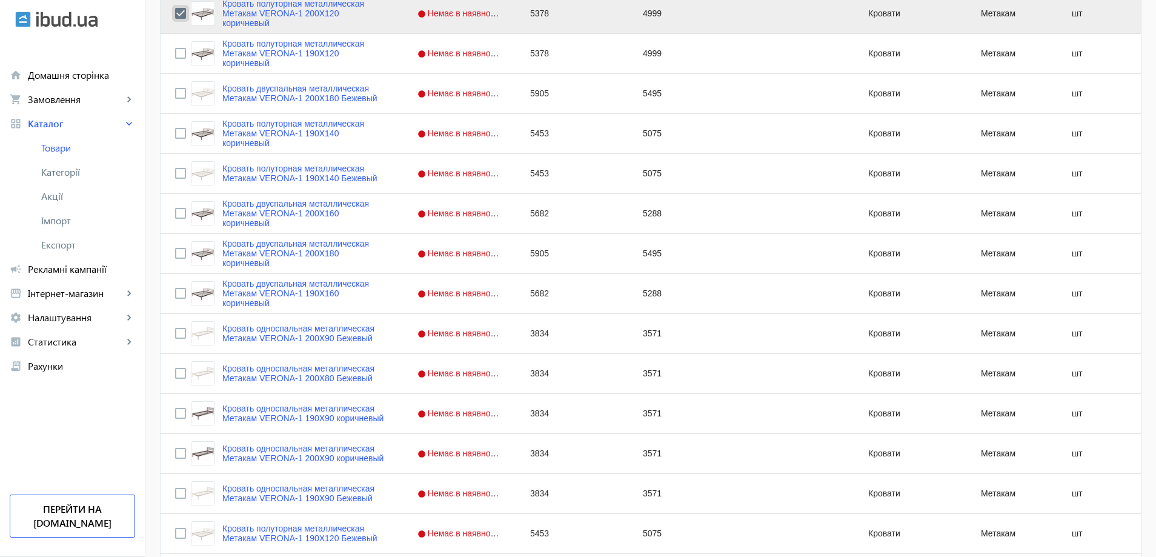
click at [175, 12] on input "Press Space to toggle row selection (checked)" at bounding box center [180, 13] width 11 height 11
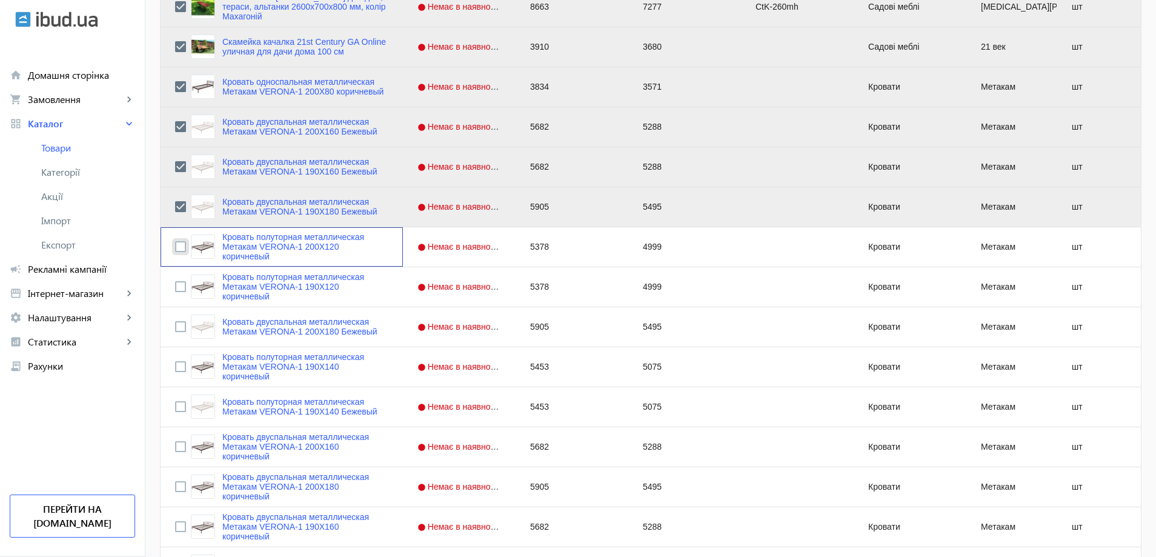
scroll to position [2670, 0]
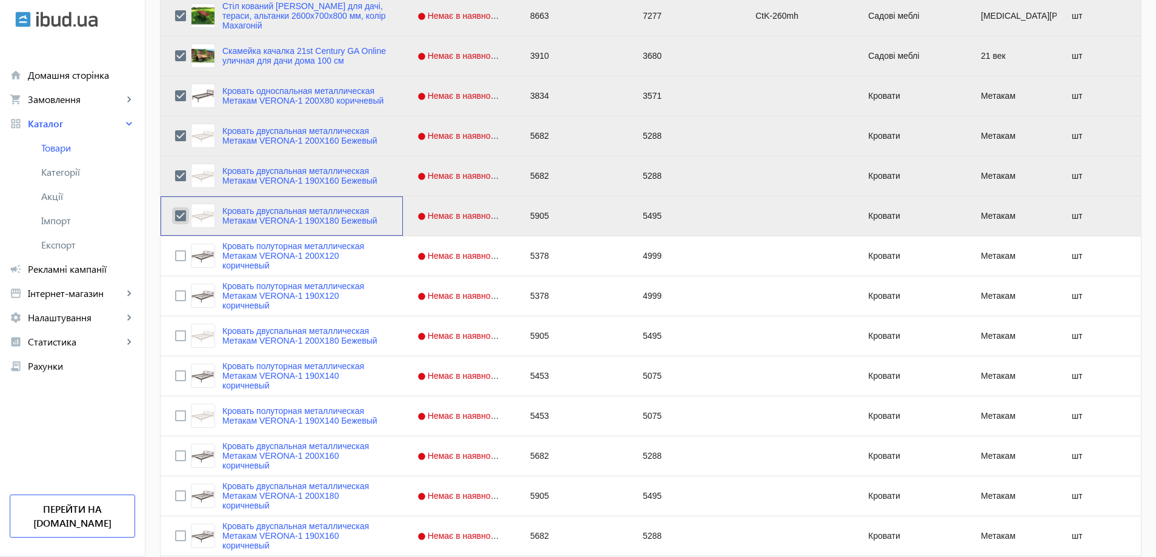
click at [175, 216] on input "Press Space to toggle row selection (checked)" at bounding box center [180, 215] width 11 height 11
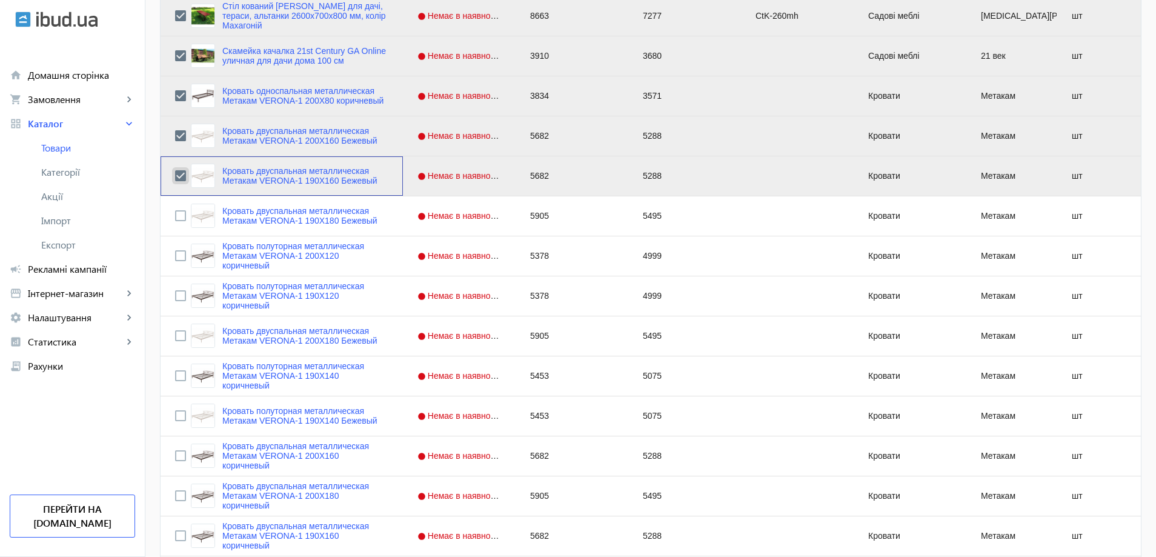
click at [175, 176] on input "Press Space to toggle row selection (checked)" at bounding box center [180, 175] width 11 height 11
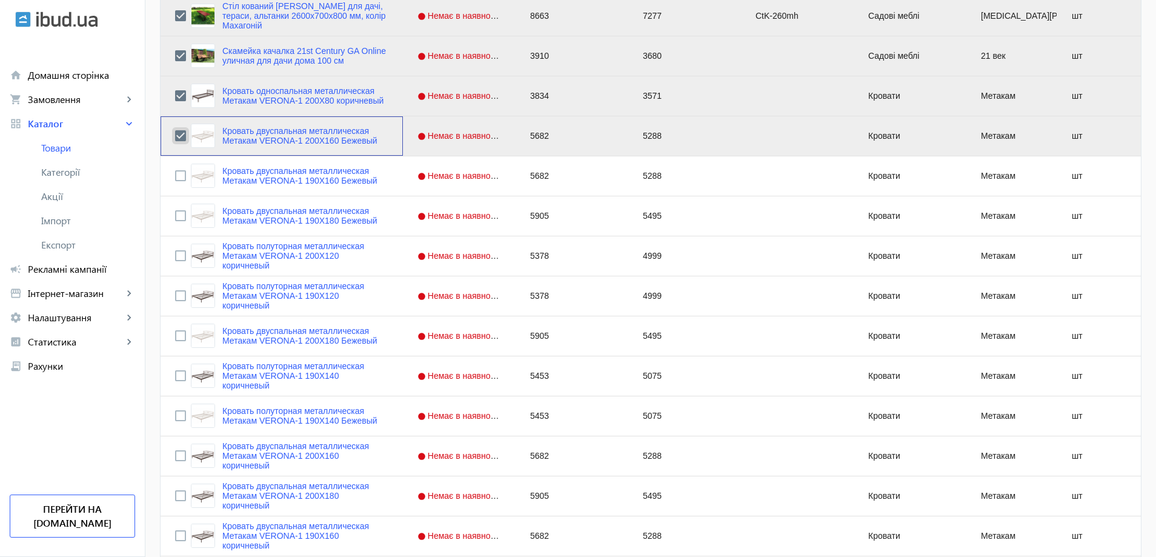
click at [176, 132] on input "Press Space to toggle row selection (checked)" at bounding box center [180, 135] width 11 height 11
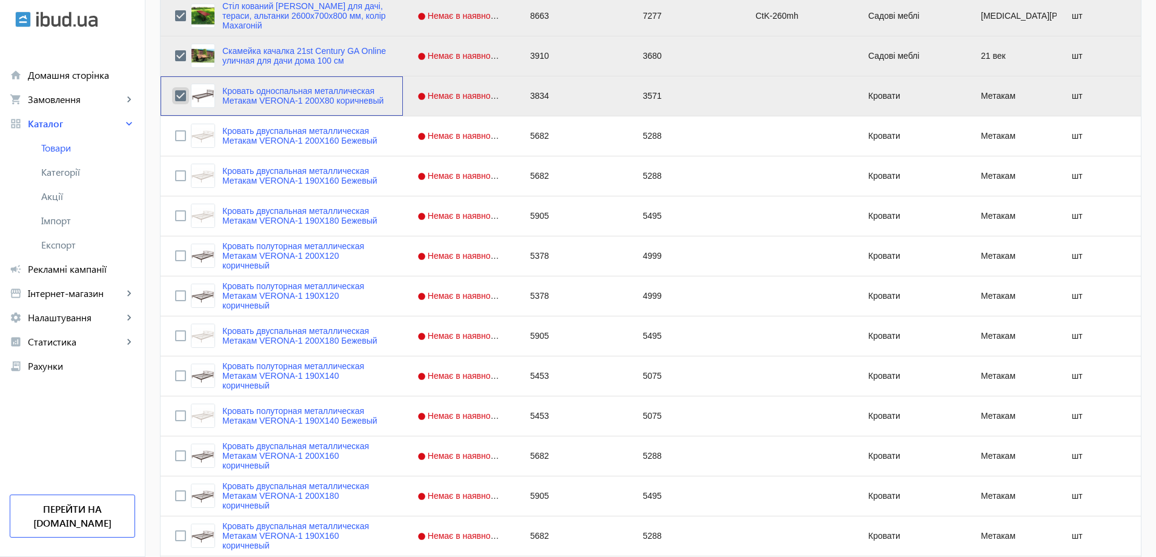
click at [176, 94] on input "Press Space to toggle row selection (checked)" at bounding box center [180, 95] width 11 height 11
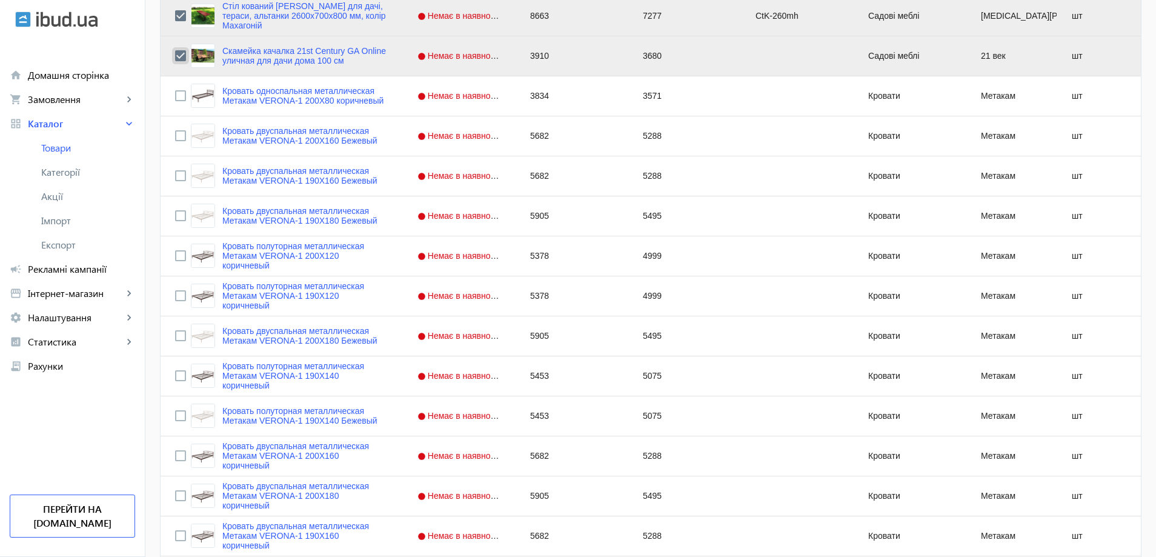
click at [175, 51] on input "Press Space to toggle row selection (checked)" at bounding box center [180, 55] width 11 height 11
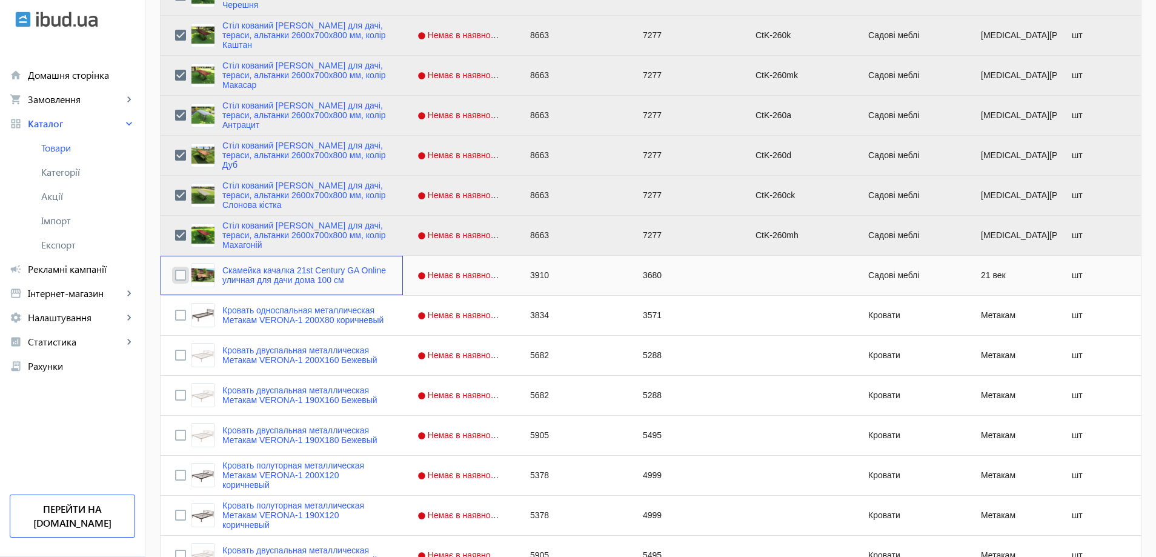
scroll to position [2428, 0]
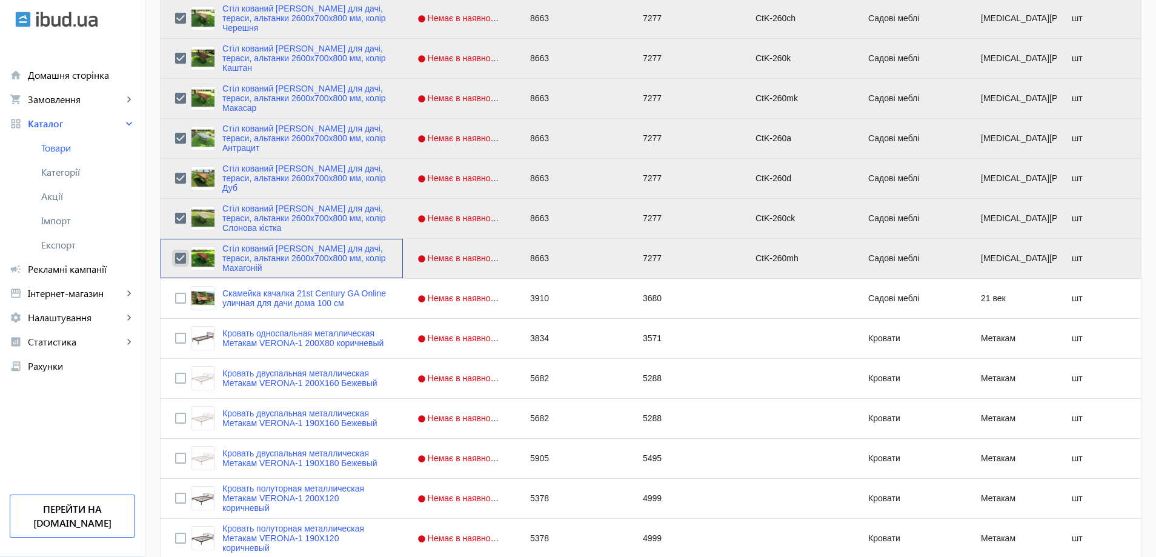
click at [175, 258] on input "Press Space to toggle row selection (checked)" at bounding box center [180, 258] width 11 height 11
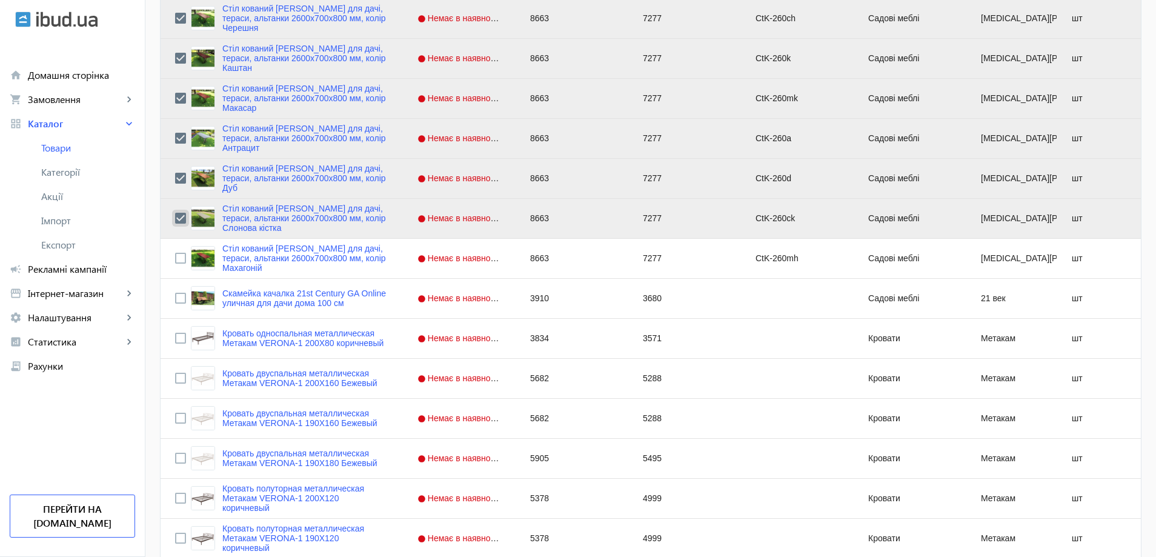
drag, startPoint x: 173, startPoint y: 214, endPoint x: 173, endPoint y: 198, distance: 16.4
click at [175, 214] on input "Press Space to toggle row selection (checked)" at bounding box center [180, 218] width 11 height 11
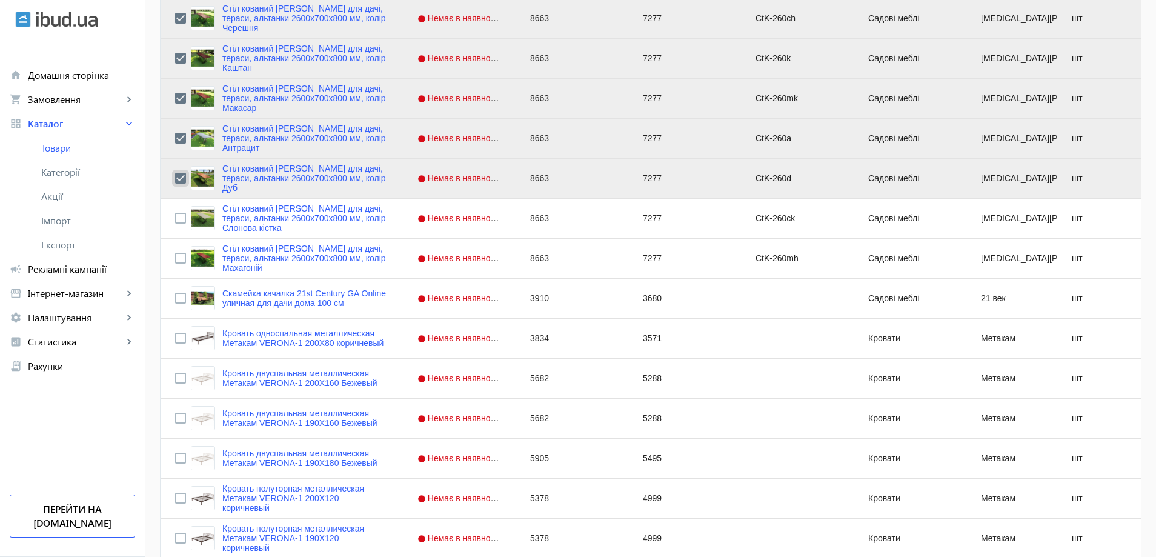
click at [175, 173] on input "Press Space to toggle row selection (checked)" at bounding box center [180, 178] width 11 height 11
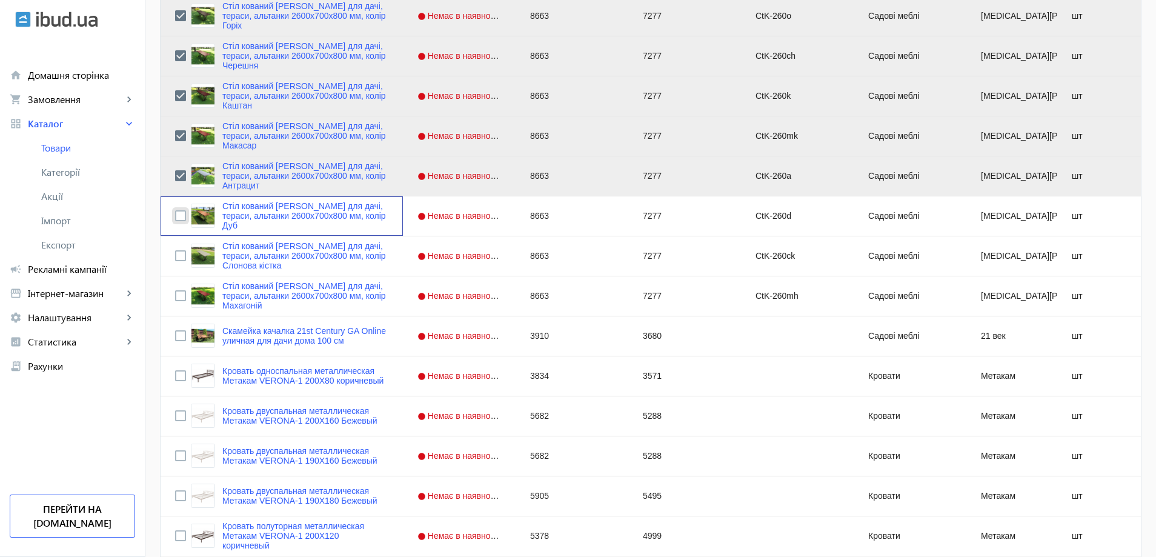
scroll to position [2307, 0]
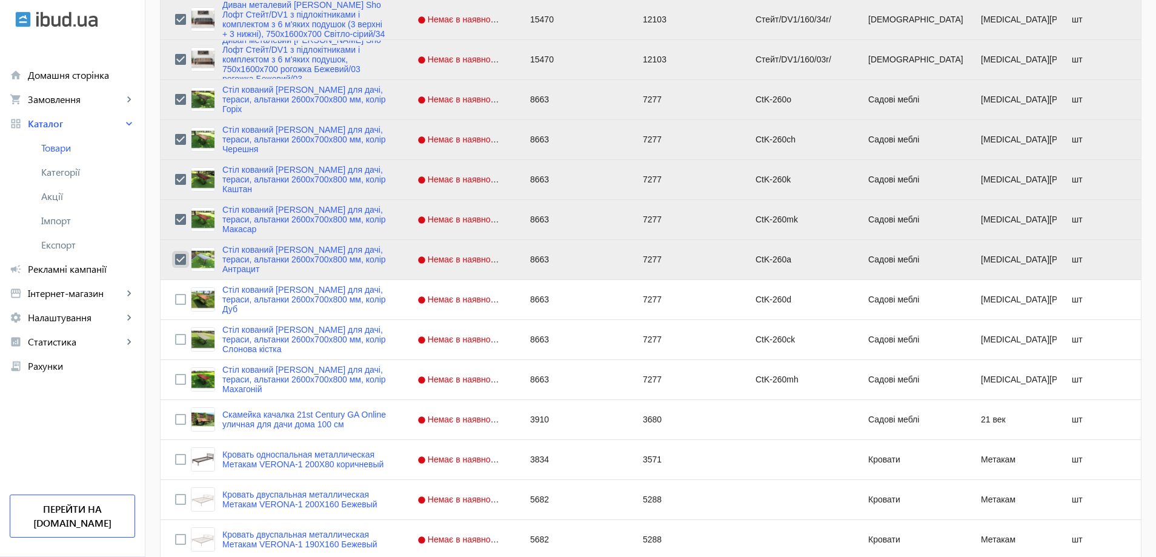
click at [175, 254] on input "Press Space to toggle row selection (checked)" at bounding box center [180, 259] width 11 height 11
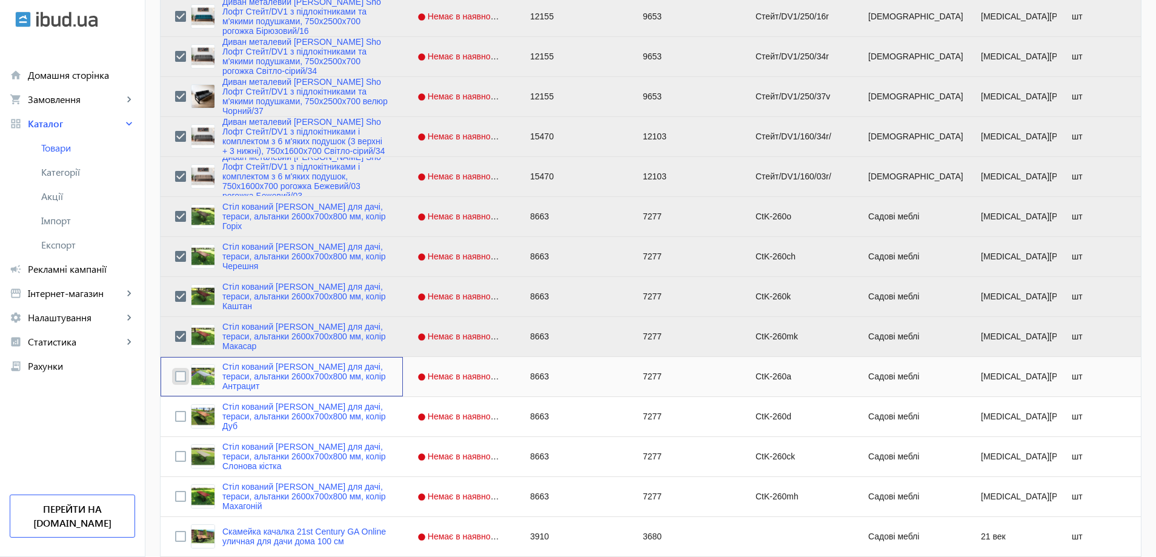
scroll to position [2186, 0]
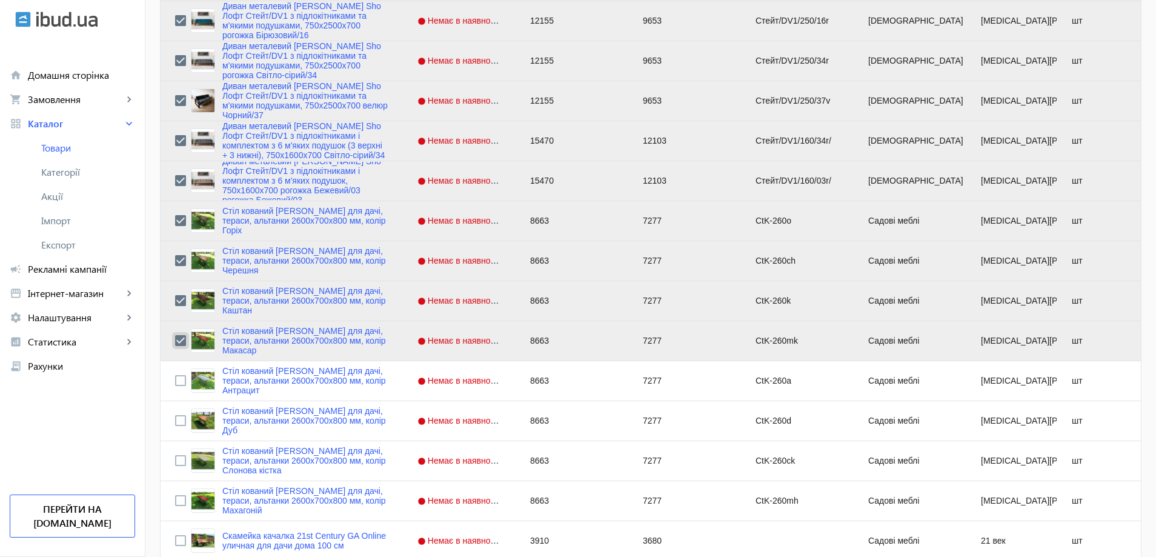
click at [175, 340] on input "Press Space to toggle row selection (checked)" at bounding box center [180, 340] width 11 height 11
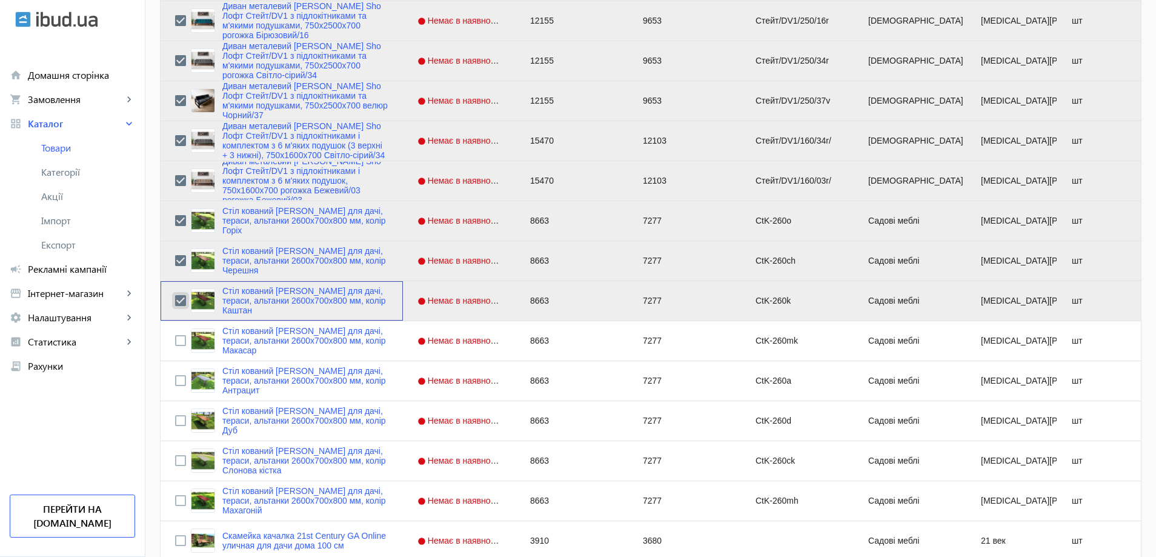
click at [175, 297] on input "Press Space to toggle row selection (checked)" at bounding box center [180, 300] width 11 height 11
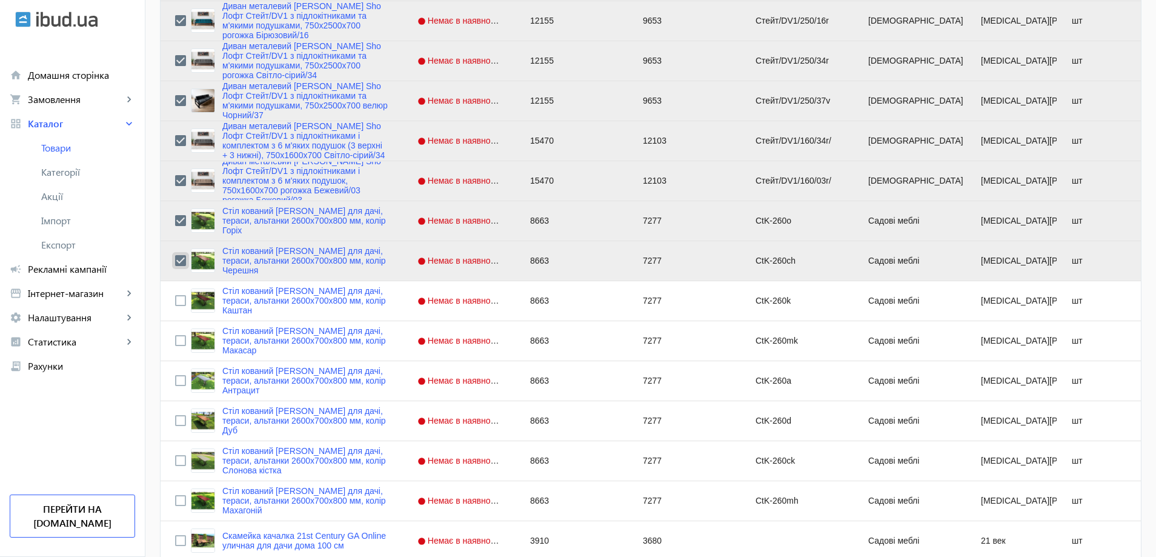
click at [175, 258] on input "Press Space to toggle row selection (checked)" at bounding box center [180, 260] width 11 height 11
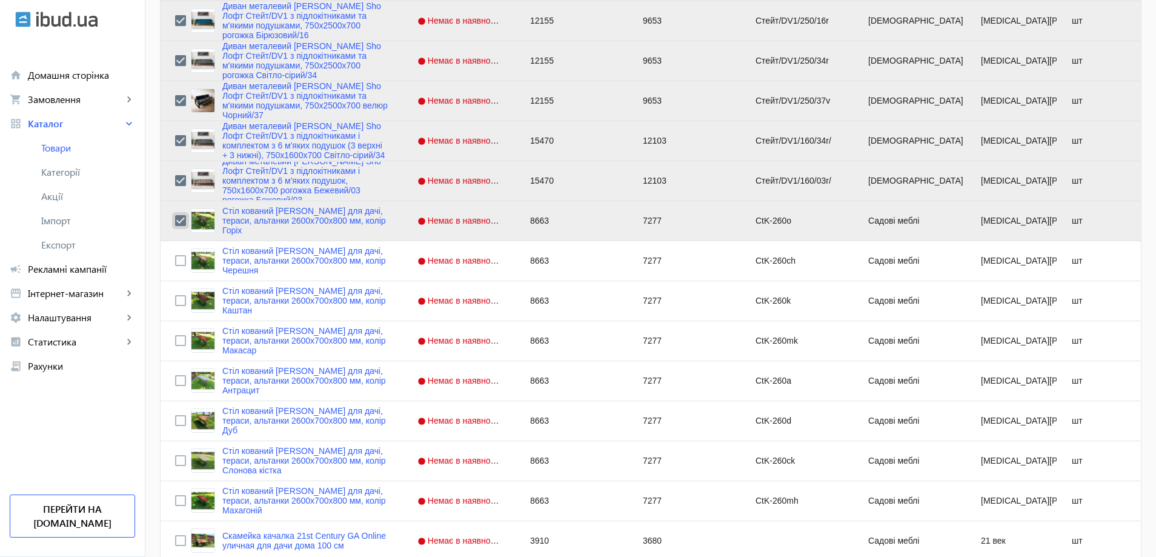
click at [177, 221] on input "Press Space to toggle row selection (checked)" at bounding box center [180, 220] width 11 height 11
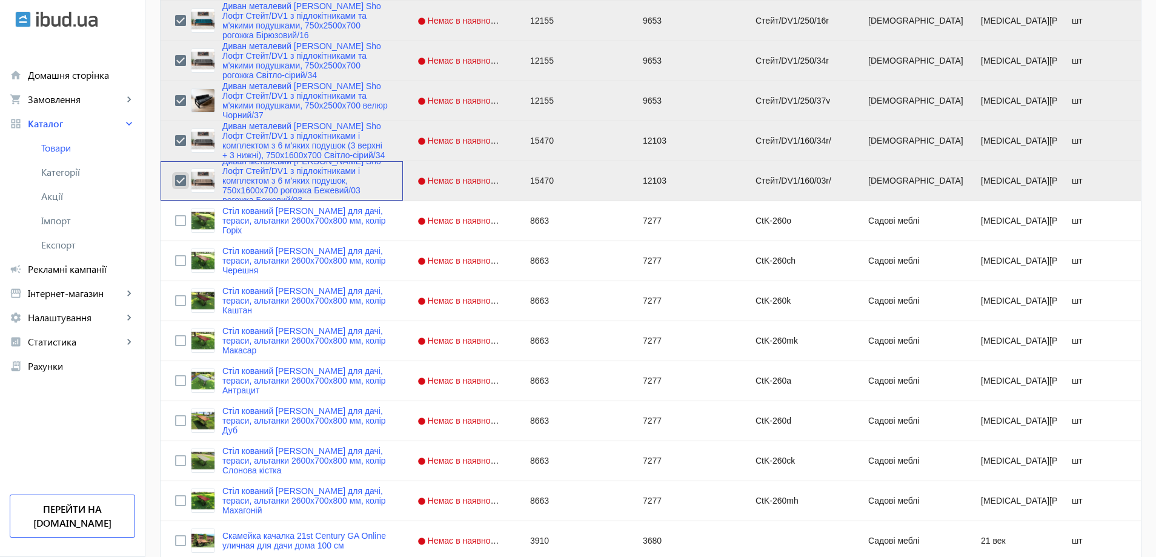
click at [175, 177] on input "Press Space to toggle row selection (checked)" at bounding box center [180, 180] width 11 height 11
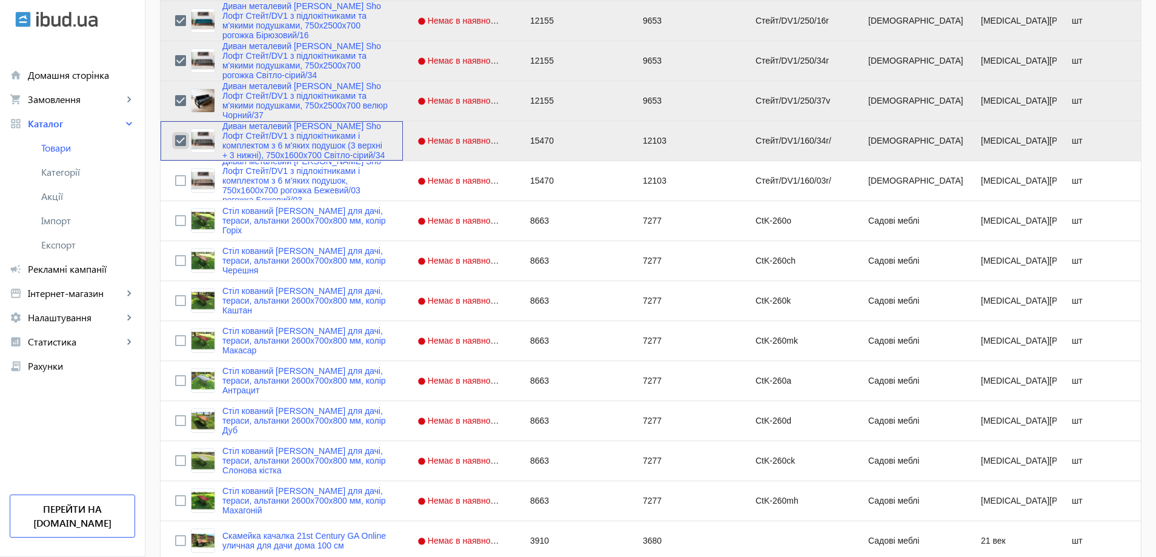
click at [175, 139] on input "Press Space to toggle row selection (checked)" at bounding box center [180, 140] width 11 height 11
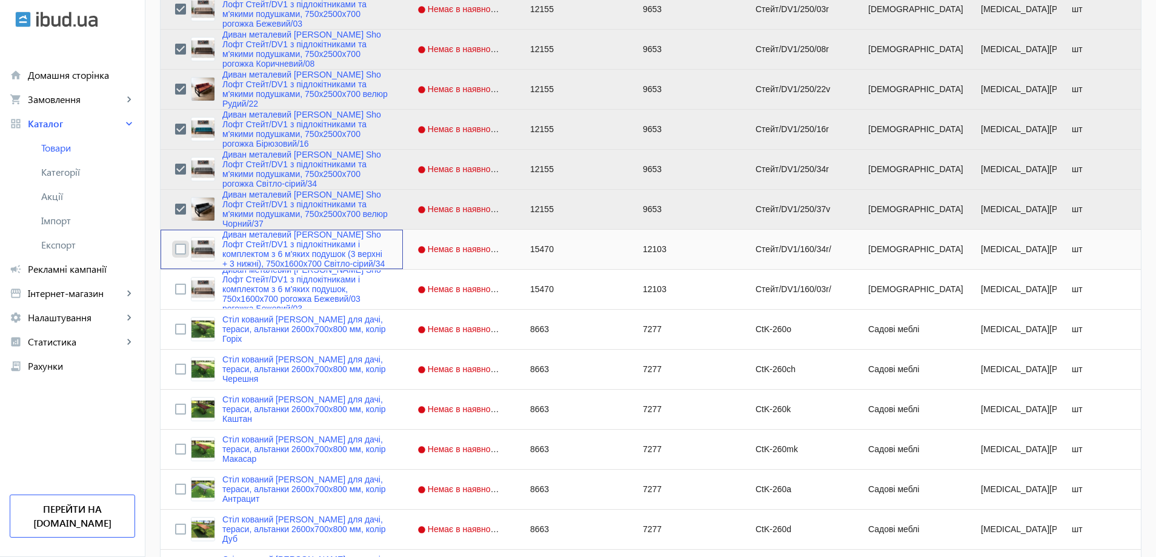
scroll to position [2065, 0]
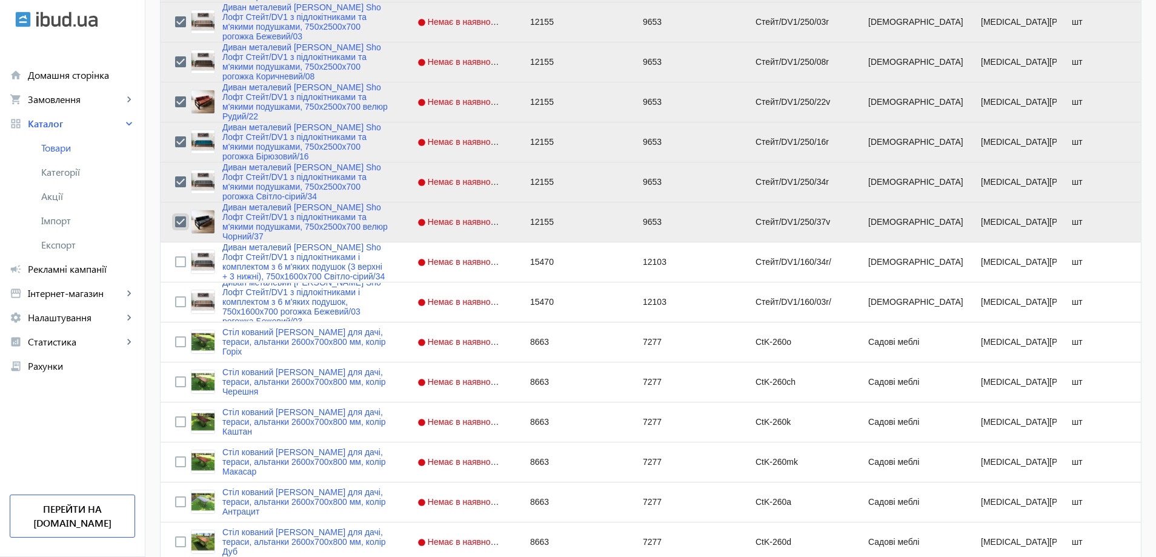
click at [175, 221] on input "Press Space to toggle row selection (checked)" at bounding box center [180, 221] width 11 height 11
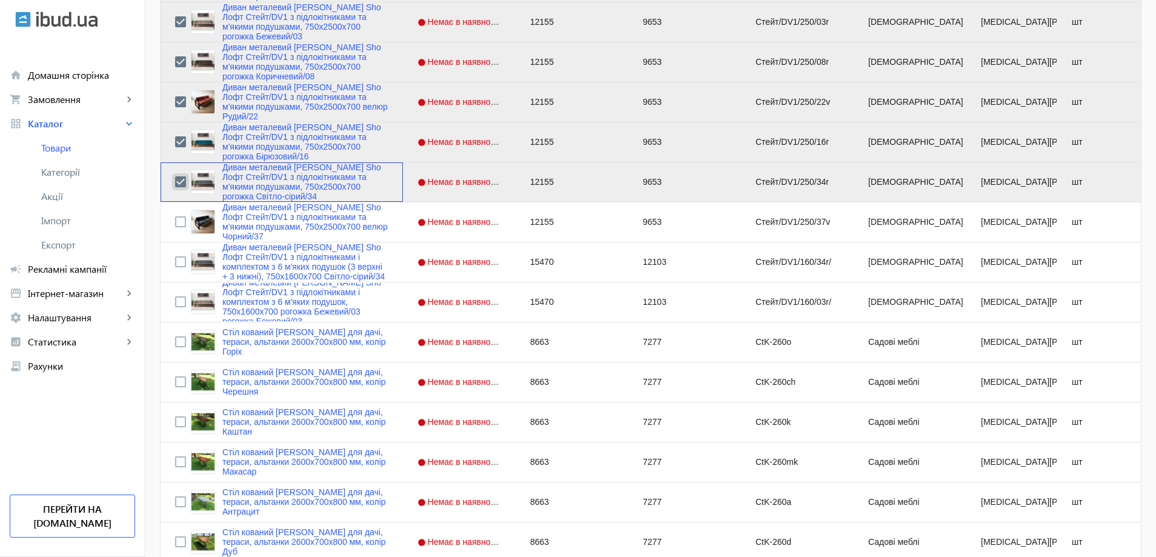
click at [175, 179] on input "Press Space to toggle row selection (checked)" at bounding box center [180, 181] width 11 height 11
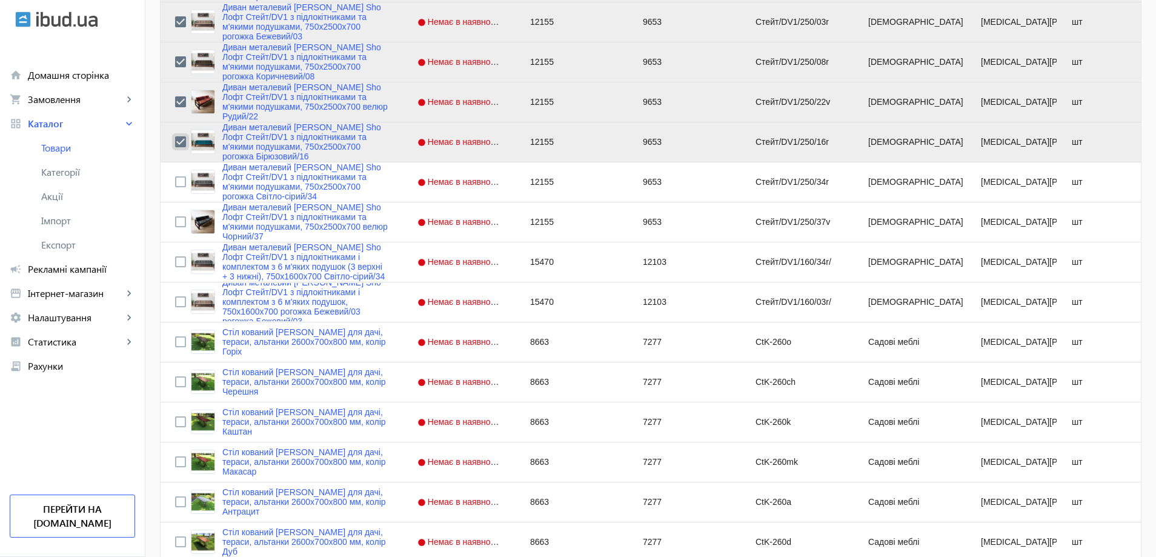
click at [175, 144] on input "Press Space to toggle row selection (checked)" at bounding box center [180, 141] width 11 height 11
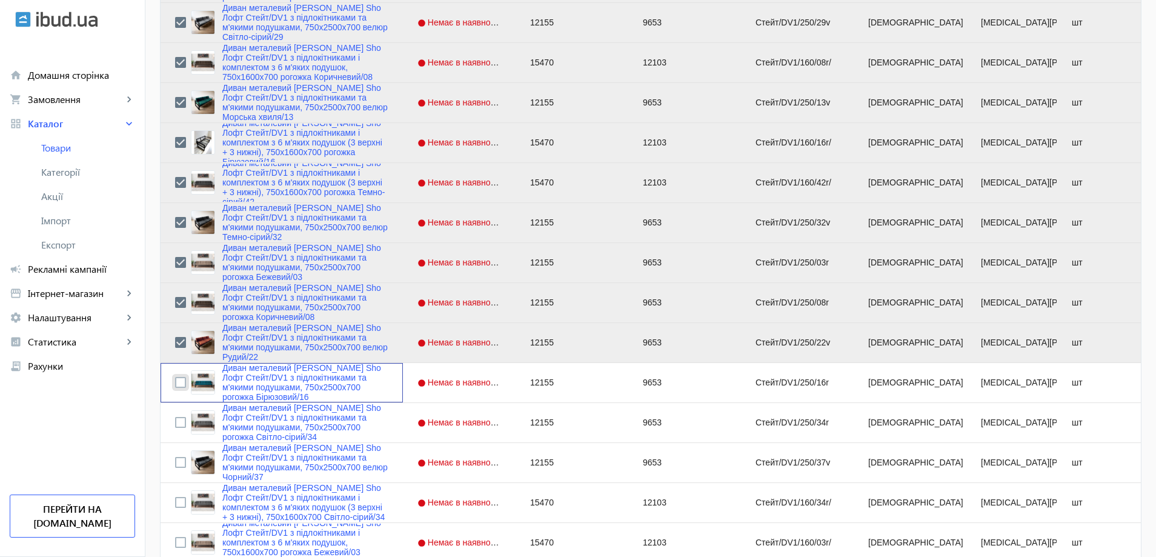
scroll to position [1822, 0]
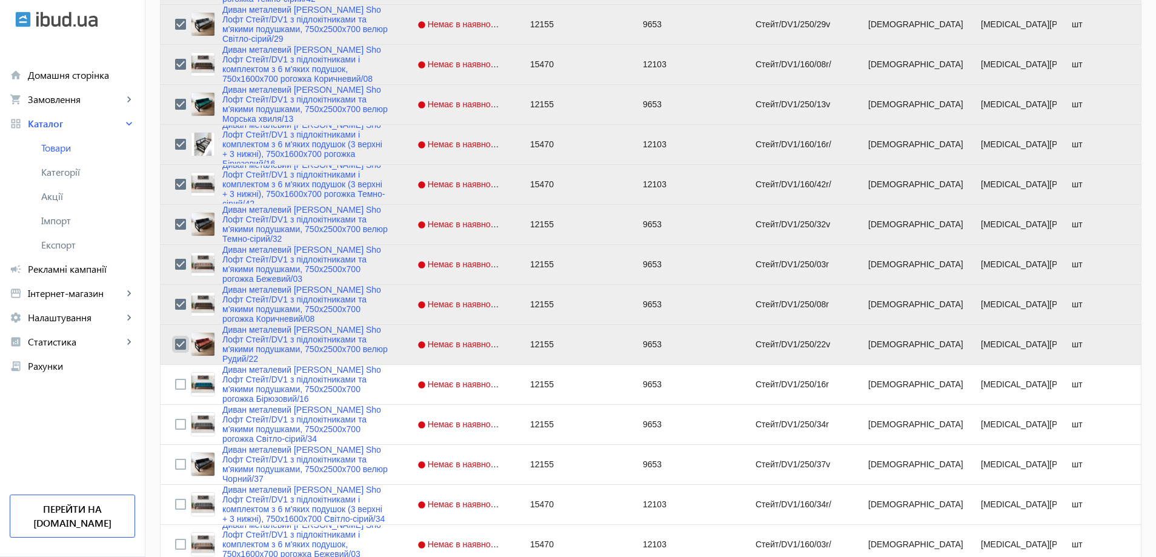
click at [175, 344] on input "Press Space to toggle row selection (checked)" at bounding box center [180, 344] width 11 height 11
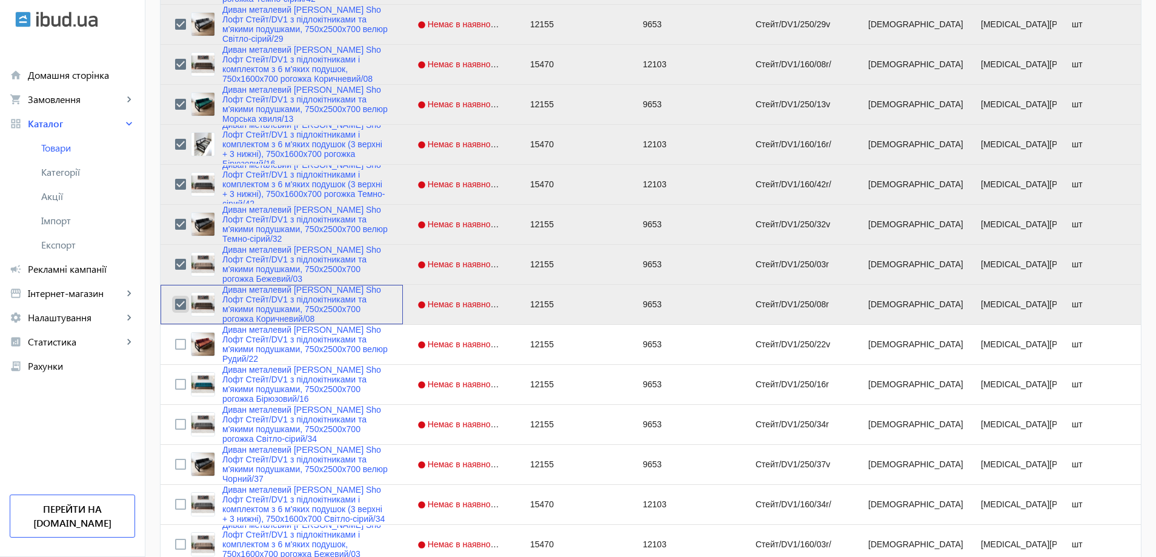
click at [175, 304] on input "Press Space to toggle row selection (checked)" at bounding box center [180, 304] width 11 height 11
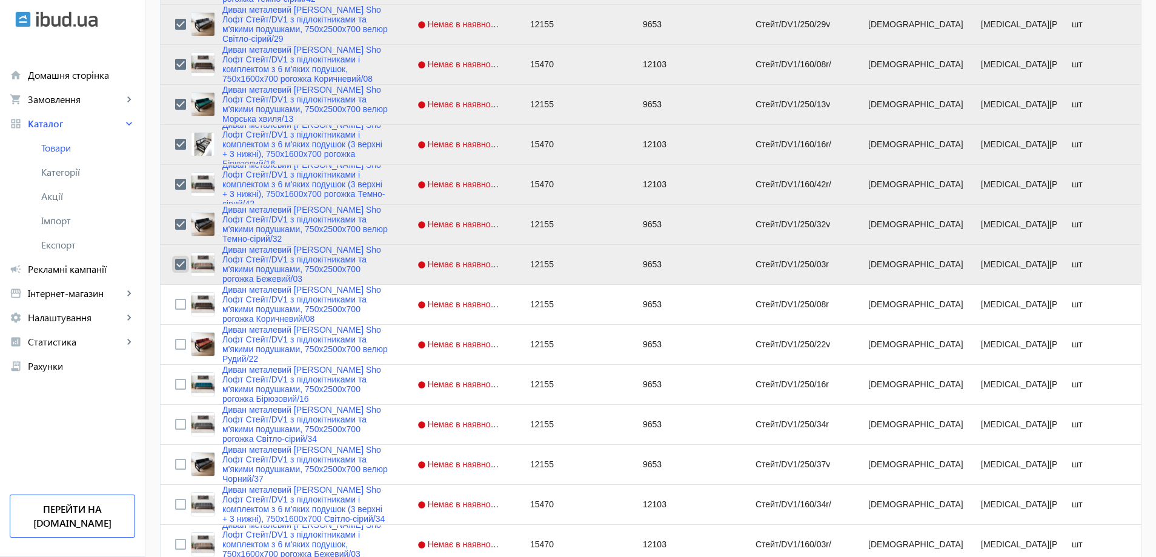
click at [175, 261] on input "Press Space to toggle row selection (checked)" at bounding box center [180, 264] width 11 height 11
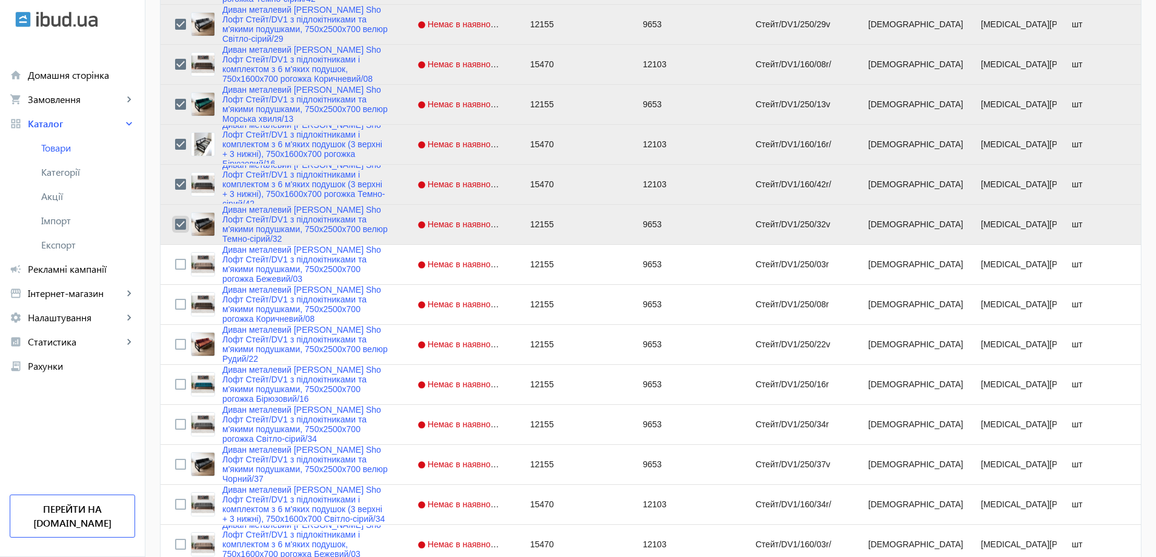
click at [175, 220] on input "Press Space to toggle row selection (checked)" at bounding box center [180, 224] width 11 height 11
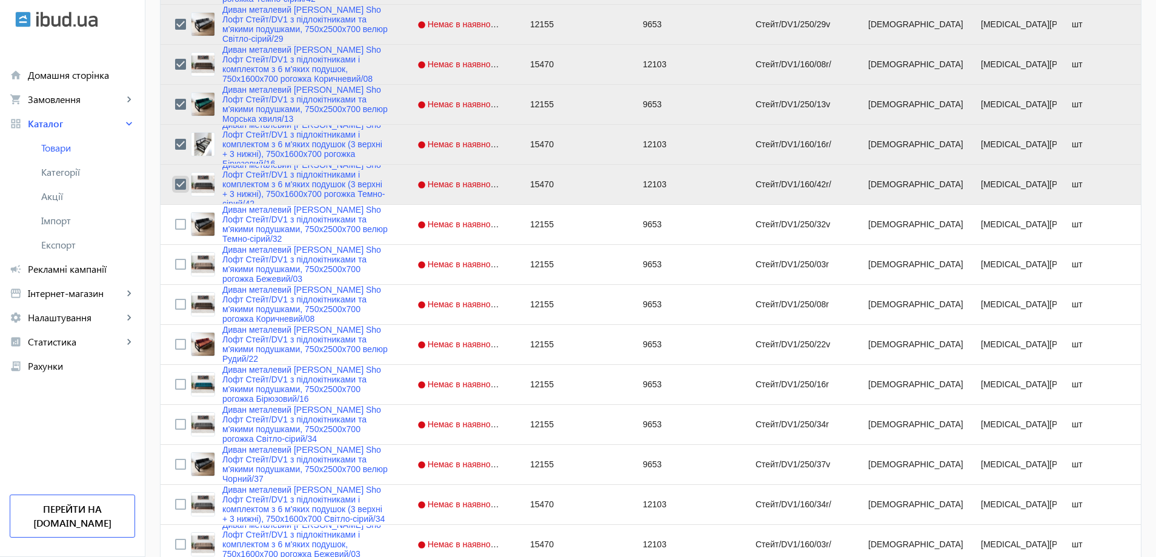
click at [175, 187] on input "Press Space to toggle row selection (checked)" at bounding box center [180, 184] width 11 height 11
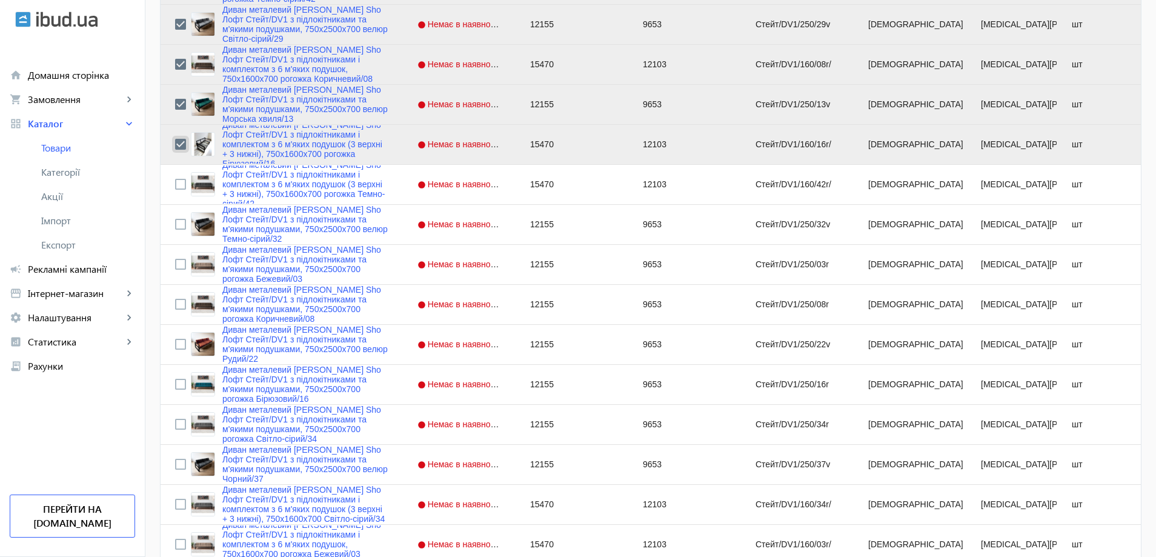
click at [175, 145] on input "Press Space to toggle row selection (checked)" at bounding box center [180, 144] width 11 height 11
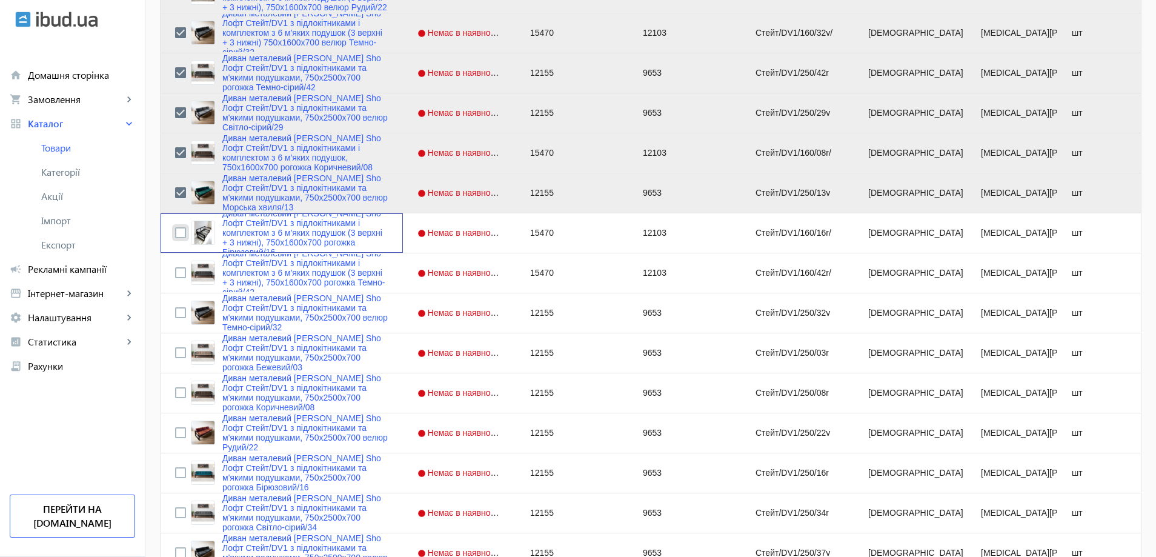
scroll to position [1701, 0]
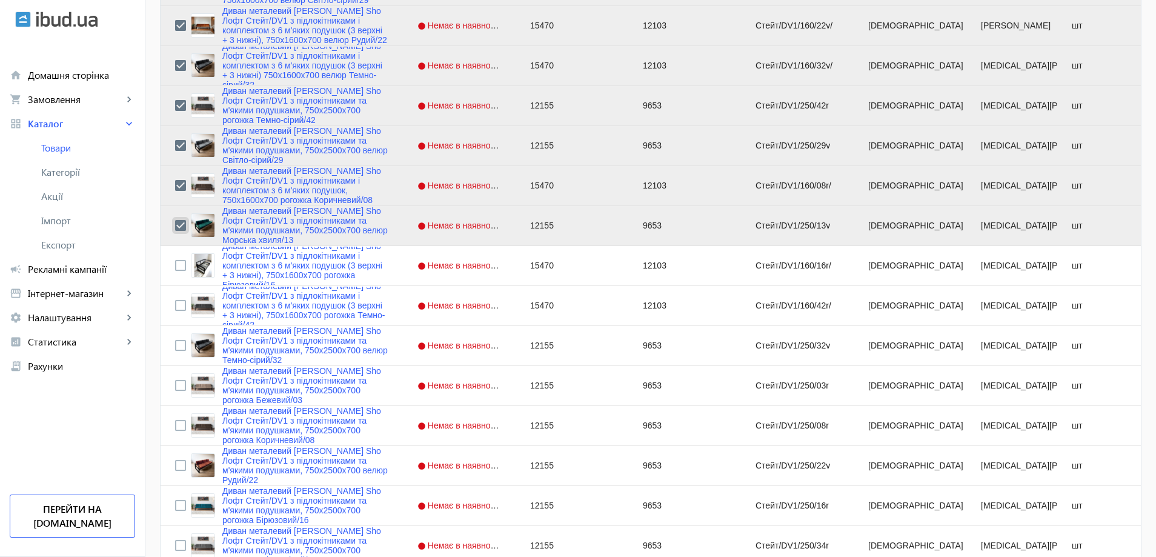
click at [175, 222] on input "Press Space to toggle row selection (checked)" at bounding box center [180, 225] width 11 height 11
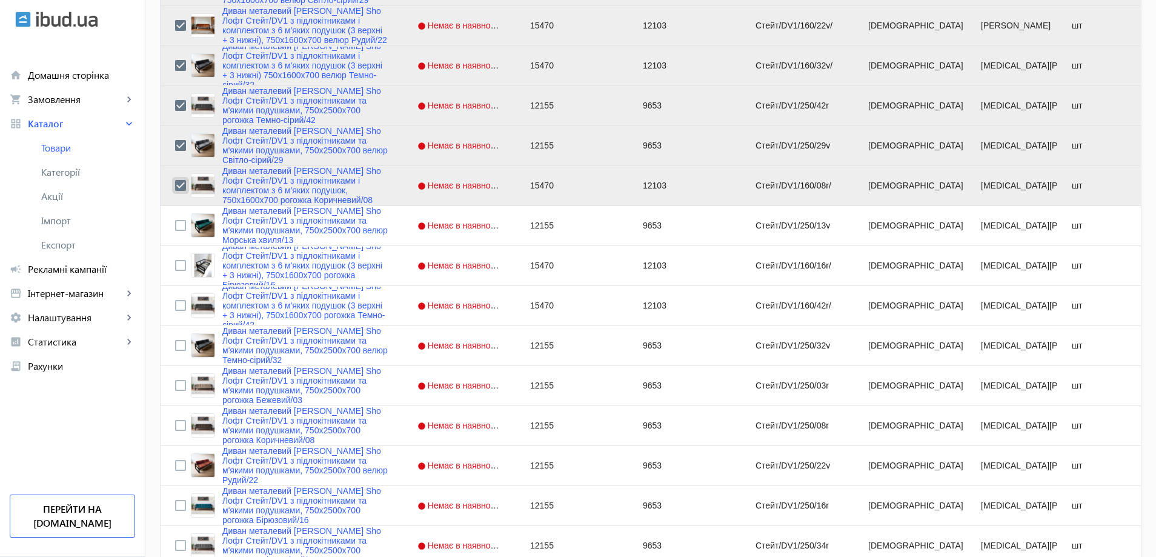
click at [175, 185] on input "Press Space to toggle row selection (checked)" at bounding box center [180, 185] width 11 height 11
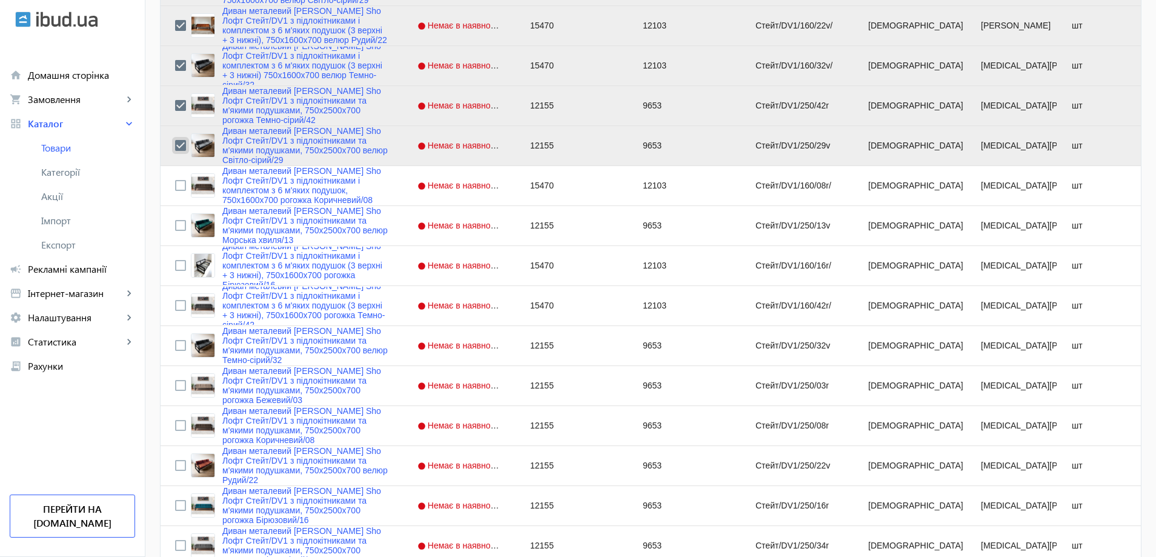
click at [175, 144] on input "Press Space to toggle row selection (checked)" at bounding box center [180, 145] width 11 height 11
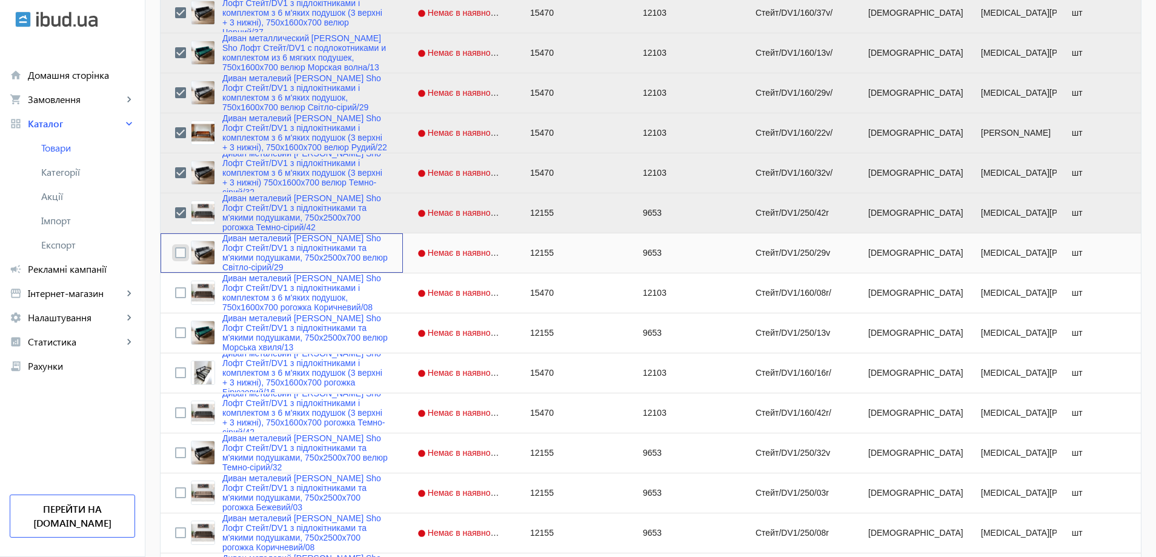
scroll to position [1580, 0]
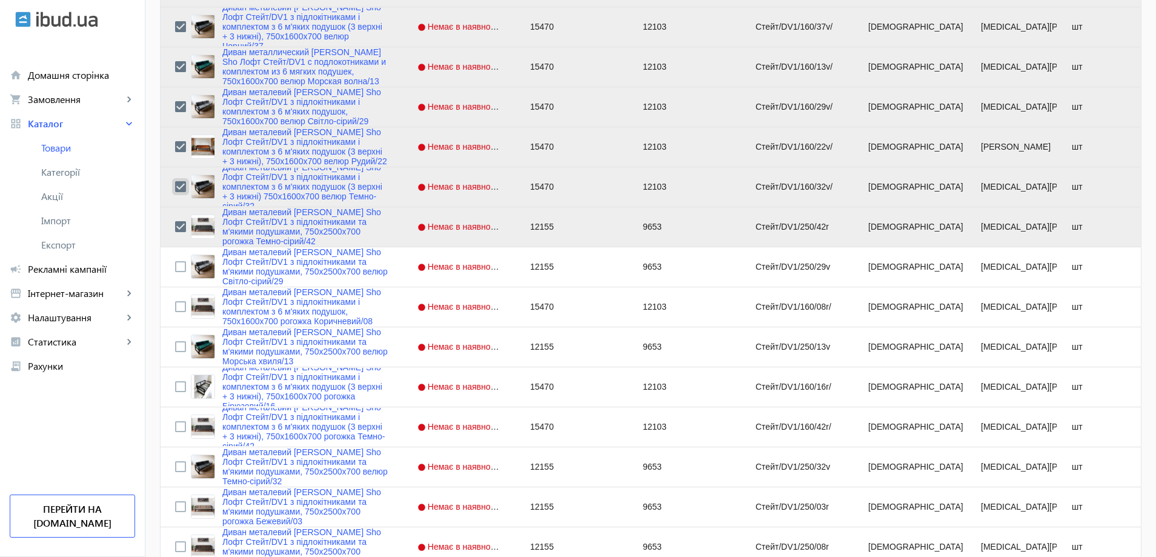
click at [175, 187] on input "Press Space to toggle row selection (checked)" at bounding box center [180, 186] width 11 height 11
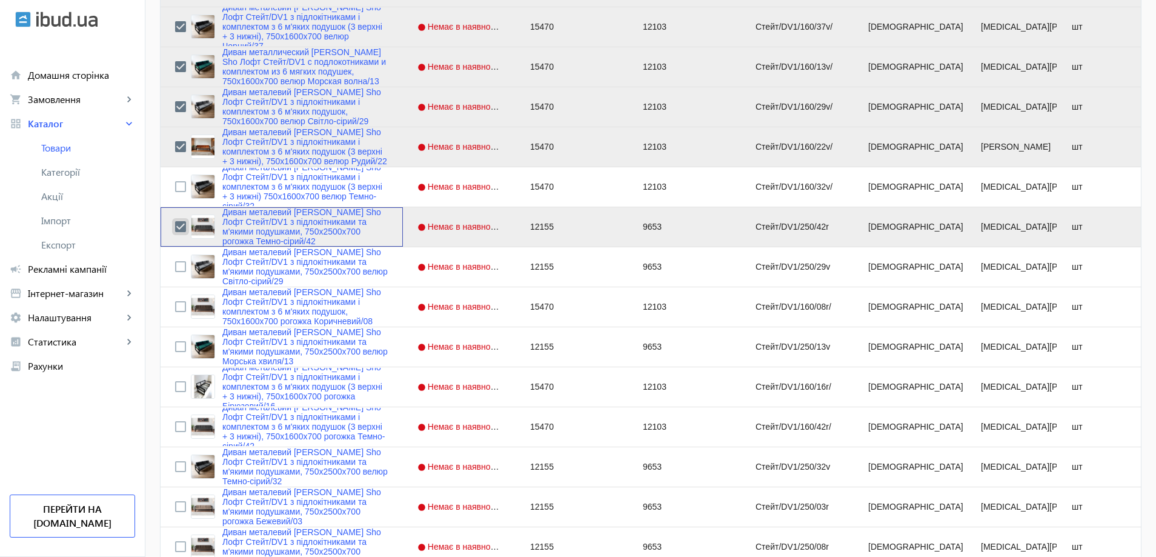
click at [175, 228] on input "Press Space to toggle row selection (checked)" at bounding box center [180, 226] width 11 height 11
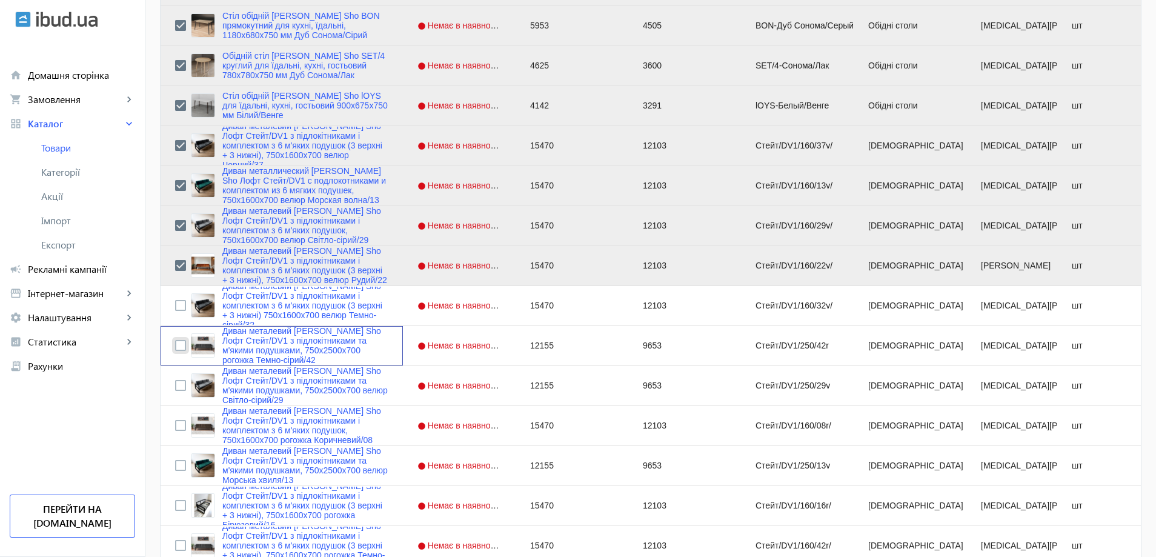
scroll to position [1459, 0]
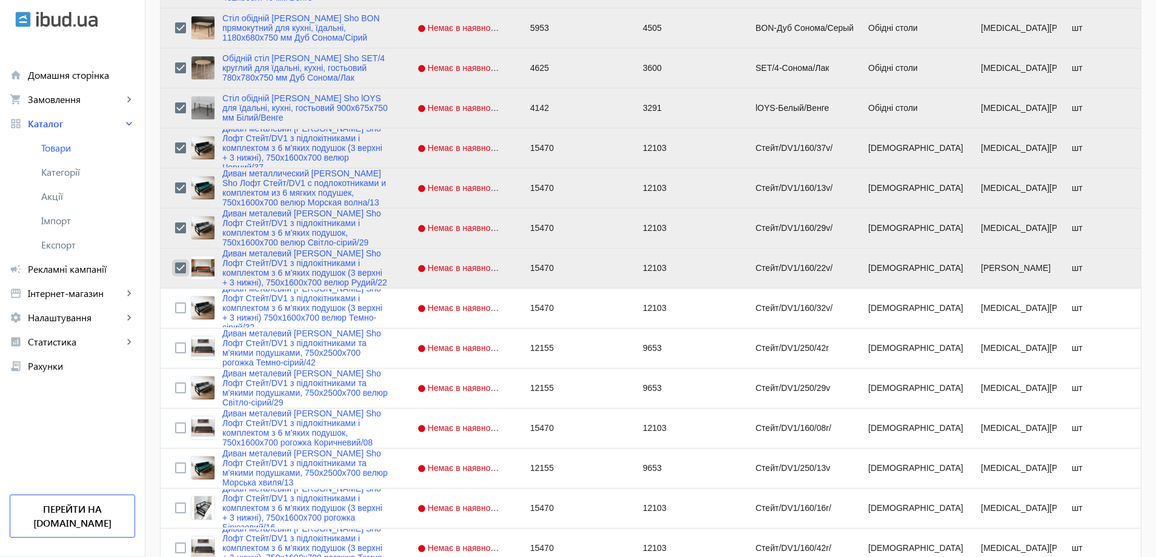
click at [176, 266] on input "Press Space to toggle row selection (checked)" at bounding box center [180, 267] width 11 height 11
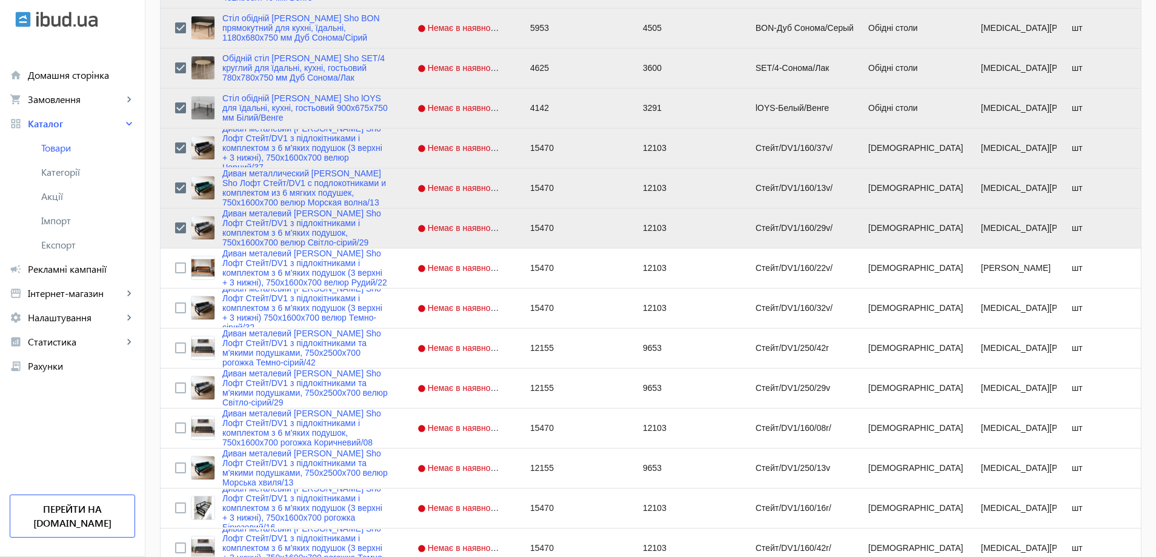
click at [175, 219] on div "Press SPACE to deselect this row." at bounding box center [180, 228] width 11 height 28
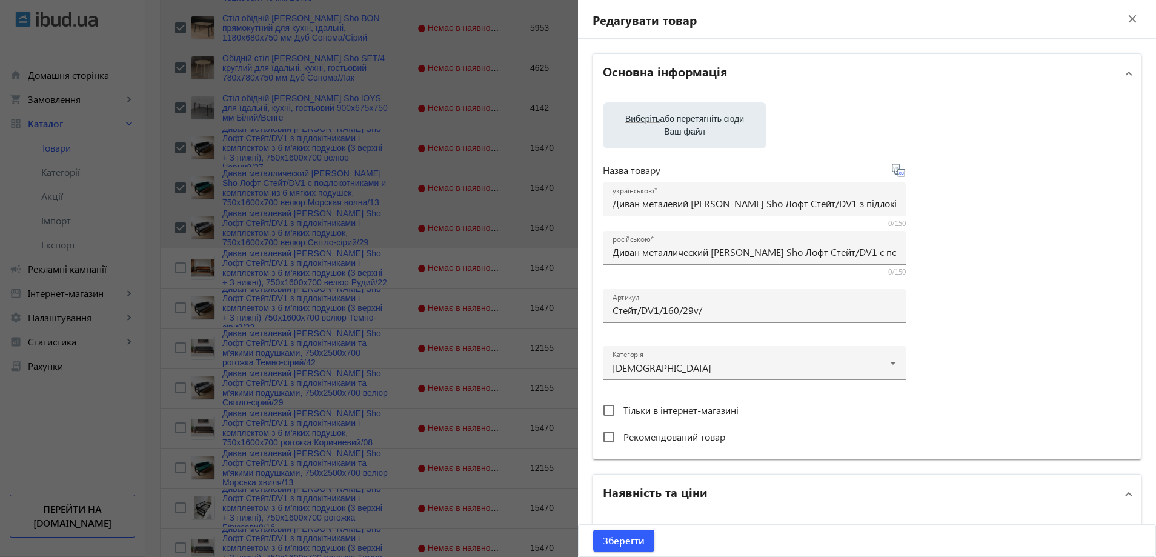
click at [174, 227] on div at bounding box center [578, 278] width 1156 height 557
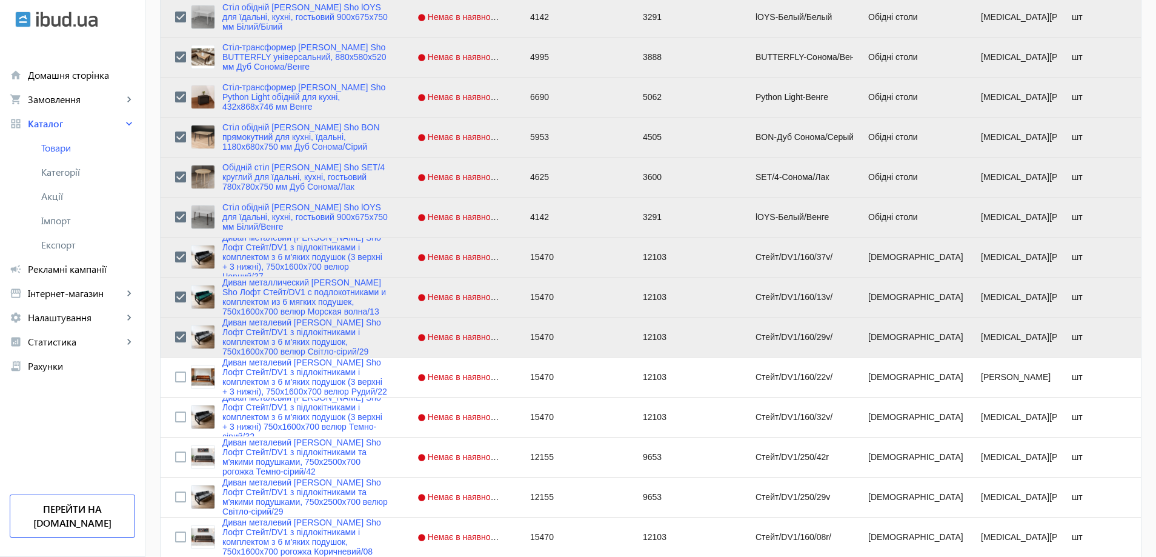
scroll to position [1338, 0]
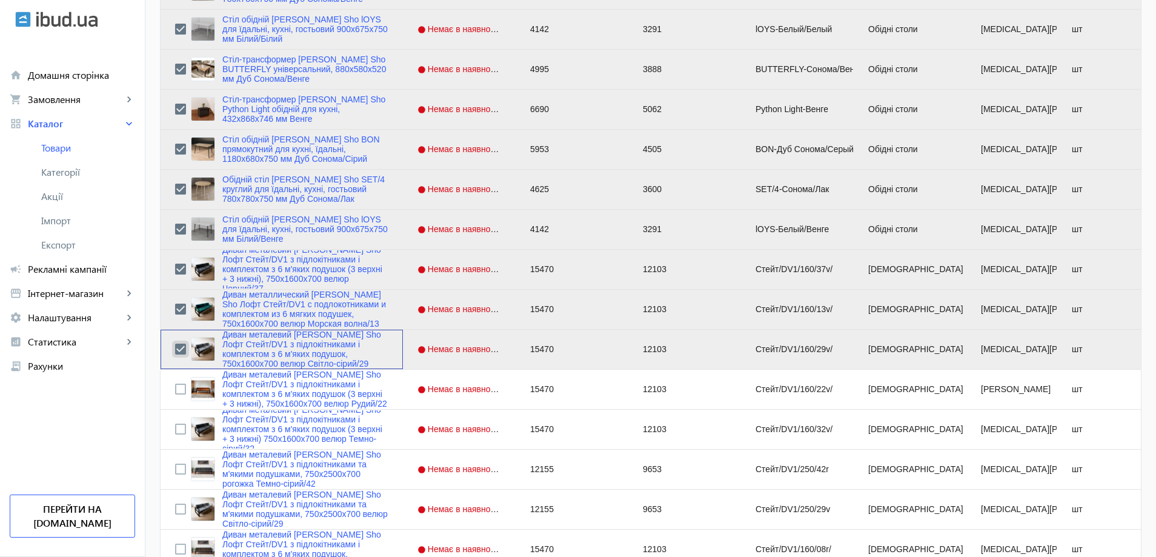
drag, startPoint x: 170, startPoint y: 349, endPoint x: 170, endPoint y: 333, distance: 16.4
click at [175, 349] on input "Press Space to toggle row selection (checked)" at bounding box center [180, 348] width 11 height 11
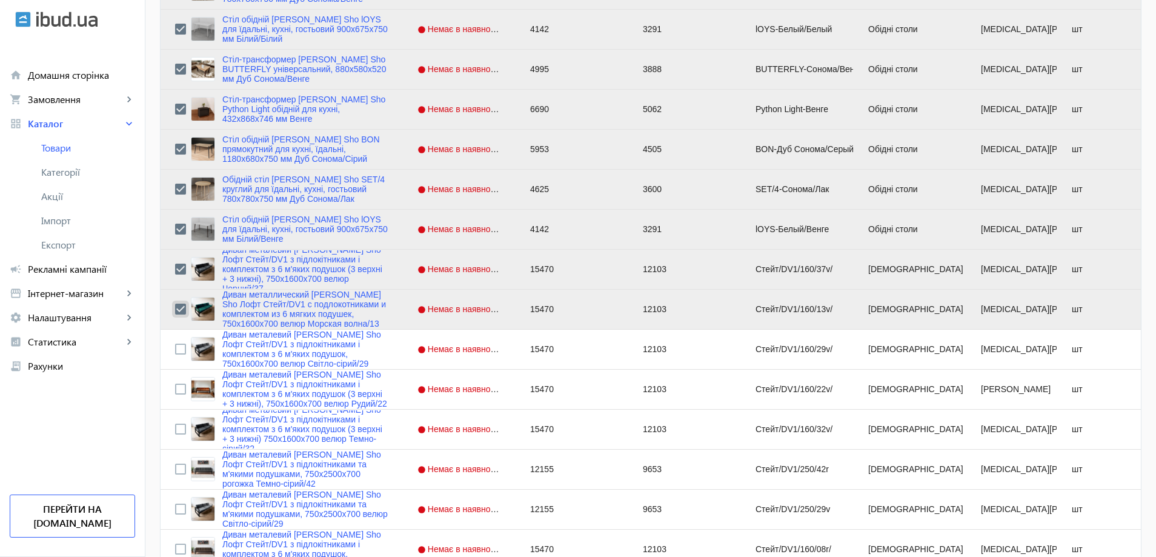
click at [175, 309] on input "Press Space to toggle row selection (checked)" at bounding box center [180, 308] width 11 height 11
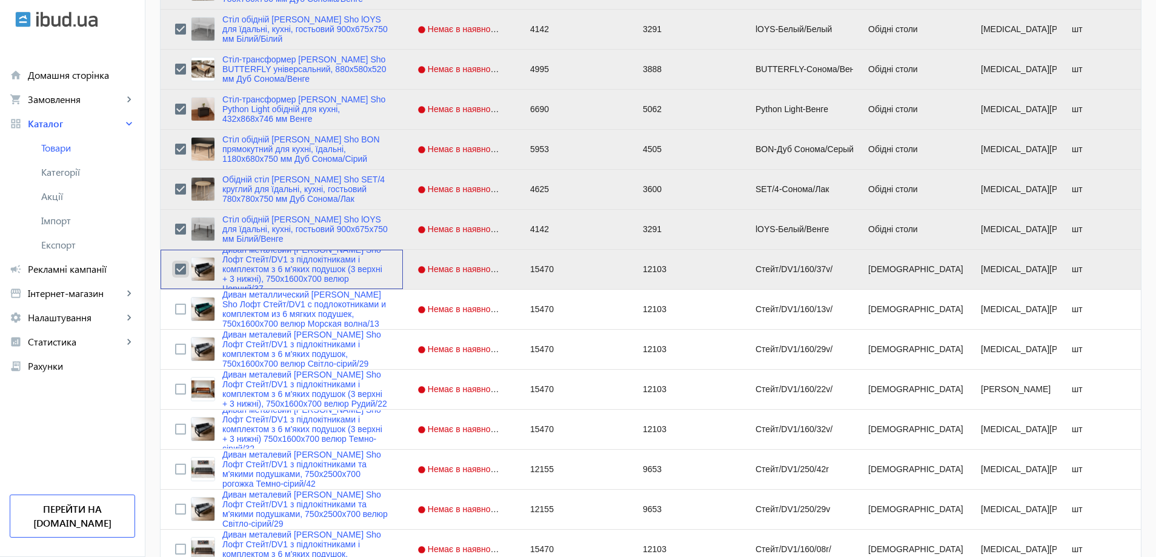
click at [175, 266] on input "Press Space to toggle row selection (checked)" at bounding box center [180, 268] width 11 height 11
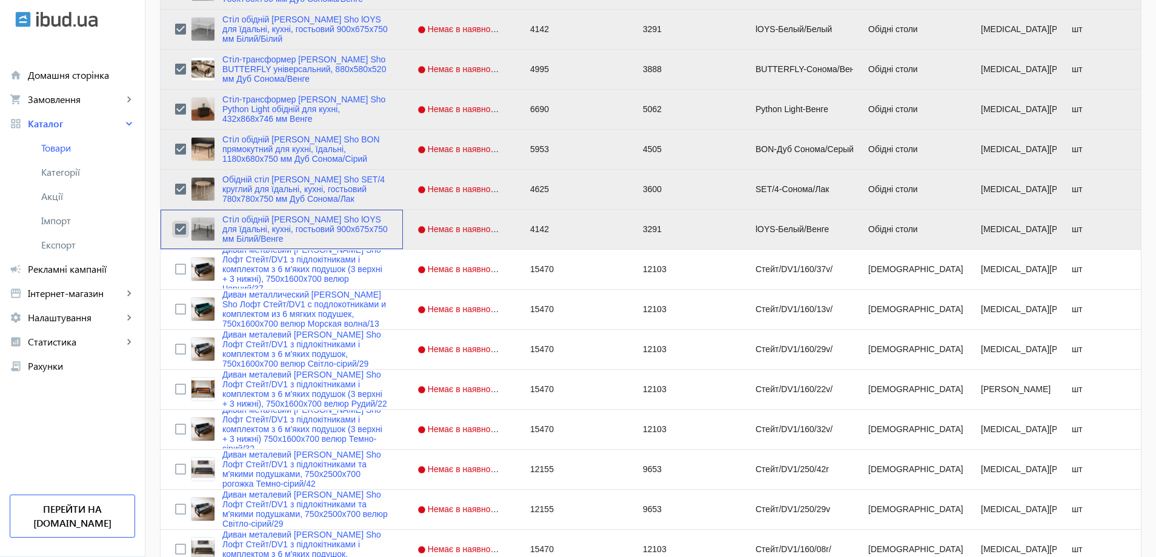
click at [176, 227] on input "Press Space to toggle row selection (checked)" at bounding box center [180, 228] width 11 height 11
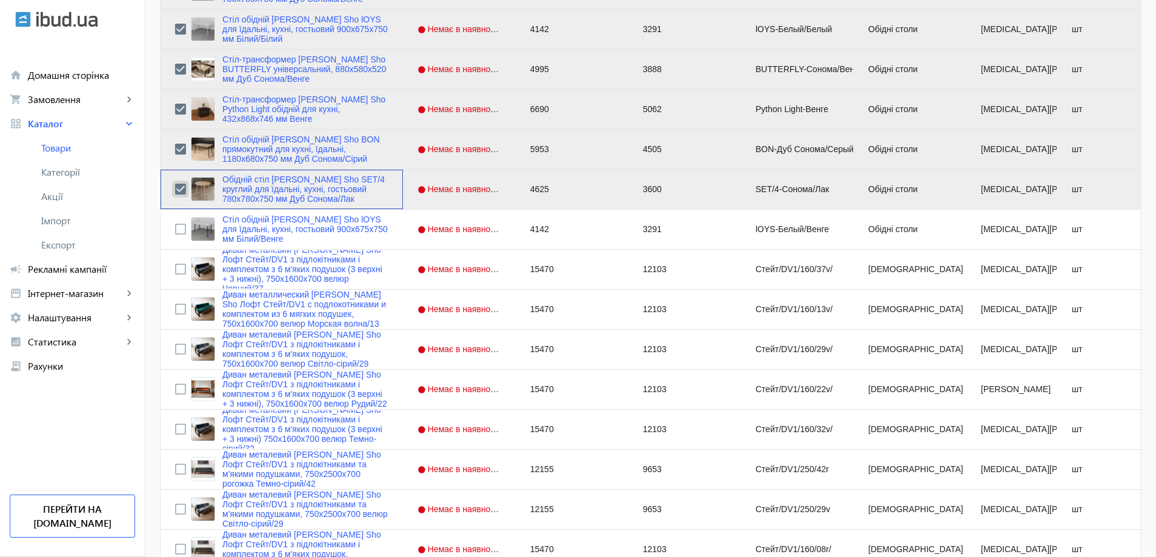
click at [175, 190] on input "Press Space to toggle row selection (checked)" at bounding box center [180, 189] width 11 height 11
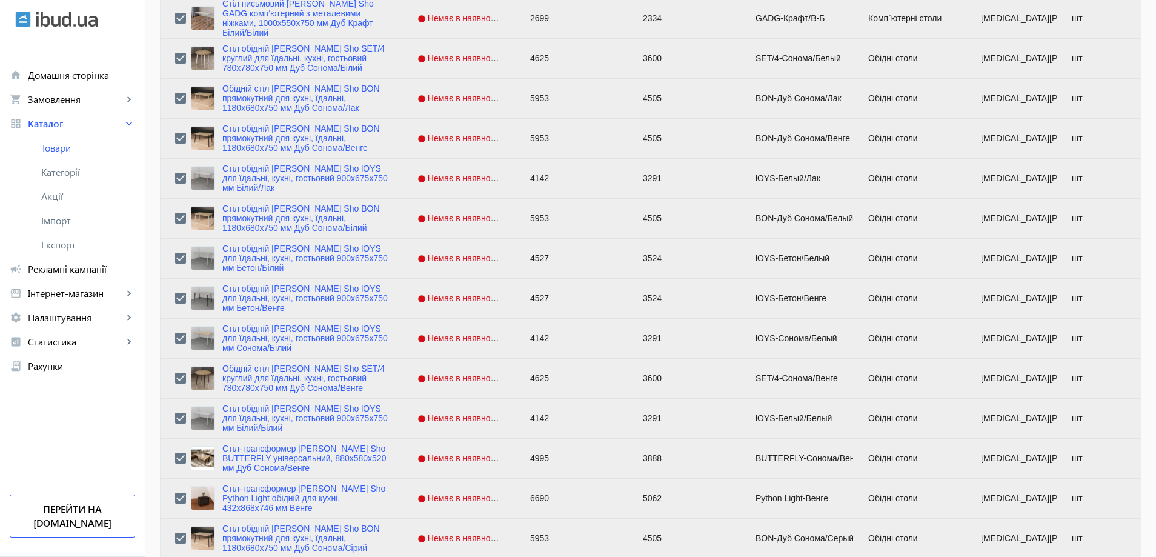
scroll to position [975, 0]
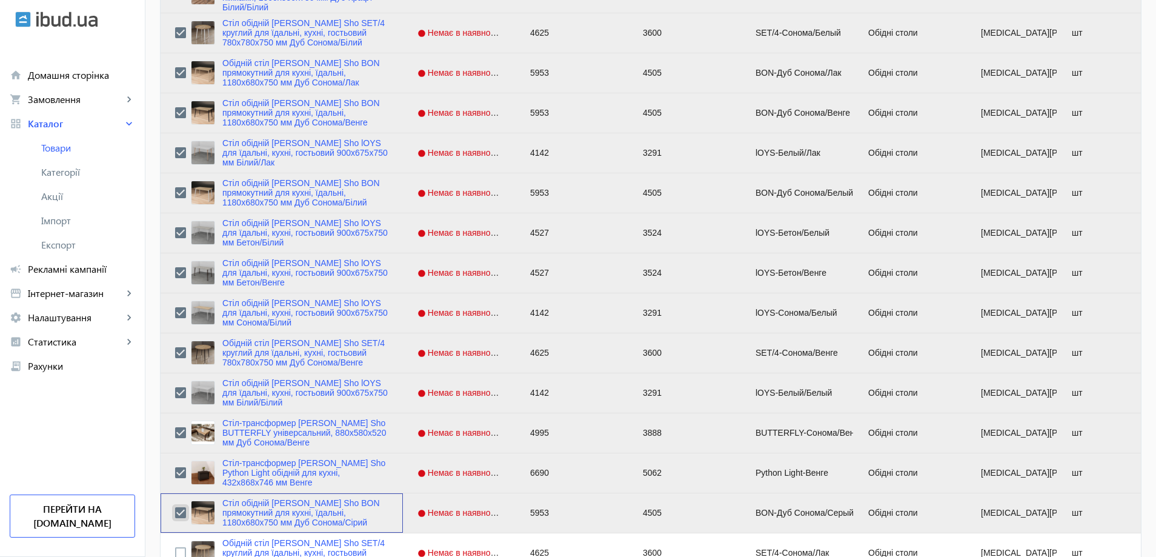
click at [175, 512] on input "Press Space to toggle row selection (checked)" at bounding box center [180, 512] width 11 height 11
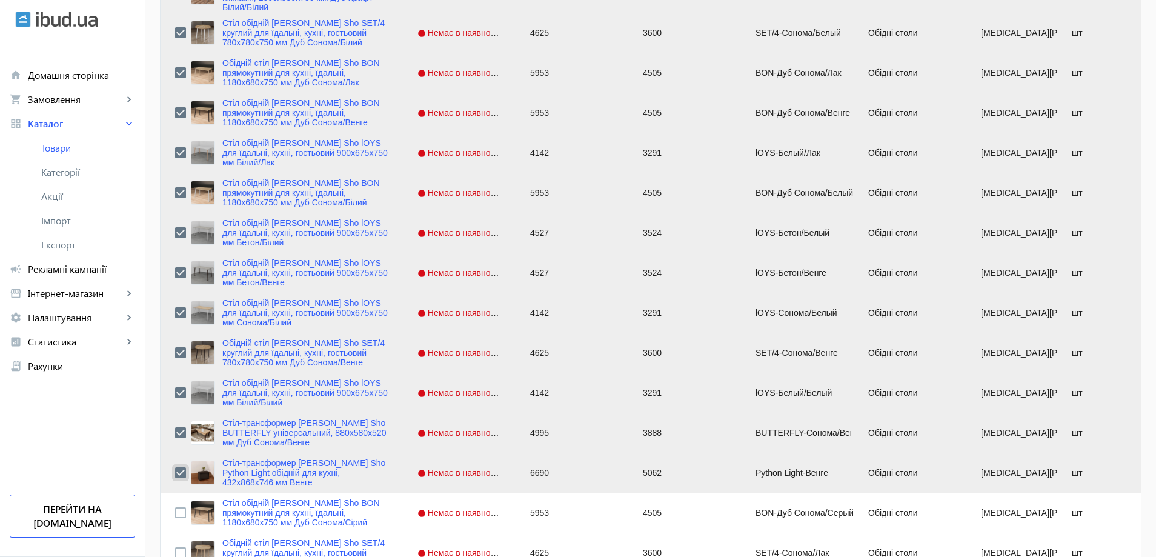
drag, startPoint x: 170, startPoint y: 472, endPoint x: 170, endPoint y: 440, distance: 32.1
click at [175, 472] on input "Press Space to toggle row selection (checked)" at bounding box center [180, 472] width 11 height 11
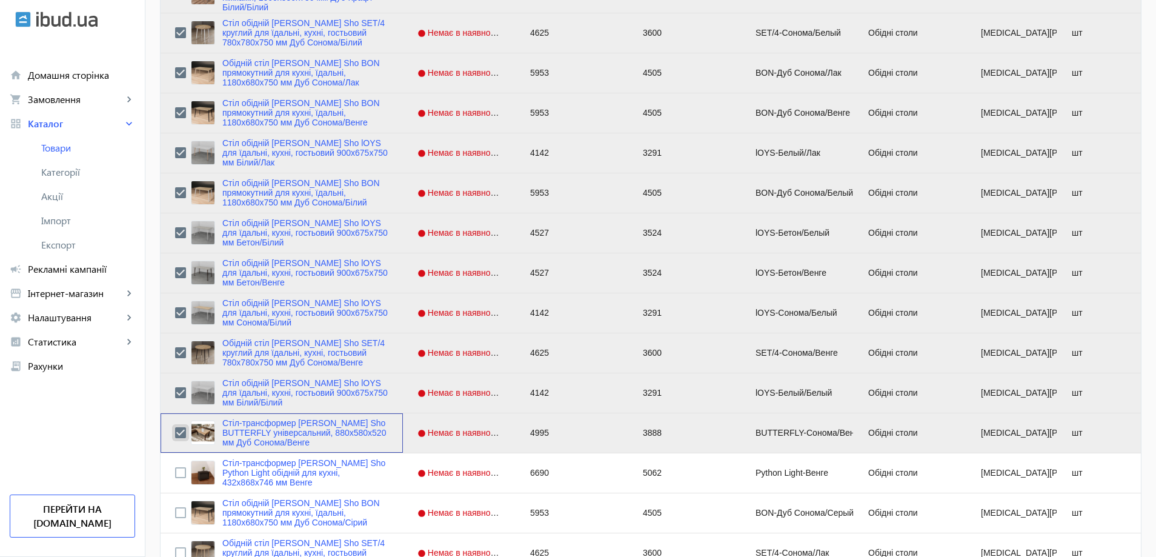
click at [175, 428] on input "Press Space to toggle row selection (checked)" at bounding box center [180, 432] width 11 height 11
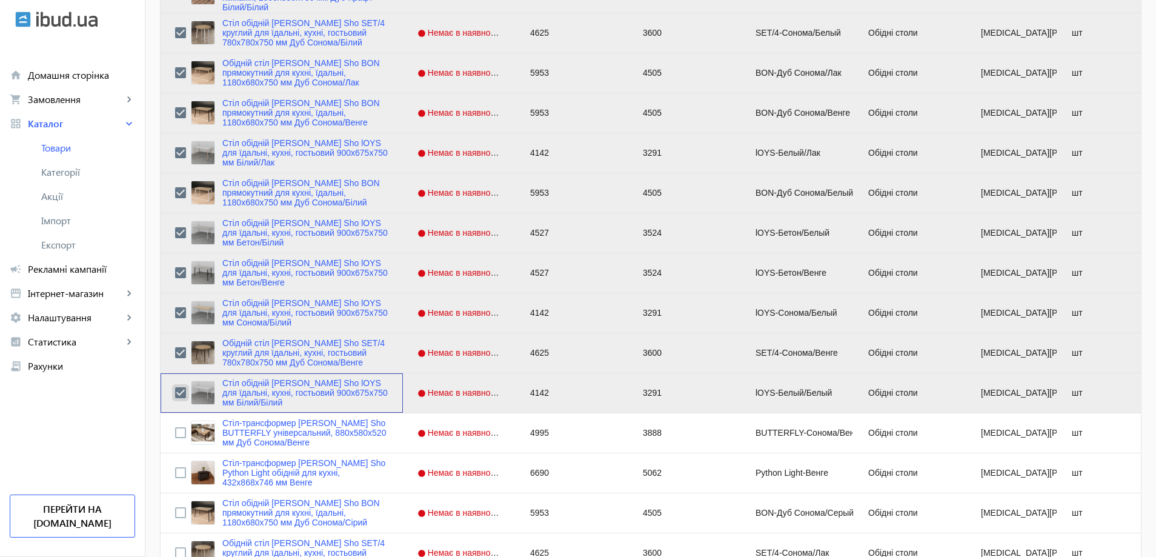
click at [175, 393] on input "Press Space to toggle row selection (checked)" at bounding box center [180, 392] width 11 height 11
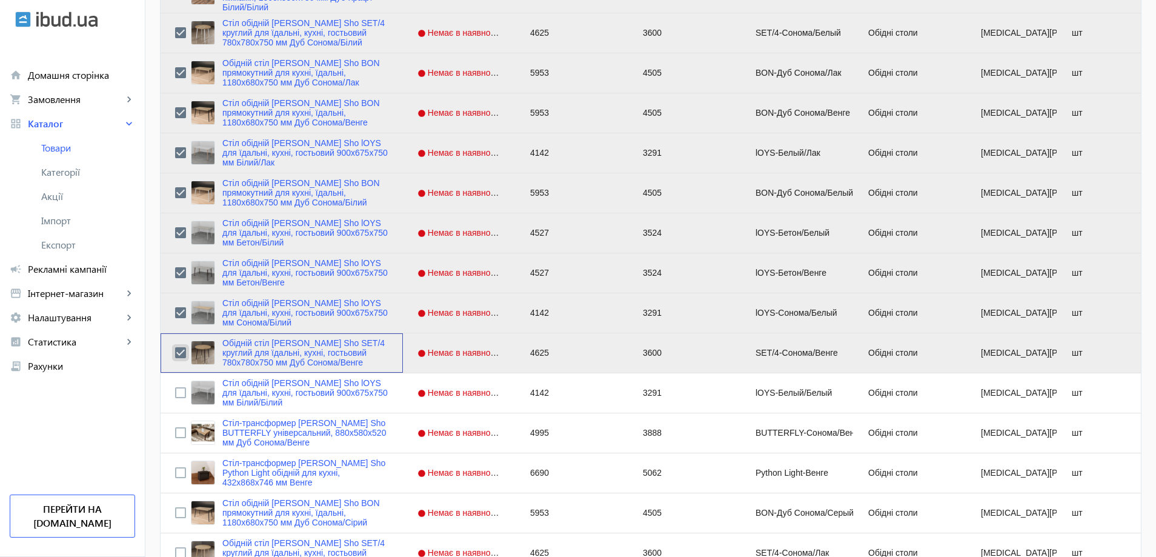
click at [176, 348] on input "Press Space to toggle row selection (checked)" at bounding box center [180, 352] width 11 height 11
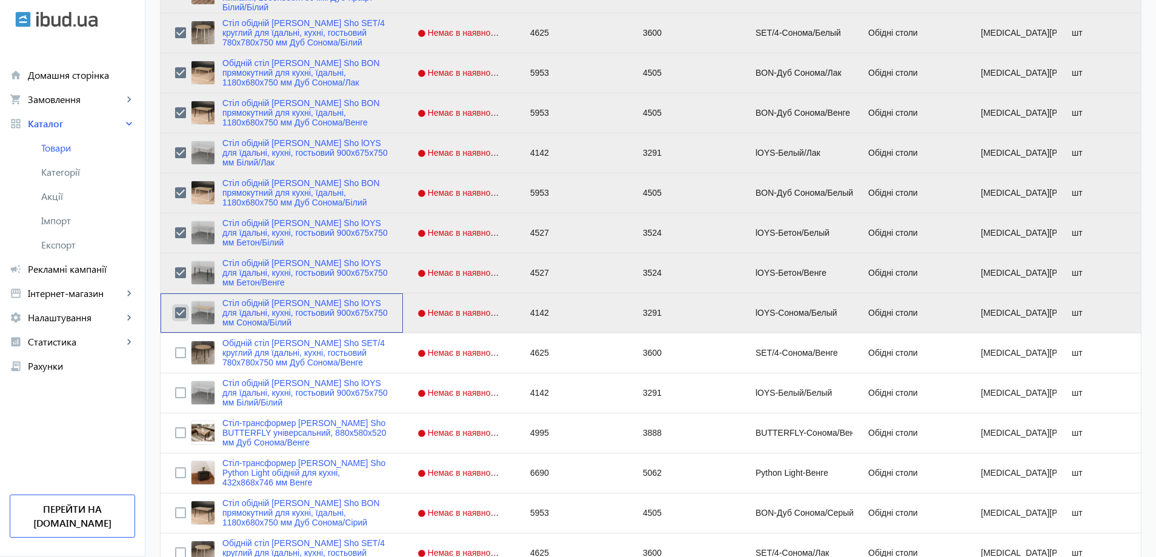
click at [175, 314] on input "Press Space to toggle row selection (checked)" at bounding box center [180, 312] width 11 height 11
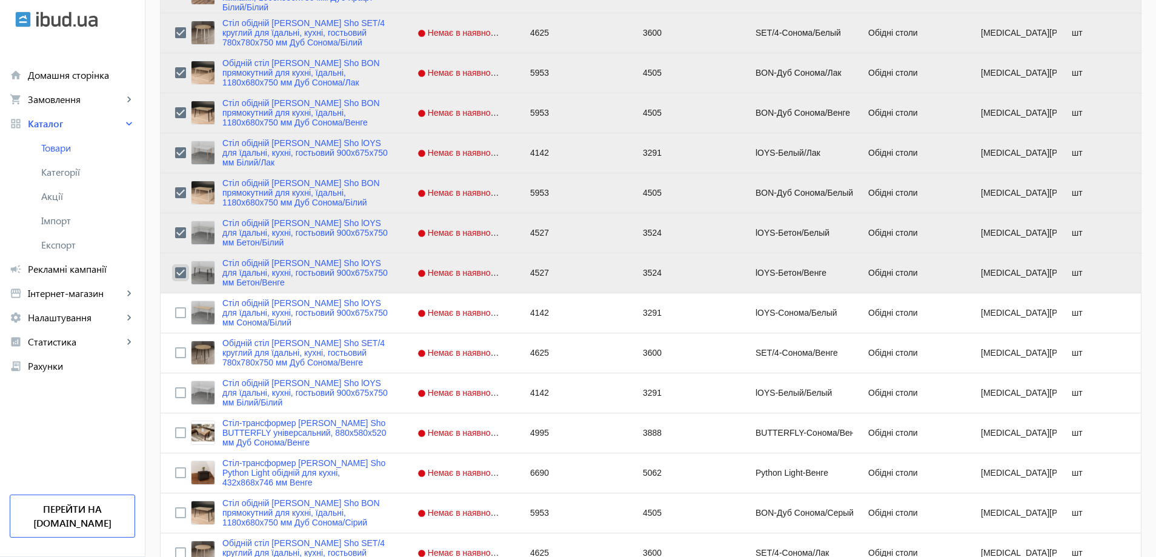
click at [175, 272] on input "Press Space to toggle row selection (checked)" at bounding box center [180, 272] width 11 height 11
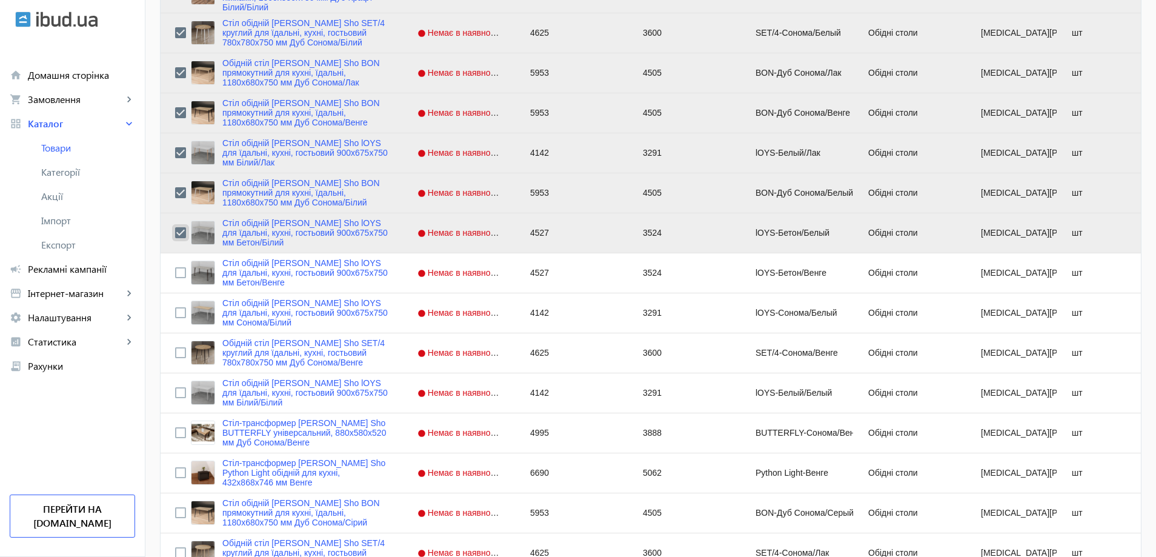
click at [175, 231] on input "Press Space to toggle row selection (checked)" at bounding box center [180, 232] width 11 height 11
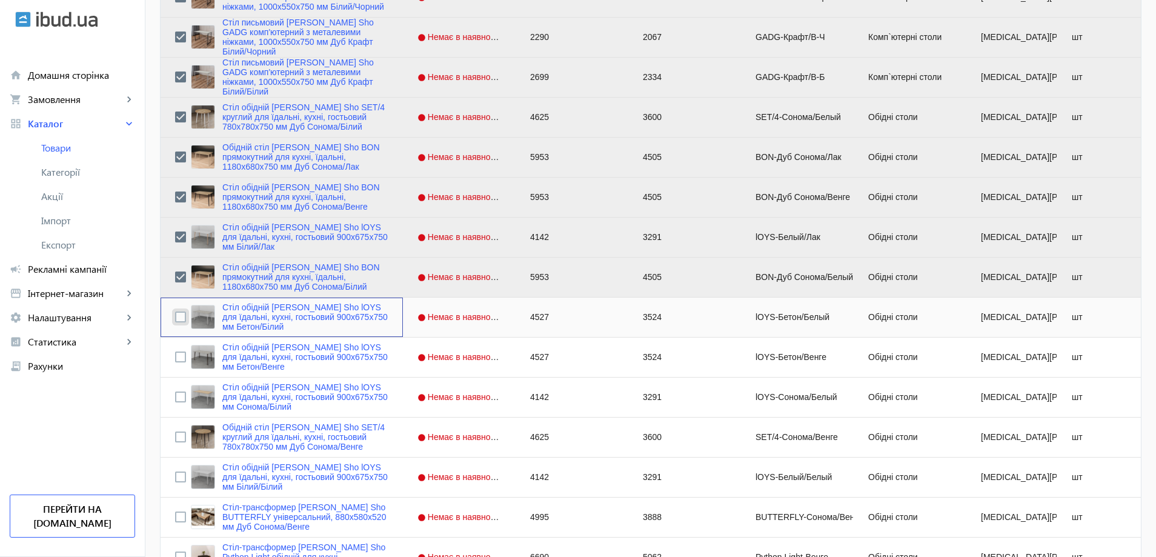
scroll to position [853, 0]
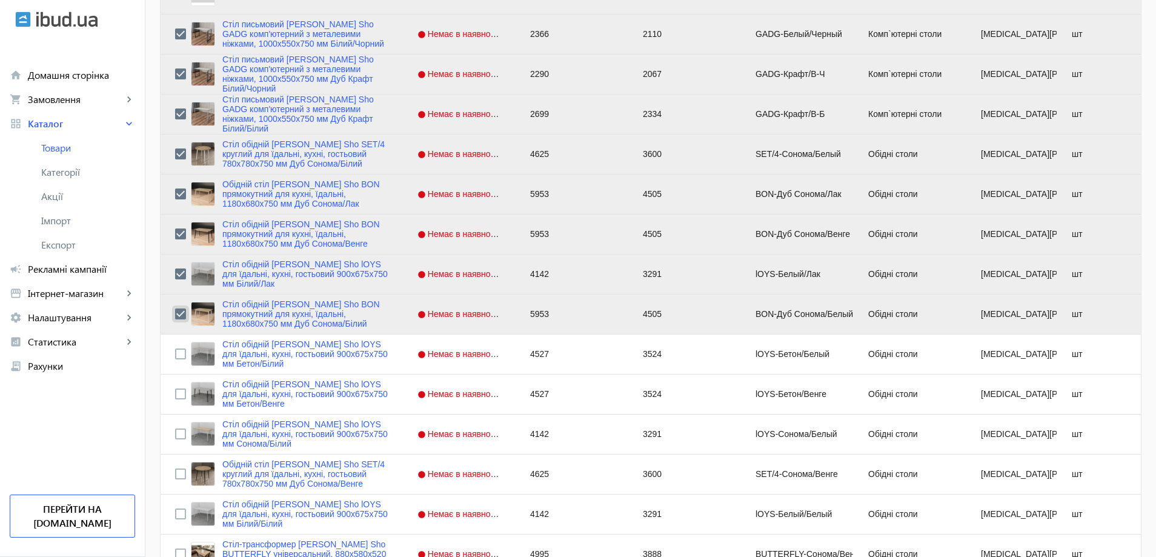
click at [176, 314] on input "Press Space to toggle row selection (checked)" at bounding box center [180, 313] width 11 height 11
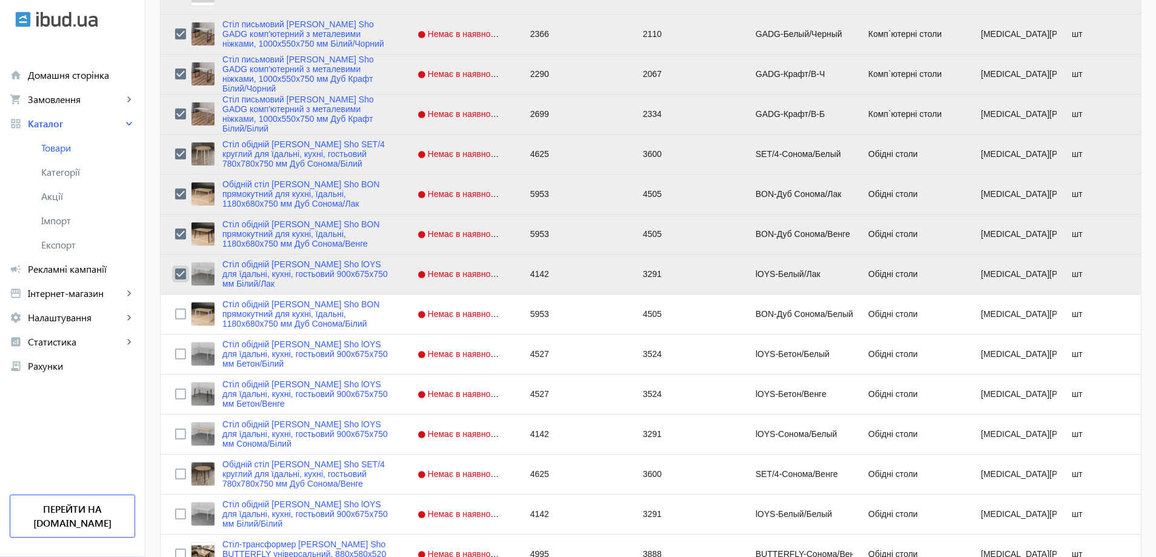
click at [175, 274] on input "Press Space to toggle row selection (checked)" at bounding box center [180, 273] width 11 height 11
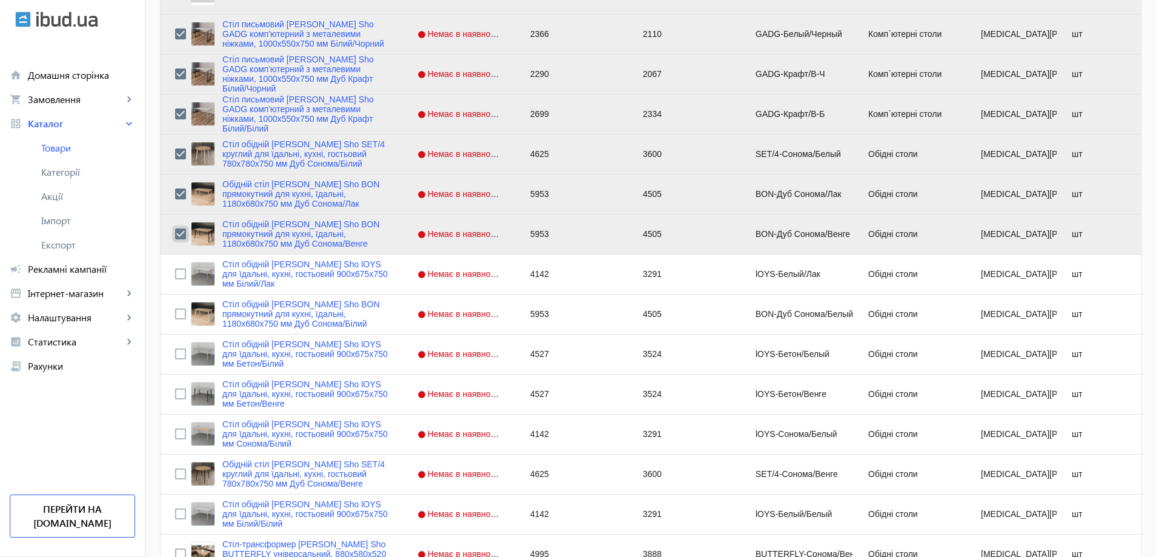
click at [175, 232] on input "Press Space to toggle row selection (checked)" at bounding box center [180, 233] width 11 height 11
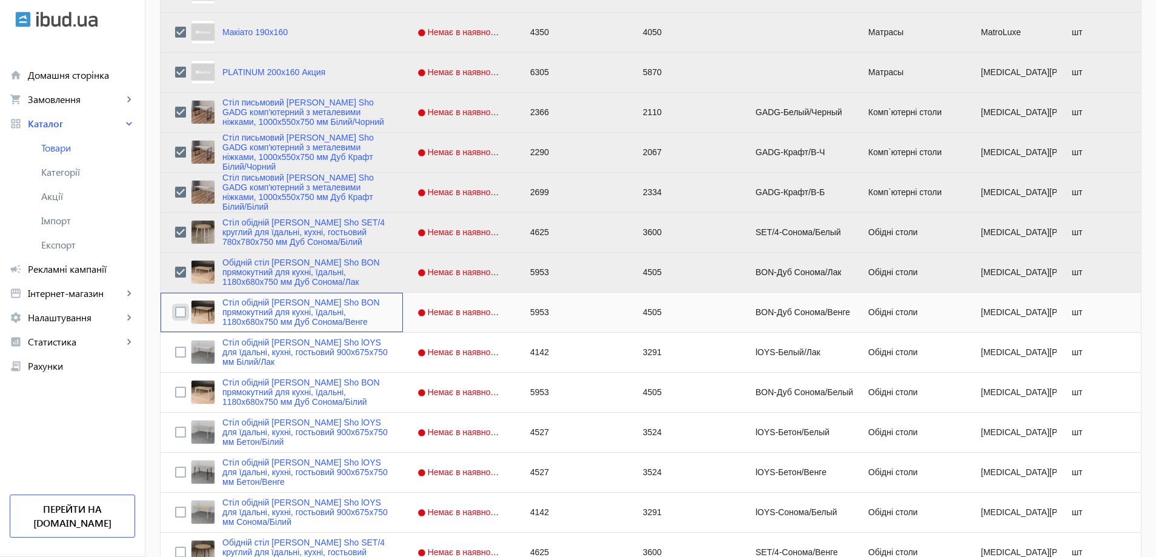
scroll to position [732, 0]
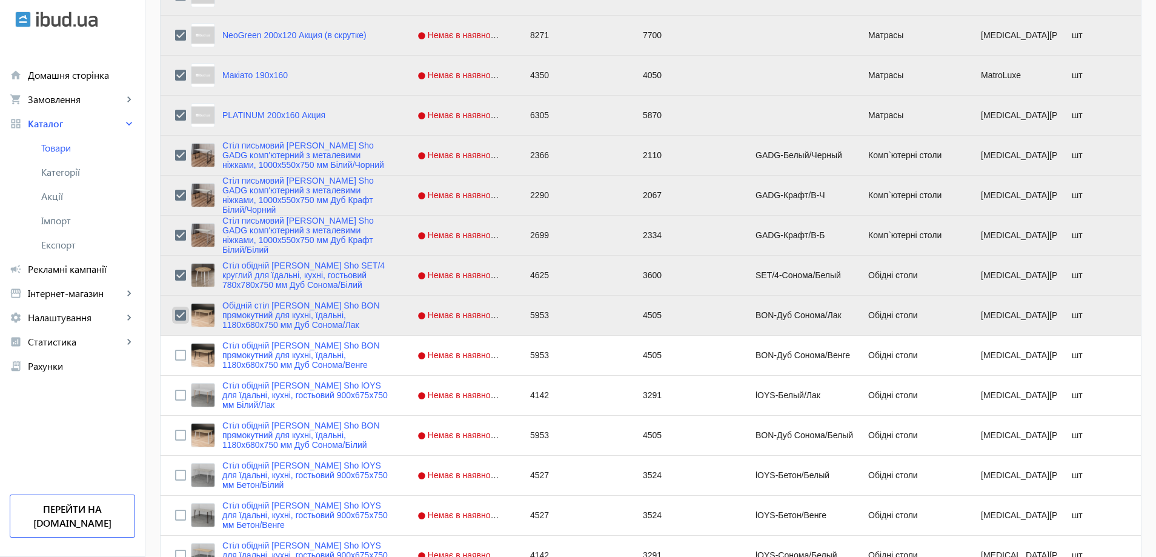
click at [175, 313] on input "Press Space to toggle row selection (checked)" at bounding box center [180, 315] width 11 height 11
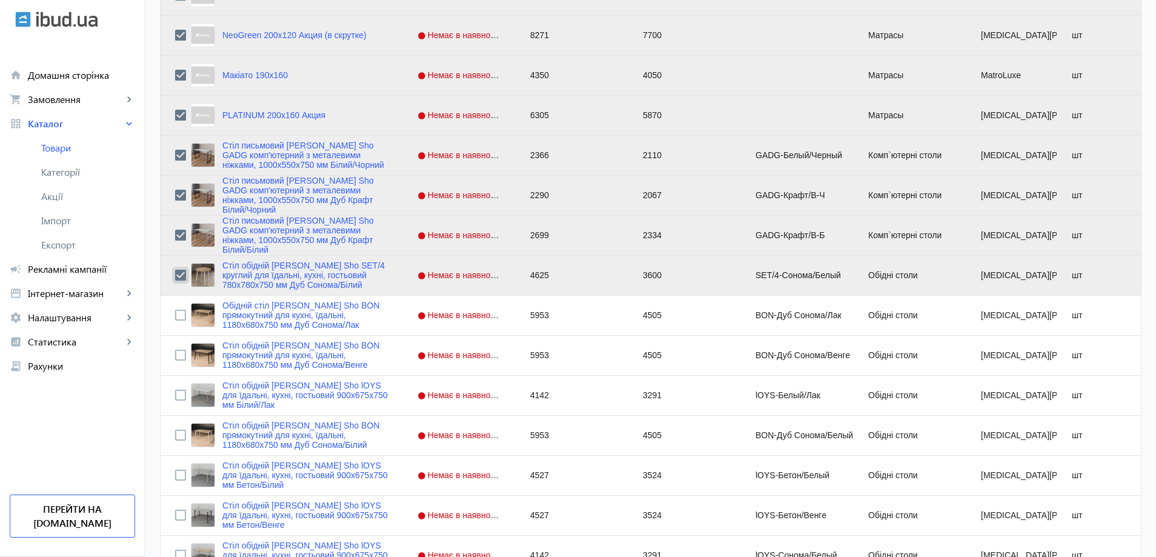
click at [175, 276] on input "Press Space to toggle row selection (checked)" at bounding box center [180, 275] width 11 height 11
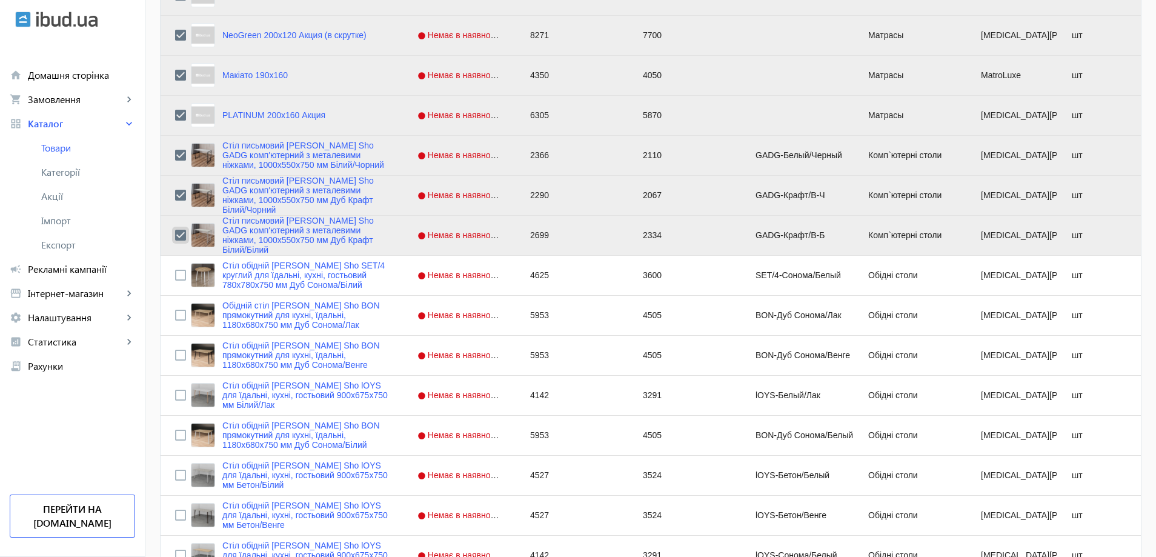
click at [175, 235] on input "Press Space to toggle row selection (checked)" at bounding box center [180, 235] width 11 height 11
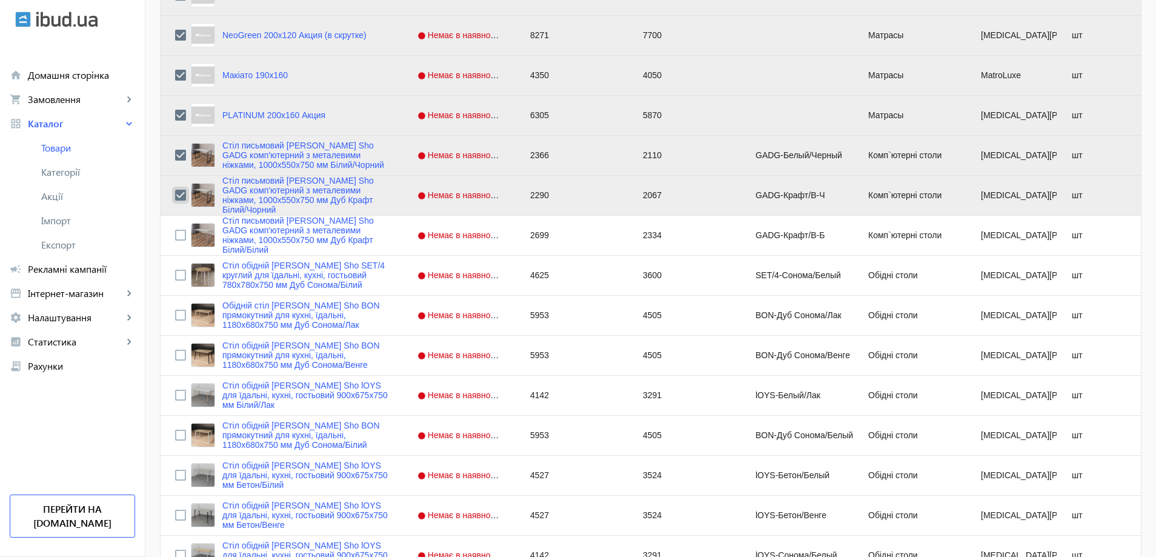
click at [175, 197] on input "Press Space to toggle row selection (checked)" at bounding box center [180, 195] width 11 height 11
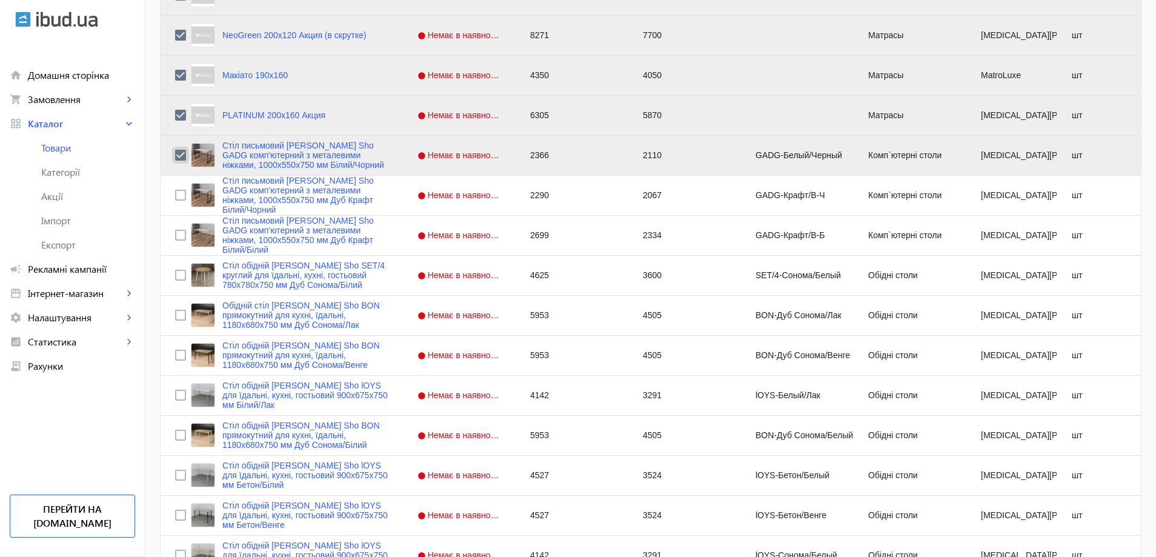
click at [175, 150] on input "Press Space to toggle row selection (checked)" at bounding box center [180, 155] width 11 height 11
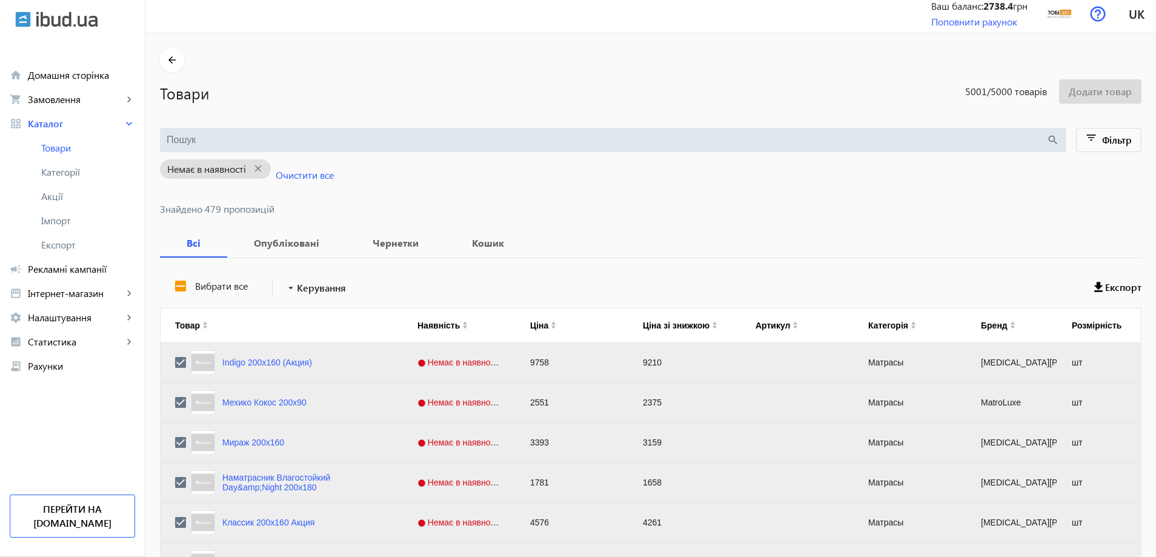
scroll to position [0, 0]
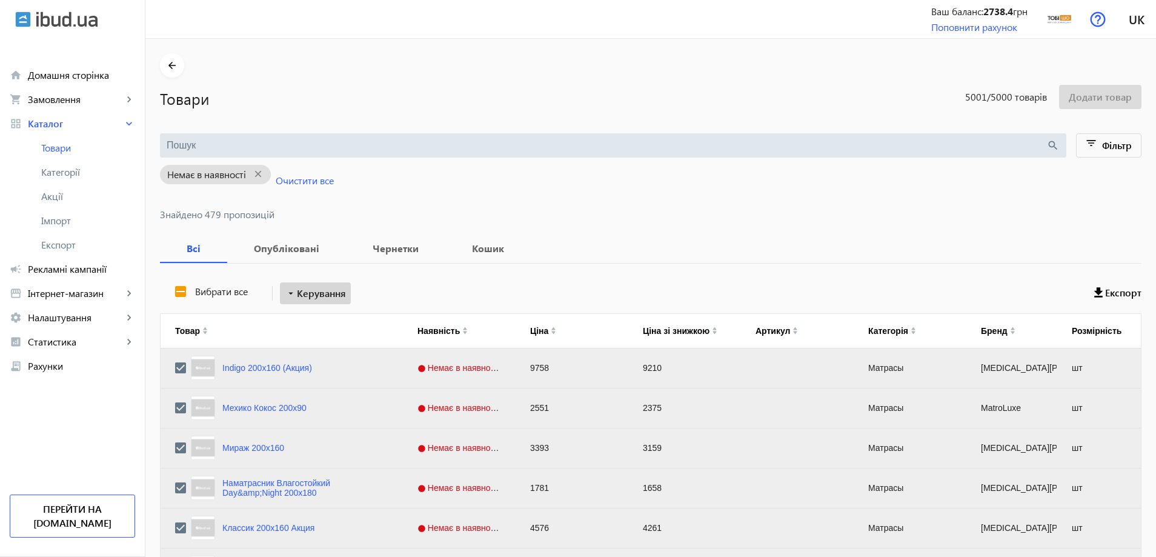
click at [316, 294] on span "Керування" at bounding box center [321, 293] width 49 height 15
click at [337, 361] on span "Перенести в кошик" at bounding box center [357, 360] width 146 height 10
click at [318, 291] on span "Керування" at bounding box center [321, 293] width 49 height 15
click at [346, 357] on span "Перенести в кошик" at bounding box center [357, 360] width 146 height 10
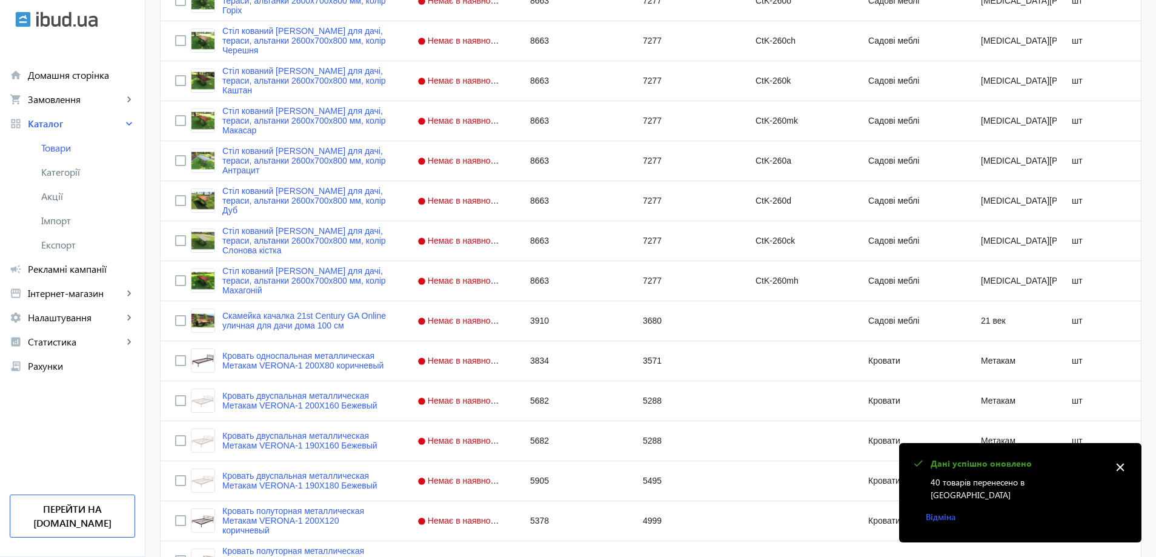
scroll to position [4697, 0]
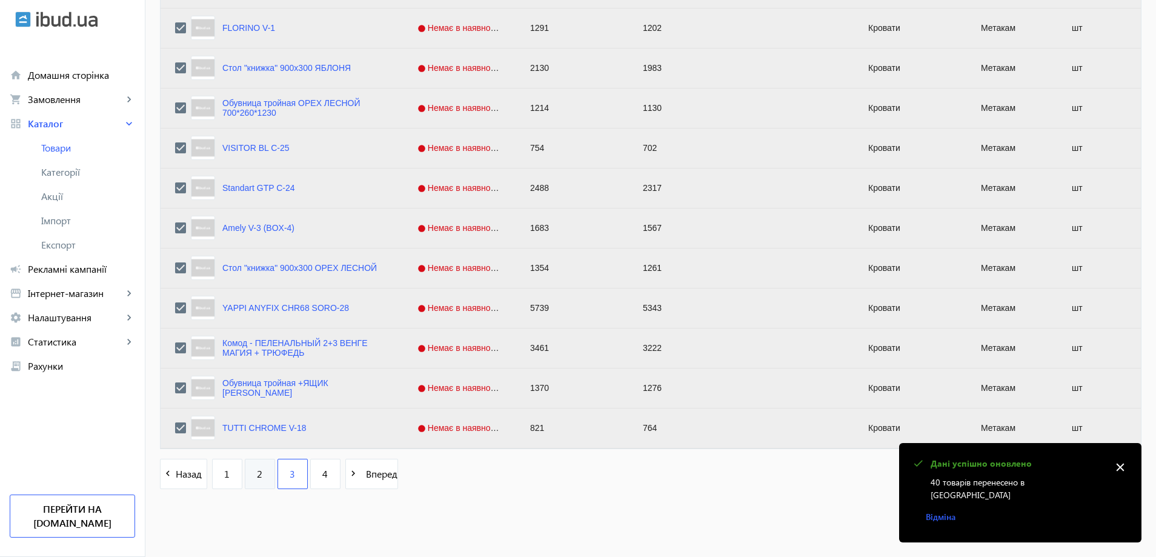
click at [265, 476] on link "2" at bounding box center [260, 473] width 30 height 30
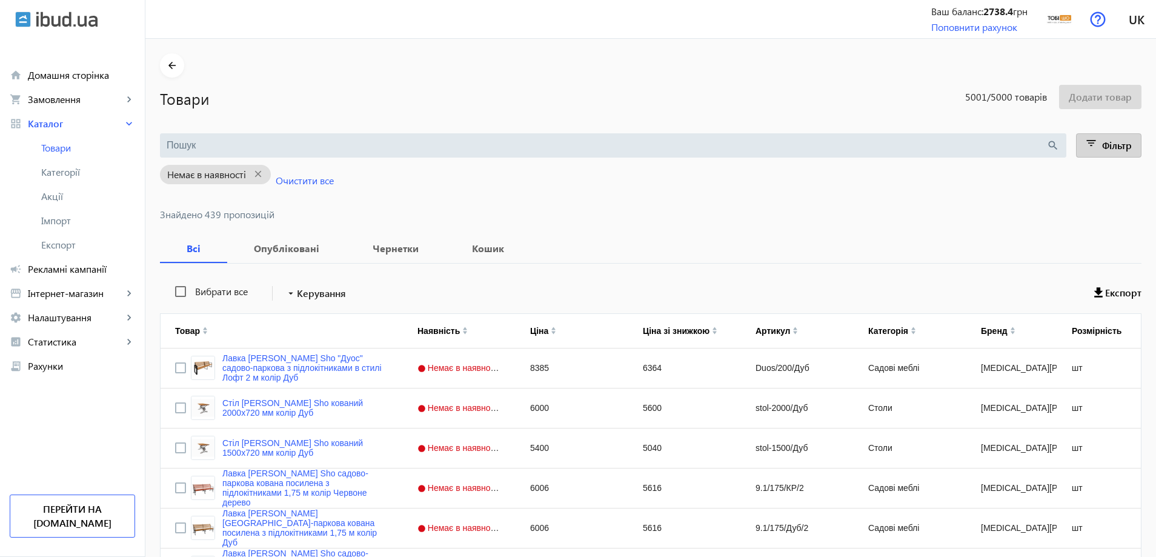
click at [1101, 148] on span at bounding box center [1108, 145] width 65 height 29
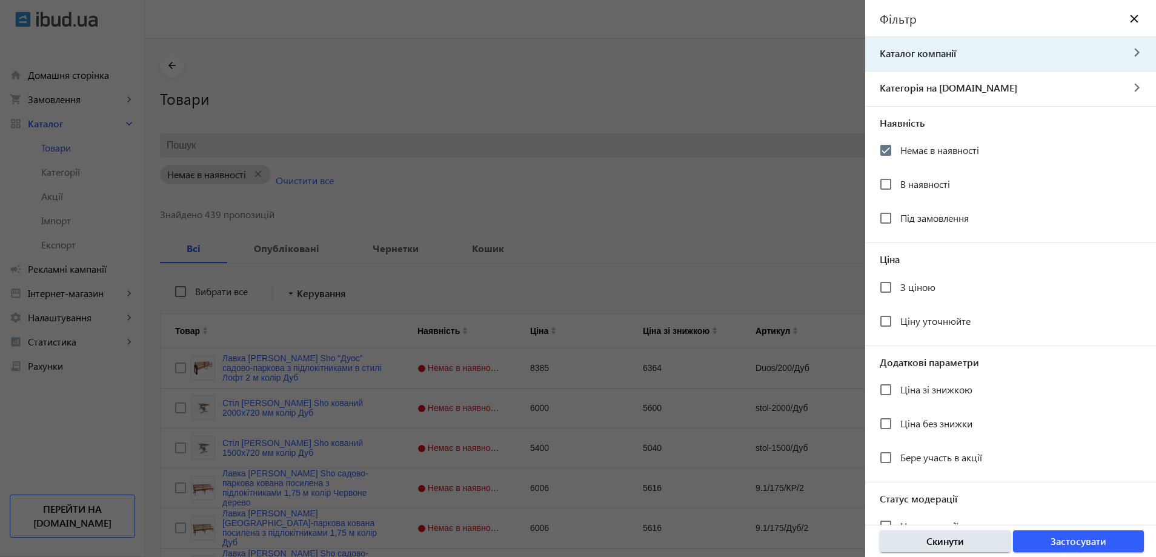
click at [990, 61] on div "Каталог компанії navigate_next" at bounding box center [1008, 50] width 286 height 27
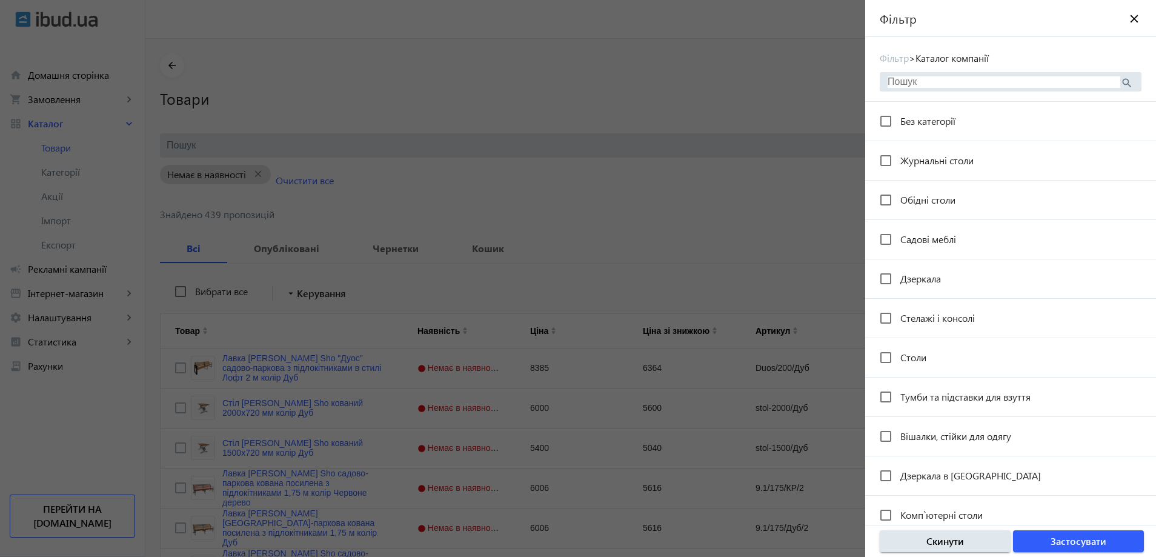
click at [969, 79] on input "search" at bounding box center [1003, 81] width 233 height 11
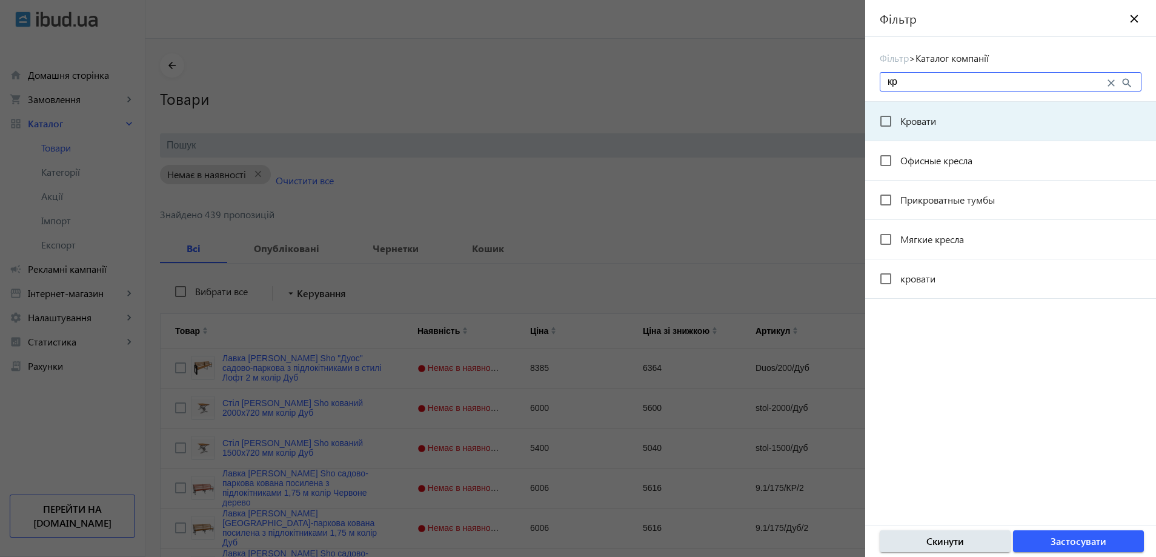
type input "кр"
click at [960, 124] on mat-checkbox "Кровати" at bounding box center [1017, 121] width 276 height 24
click at [895, 116] on input "Кровати" at bounding box center [885, 121] width 24 height 24
checkbox input "true"
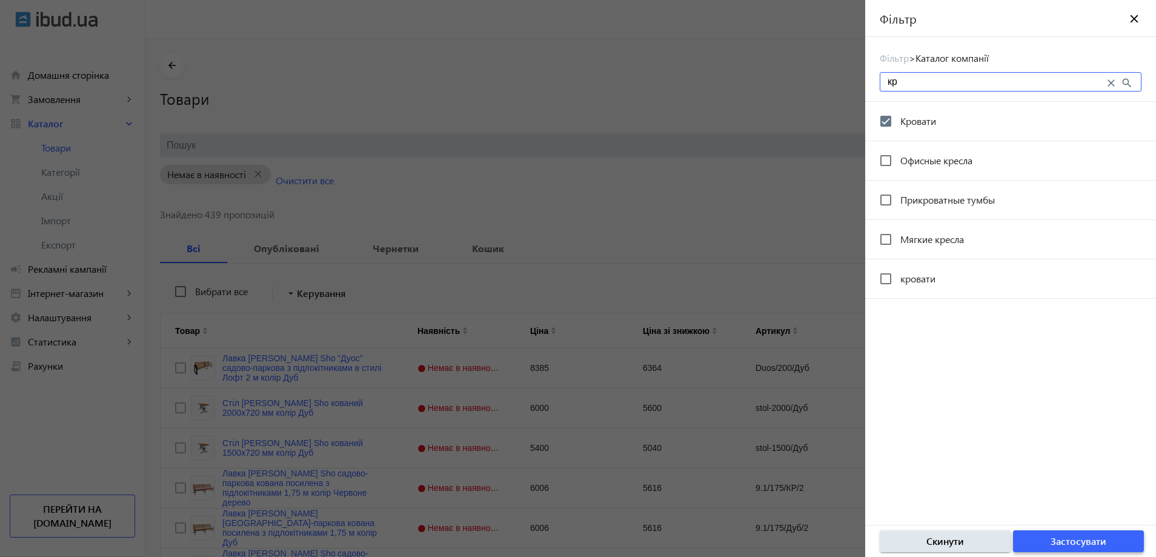
click at [1080, 544] on span "Застосувати" at bounding box center [1078, 540] width 56 height 13
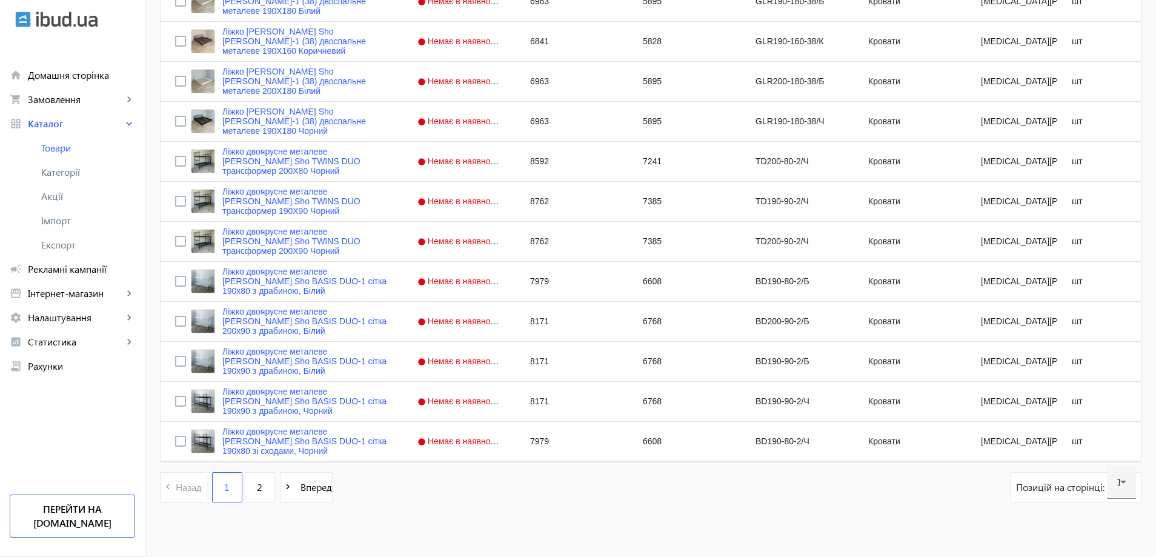
scroll to position [4697, 0]
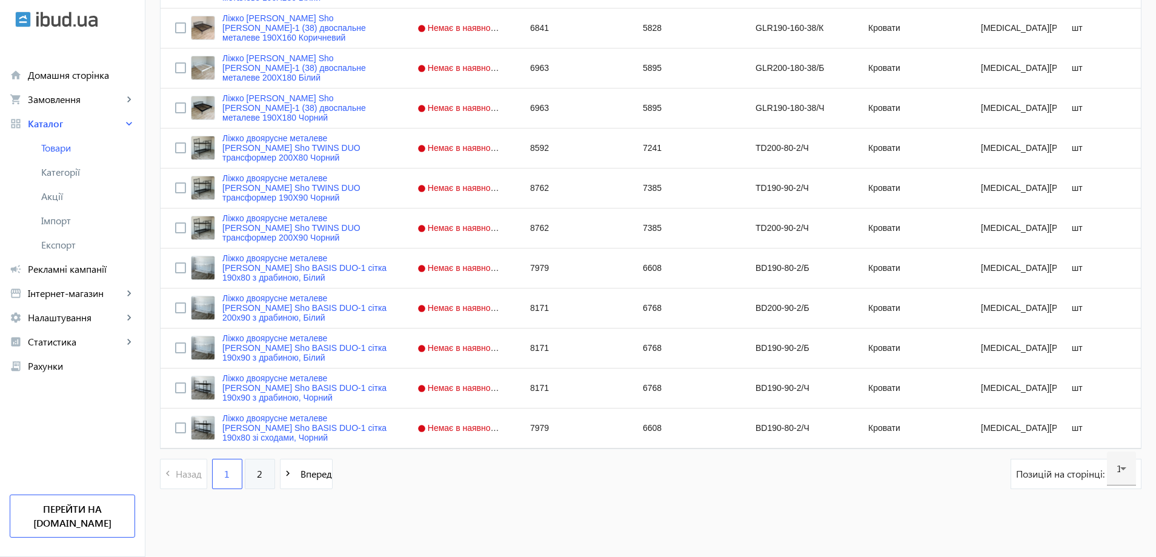
click at [257, 467] on span "2" at bounding box center [259, 473] width 5 height 13
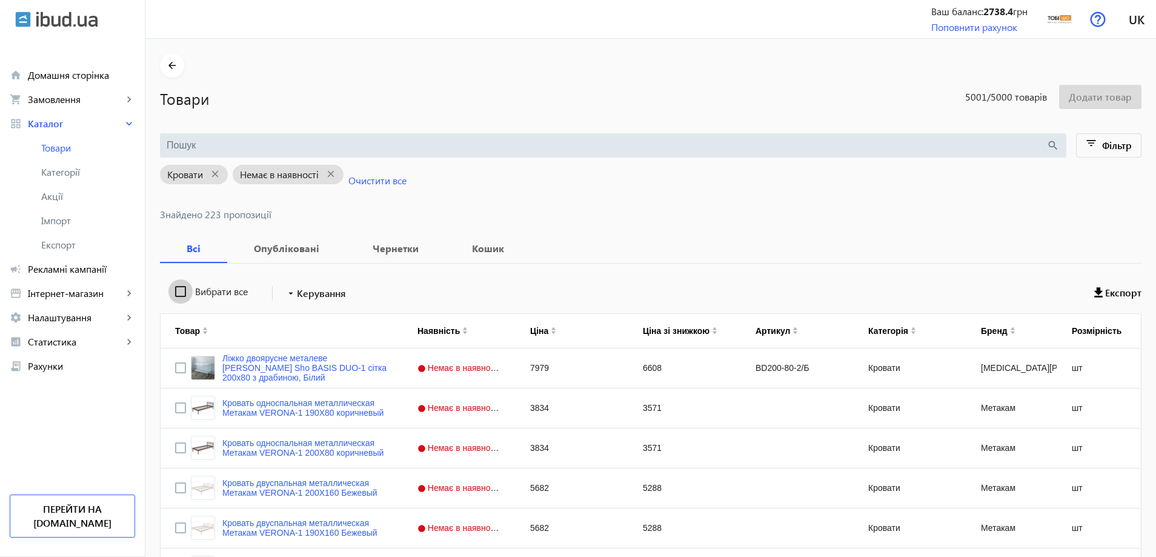
click at [170, 296] on input "Вибрати все" at bounding box center [180, 291] width 24 height 24
checkbox input "true"
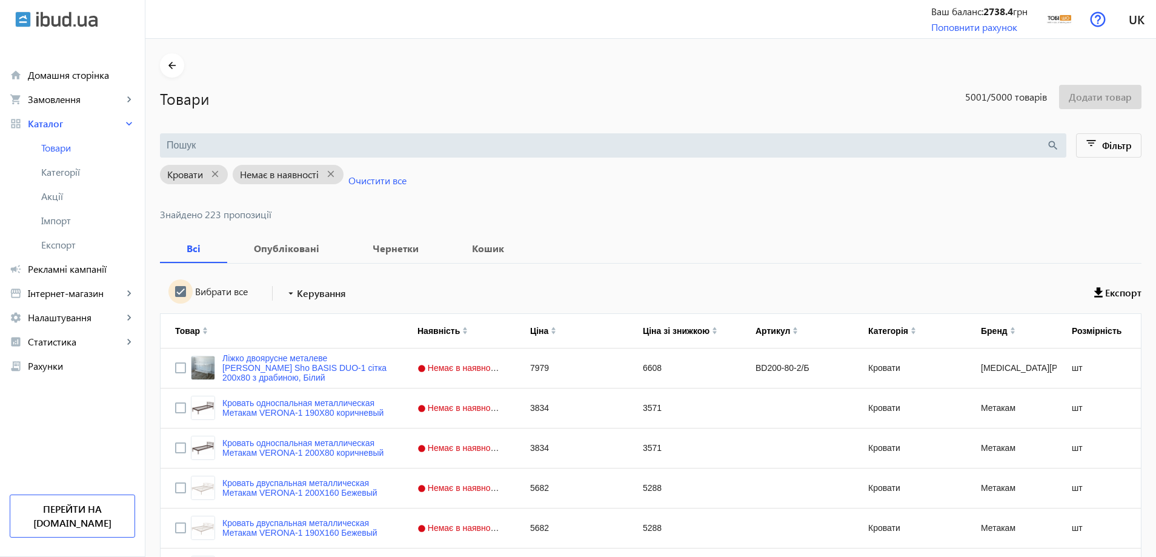
checkbox input "true"
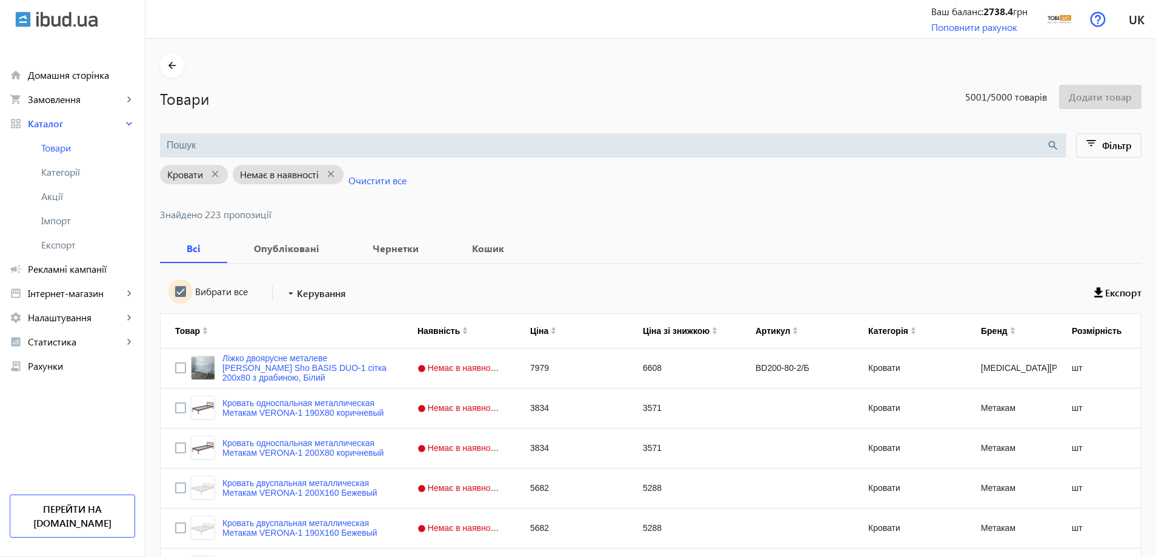
checkbox input "true"
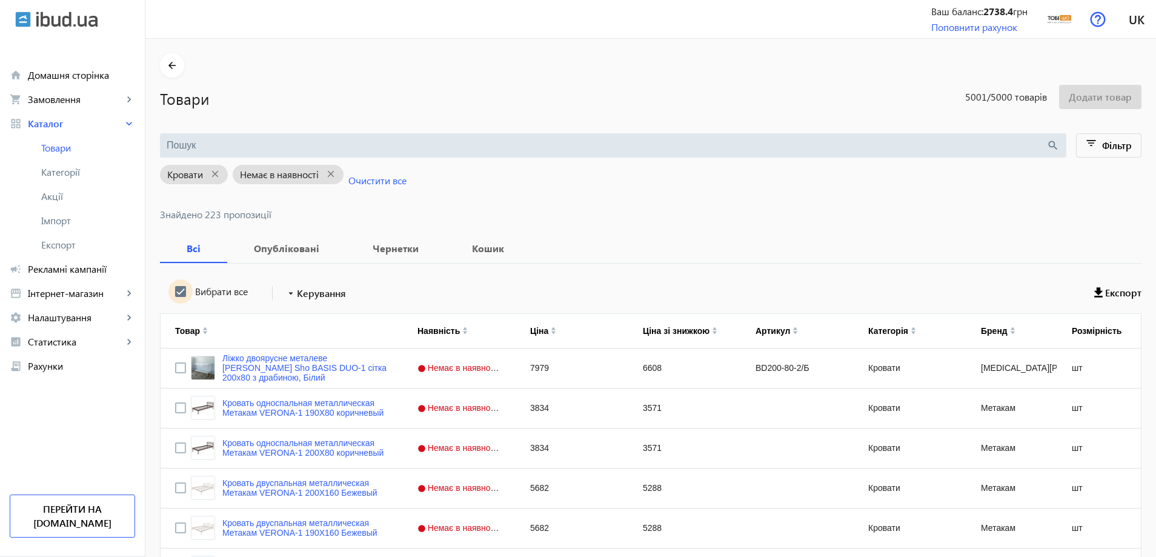
checkbox input "true"
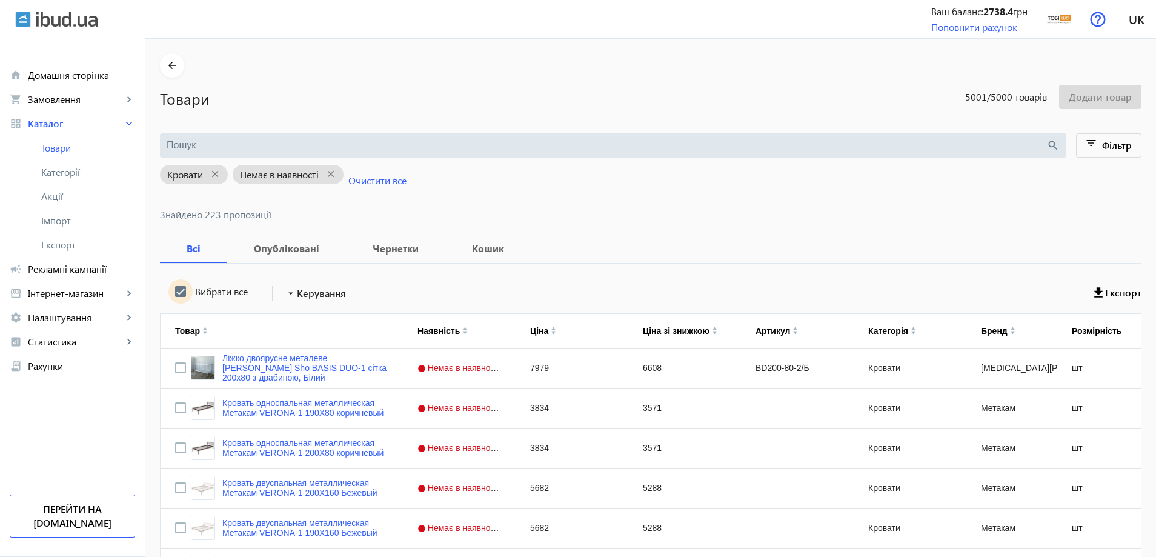
checkbox input "true"
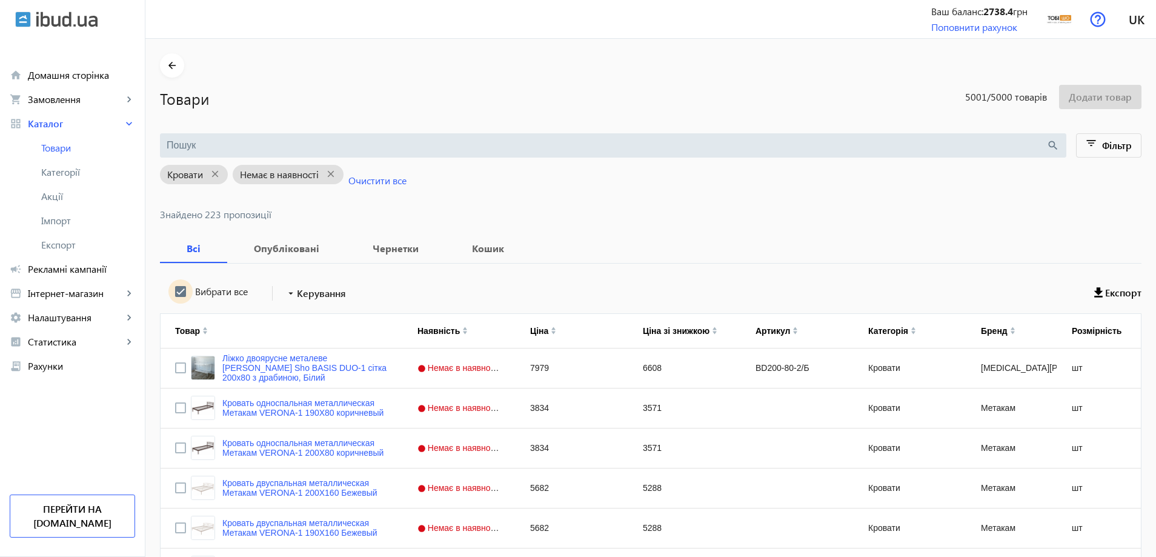
checkbox input "true"
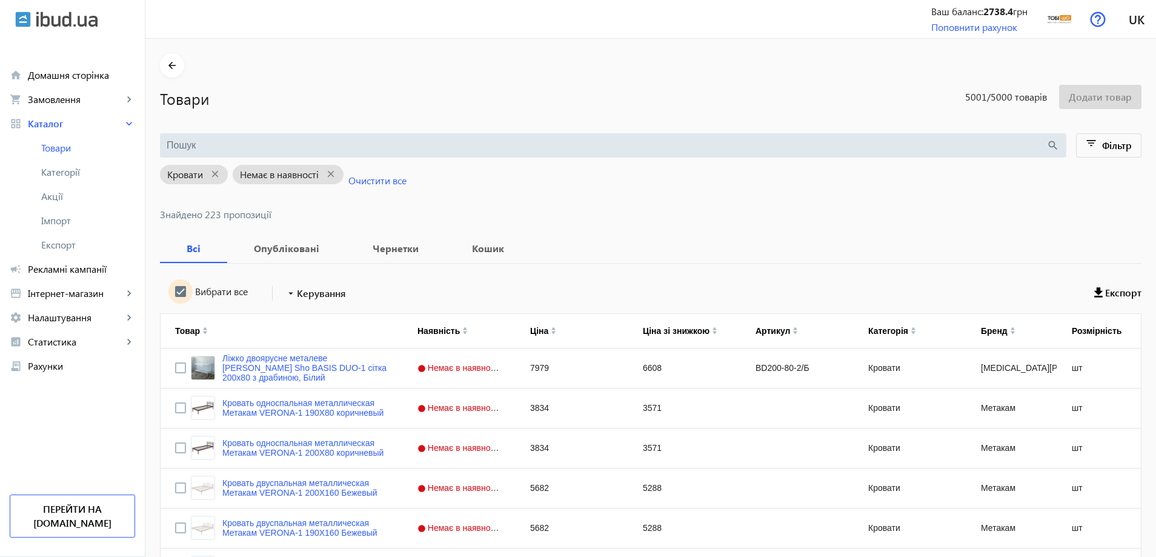
checkbox input "true"
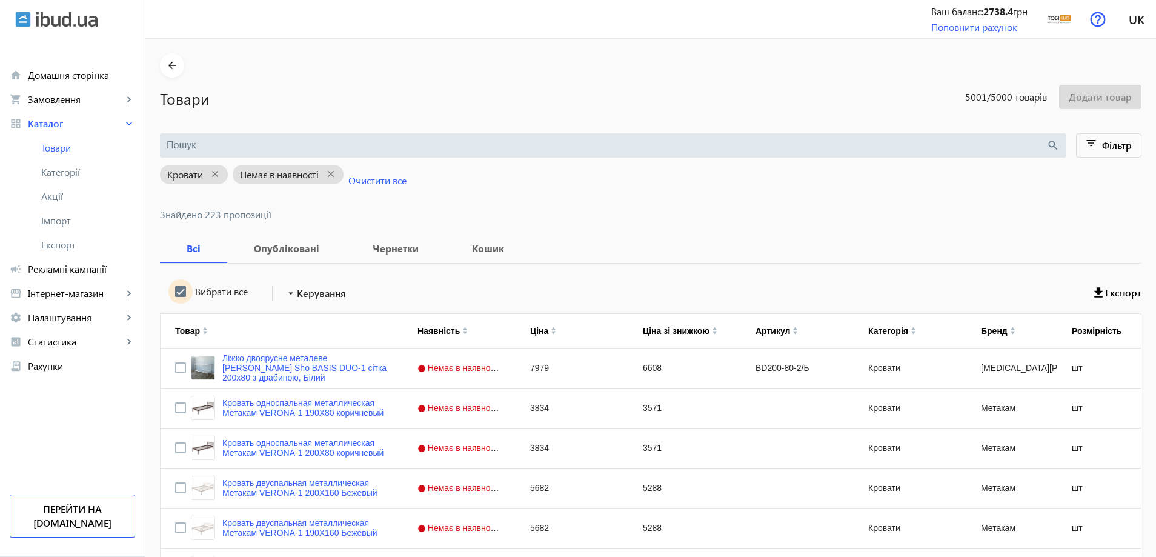
checkbox input "true"
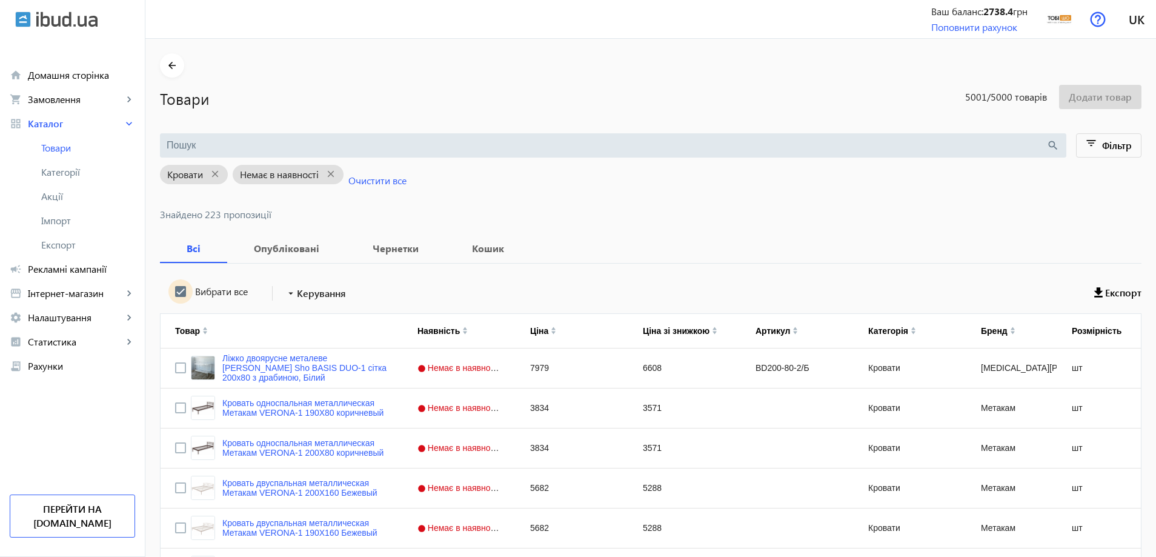
checkbox input "true"
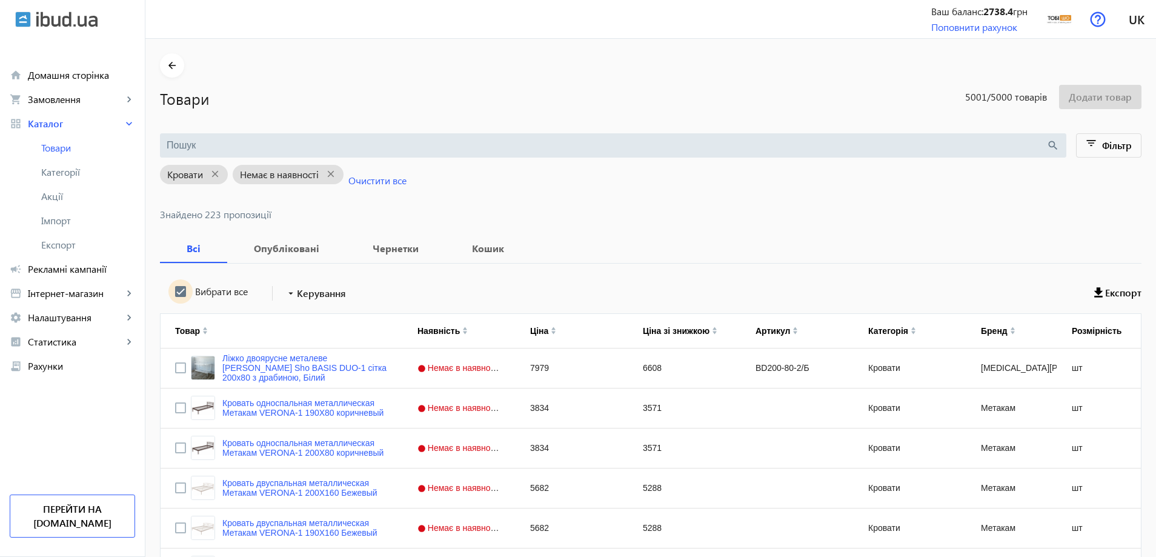
checkbox input "true"
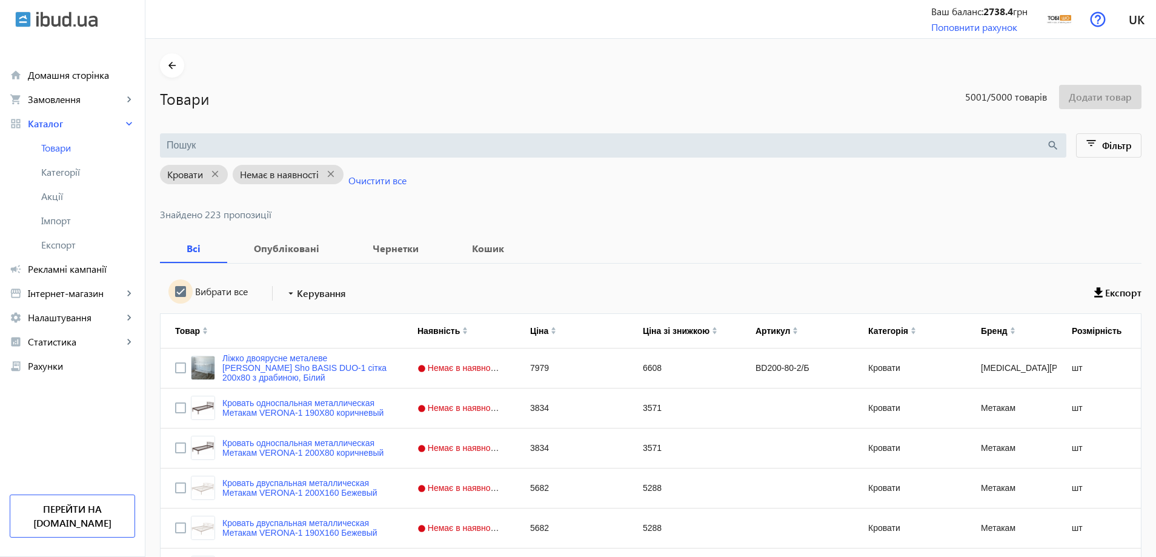
checkbox input "true"
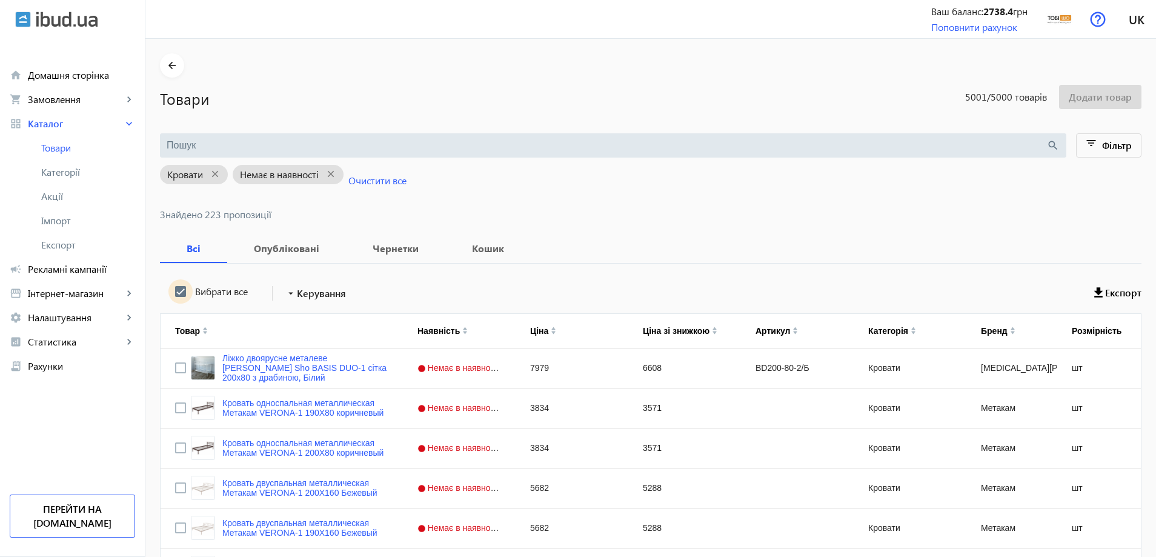
checkbox input "true"
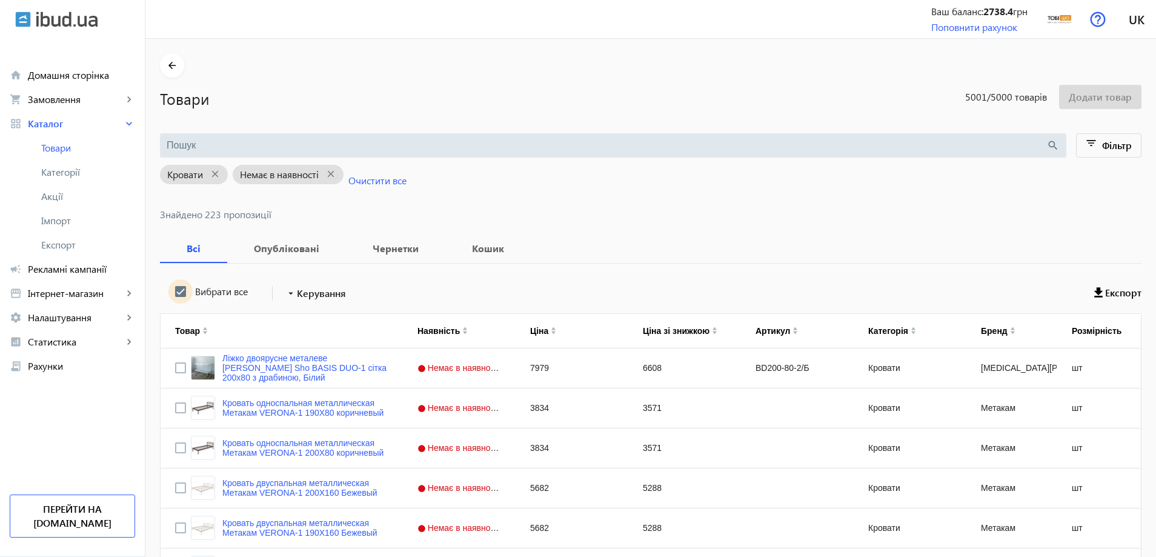
checkbox input "true"
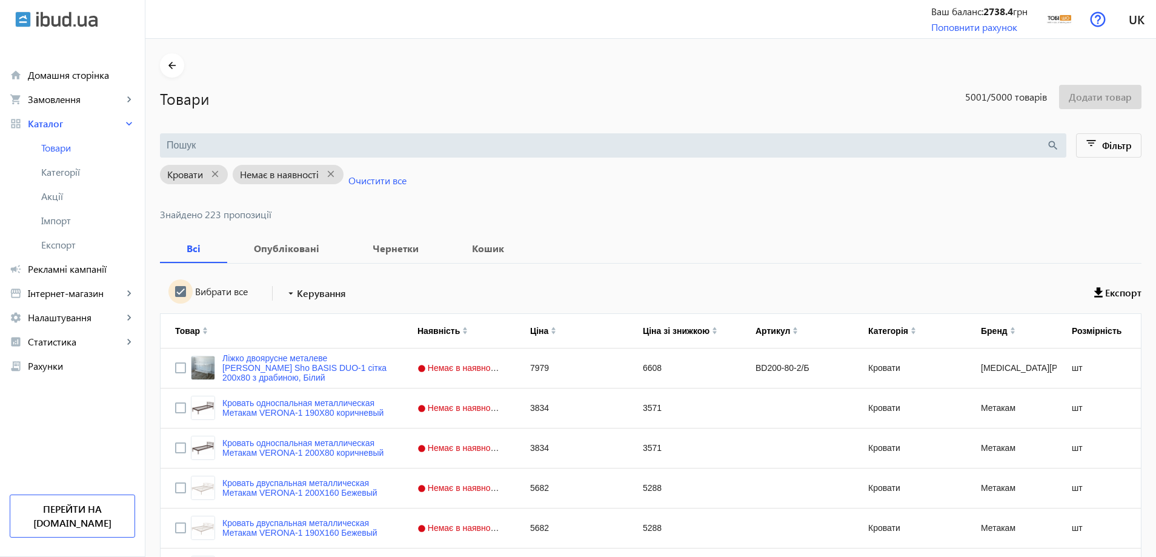
checkbox input "true"
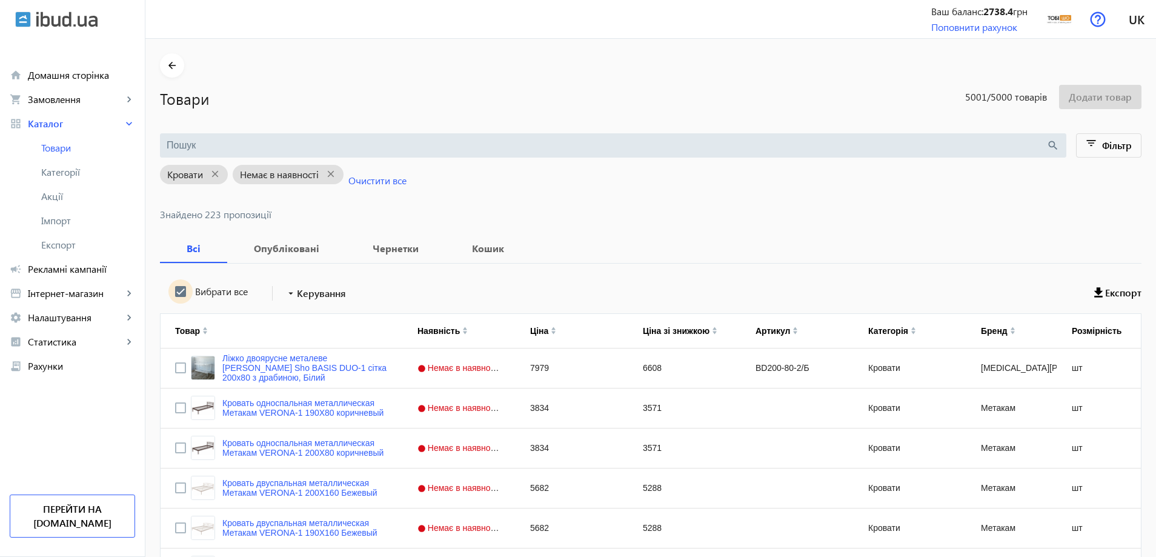
checkbox input "true"
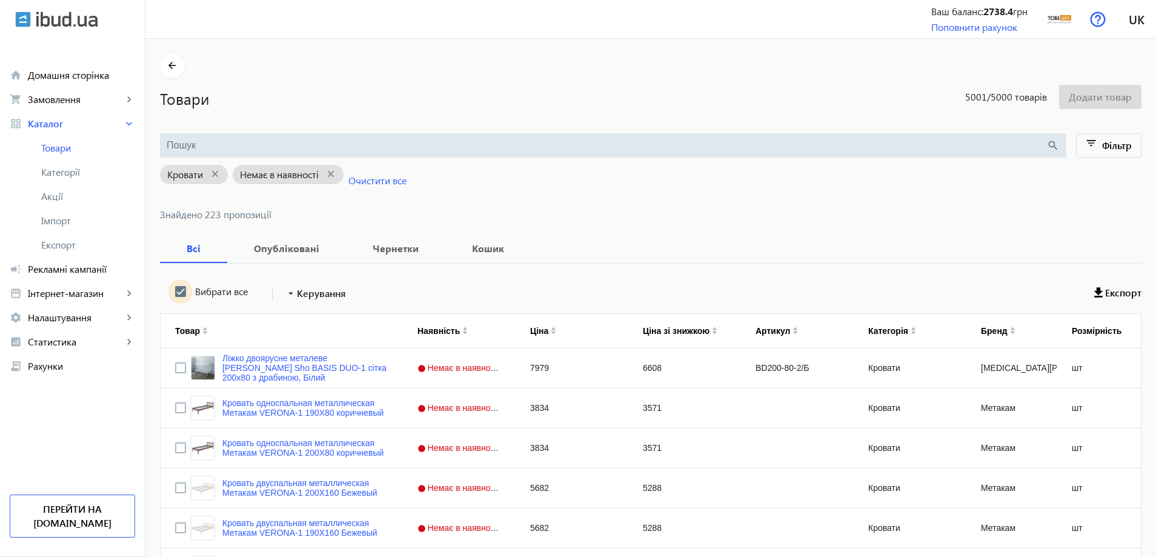
checkbox input "true"
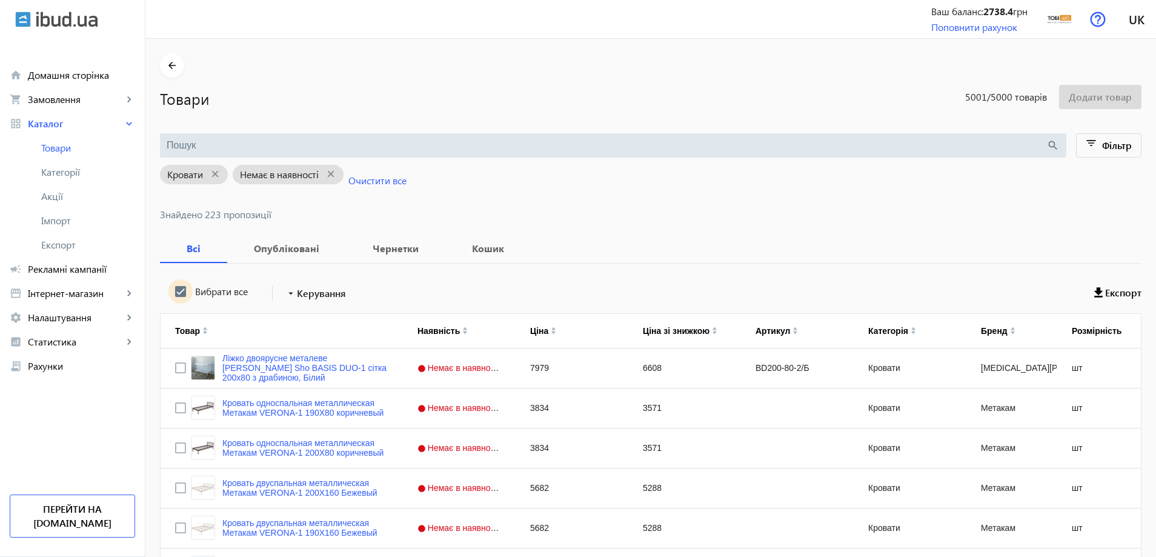
checkbox input "true"
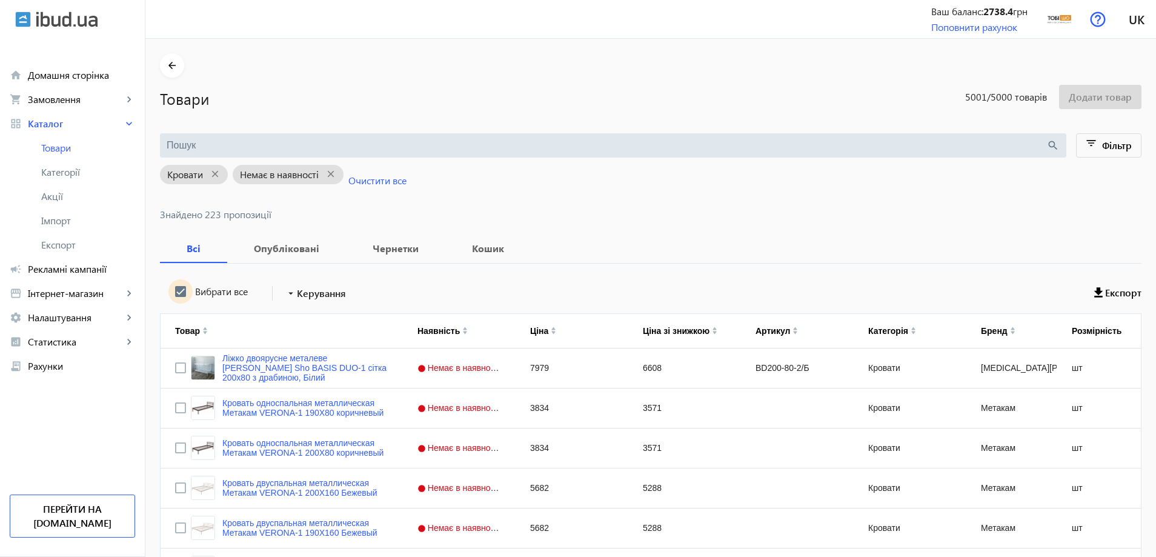
checkbox input "true"
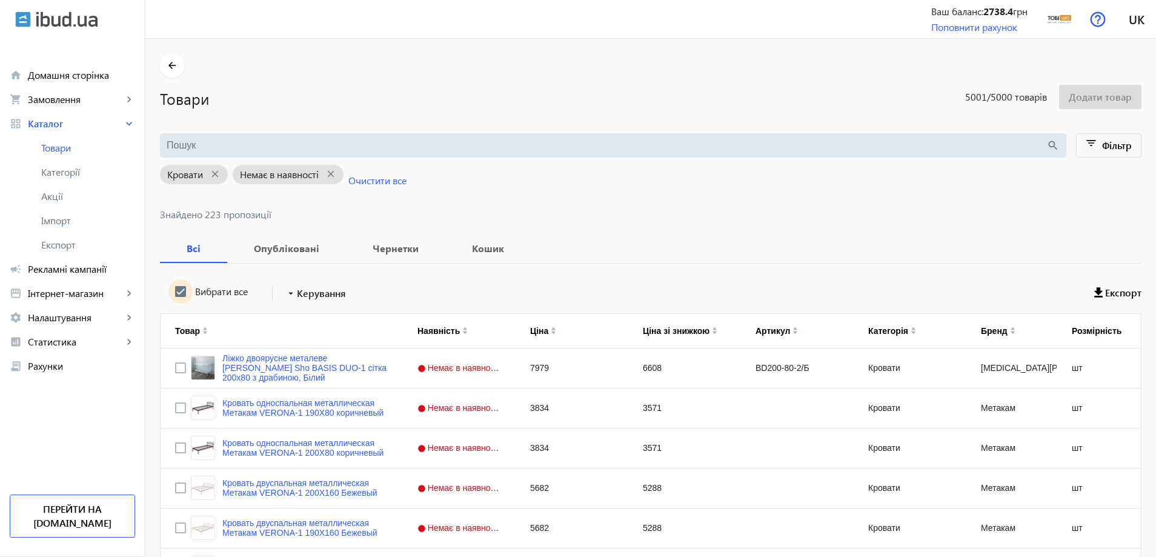
checkbox input "true"
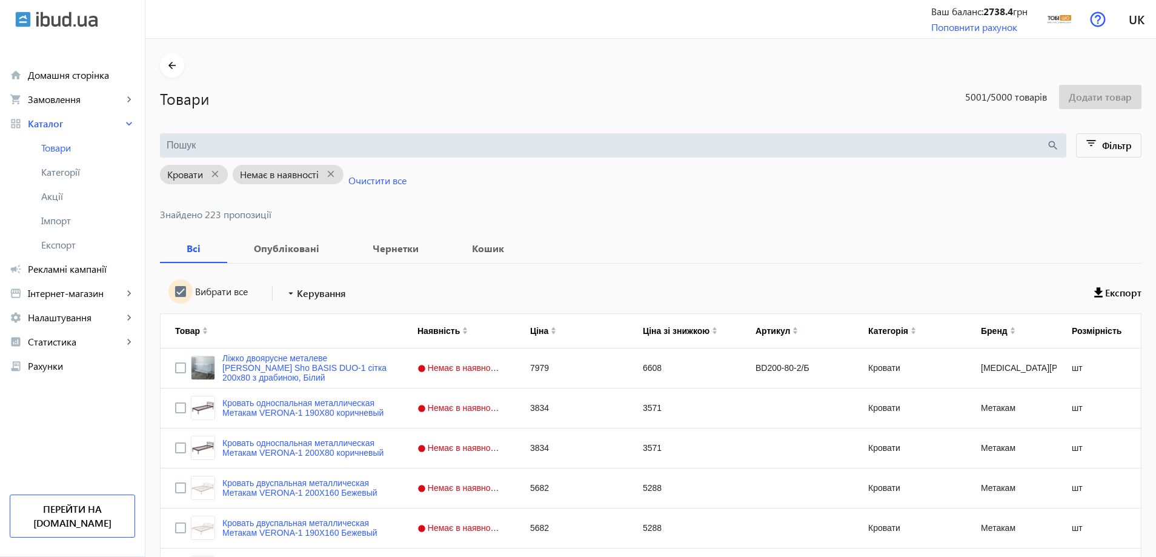
checkbox input "true"
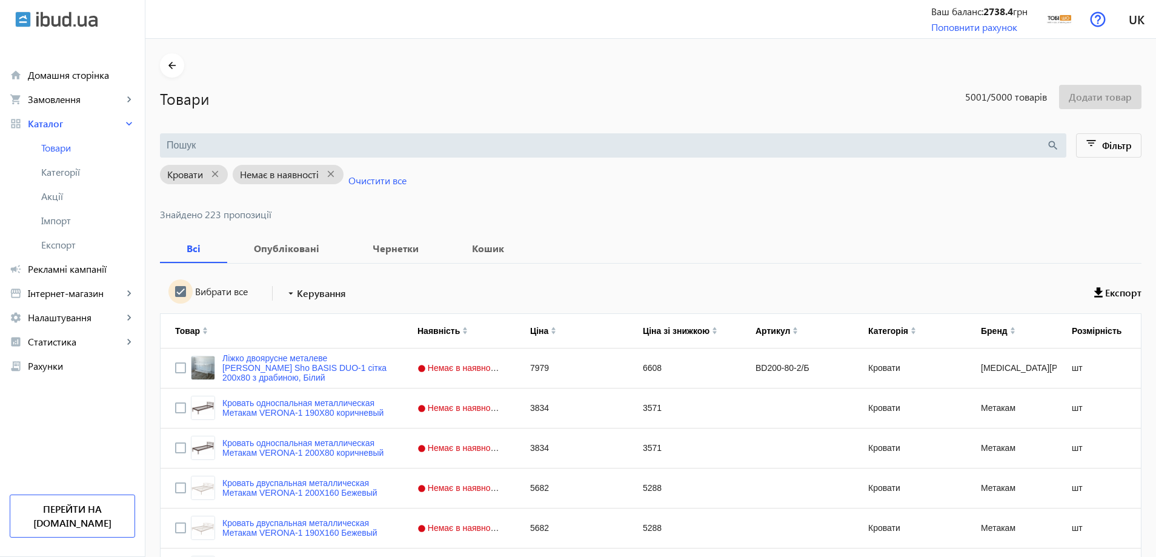
checkbox input "true"
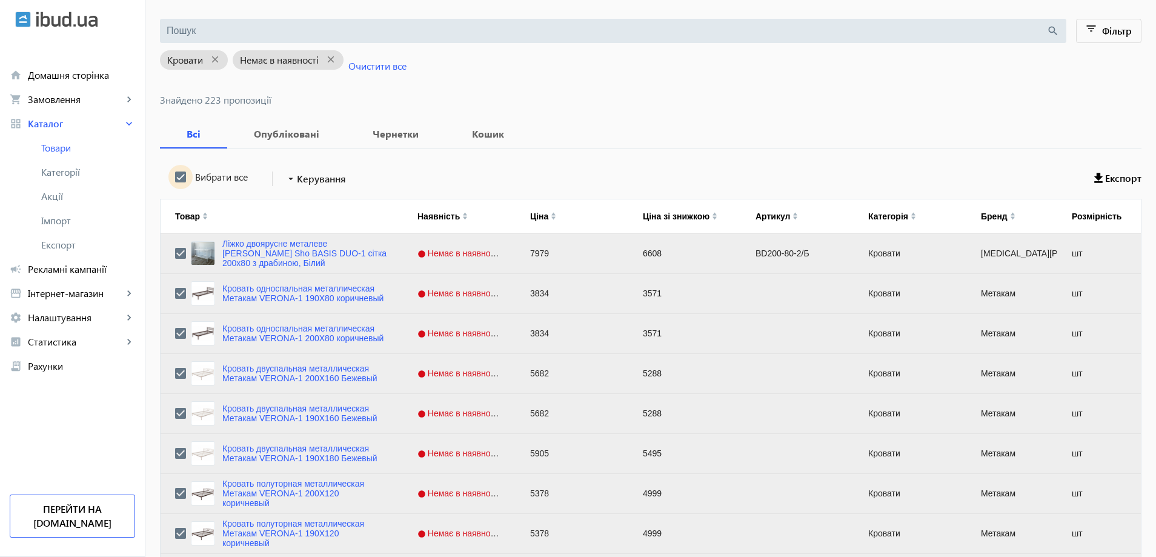
scroll to position [121, 0]
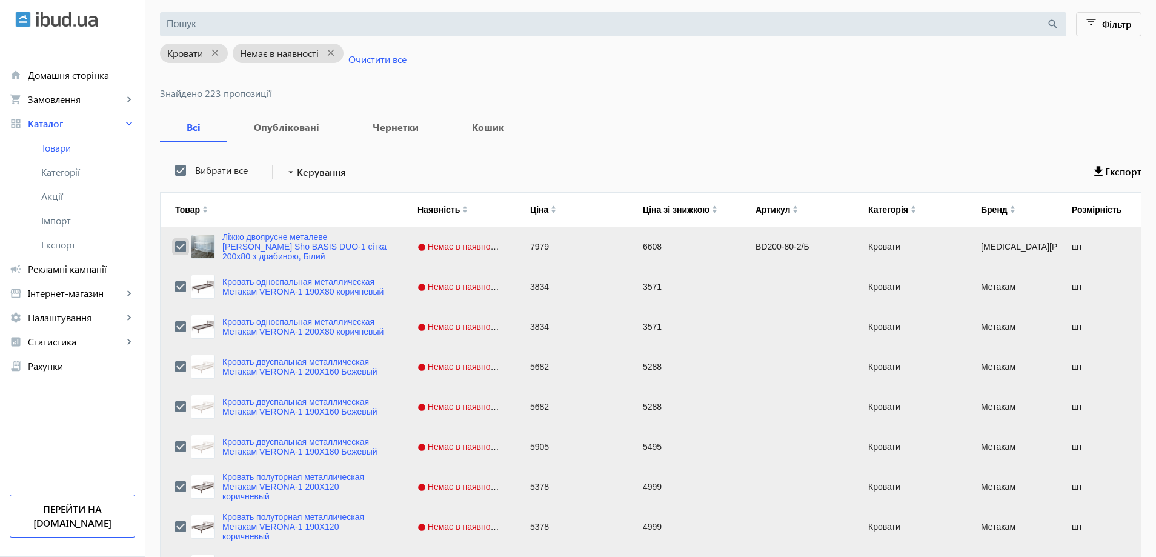
click at [175, 249] on input "Press Space to toggle row selection (checked)" at bounding box center [180, 246] width 11 height 11
checkbox input "false"
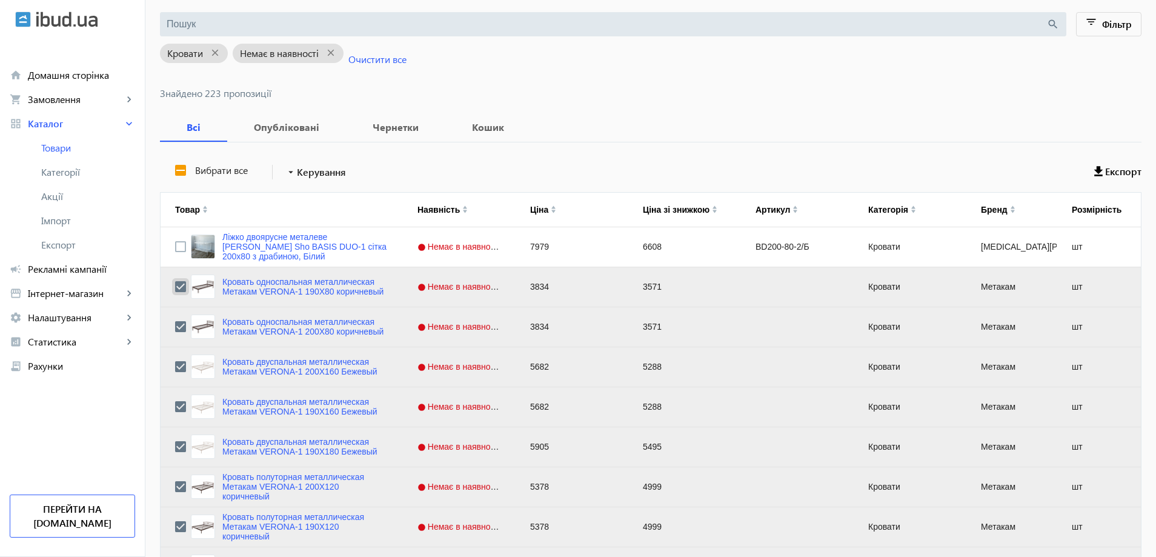
click at [175, 285] on input "Press Space to toggle row selection (checked)" at bounding box center [180, 286] width 11 height 11
checkbox input "false"
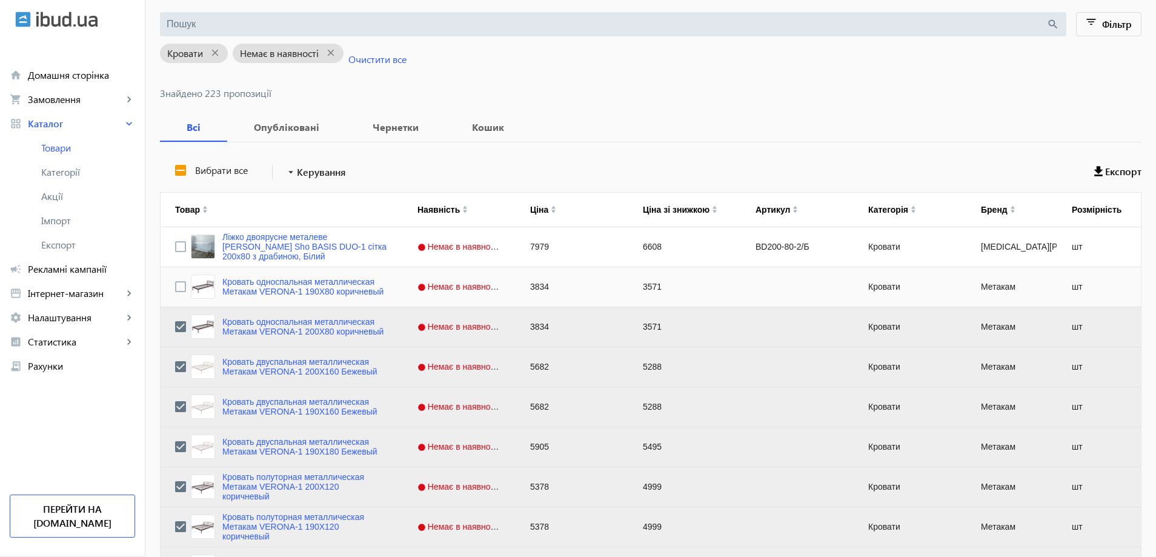
click at [175, 318] on div "Press SPACE to deselect this row." at bounding box center [180, 327] width 11 height 28
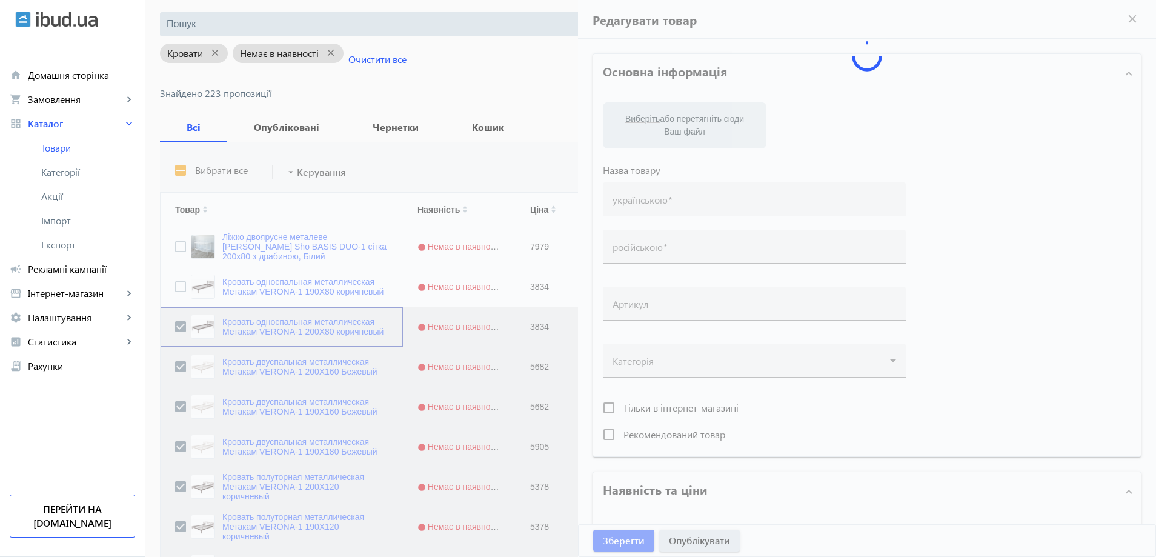
type input "Кровать односпальная металлическая Метакам VERONA-1 200X80 коричневый"
type input "3834"
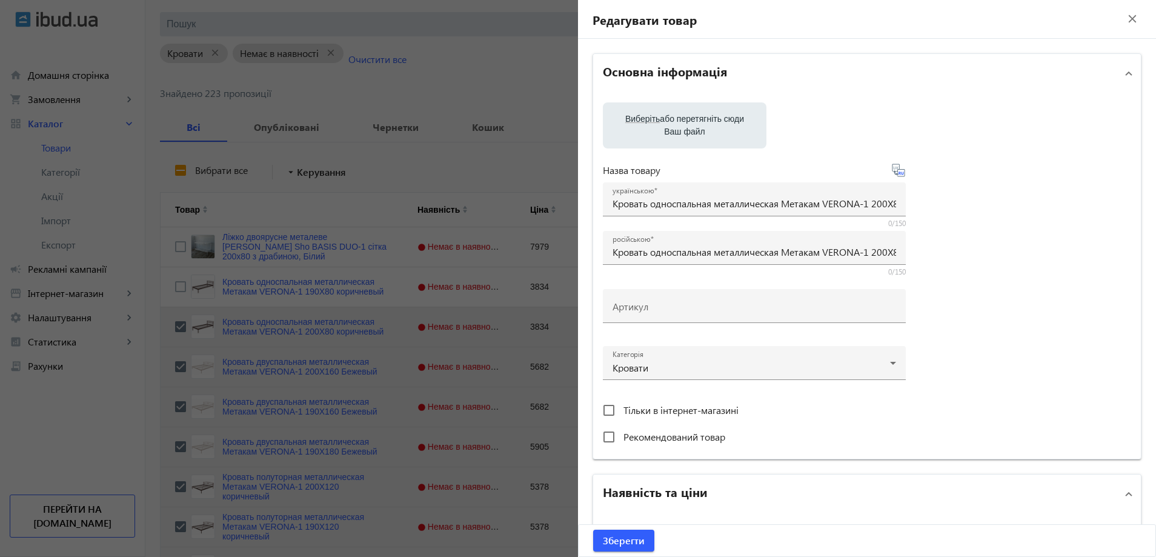
click at [171, 362] on div at bounding box center [578, 278] width 1156 height 557
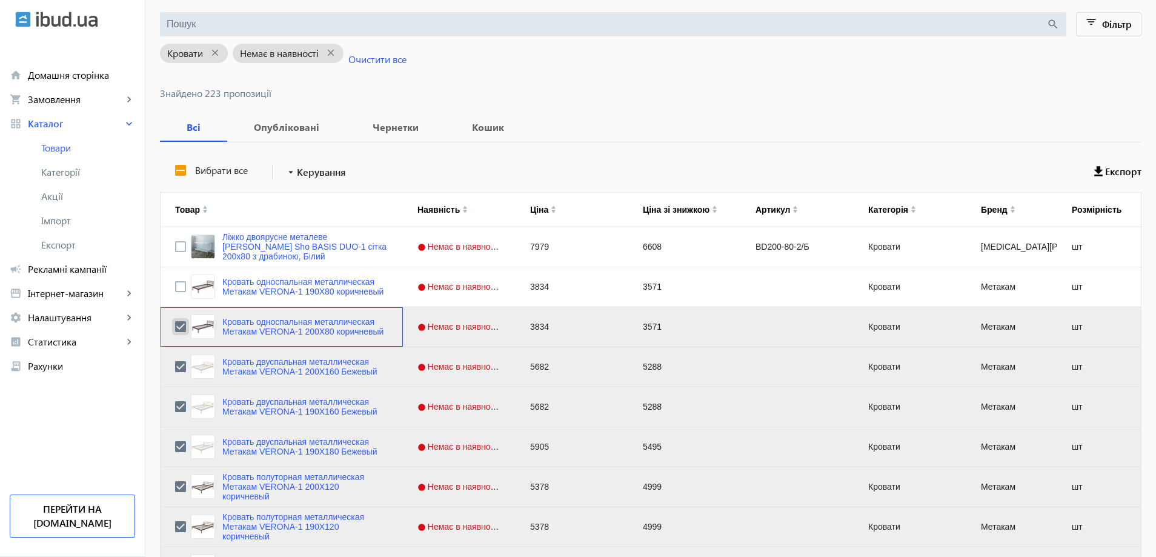
click at [175, 329] on input "Press Space to toggle row selection (checked)" at bounding box center [180, 326] width 11 height 11
checkbox input "false"
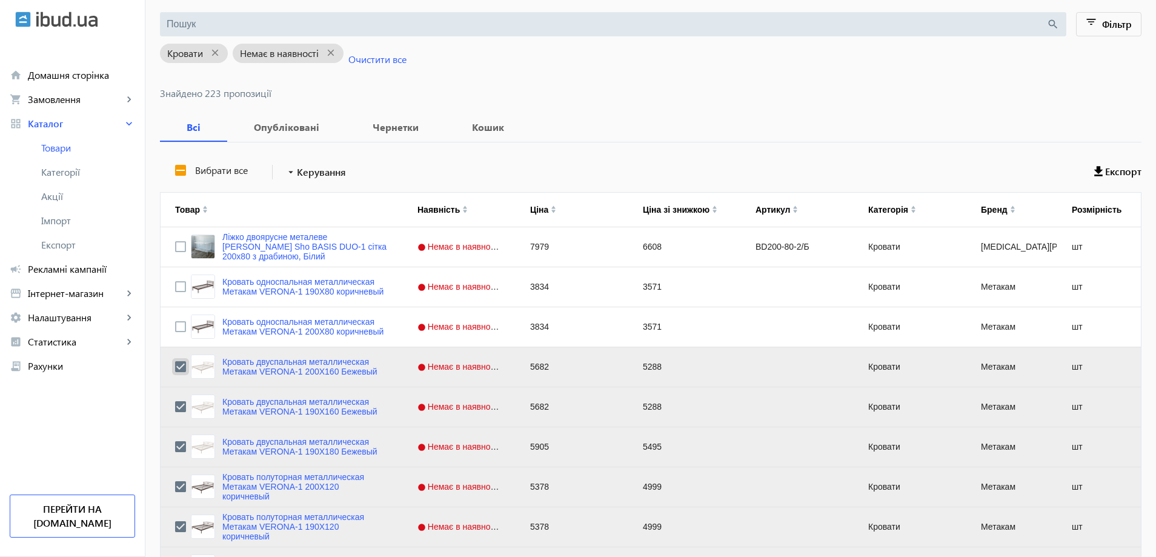
click at [175, 367] on input "Press Space to toggle row selection (checked)" at bounding box center [180, 366] width 11 height 11
checkbox input "false"
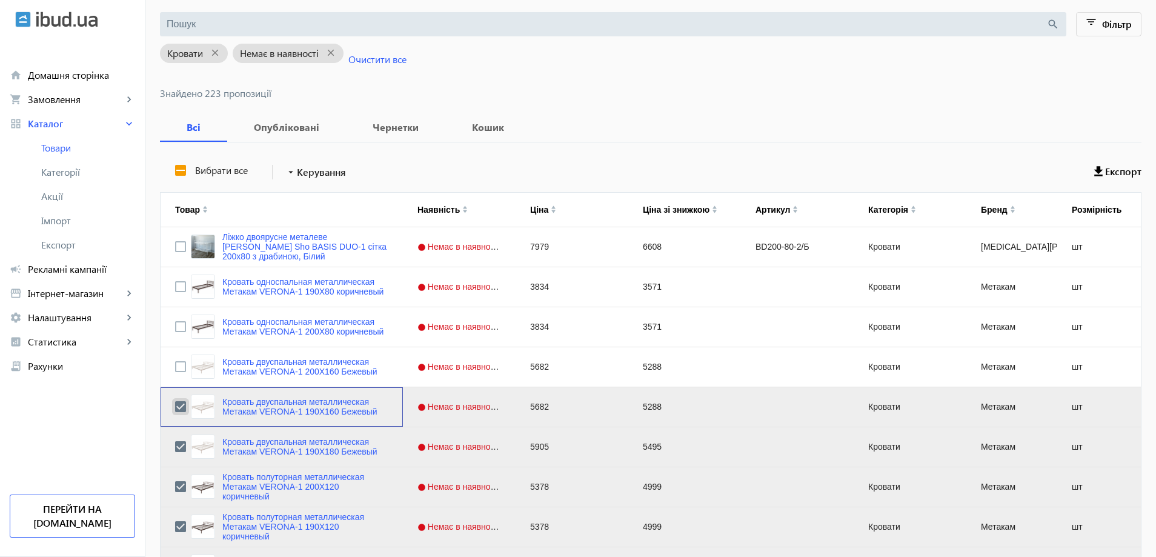
click at [175, 403] on input "Press Space to toggle row selection (checked)" at bounding box center [180, 406] width 11 height 11
checkbox input "false"
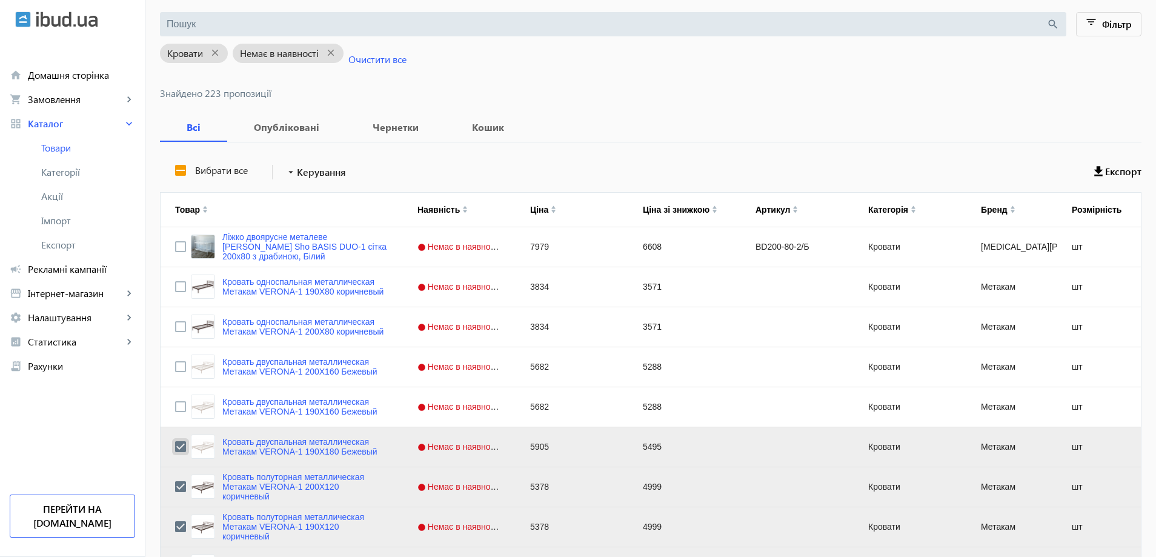
click at [175, 449] on input "Press Space to toggle row selection (checked)" at bounding box center [180, 446] width 11 height 11
checkbox input "false"
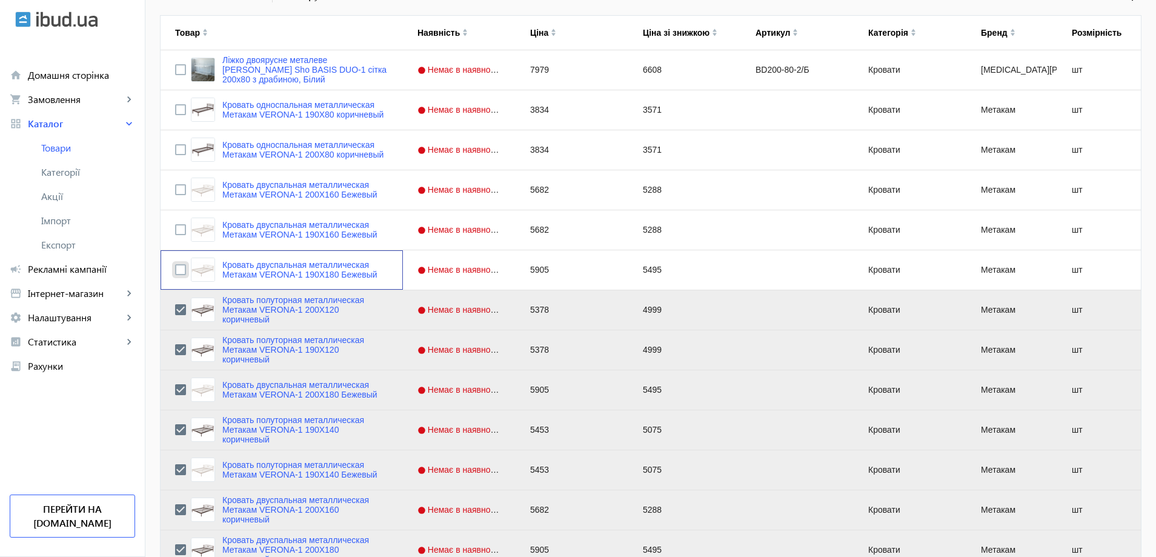
scroll to position [303, 0]
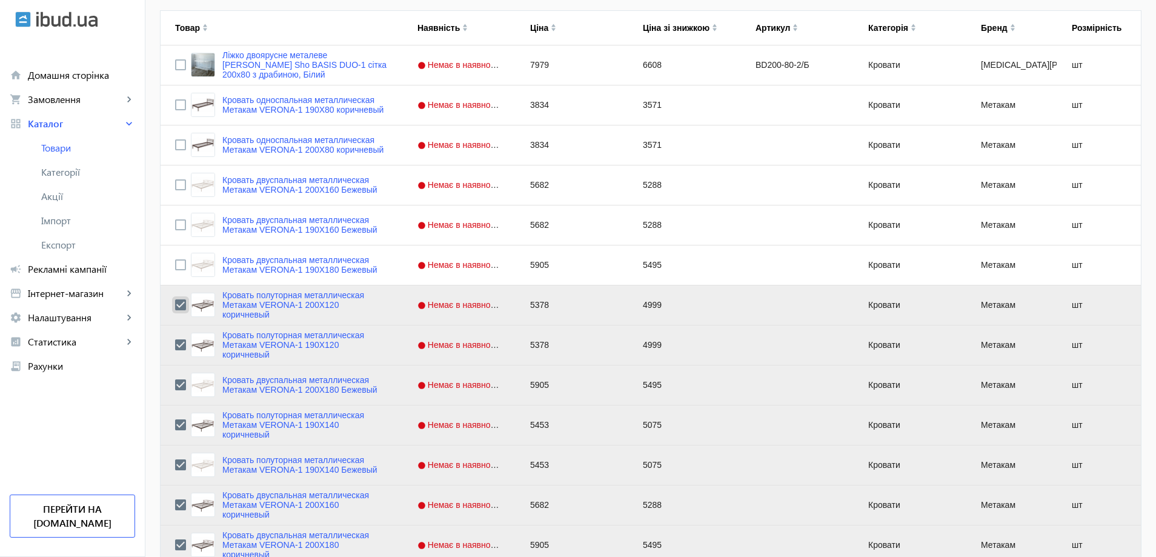
click at [175, 299] on input "Press Space to toggle row selection (checked)" at bounding box center [180, 304] width 11 height 11
checkbox input "false"
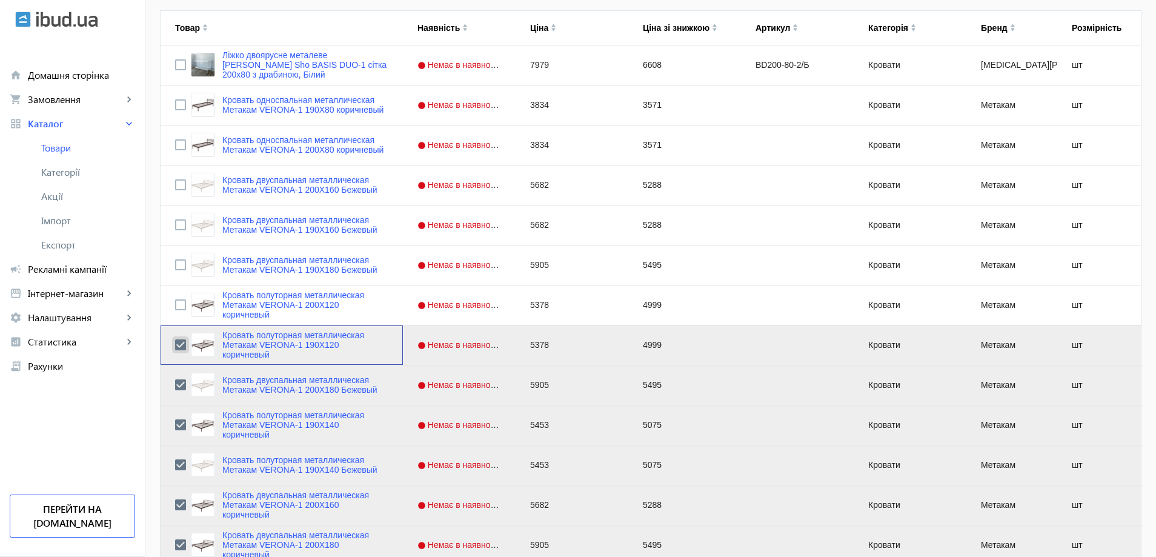
click at [175, 348] on input "Press Space to toggle row selection (checked)" at bounding box center [180, 344] width 11 height 11
checkbox input "false"
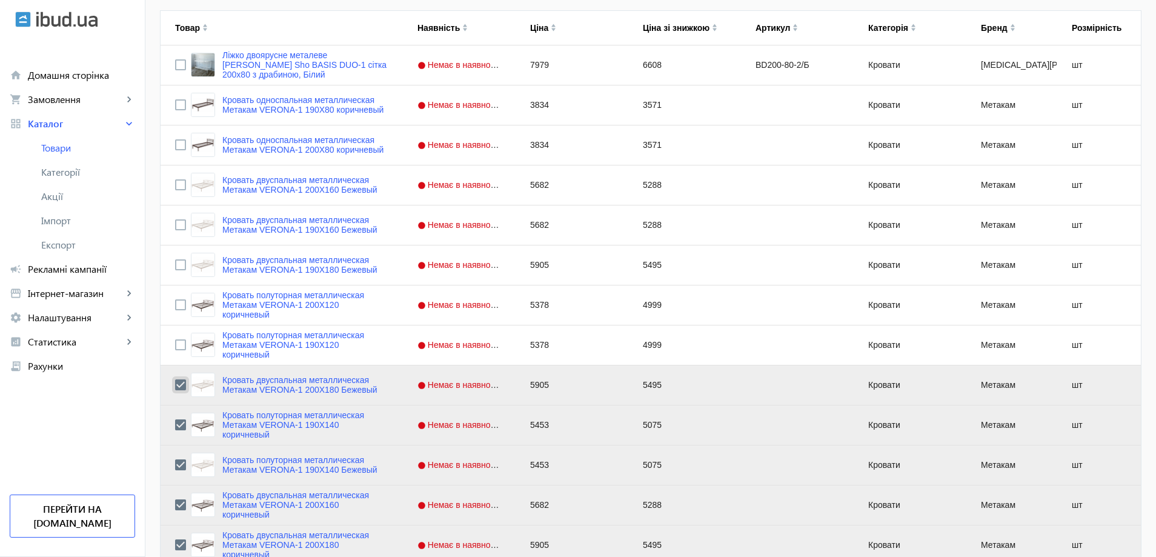
click at [175, 383] on input "Press Space to toggle row selection (checked)" at bounding box center [180, 384] width 11 height 11
checkbox input "false"
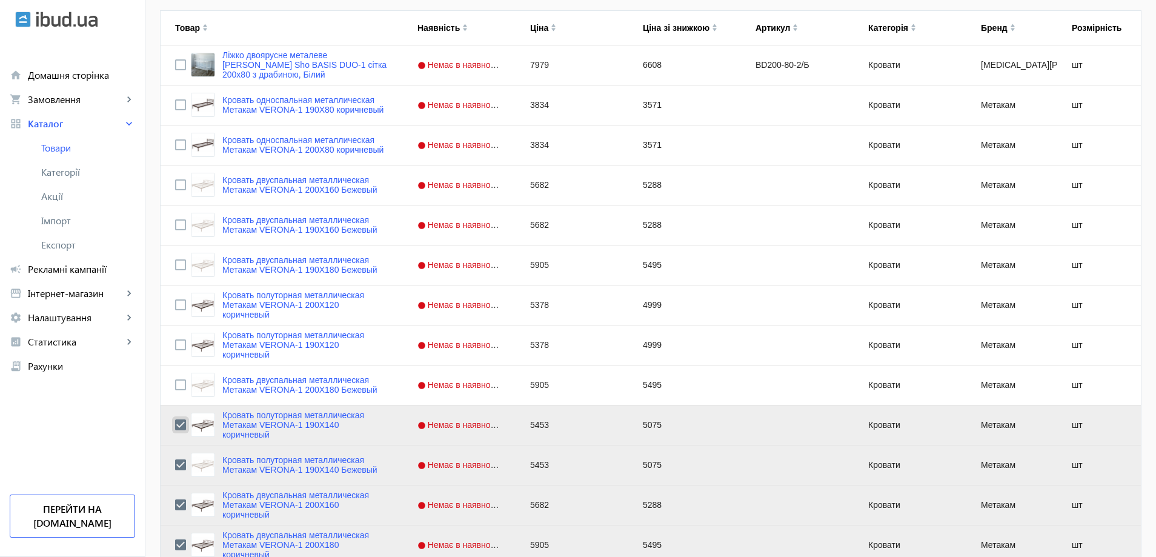
click at [175, 420] on input "Press Space to toggle row selection (checked)" at bounding box center [180, 424] width 11 height 11
checkbox input "false"
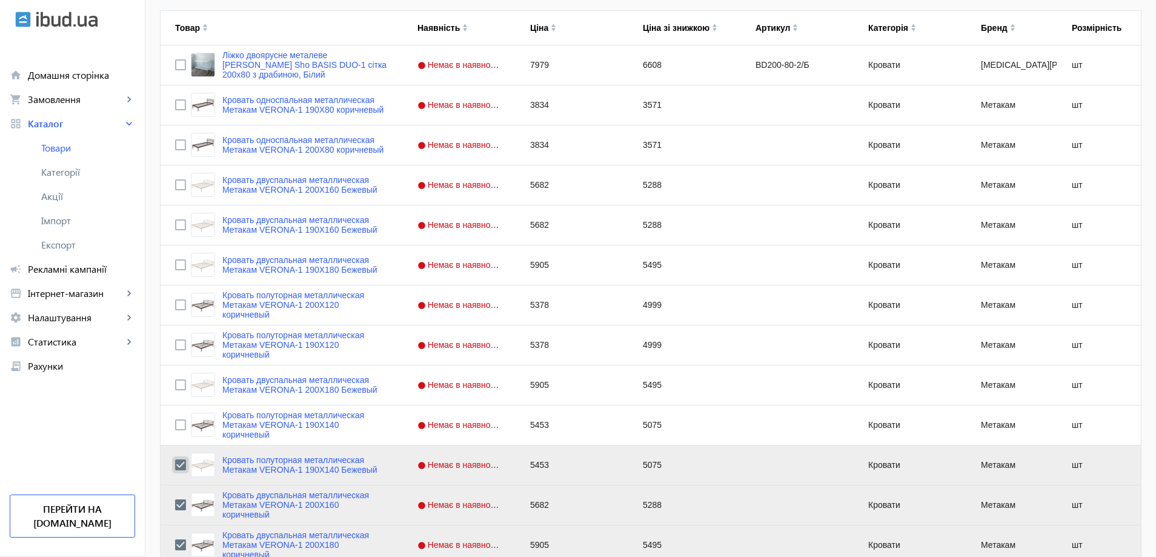
click at [175, 460] on input "Press Space to toggle row selection (checked)" at bounding box center [180, 464] width 11 height 11
checkbox input "false"
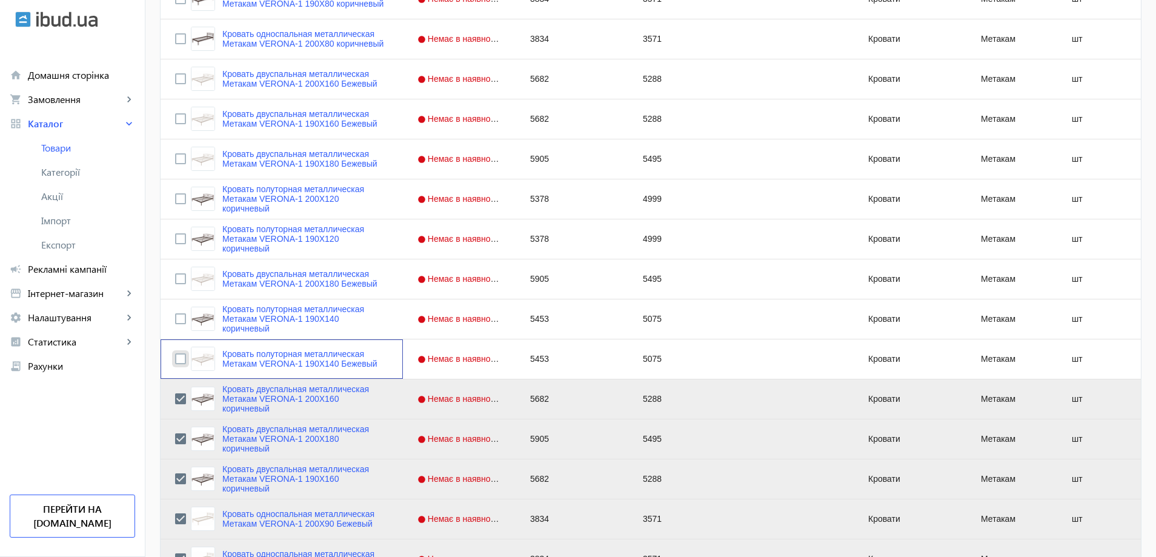
scroll to position [424, 0]
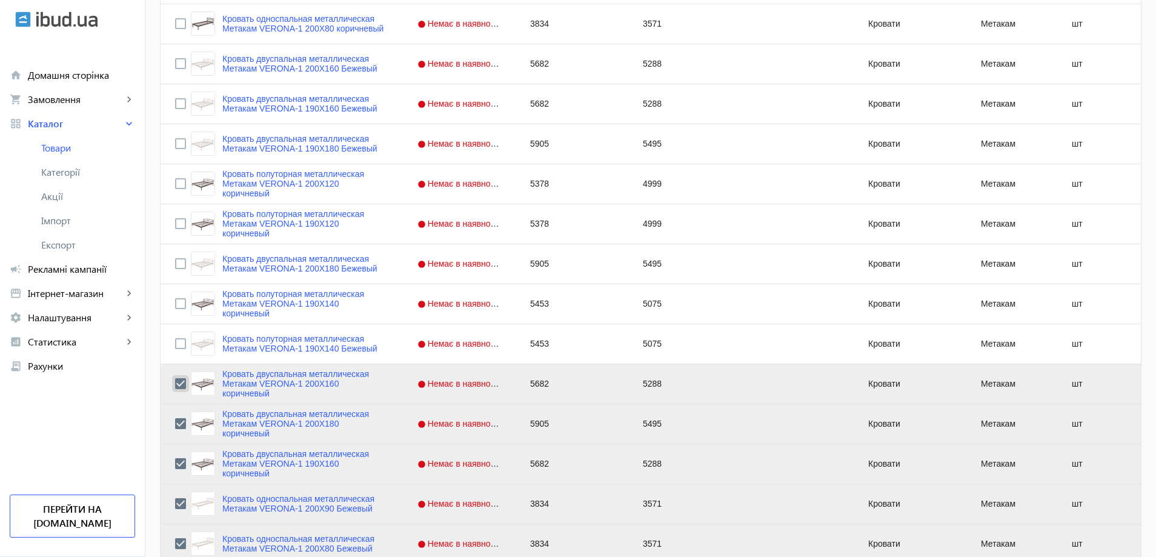
click at [175, 383] on input "Press Space to toggle row selection (checked)" at bounding box center [180, 383] width 11 height 11
checkbox input "false"
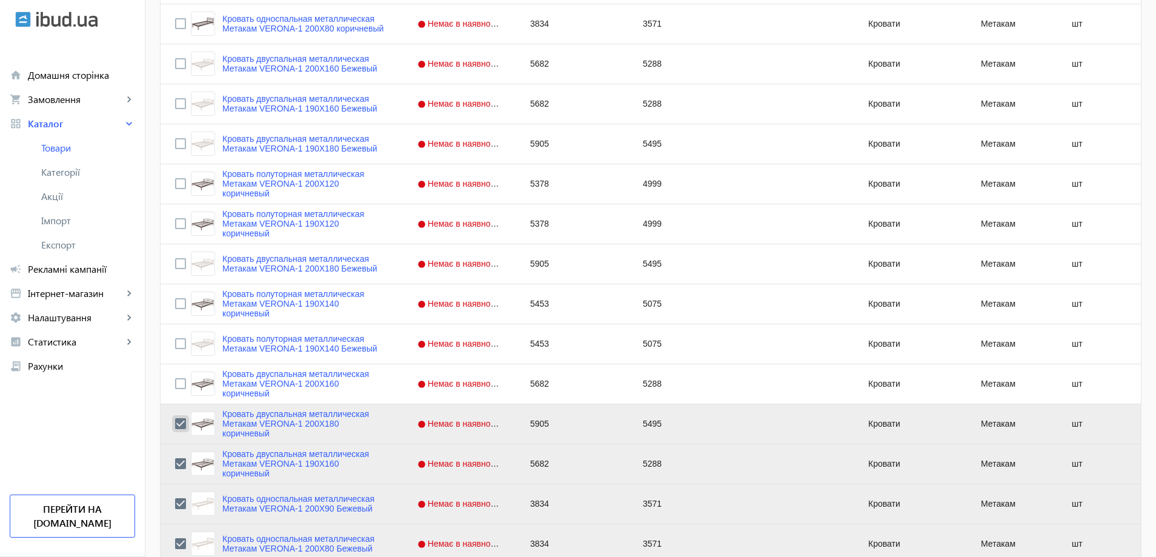
click at [175, 423] on input "Press Space to toggle row selection (checked)" at bounding box center [180, 423] width 11 height 11
checkbox input "false"
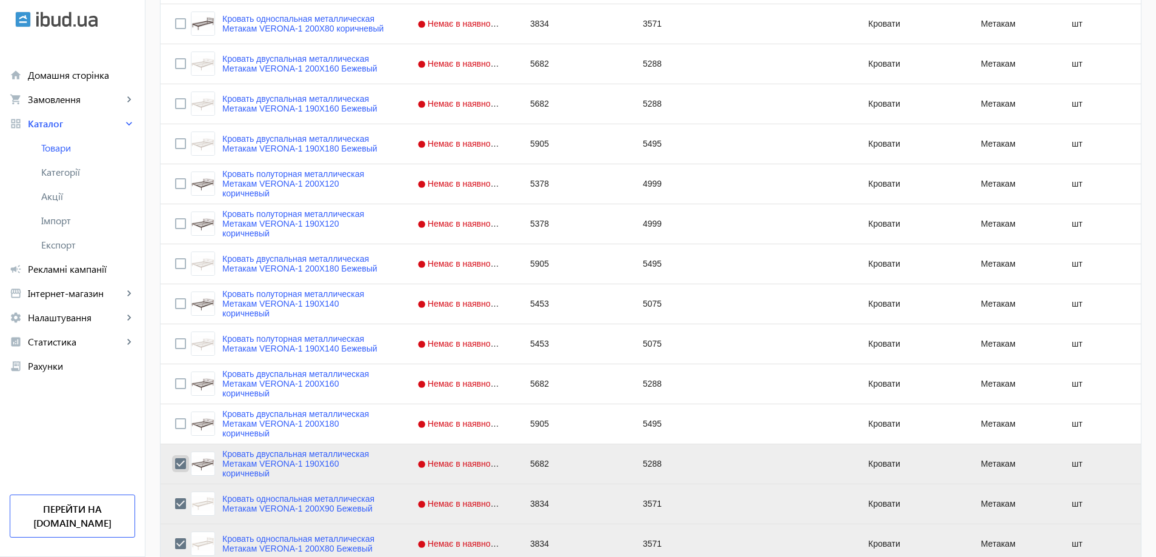
click at [175, 468] on input "Press Space to toggle row selection (checked)" at bounding box center [180, 463] width 11 height 11
checkbox input "false"
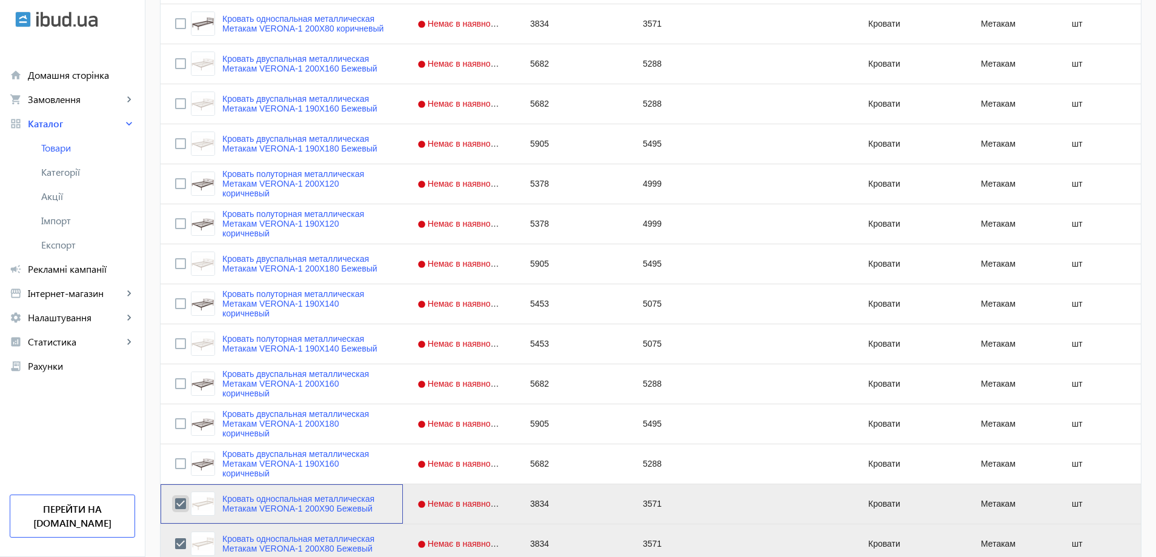
click at [175, 503] on input "Press Space to toggle row selection (checked)" at bounding box center [180, 503] width 11 height 11
checkbox input "false"
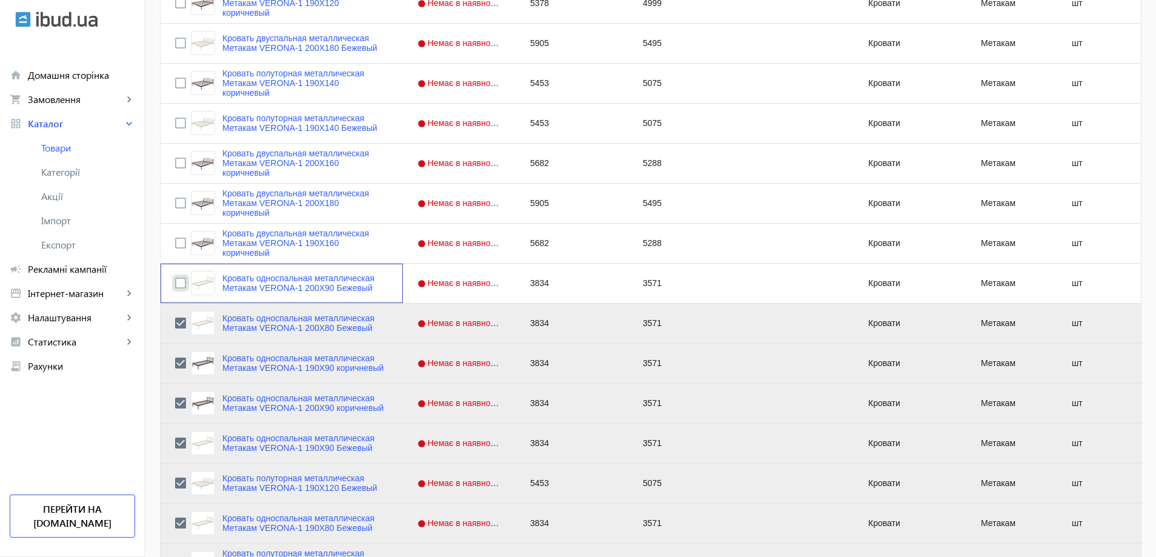
scroll to position [666, 0]
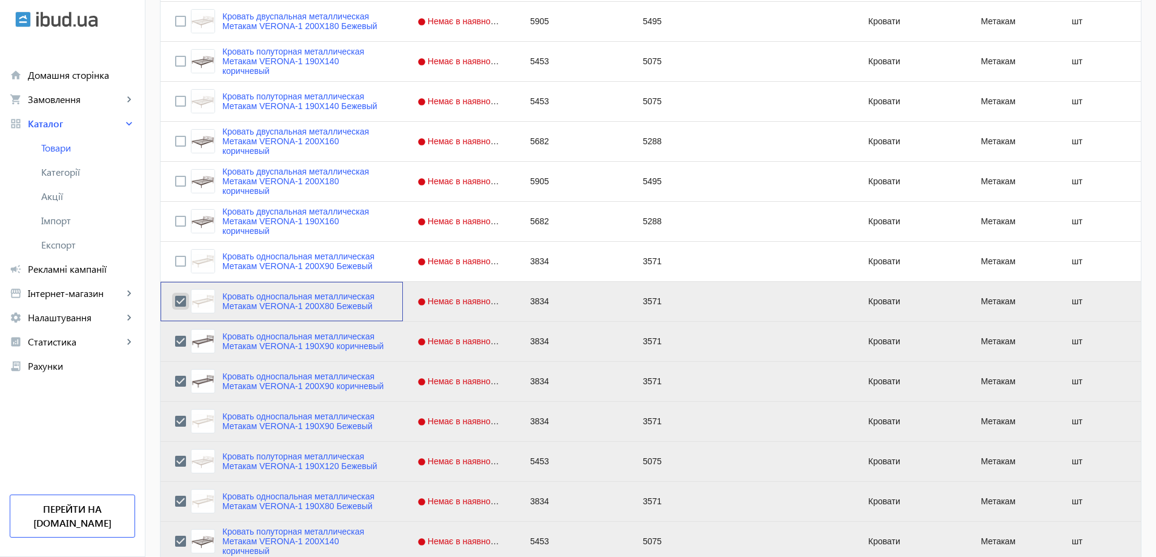
drag, startPoint x: 173, startPoint y: 302, endPoint x: 172, endPoint y: 323, distance: 21.2
click at [175, 302] on input "Press Space to toggle row selection (checked)" at bounding box center [180, 301] width 11 height 11
checkbox input "false"
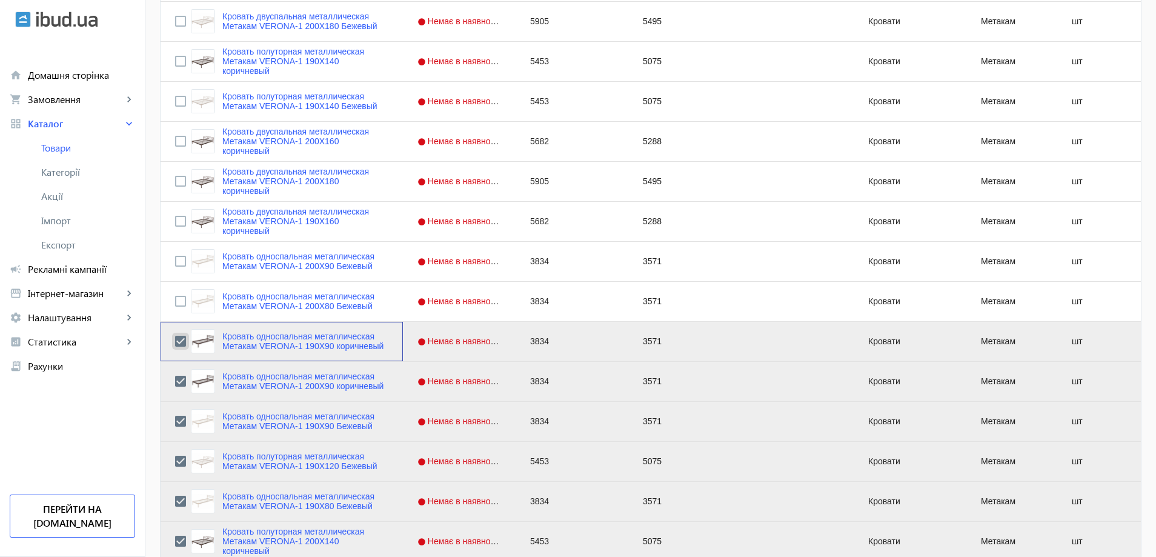
click at [175, 341] on input "Press Space to toggle row selection (checked)" at bounding box center [180, 341] width 11 height 11
checkbox input "false"
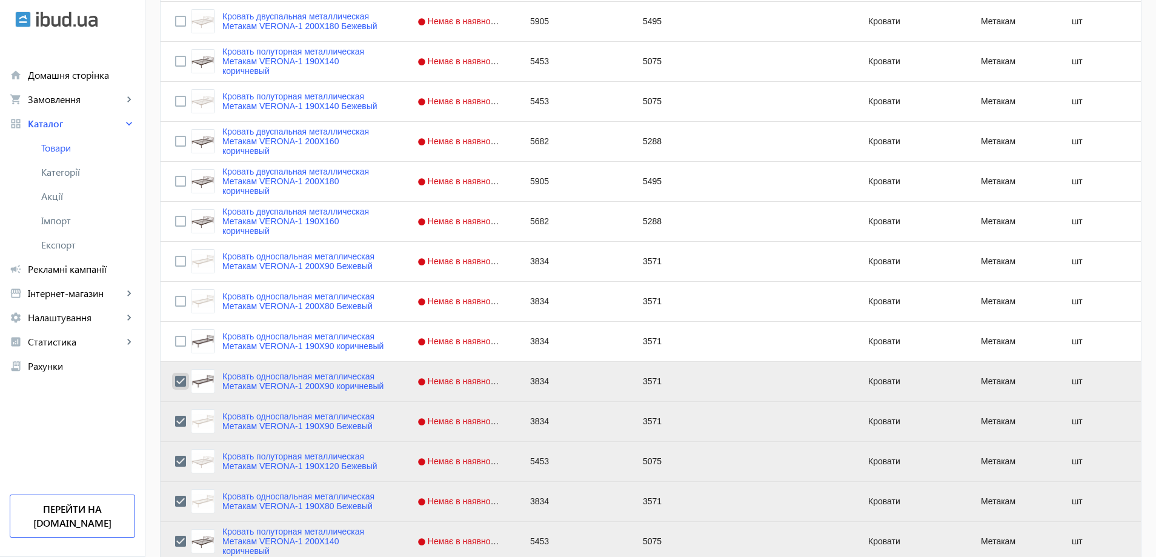
click at [175, 380] on input "Press Space to toggle row selection (checked)" at bounding box center [180, 381] width 11 height 11
checkbox input "false"
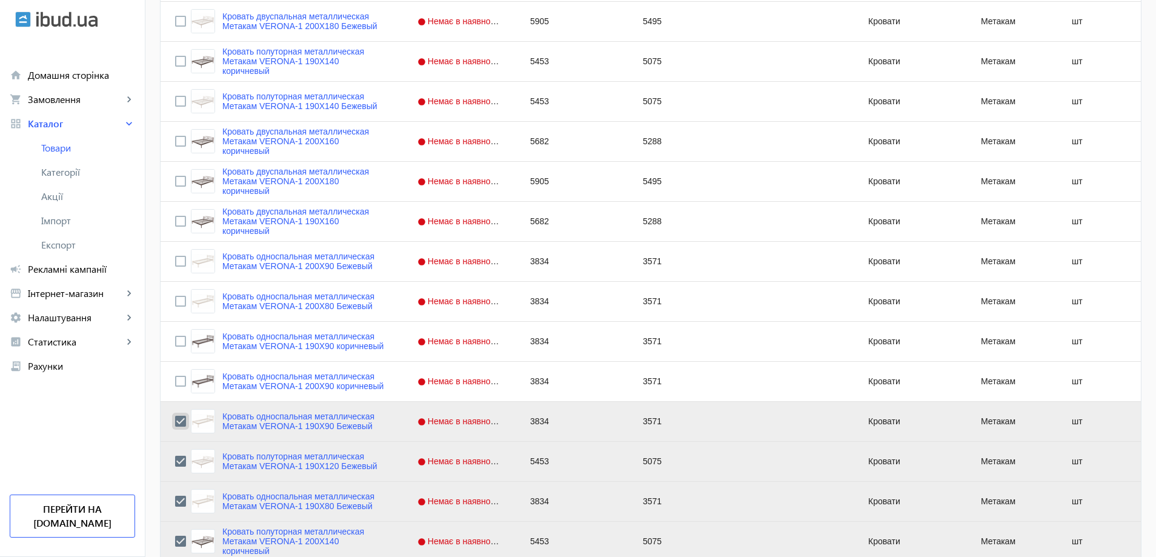
click at [175, 419] on input "Press Space to toggle row selection (checked)" at bounding box center [180, 420] width 11 height 11
checkbox input "false"
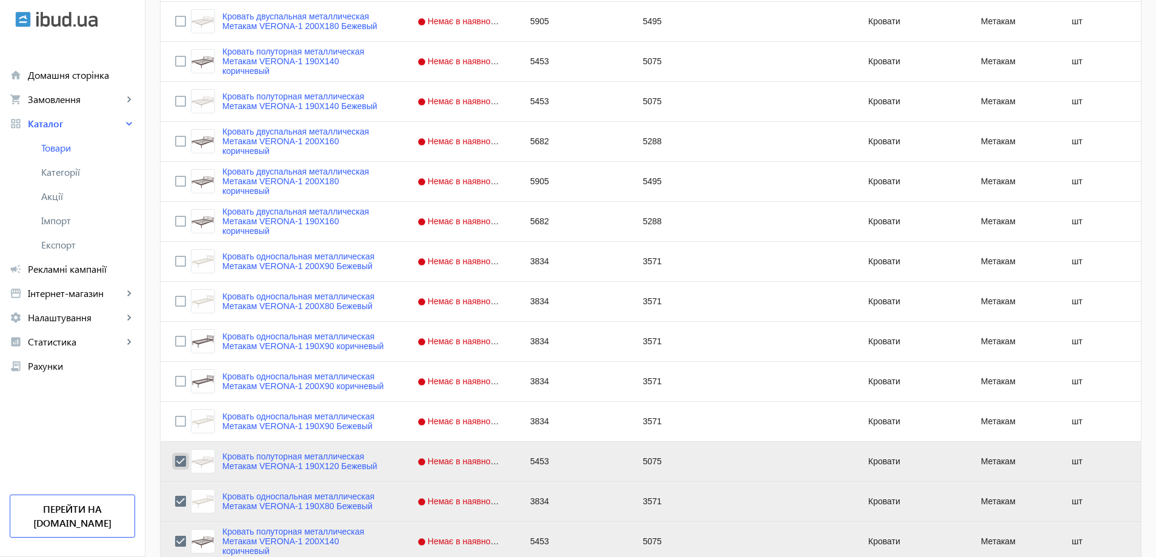
click at [175, 460] on input "Press Space to toggle row selection (checked)" at bounding box center [180, 460] width 11 height 11
checkbox input "false"
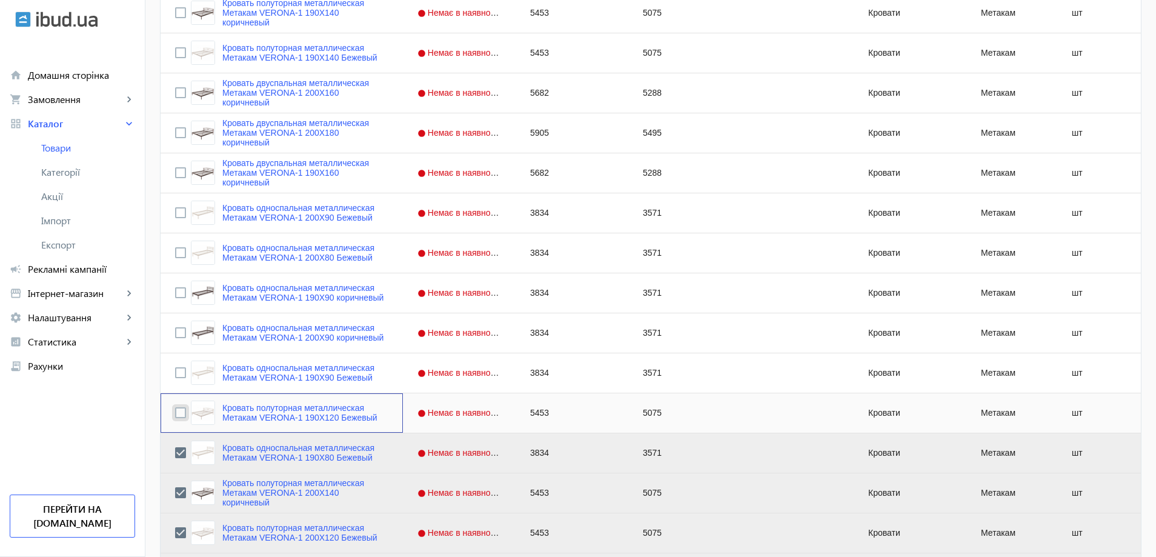
scroll to position [848, 0]
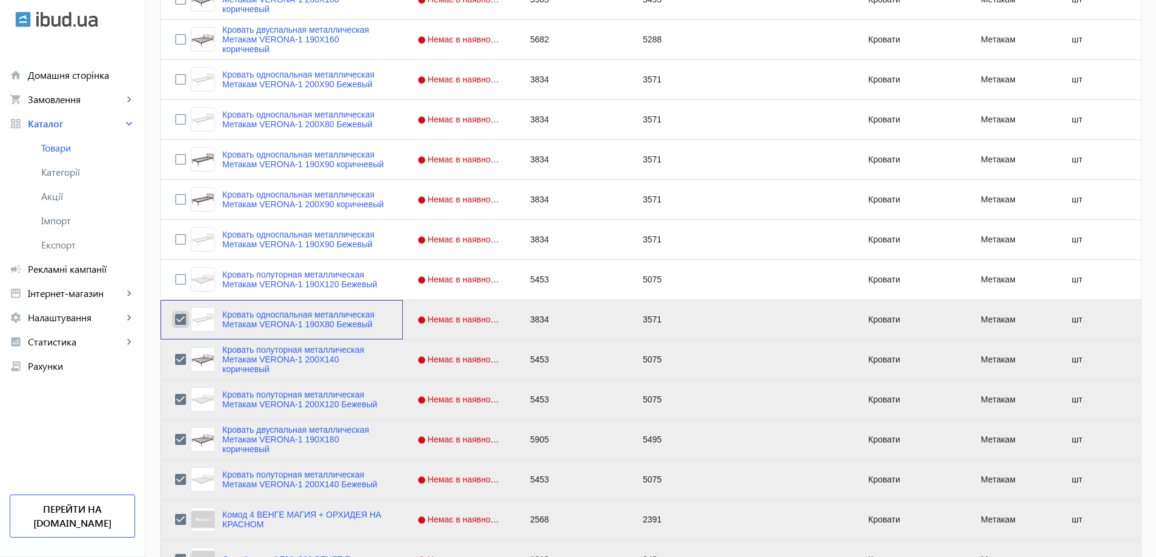
drag, startPoint x: 170, startPoint y: 319, endPoint x: 170, endPoint y: 342, distance: 23.0
click at [175, 318] on input "Press Space to toggle row selection (checked)" at bounding box center [180, 319] width 11 height 11
checkbox input "false"
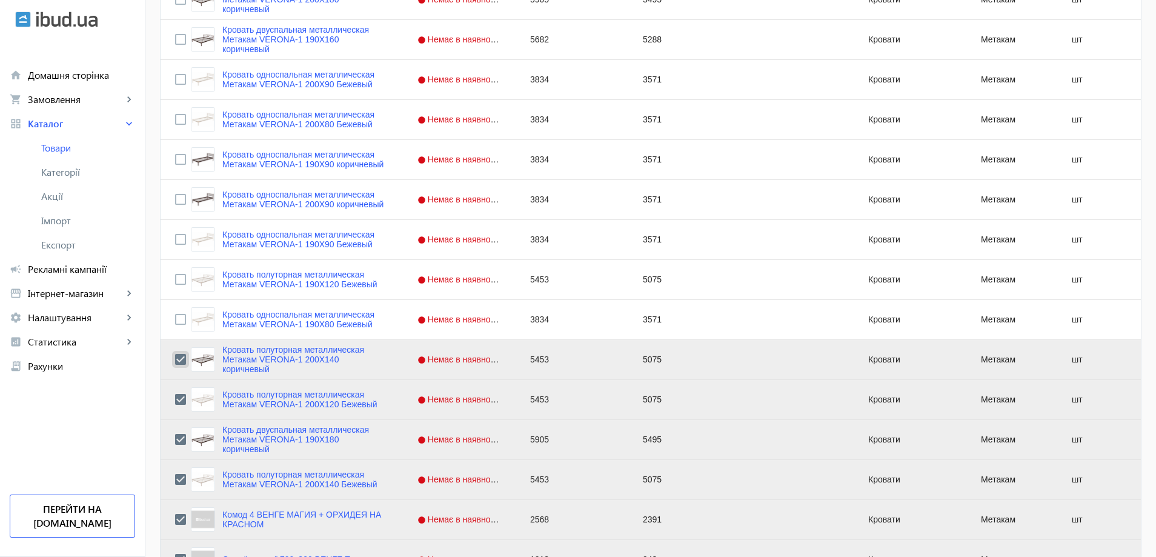
click at [175, 362] on input "Press Space to toggle row selection (checked)" at bounding box center [180, 359] width 11 height 11
checkbox input "false"
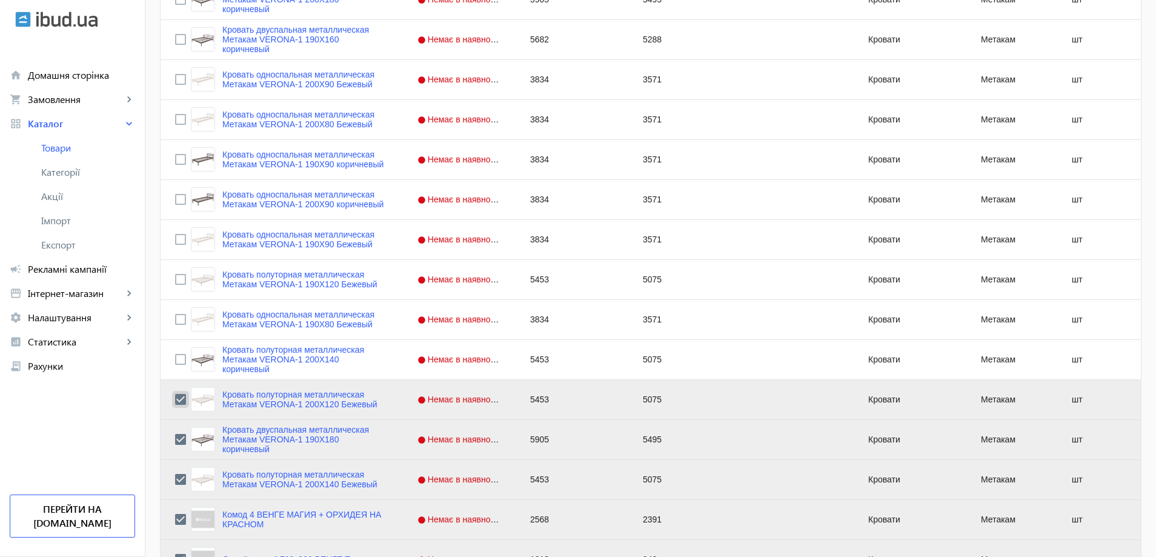
click at [175, 397] on input "Press Space to toggle row selection (checked)" at bounding box center [180, 399] width 11 height 11
checkbox input "false"
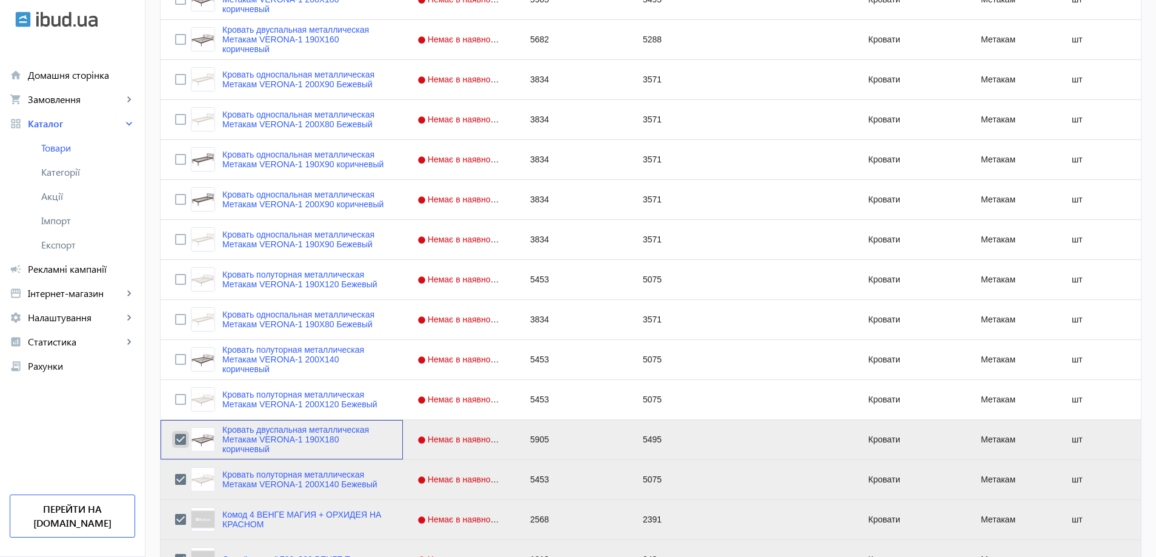
drag, startPoint x: 168, startPoint y: 436, endPoint x: 170, endPoint y: 445, distance: 8.6
click at [175, 438] on input "Press Space to toggle row selection (checked)" at bounding box center [180, 439] width 11 height 11
checkbox input "false"
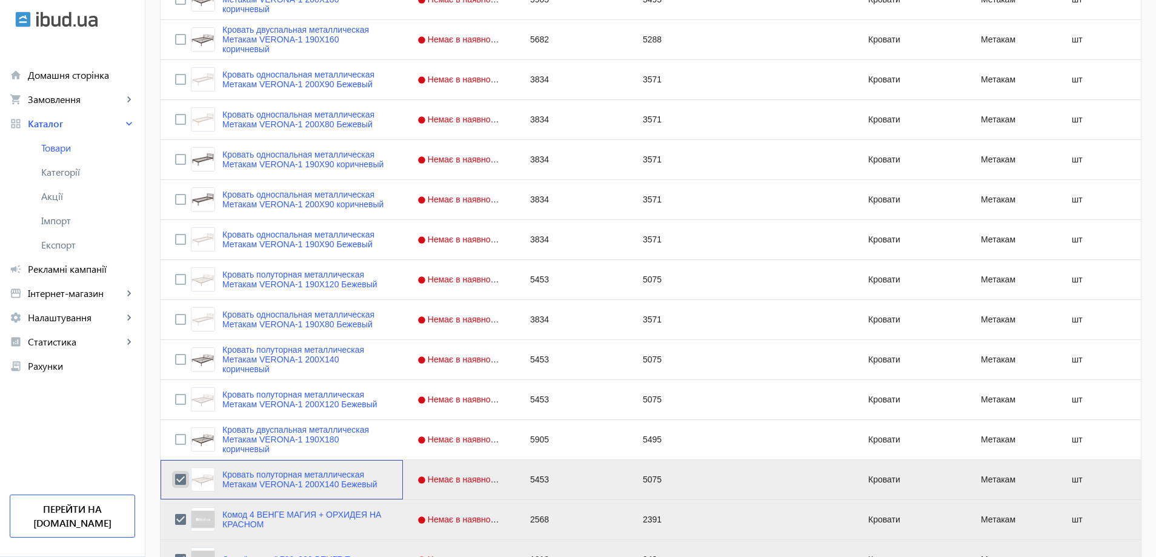
click at [175, 482] on input "Press Space to toggle row selection (checked)" at bounding box center [180, 479] width 11 height 11
checkbox input "false"
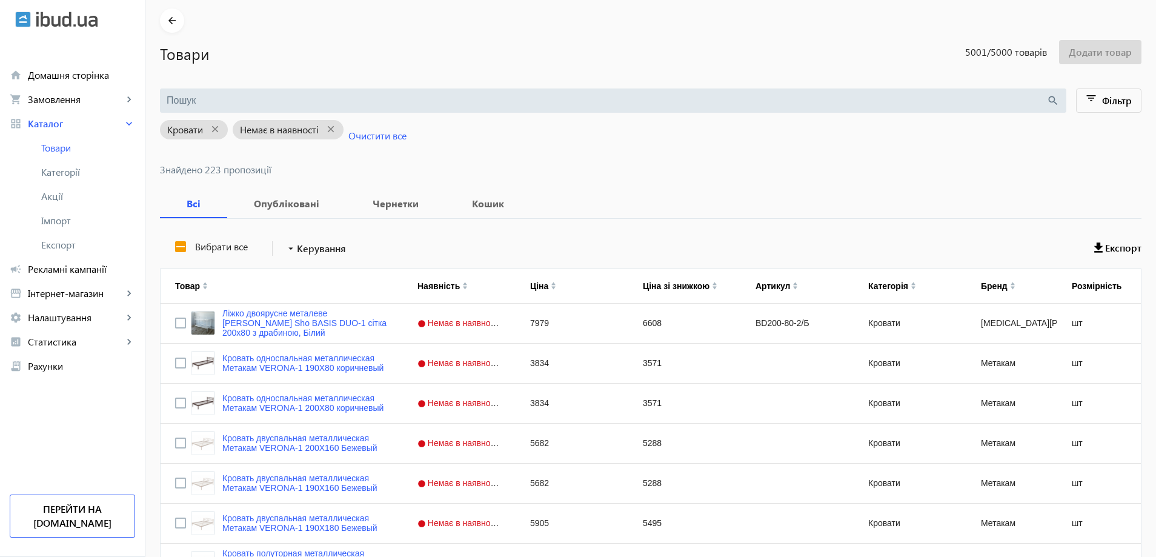
scroll to position [0, 0]
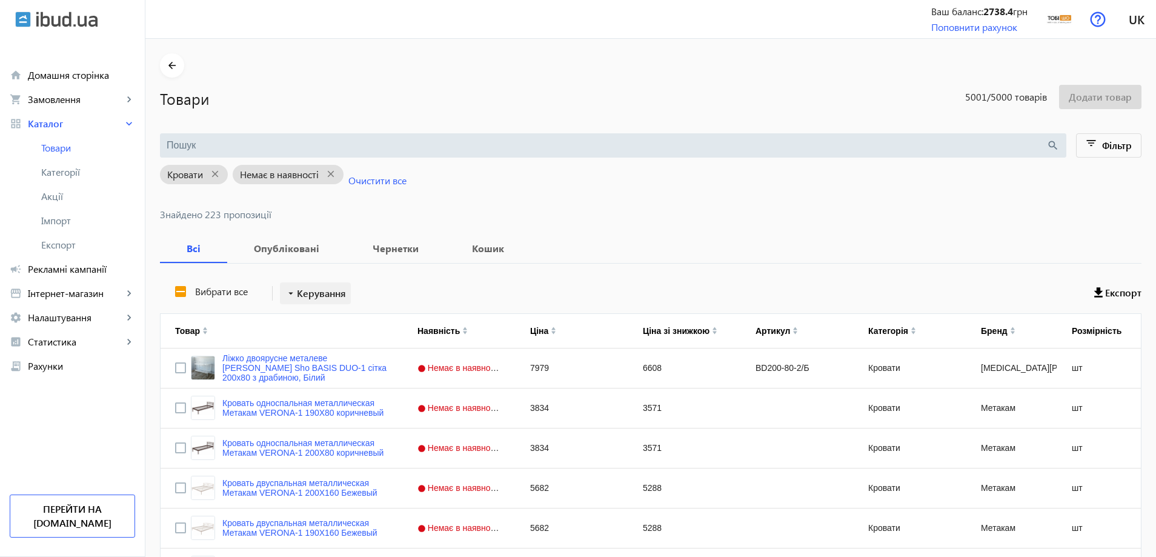
click at [323, 294] on span "Керування" at bounding box center [321, 293] width 49 height 15
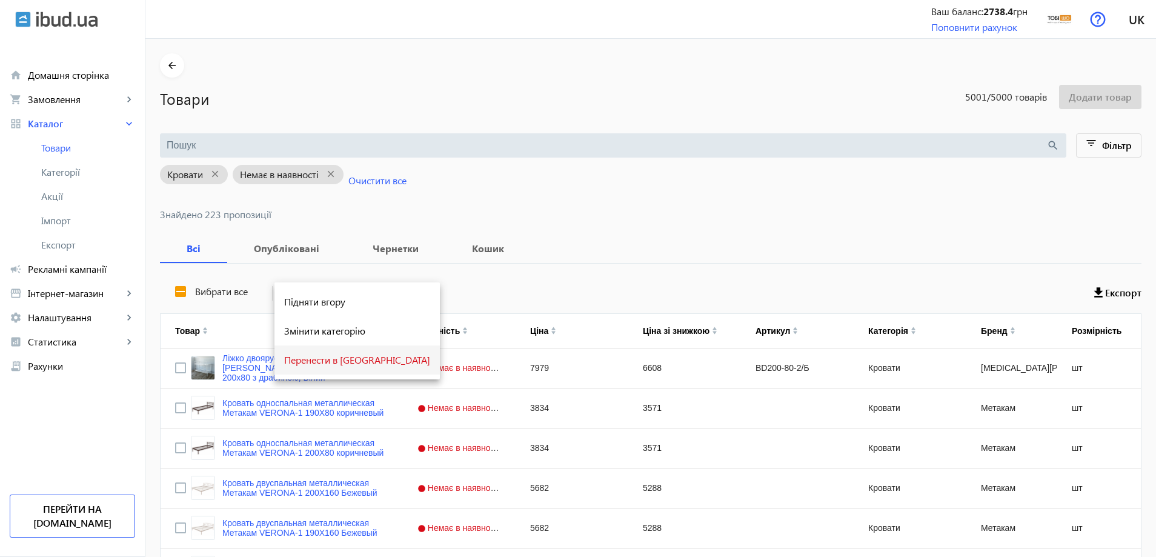
click at [331, 361] on span "Перенести в кошик" at bounding box center [357, 360] width 146 height 10
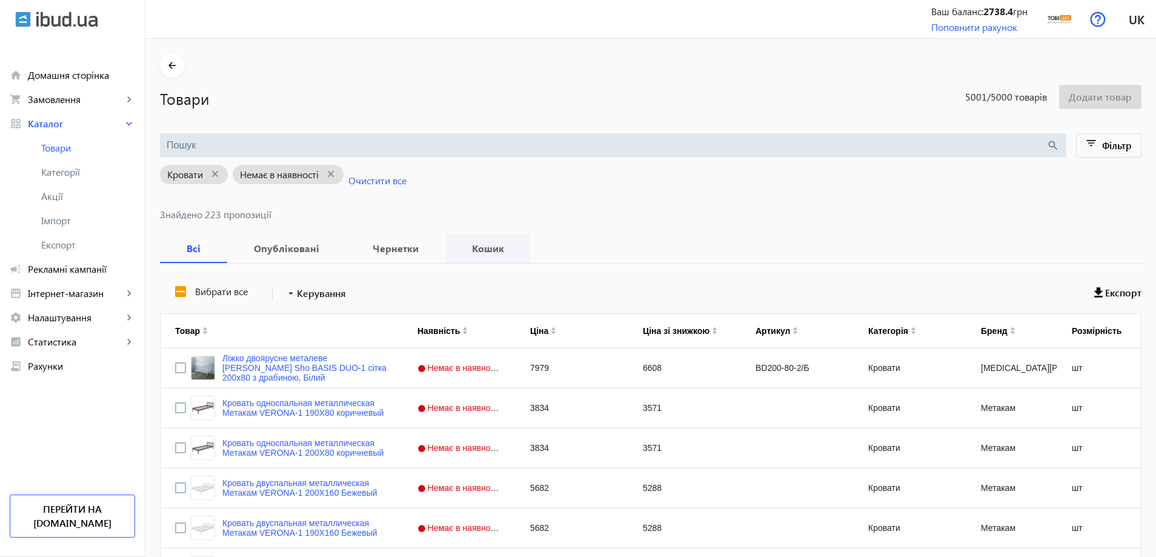
click at [475, 250] on b "Кошик" at bounding box center [488, 248] width 56 height 10
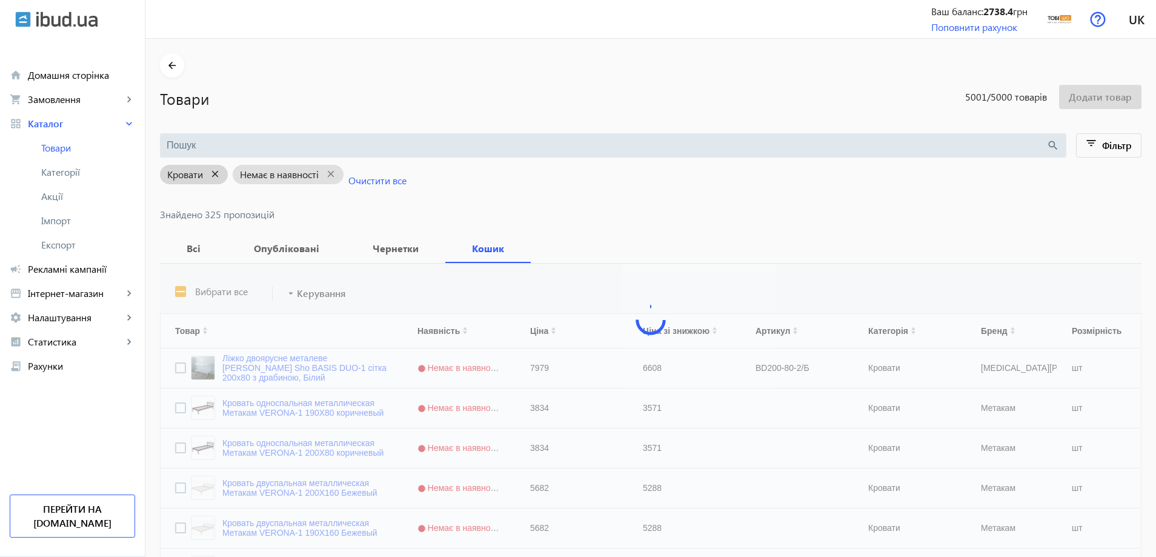
click at [213, 175] on mat-icon "close" at bounding box center [215, 174] width 25 height 15
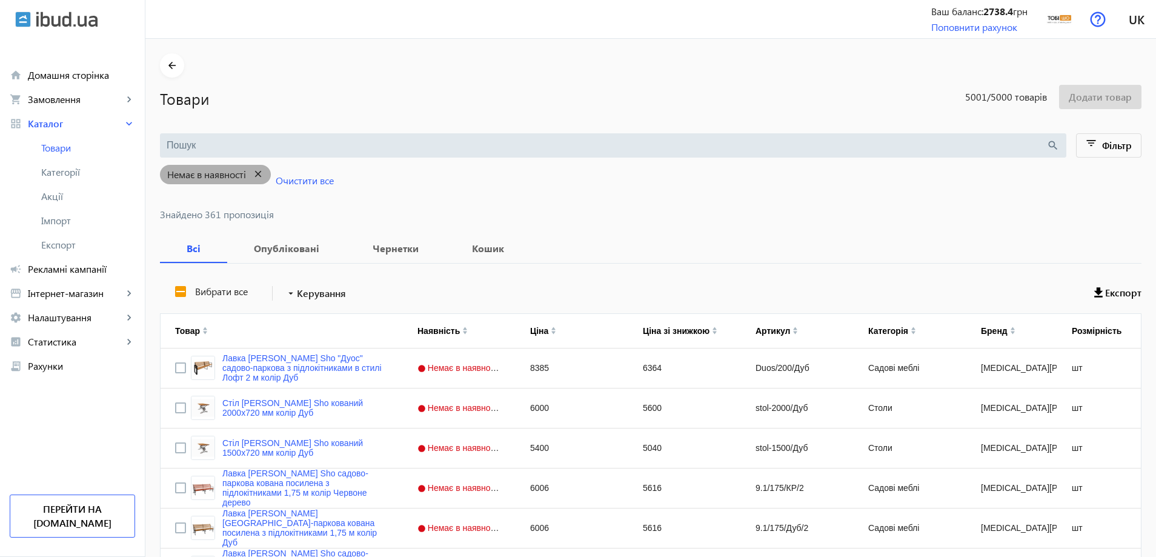
click at [252, 173] on mat-icon "close" at bounding box center [258, 174] width 25 height 15
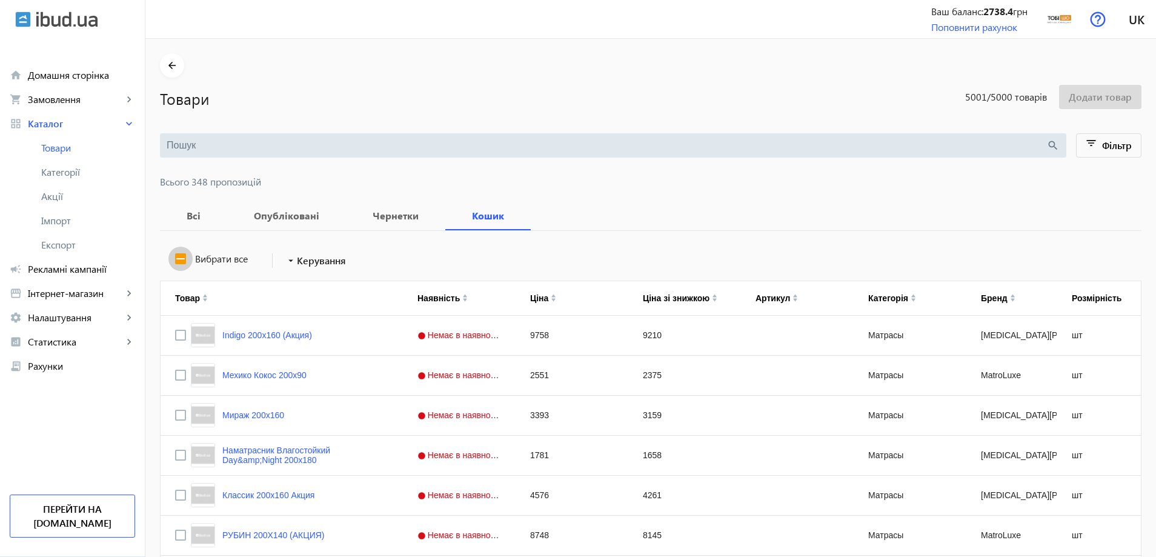
click at [178, 253] on input "Вибрати все" at bounding box center [180, 259] width 24 height 24
checkbox input "true"
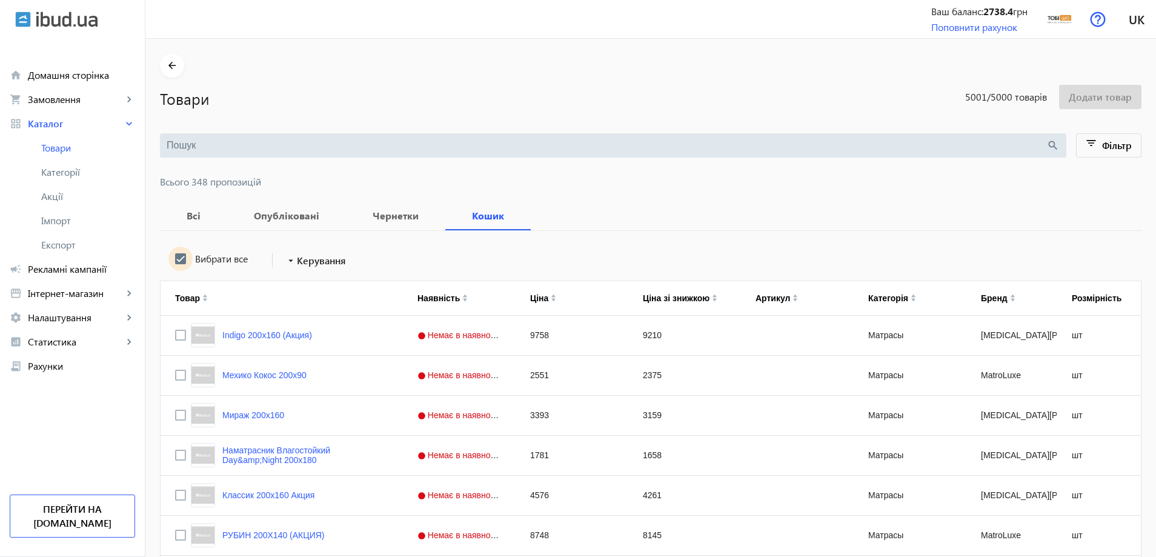
checkbox input "true"
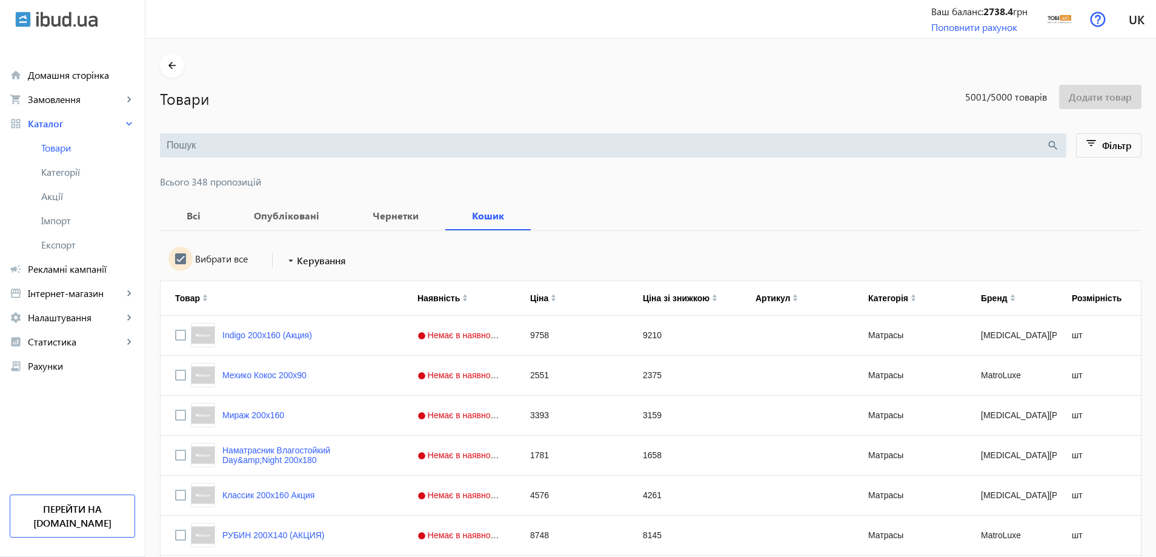
checkbox input "true"
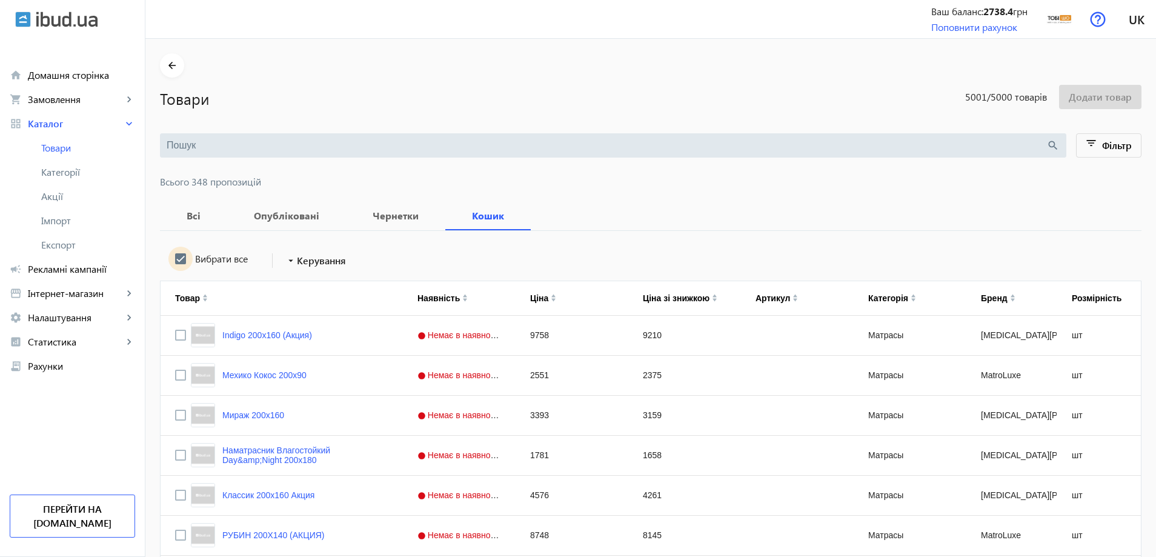
checkbox input "true"
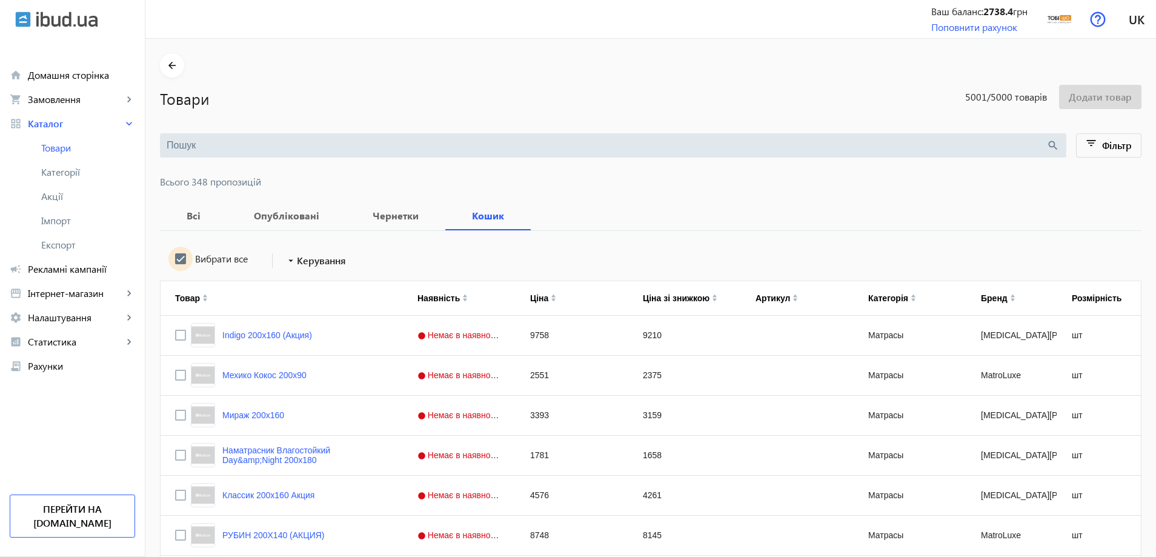
checkbox input "true"
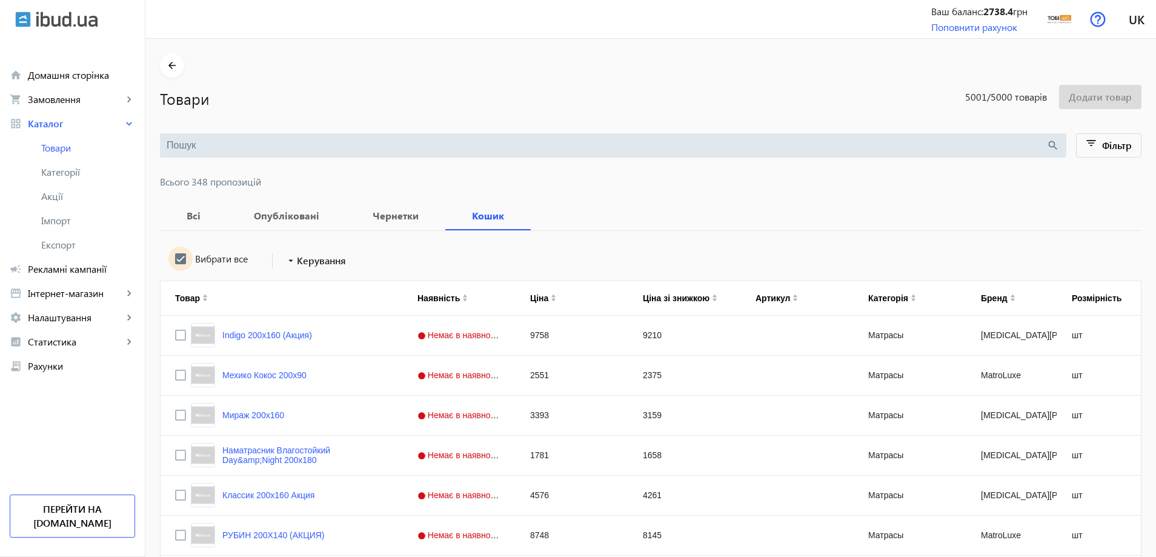
checkbox input "true"
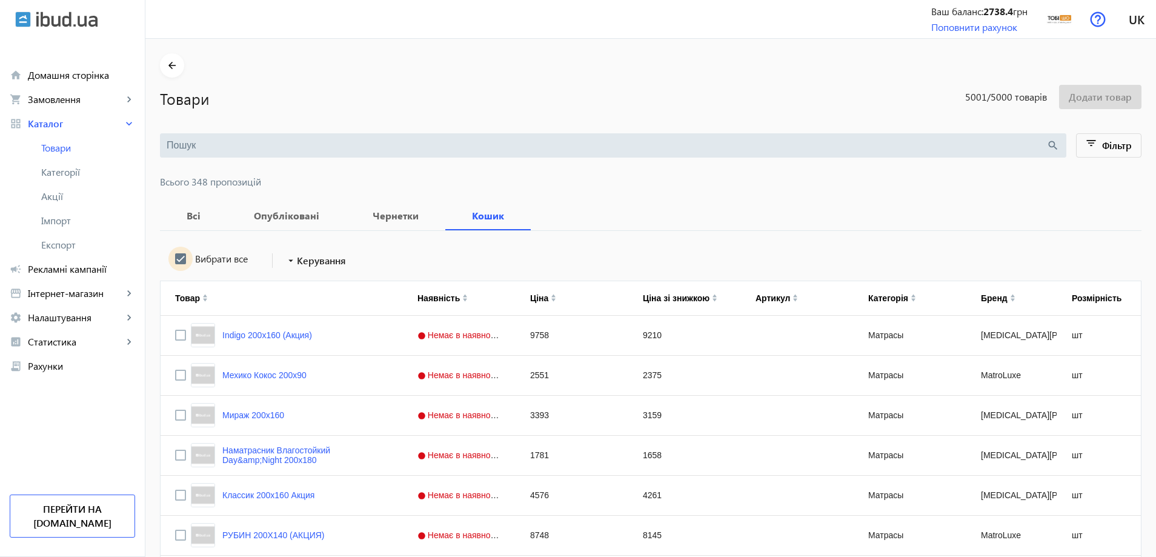
checkbox input "true"
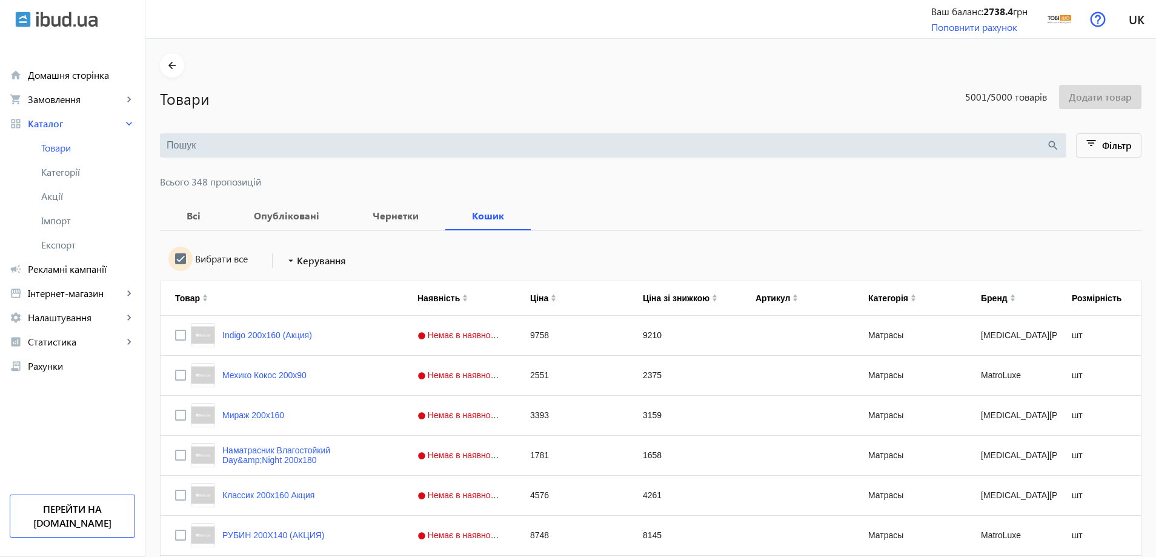
checkbox input "true"
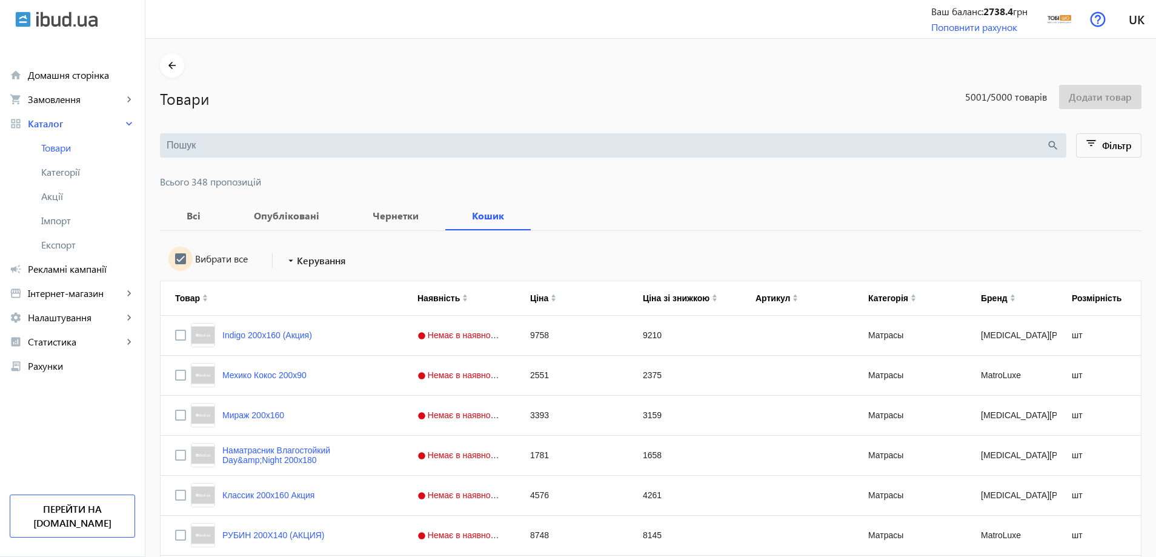
checkbox input "true"
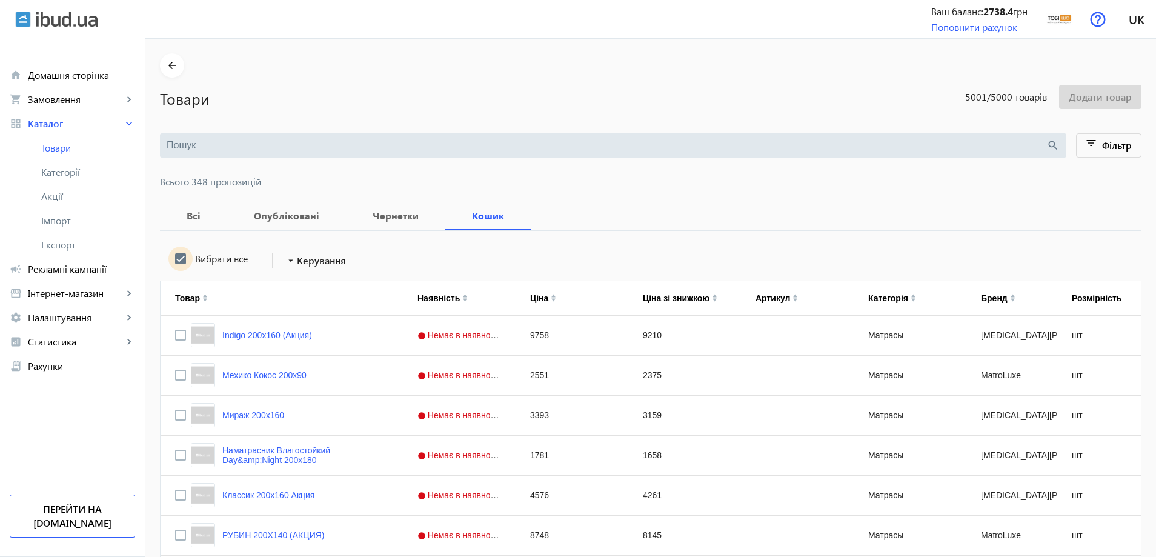
checkbox input "true"
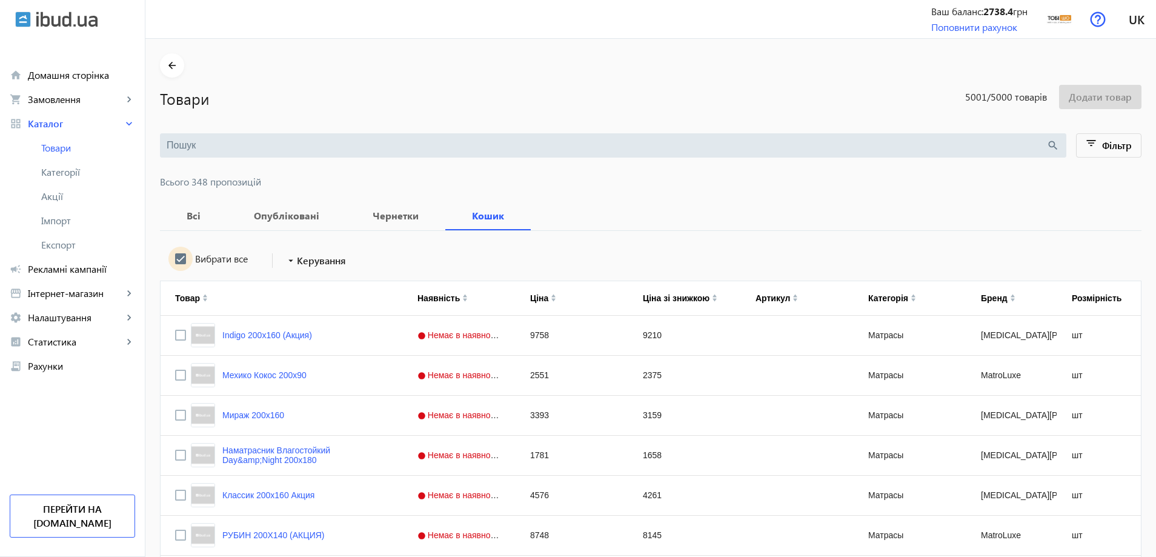
checkbox input "true"
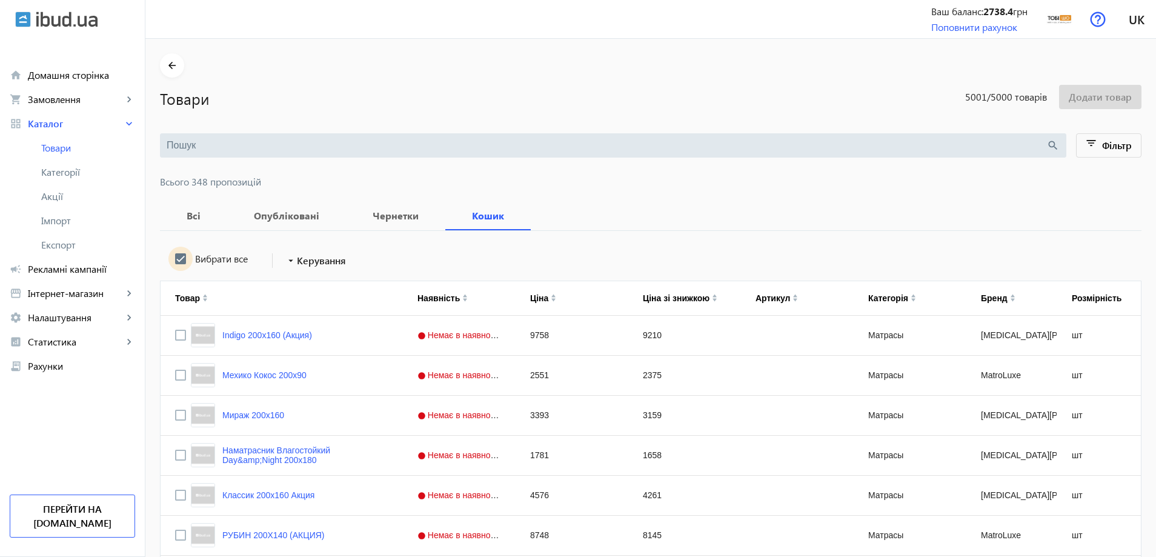
checkbox input "true"
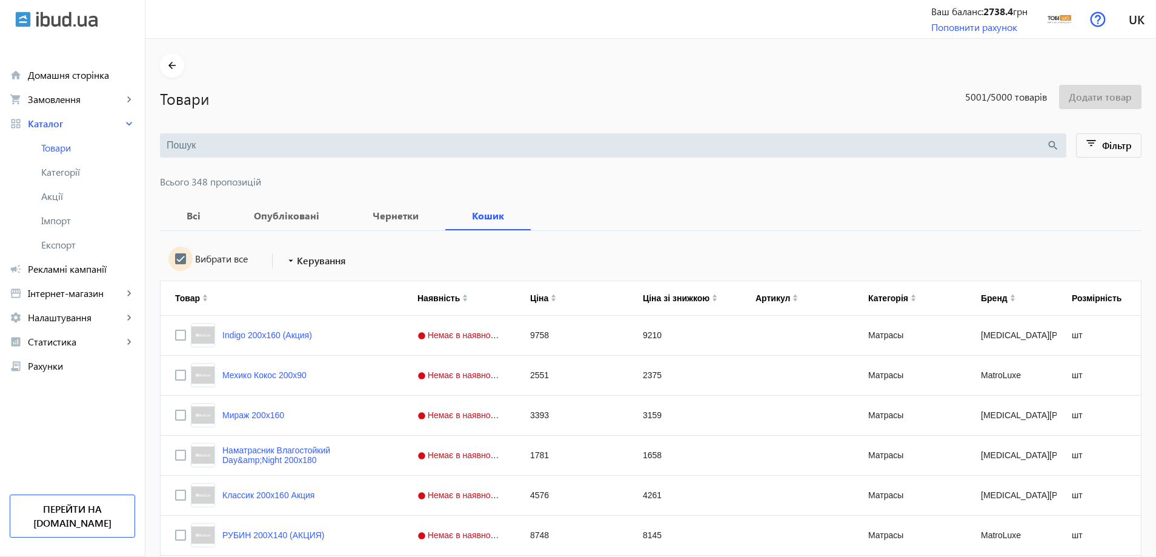
checkbox input "true"
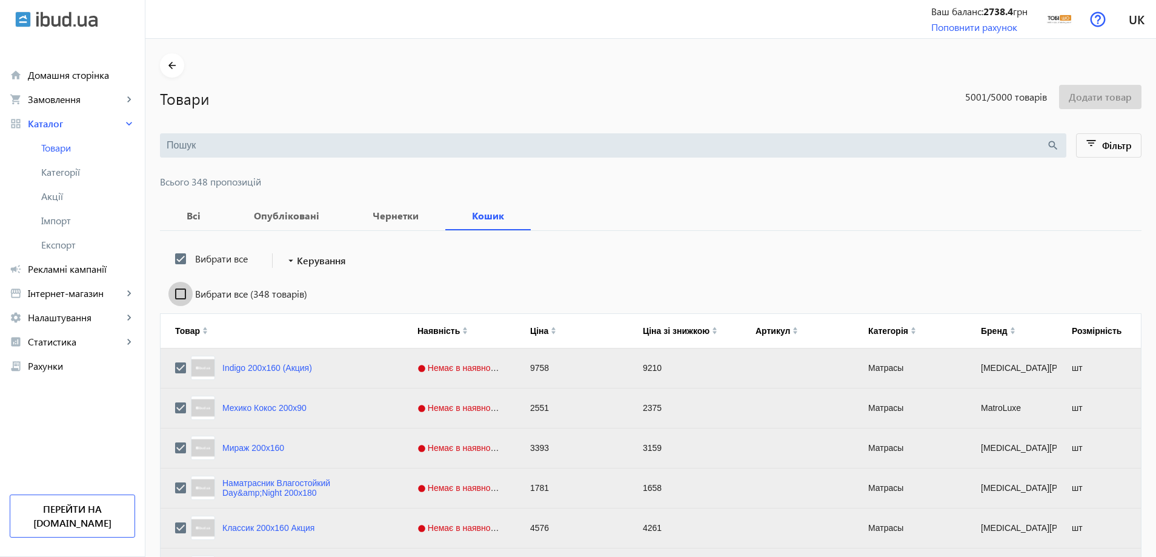
click at [180, 300] on input "Вибрати все (348 товарів)" at bounding box center [180, 294] width 24 height 24
click at [326, 259] on span "Керування" at bounding box center [321, 260] width 49 height 15
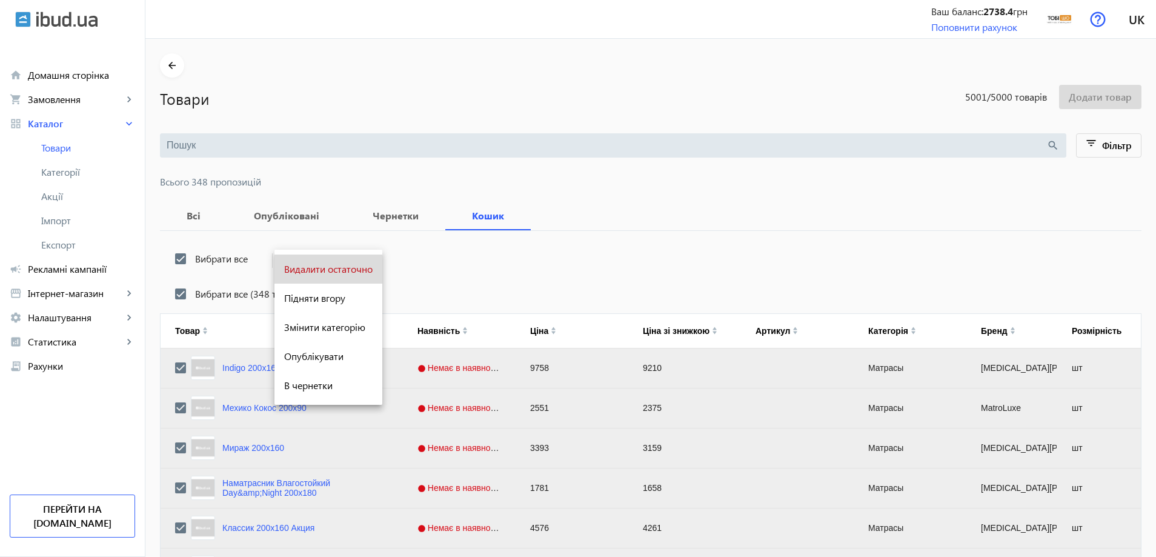
click at [329, 279] on button "Видалити остаточно" at bounding box center [328, 268] width 108 height 29
